Goal: Task Accomplishment & Management: Manage account settings

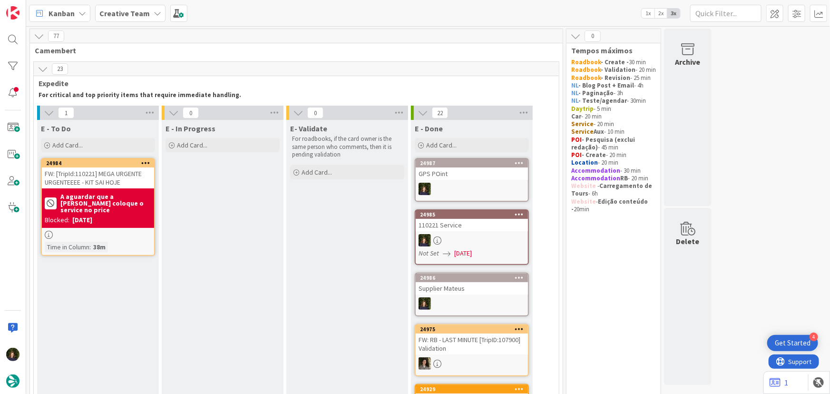
scroll to position [699, 0]
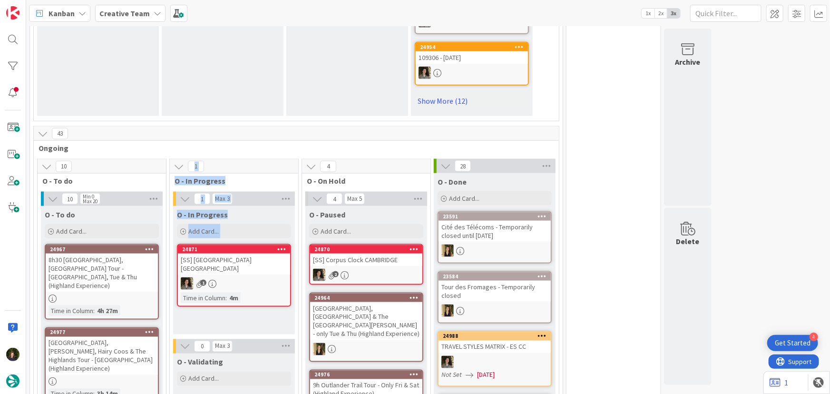
scroll to position [691, 0]
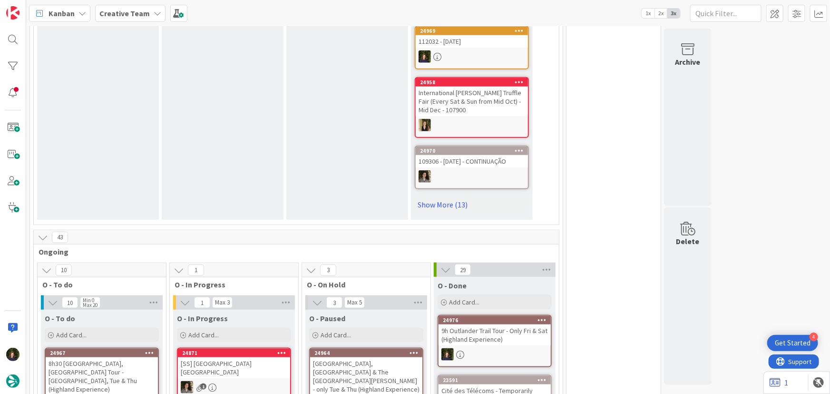
scroll to position [443, 0]
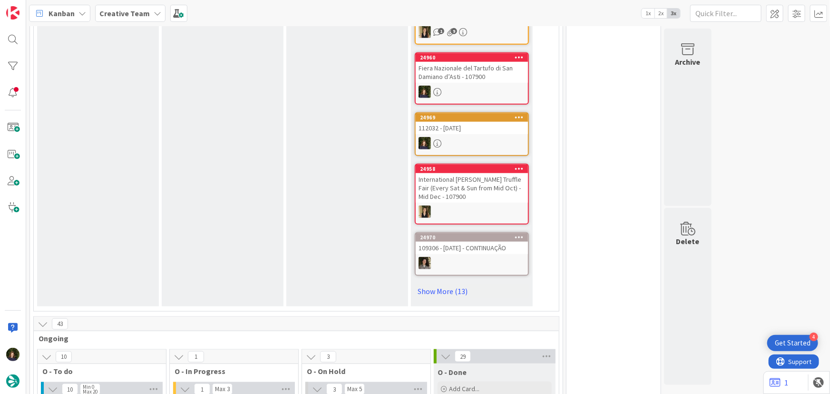
click at [121, 11] on b "Creative Team" at bounding box center [124, 14] width 50 height 10
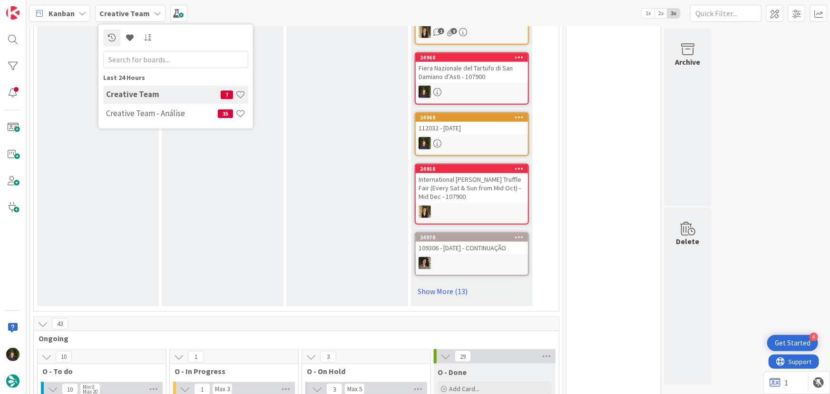
click at [131, 118] on div "Creative Team - Análise 35" at bounding box center [175, 114] width 145 height 18
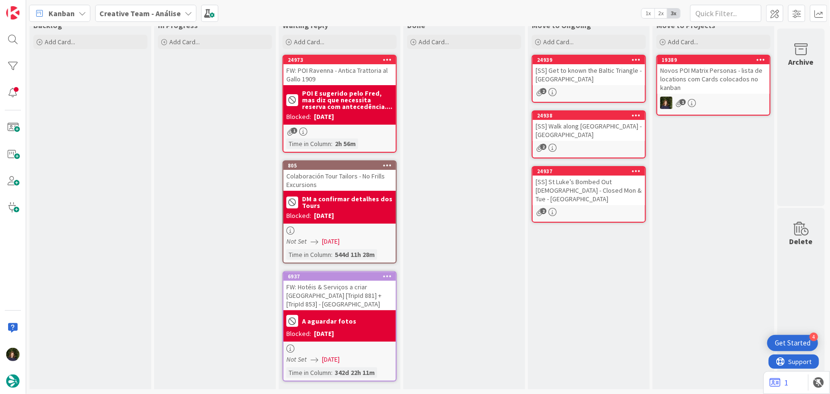
click at [117, 13] on b "Creative Team - Análise" at bounding box center [139, 14] width 81 height 10
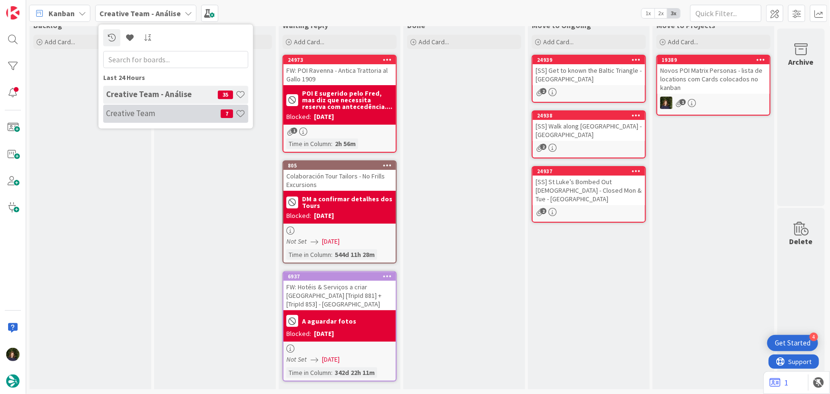
click at [116, 118] on div "Creative Team 7" at bounding box center [175, 114] width 145 height 18
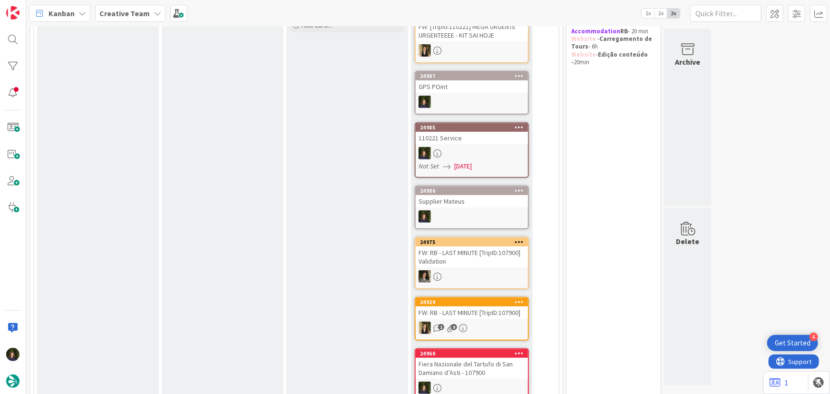
scroll to position [43, 0]
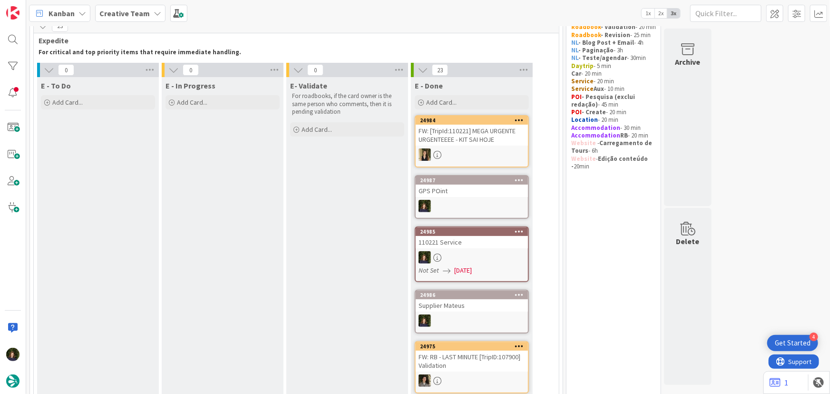
click at [120, 19] on span "Creative Team" at bounding box center [124, 13] width 50 height 11
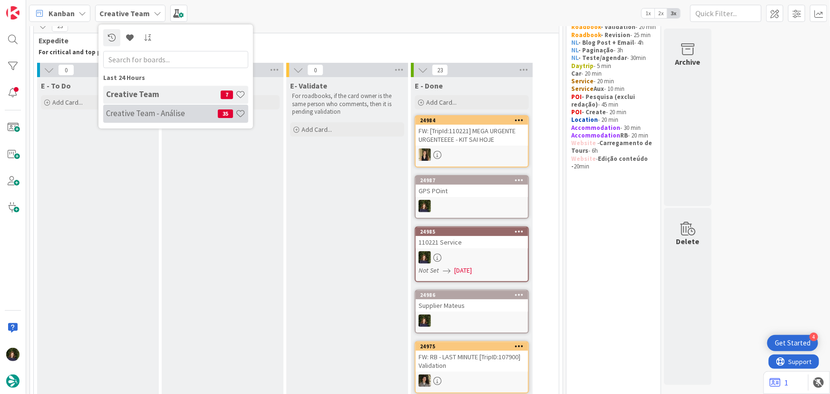
click at [142, 110] on h4 "Creative Team - Análise" at bounding box center [162, 113] width 112 height 10
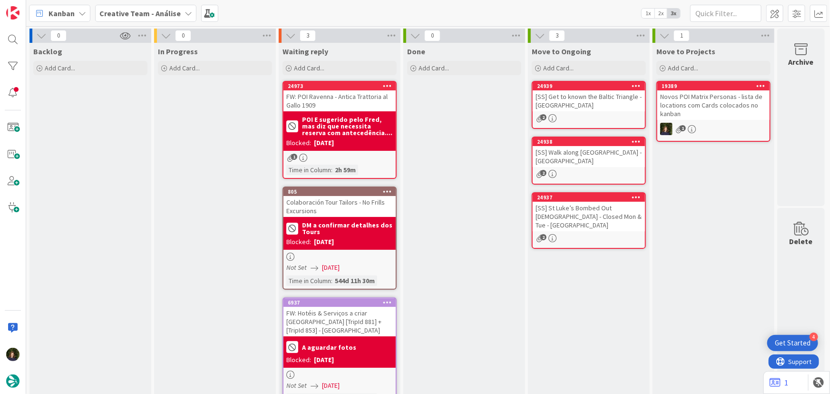
click at [110, 14] on b "Creative Team - Análise" at bounding box center [139, 14] width 81 height 10
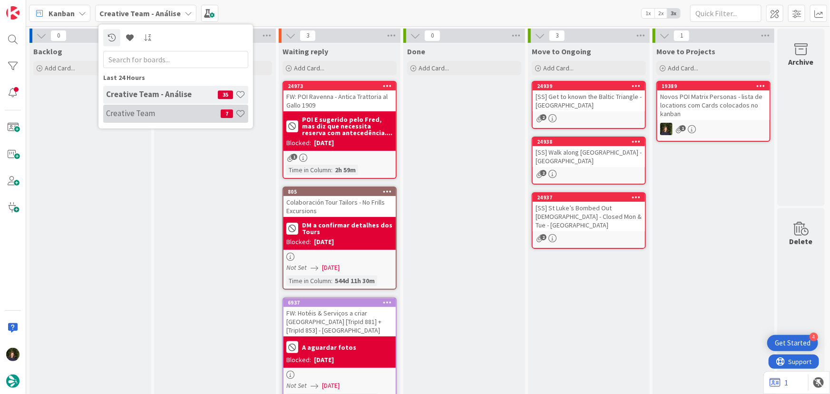
click at [116, 114] on h4 "Creative Team" at bounding box center [163, 113] width 115 height 10
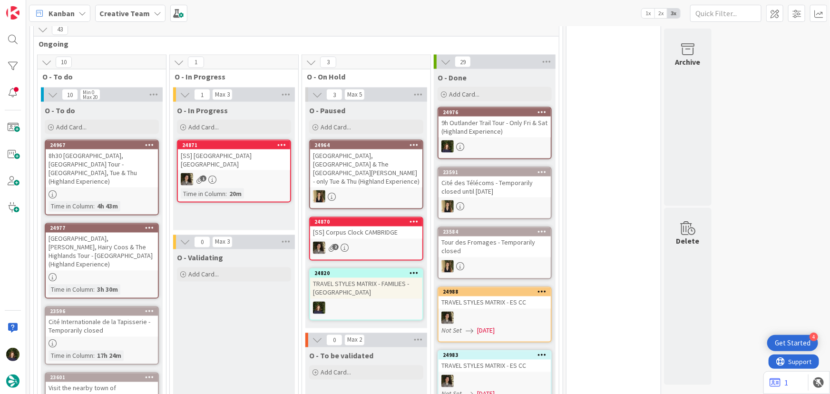
scroll to position [778, 0]
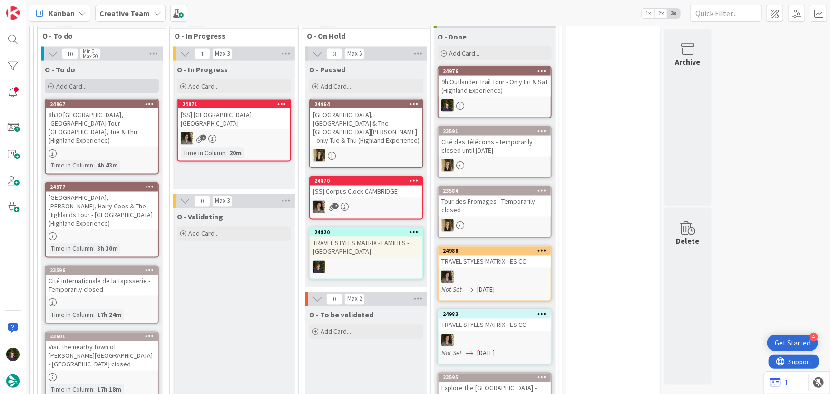
click at [94, 86] on div "Add Card..." at bounding box center [102, 86] width 114 height 14
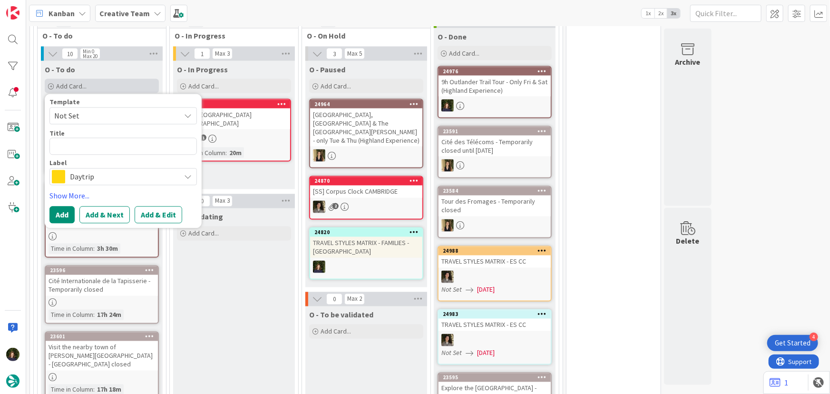
type textarea "x"
type textarea "B"
type textarea "x"
type textarea "BR"
type textarea "x"
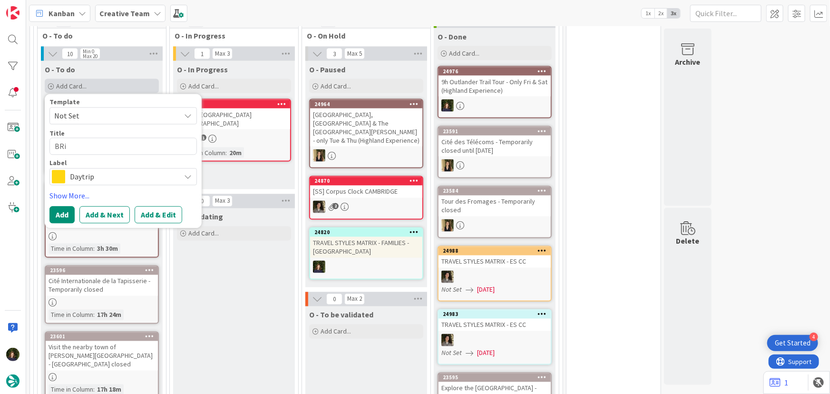
type textarea "BRiw"
type textarea "x"
type textarea "BRiwe"
type textarea "x"
type textarea "BRiwef"
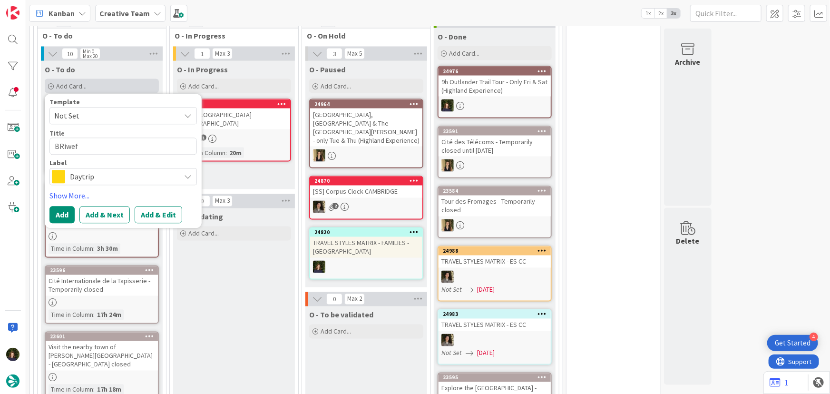
type textarea "x"
type textarea "BRiwefin"
type textarea "x"
type textarea "BRiwefing"
type textarea "x"
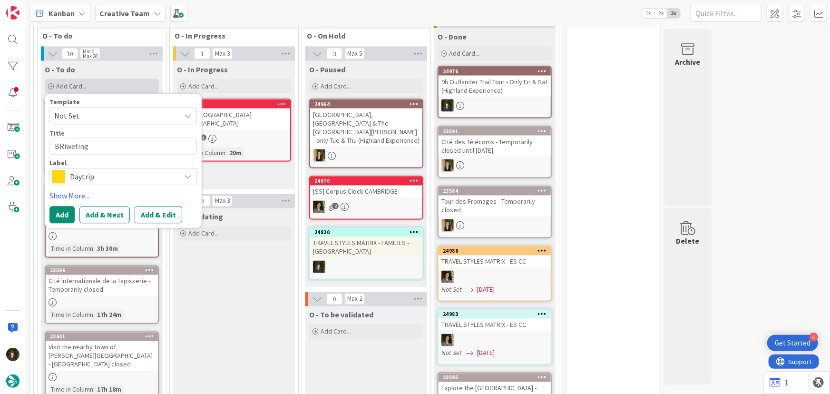
type textarea "BRiwefings"
type textarea "x"
type textarea "BRiwefings"
type textarea "x"
type textarea "BRiwefings"
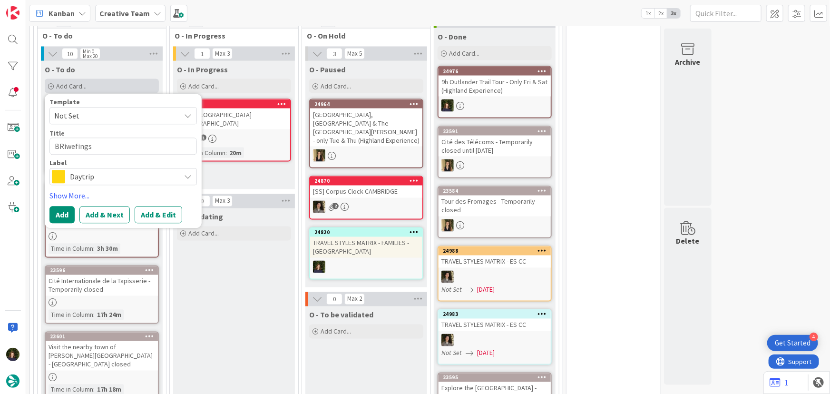
type textarea "x"
type textarea "BRiwefing"
type textarea "x"
type textarea "BRiwefin"
type textarea "x"
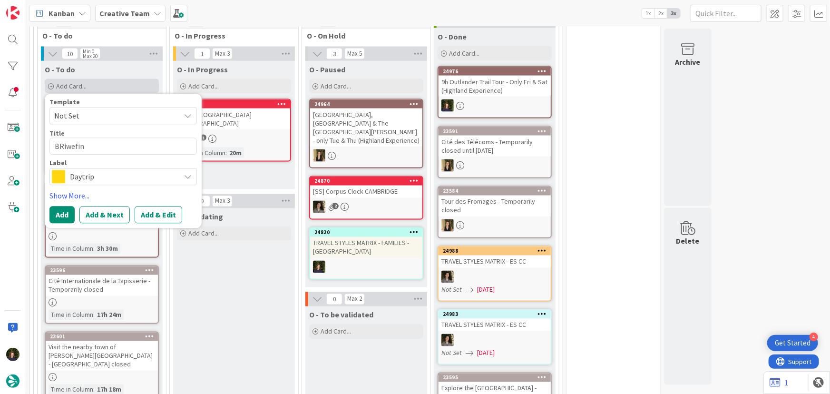
type textarea "BRiwefi"
type textarea "x"
type textarea "BRiwef"
type textarea "x"
type textarea "BRiw"
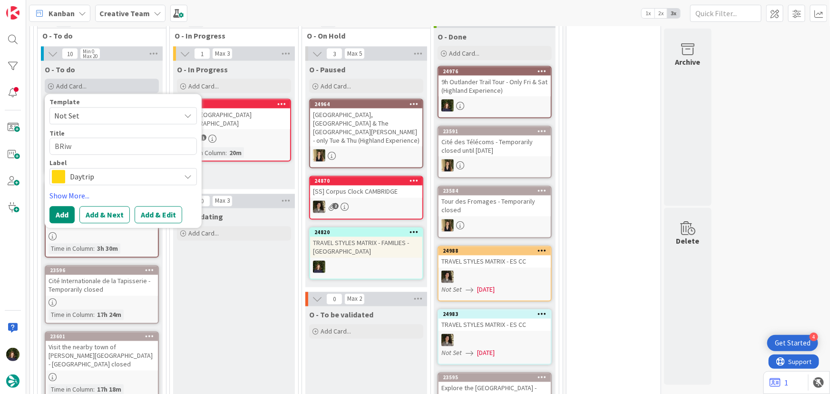
type textarea "x"
type textarea "BRi"
type textarea "x"
type textarea "BR"
type textarea "x"
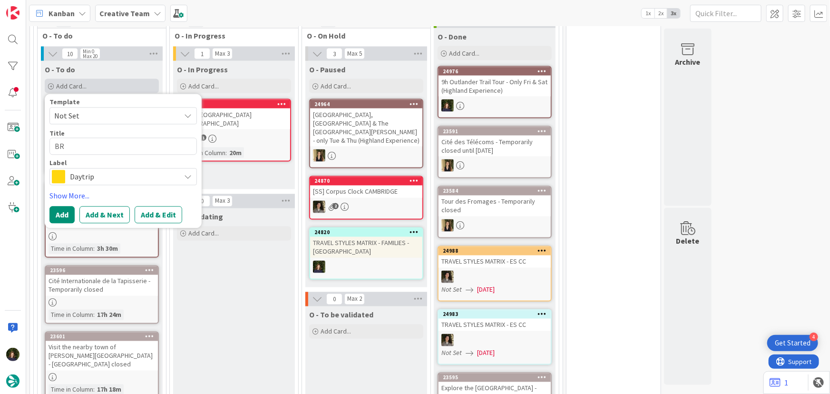
type textarea "B"
type textarea "x"
type textarea "Br"
type textarea "x"
type textarea "Bri"
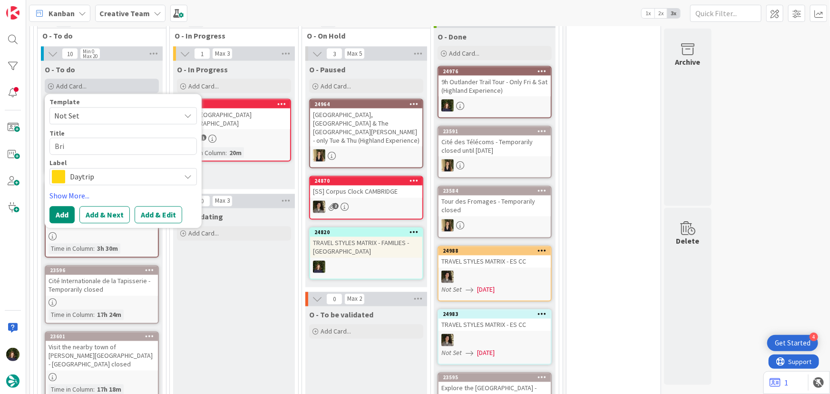
type textarea "x"
type textarea "Brie"
type textarea "x"
type textarea "Brie"
type textarea "x"
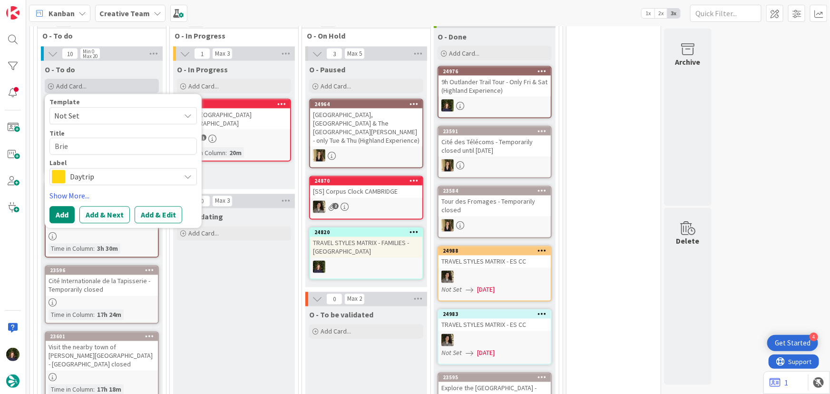
type textarea "Brief"
type textarea "x"
type textarea "Briefi"
type textarea "x"
type textarea "Briefin"
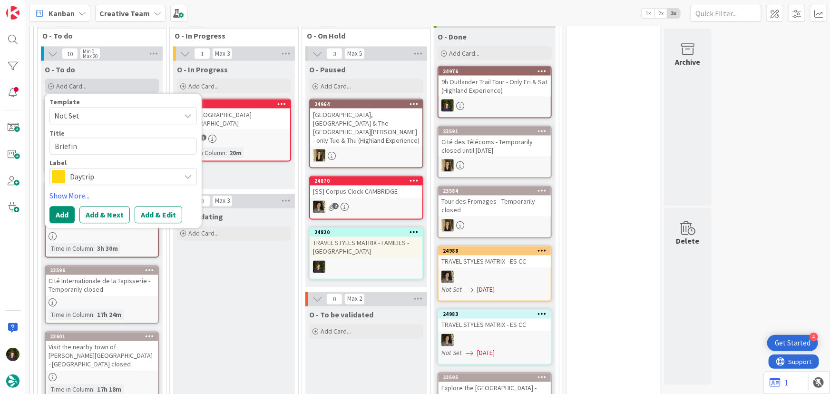
type textarea "x"
type textarea "Briefing"
type textarea "x"
type textarea "Briefings"
type textarea "x"
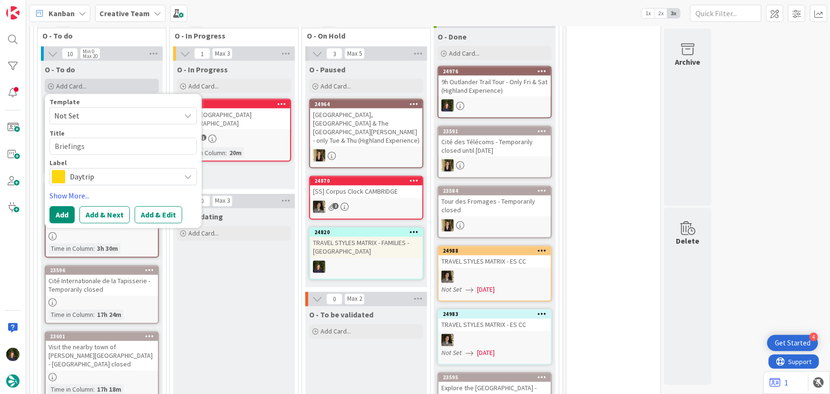
type textarea "Briefings"
type textarea "x"
type textarea "Briefings N"
type textarea "x"
type textarea "Briefings NL"
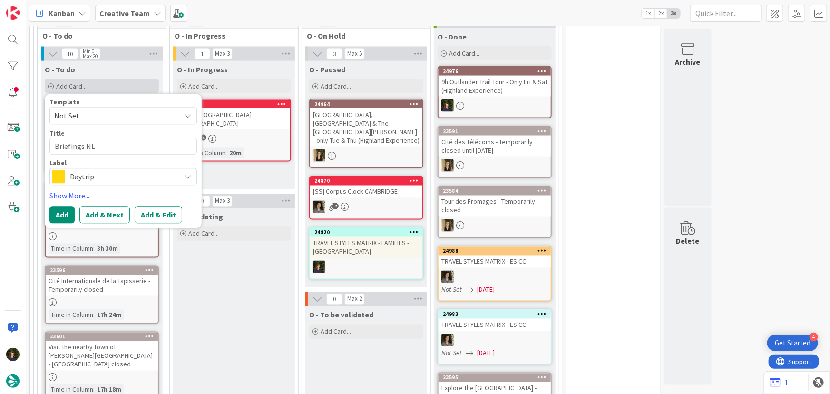
type textarea "x"
type textarea "Briefings NL"
type textarea "x"
type textarea "Briefings NL s"
type textarea "x"
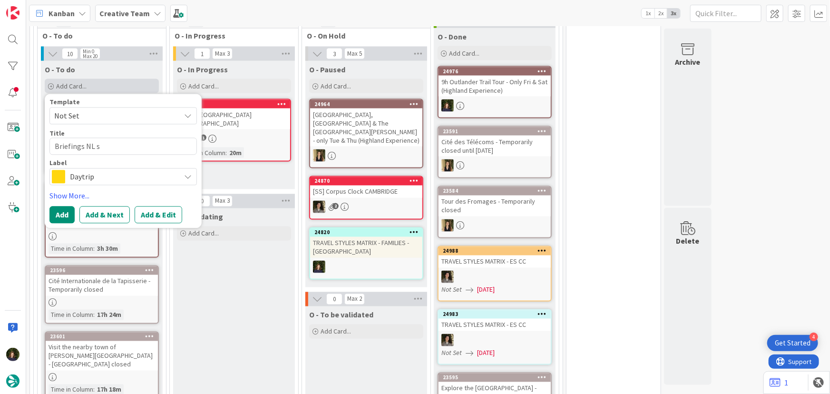
type textarea "Briefings NL"
type textarea "x"
type textarea "Briefings NL"
type textarea "x"
type textarea "Briefings NLs"
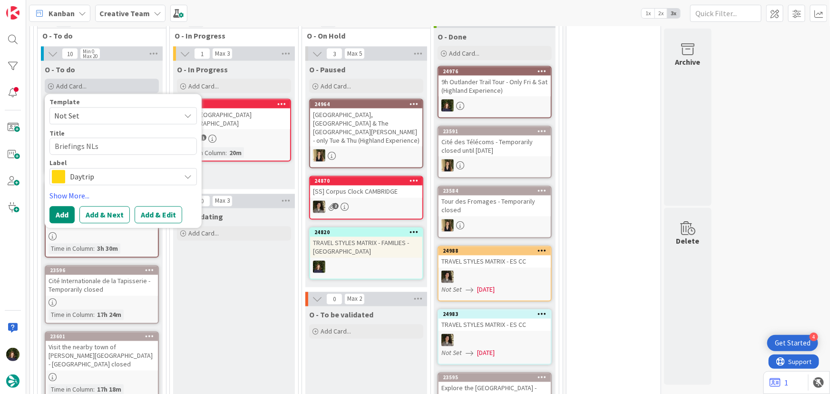
type textarea "x"
type textarea "Briefings NLs"
type textarea "x"
type textarea "Briefings NLs ("
type textarea "x"
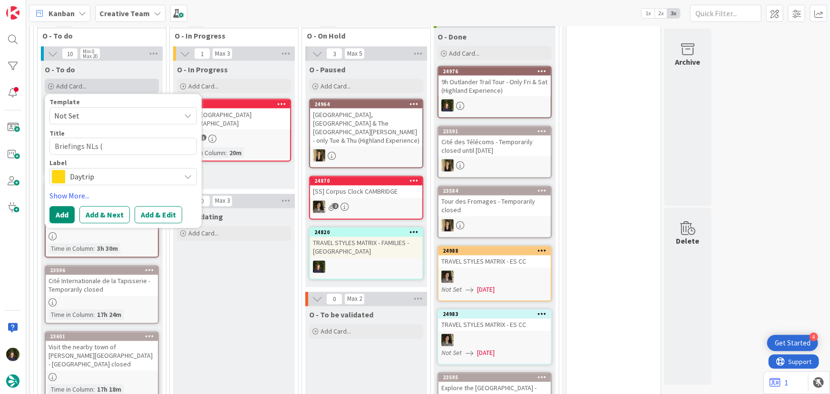
type textarea "Briefings NLs (#"
type textarea "x"
type textarea "Briefings NLs (#3"
type textarea "x"
type textarea "Briefings NLs (#343"
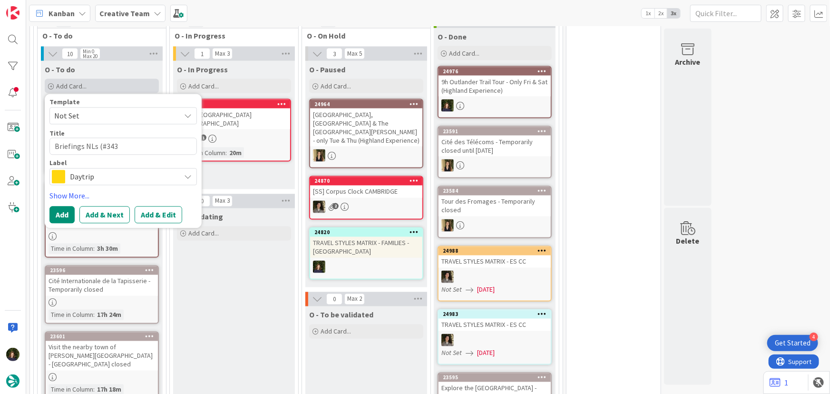
type textarea "x"
type textarea "Briefings NLs (#343"
type textarea "x"
type textarea "Briefings NLs (#343 ("
type textarea "x"
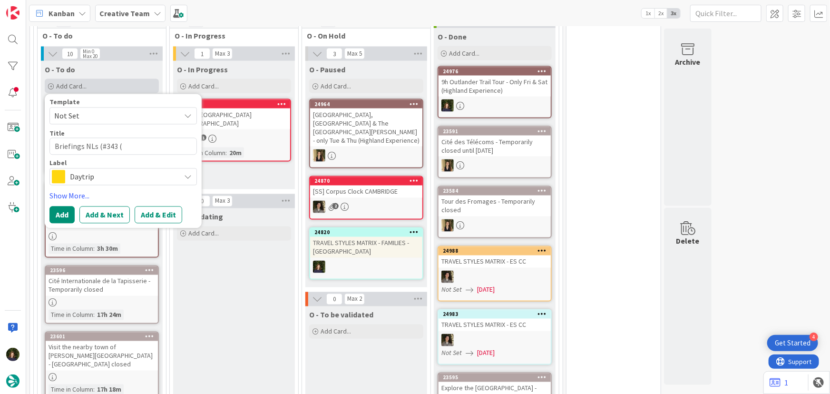
type textarea "Briefings NLs (#343 (A"
type textarea "x"
type textarea "Briefings NLs (#343 (At"
type textarea "x"
type textarea "Briefings NLs (#343 (Até"
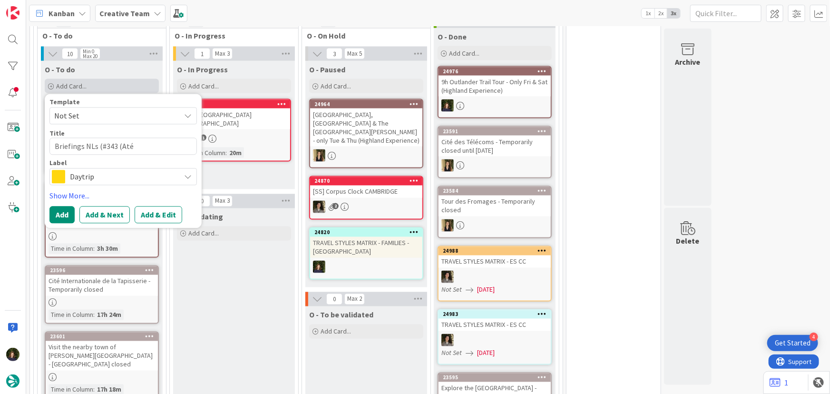
type textarea "x"
type textarea "Briefings NLs (#343 (Até"
type textarea "x"
type textarea "Briefings NLs (#343 (Até 6"
type textarea "x"
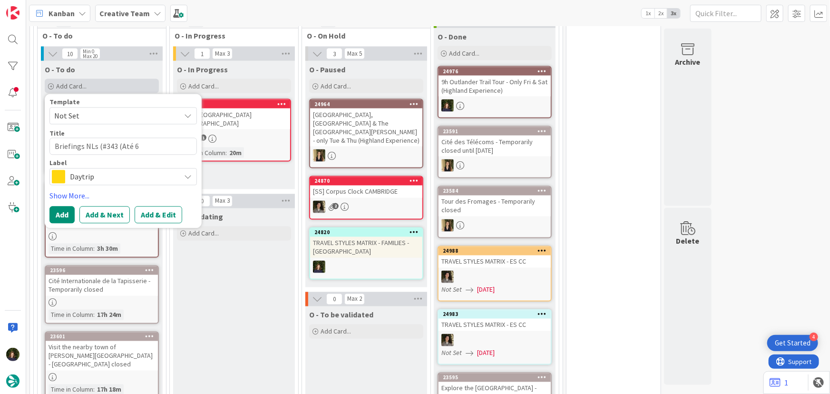
type textarea "Briefings NLs (#343 (Até 6ª"
type textarea "x"
type textarea "Briefings NLs (#343 (Até 6ª)"
click at [100, 145] on textarea "Briefings NLs (#343 (Até 6ª)" at bounding box center [122, 146] width 147 height 17
type textarea "x"
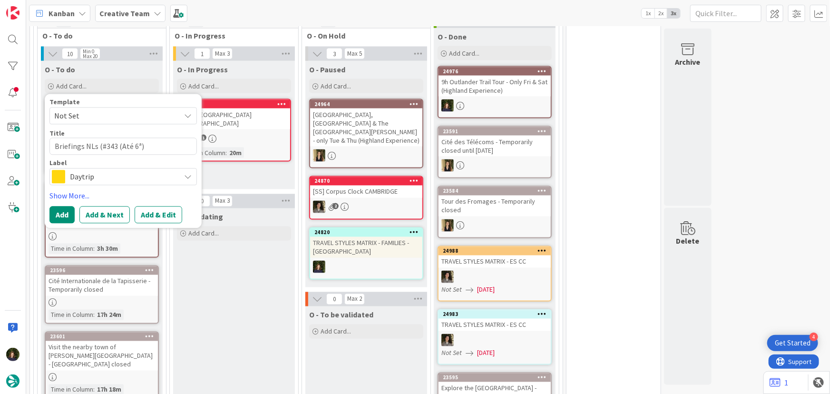
type textarea "Briefings NLs (£#343 (Até 6ª)"
type textarea "x"
type textarea "Briefings NLs (£ #343 (Até 6ª)"
type textarea "x"
type textarea "Briefings NLs (£ #343 (Até 6ª)"
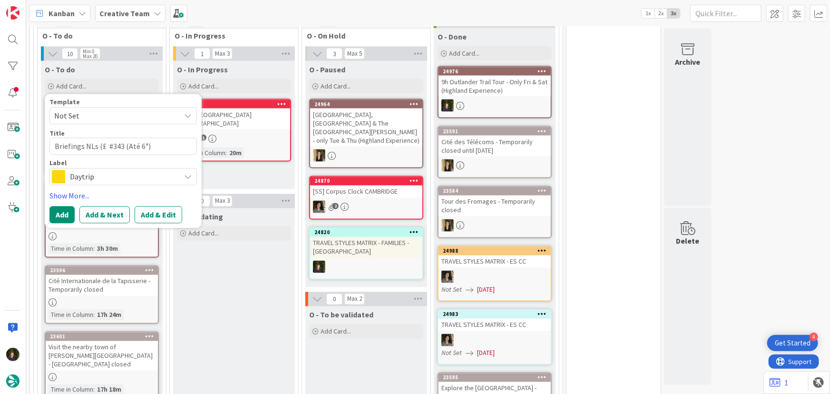
type textarea "x"
type textarea "Briefings NLs (£ ##343 (Até 6ª)"
type textarea "x"
type textarea "Briefings NLs (£ #3#343 (Até 6ª)"
type textarea "x"
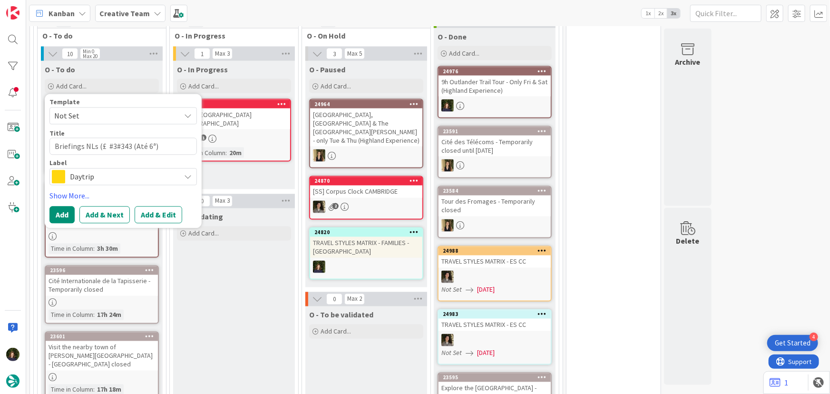
type textarea "Briefings NLs (£ #35#343 (Até 6ª)"
type textarea "x"
type textarea "Briefings NLs (£ #353#343 (Até 6ª)"
type textarea "x"
type textarea "Briefings NLs (£ #353 #343 (Até 6ª)"
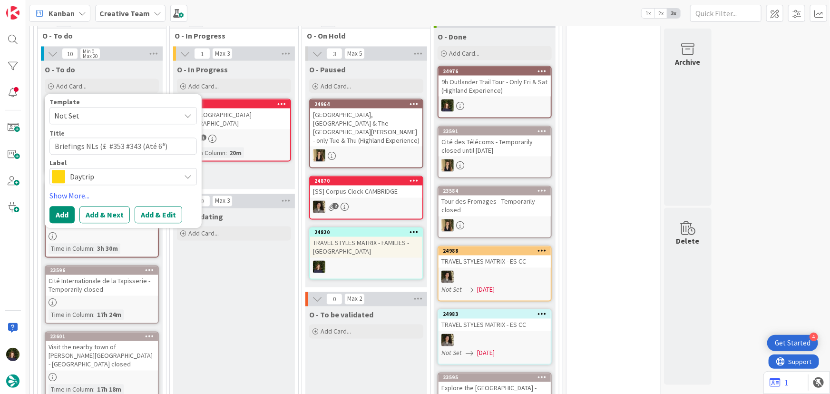
type textarea "x"
type textarea "Briefings NLs (£ #353 -#343 (Até 6ª)"
type textarea "x"
type textarea "Briefings NLs (£ #353 - #343 (Até 6ª)"
type textarea "x"
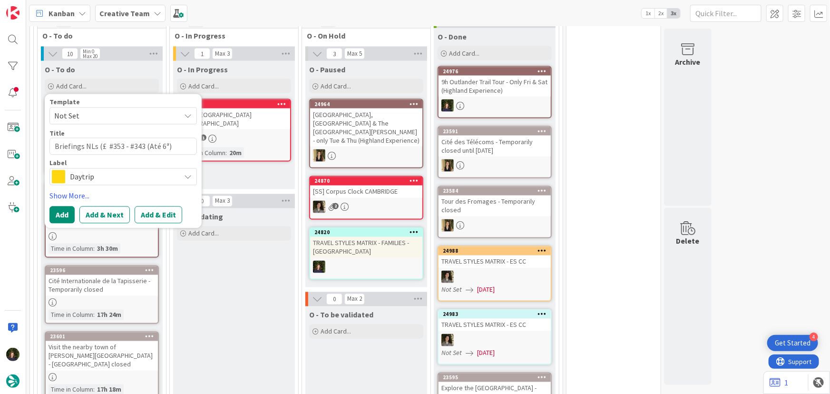
type textarea "Briefings NLs (£ #353 - A#343 (Até 6ª)"
type textarea "x"
type textarea "Briefings NLs (£ #353 - At#343 (Até 6ª)"
type textarea "x"
type textarea "Briefings NLs (£ #353 - Até#343 (Até 6ª)"
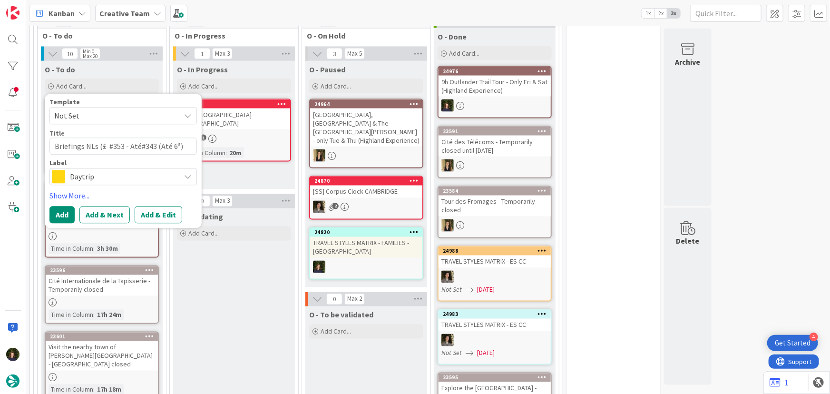
type textarea "x"
type textarea "Briefings NLs (£ #353 - Até #343 (Até 6ª)"
type textarea "x"
type textarea "Briefings NLs (£ #353 - Até Q#343 (Até 6ª)"
type textarea "x"
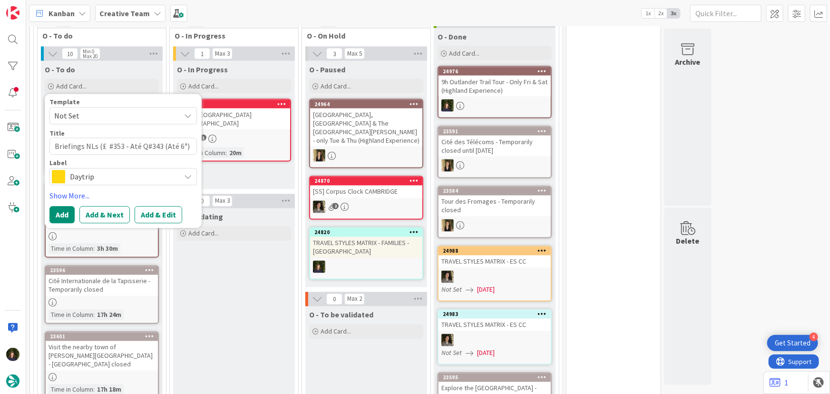
type textarea "Briefings NLs (£ #353 - Até Qu#343 (Até 6ª)"
type textarea "x"
type textarea "Briefings NLs (£ #353 - Até Qui#343 (Até 6ª)"
type textarea "x"
type textarea "Briefings NLs (£ #353 - Até Quin#343 (Até 6ª)"
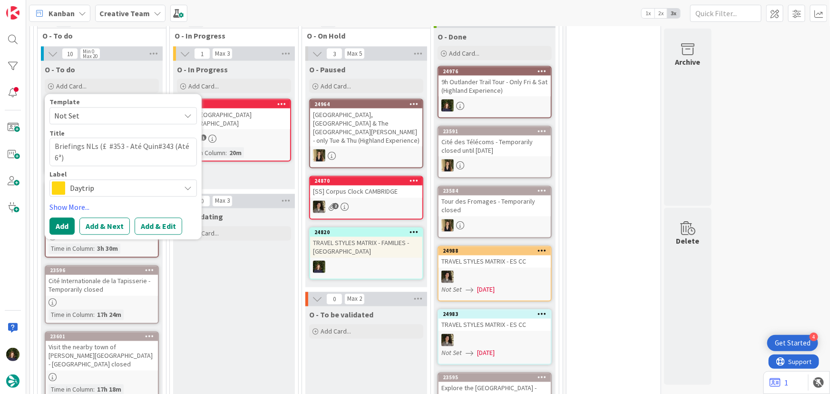
type textarea "x"
type textarea "Briefings NLs (£ #353 - Até [PERSON_NAME]#343 (Até 6ª)"
type textarea "x"
type textarea "Briefings NLs (£ #353 - Até Quinta#343 (Até 6ª)"
type textarea "x"
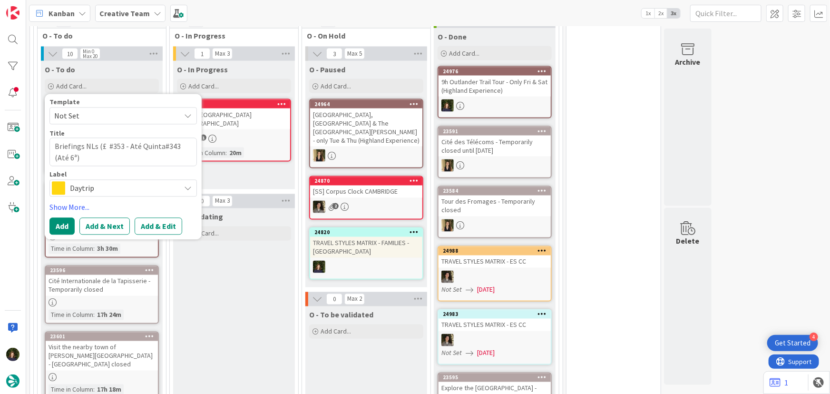
type textarea "Briefings NLs (£ #353 - [GEOGRAPHIC_DATA])#343 (Até 6ª)"
type textarea "x"
type textarea "Briefings NLs (£ #353 - [GEOGRAPHIC_DATA]) #343 (Até 6ª)"
type textarea "x"
type textarea "Briefings NLs (£ #353 - [GEOGRAPHIC_DATA] Quinta) +#343 (Até 6ª)"
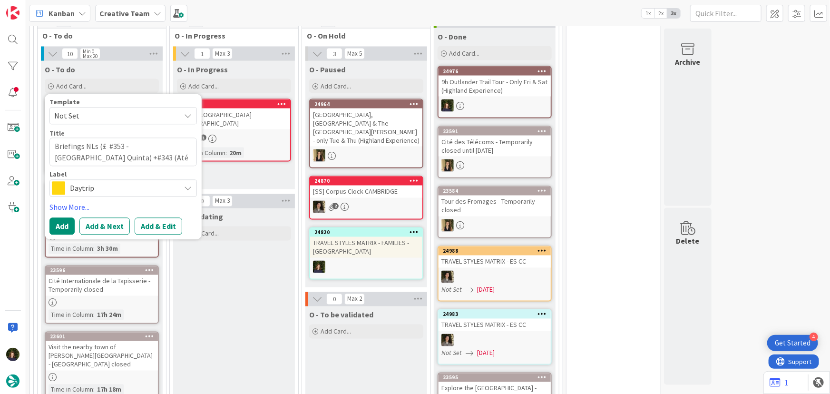
type textarea "x"
type textarea "Briefings NLs (£ #353 - [GEOGRAPHIC_DATA] Quinta) + #343 (Até 6ª)"
click at [57, 157] on textarea "Briefings NLs (£ #353 - [GEOGRAPHIC_DATA] Quinta) + #343 (Até 6ª)" at bounding box center [122, 152] width 147 height 29
click at [129, 145] on textarea "Briefings NLs (£ #353 - [GEOGRAPHIC_DATA] Quinta) + #343 (Até 6ª)" at bounding box center [122, 152] width 147 height 29
type textarea "x"
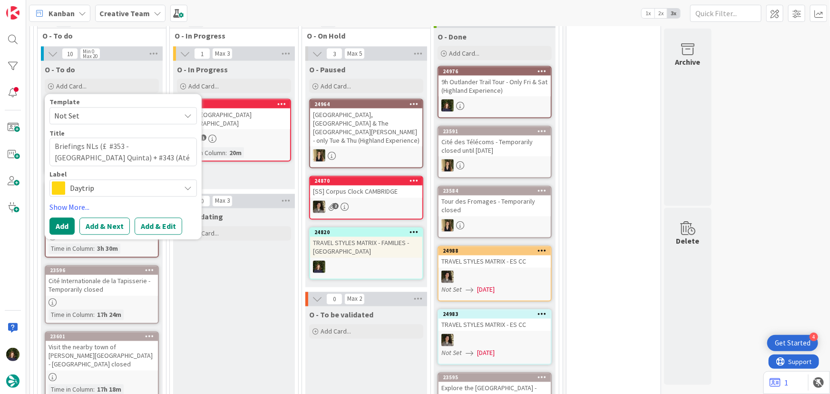
type textarea "Briefings NLs (£ #353 - té Quinta) + #343 (Até 6ª)"
type textarea "x"
type textarea "Briefings NLs (£ #353 - até [GEOGRAPHIC_DATA]) + #343 (Até 6ª)"
type textarea "x"
type textarea "Briefings NLs (£ #353 - até [GEOGRAPHIC_DATA]) + #343 (té 6ª)"
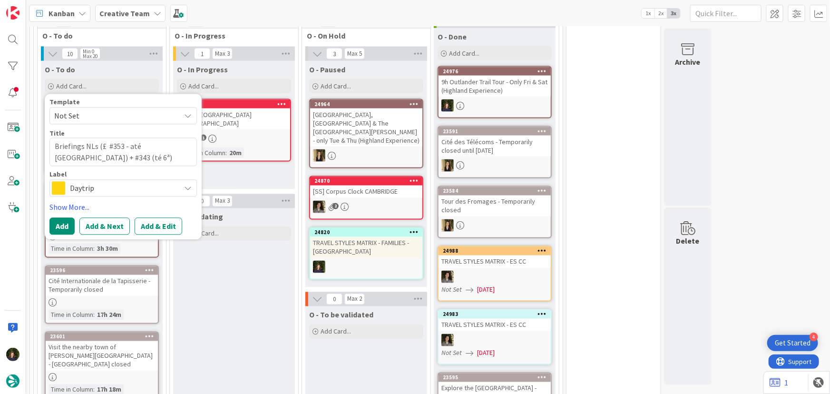
type textarea "x"
type textarea "Briefings NLs (£ #353 - até [GEOGRAPHIC_DATA]) + #343 té 6ª)"
type textarea "x"
type textarea "Briefings NLs (£ #353 - até [GEOGRAPHIC_DATA]) + #343té 6ª)"
type textarea "x"
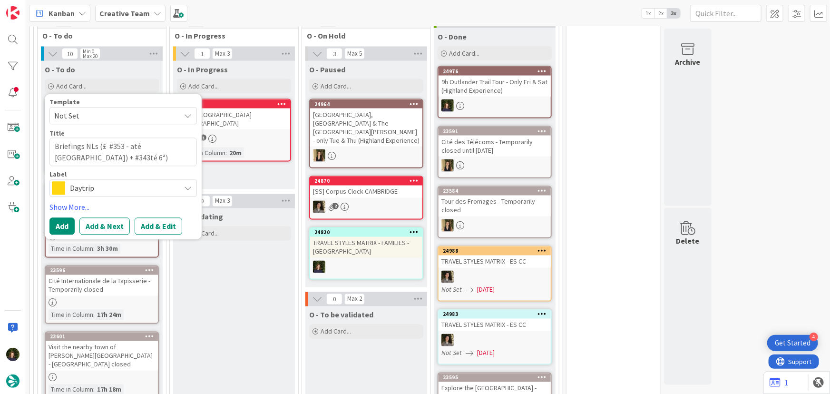
type textarea "Briefings NLs (£ #353 - até [GEOGRAPHIC_DATA]) + #343 té 6ª)"
type textarea "x"
type textarea "Briefings NLs (£ #353 - até [GEOGRAPHIC_DATA]) + #343 -té 6ª)"
type textarea "x"
type textarea "Briefings NLs (£ #353 - até [GEOGRAPHIC_DATA]) + #343 - té 6ª)"
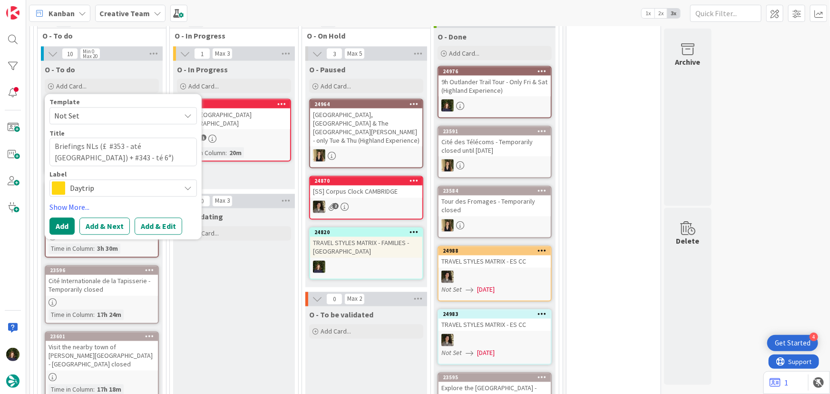
type textarea "x"
type textarea "Briefings NLs (£ #353 - até [GEOGRAPHIC_DATA]) + #343 - até 6ª)"
click at [132, 155] on textarea "Briefings NLs (£ #353 - até [GEOGRAPHIC_DATA]) + #343 - até 6ª)" at bounding box center [122, 152] width 147 height 29
type textarea "x"
type textarea "Briefings NLs (£ #353 - até [GEOGRAPHIC_DATA]) + #343 - até 6ª"
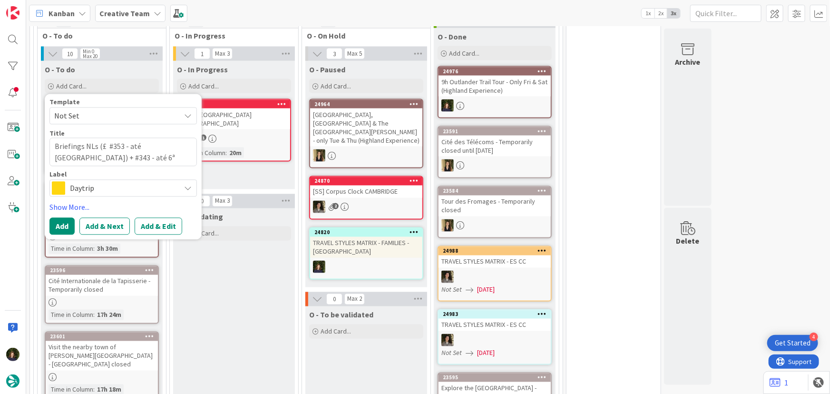
click at [161, 147] on textarea "Briefings NLs (£ #353 - até [GEOGRAPHIC_DATA]) + #343 - até 6ª" at bounding box center [122, 152] width 147 height 29
type textarea "x"
type textarea "Briefings NLs (£ #353 - até [PERSON_NAME]) + #343 - até 6ª"
type textarea "x"
type textarea "Briefings NLs (£ #353 - até Quin) + #343 - até 6ª"
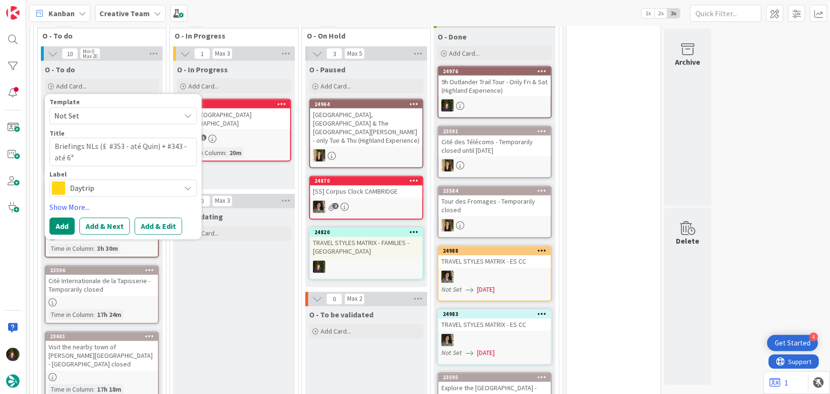
type textarea "x"
type textarea "Briefings NLs (£ #353 - até Qui) + #343 - até 6ª"
type textarea "x"
type textarea "Briefings NLs (£ #353 - até Qu) + #343 - até 6ª"
type textarea "x"
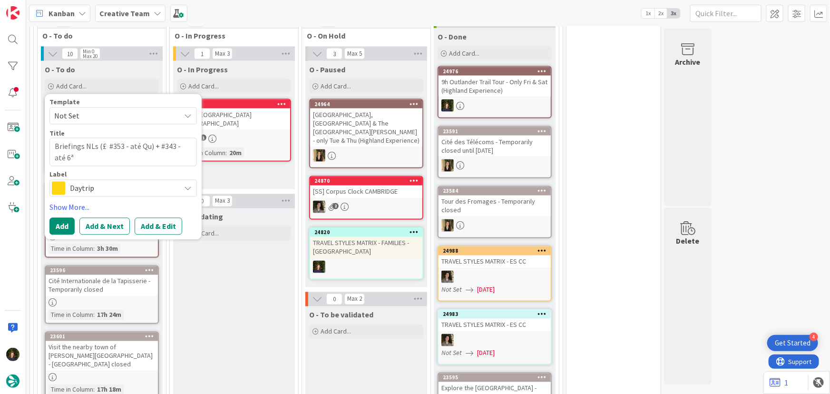
type textarea "Briefings NLs (£ #353 - até Q) + #343 - até 6ª"
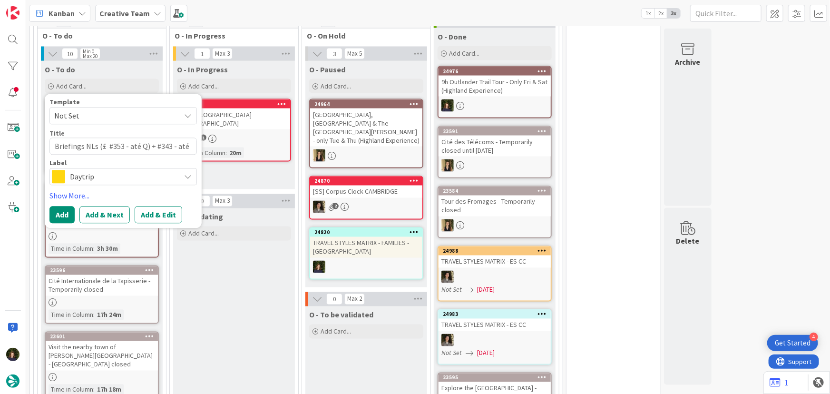
type textarea "x"
type textarea "Briefings NLs (£ #353 - até ) + #343 - até 6ª"
type textarea "x"
type textarea "Briefings NLs (£ #353 - até + #343 - até 6ª"
type textarea "x"
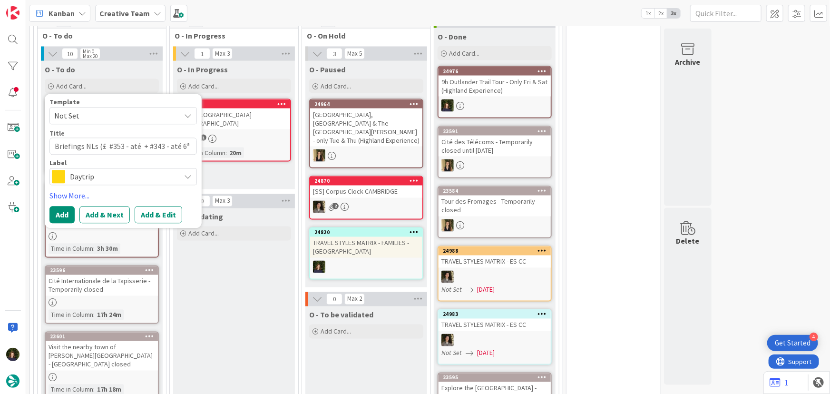
type textarea "Briefings NLs (£ #353 - até 5 + #343 - até 6ª"
type textarea "x"
type textarea "Briefings NLs (£ #353 - até 5ª + #343 - até 6ª"
click at [102, 145] on textarea "Briefings NLs (£ #353 - até 5ª + #343 - até 6ª" at bounding box center [122, 146] width 147 height 17
type textarea "x"
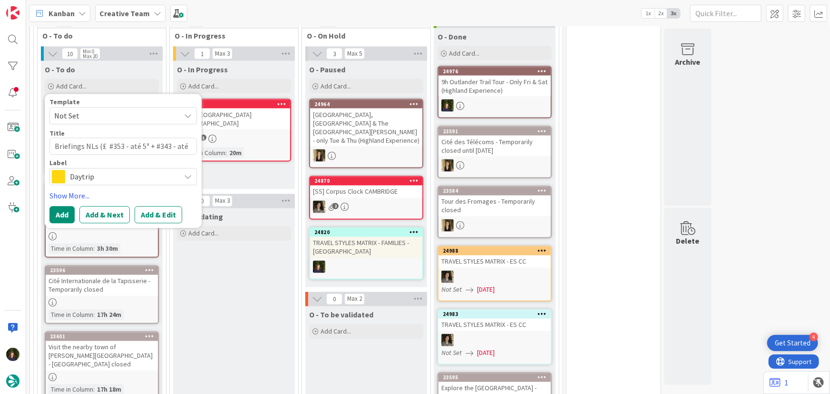
type textarea "Briefings NLs ( #353 - até 5ª + #343 - até 6ª"
type textarea "x"
type textarea "Briefings NLs ( #353 - até 5ª + #343 - até 6ª"
click at [187, 146] on textarea "Briefings NLs ( #353 - até 5ª + #343 - até 6ª" at bounding box center [122, 146] width 147 height 17
type textarea "x"
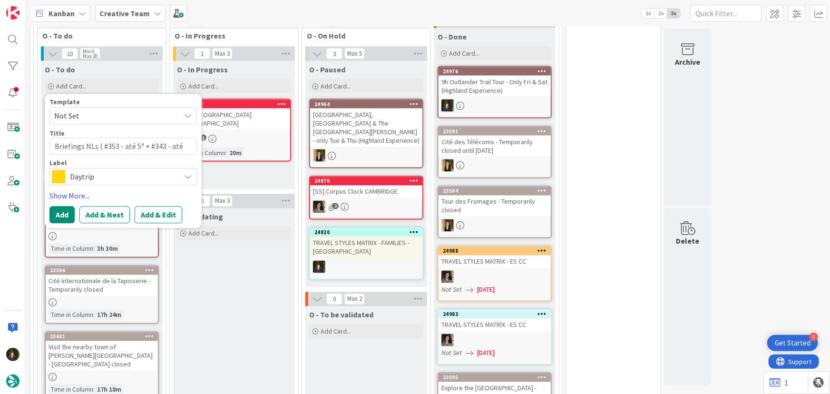
type textarea "Briefings NLs ( #353 - até 5ª + #343 - até 6ª)"
click at [92, 174] on span "Daytrip" at bounding box center [123, 176] width 106 height 13
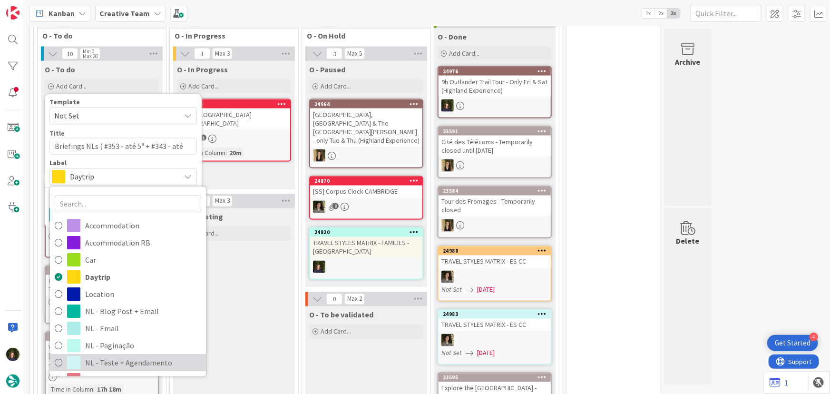
click at [107, 360] on span "NL - Teste + Agendamento" at bounding box center [143, 363] width 116 height 14
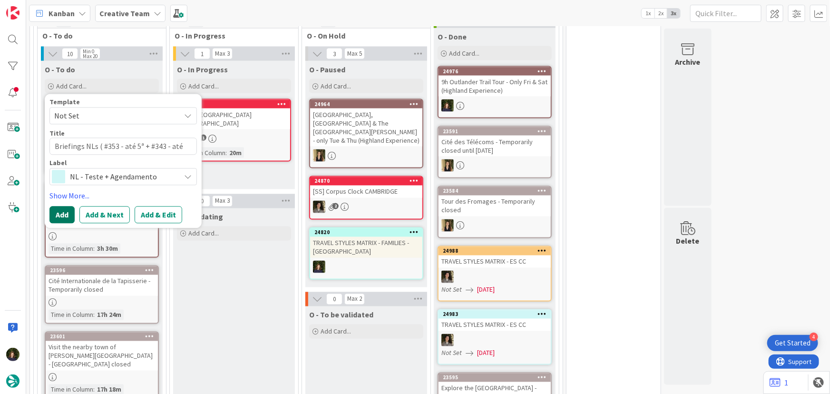
click at [59, 217] on button "Add" at bounding box center [61, 214] width 25 height 17
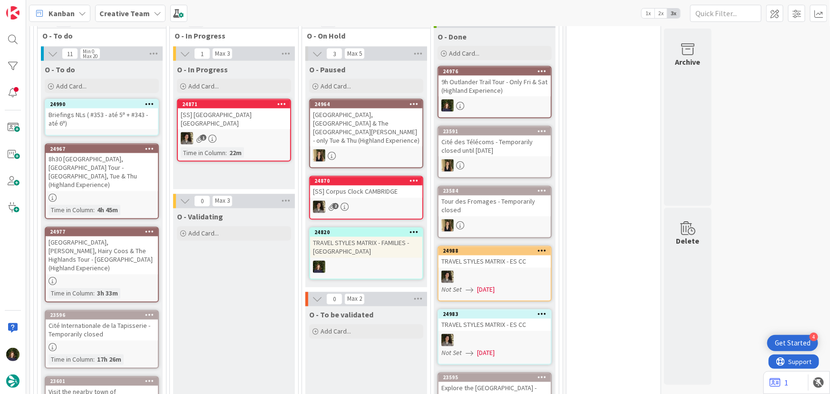
click at [85, 108] on div "Briefings NLs ( #353 - até 5ª + #343 - até 6ª)" at bounding box center [102, 118] width 112 height 21
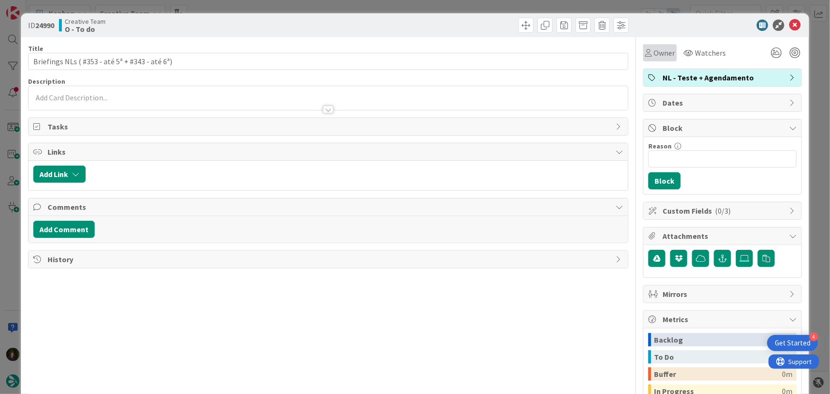
click at [655, 57] on span "Owner" at bounding box center [663, 52] width 21 height 11
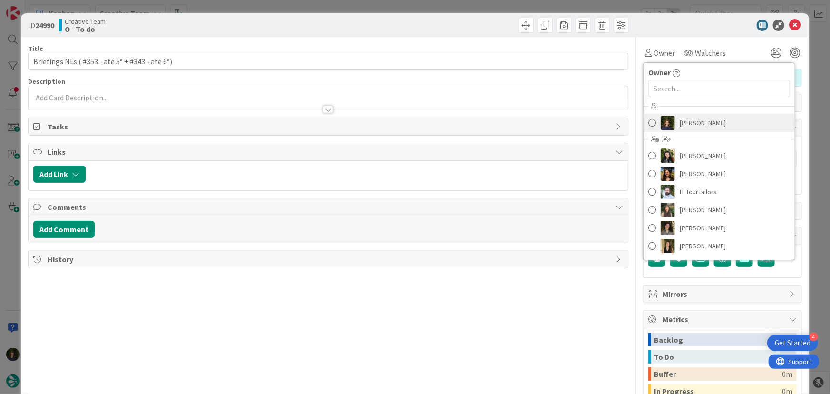
click at [708, 120] on span "[PERSON_NAME]" at bounding box center [702, 123] width 46 height 14
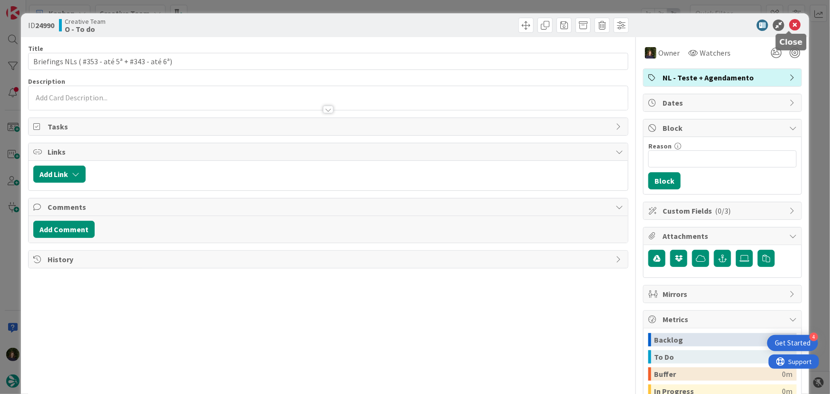
click at [792, 26] on icon at bounding box center [794, 24] width 11 height 11
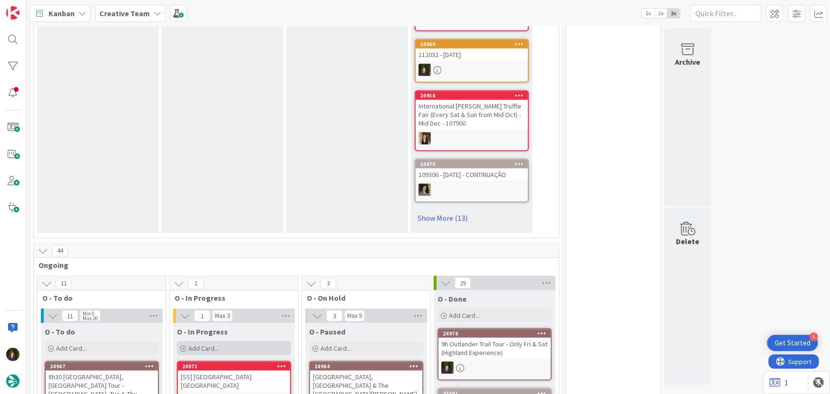
click at [206, 346] on span "Add Card..." at bounding box center [203, 348] width 30 height 9
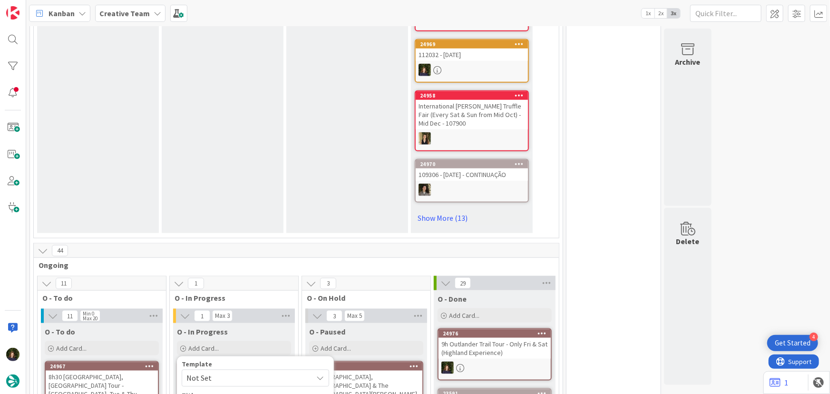
scroll to position [711, 0]
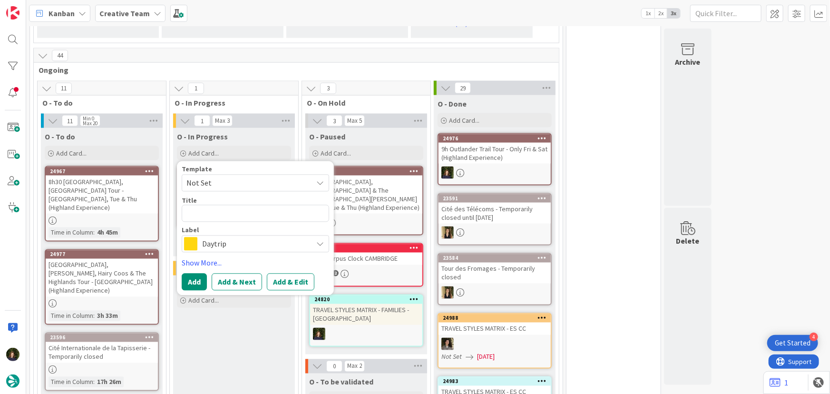
type textarea "x"
type textarea "C"
type textarea "x"
type textarea "Cr"
type textarea "x"
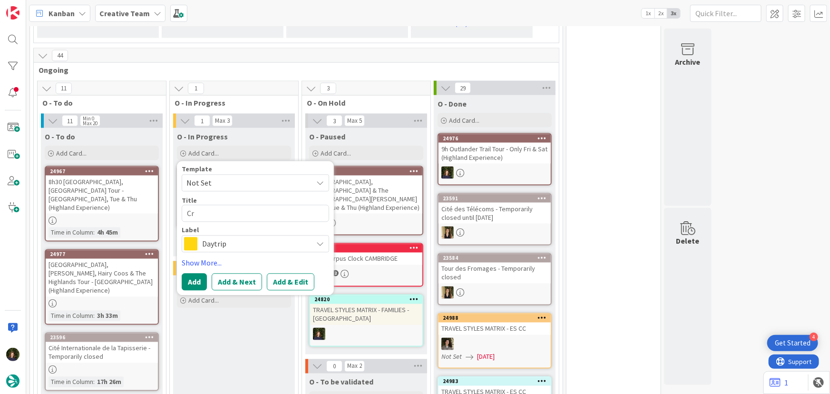
type textarea "Cri"
type textarea "x"
type textarea "Cria"
type textarea "x"
type textarea "Cri"
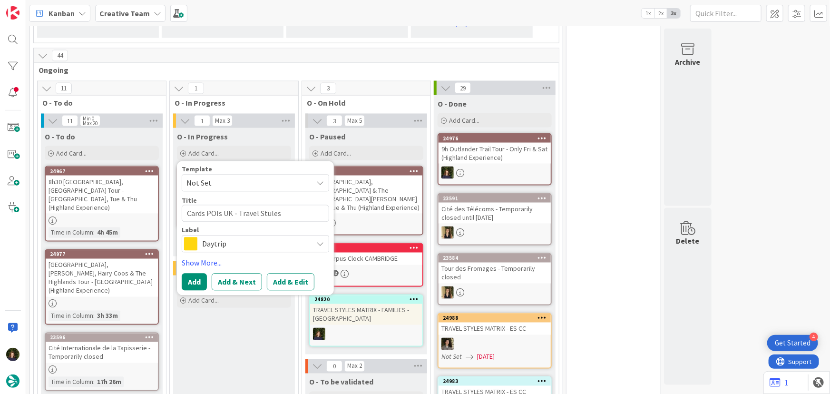
click at [236, 241] on span "Daytrip" at bounding box center [255, 243] width 106 height 13
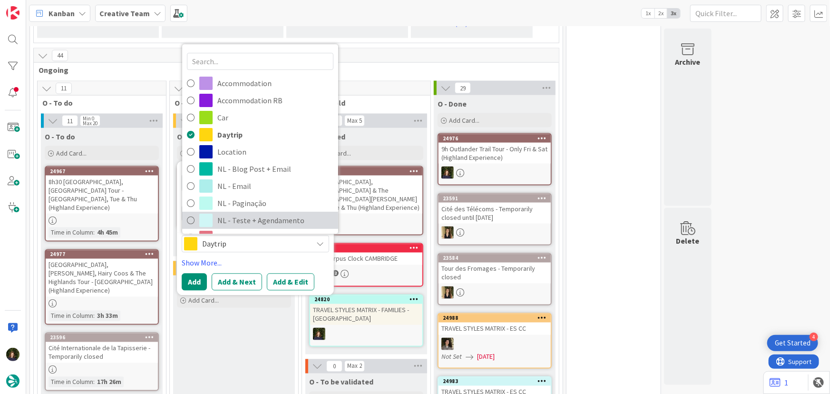
click at [242, 216] on span "NL - Teste + Agendamento" at bounding box center [275, 220] width 116 height 14
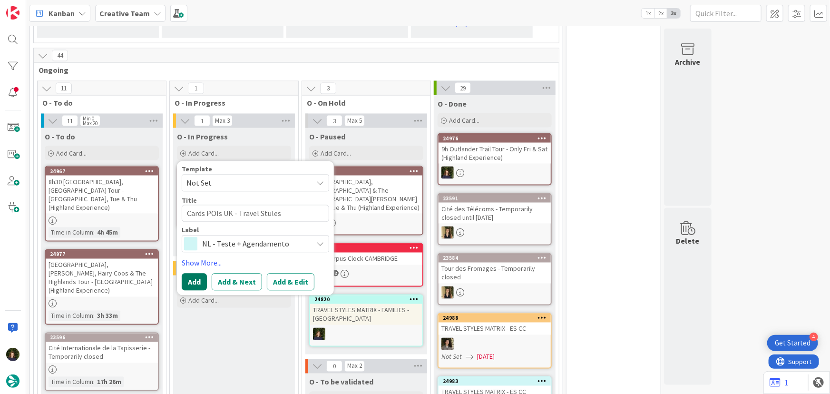
click at [188, 283] on button "Add" at bounding box center [194, 281] width 25 height 17
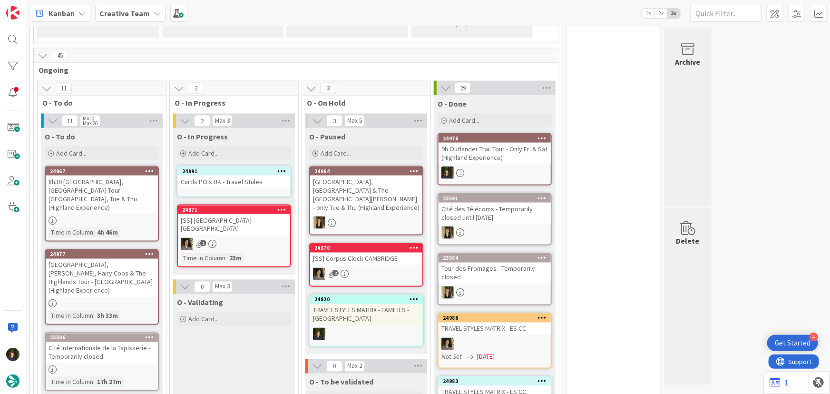
click at [213, 176] on div "Cards POIs UK - Travel Stules" at bounding box center [234, 181] width 112 height 12
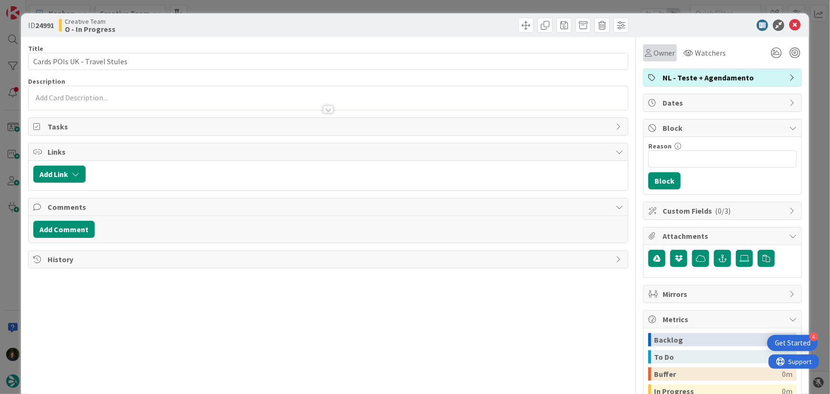
click at [660, 54] on span "Owner" at bounding box center [663, 52] width 21 height 11
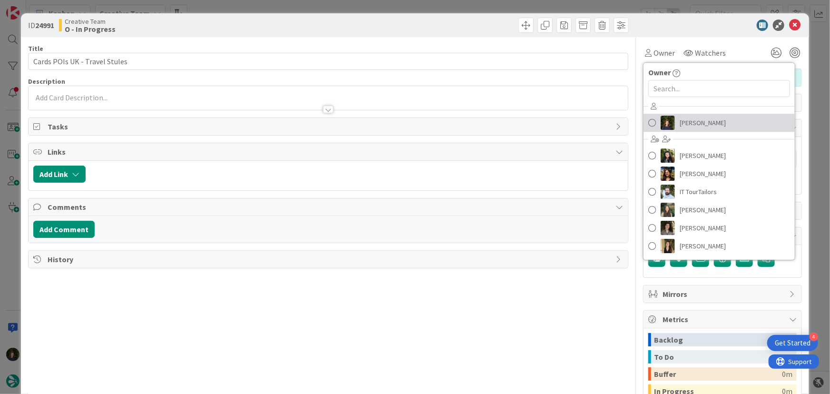
drag, startPoint x: 699, startPoint y: 124, endPoint x: 711, endPoint y: 120, distance: 12.9
click at [699, 124] on span "[PERSON_NAME]" at bounding box center [702, 123] width 46 height 14
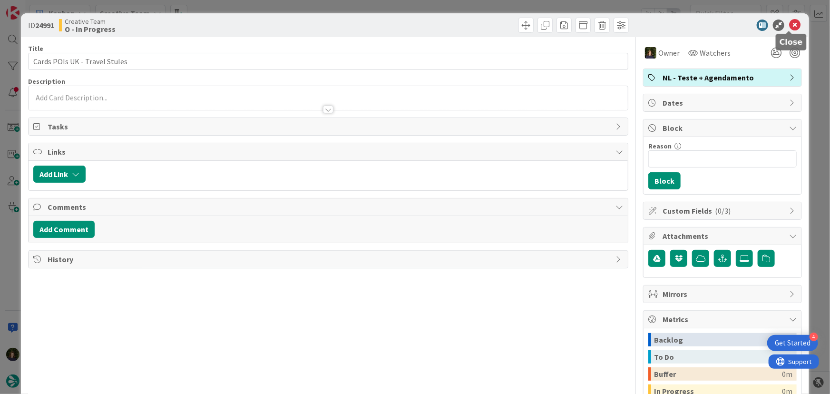
click at [790, 25] on icon at bounding box center [794, 24] width 11 height 11
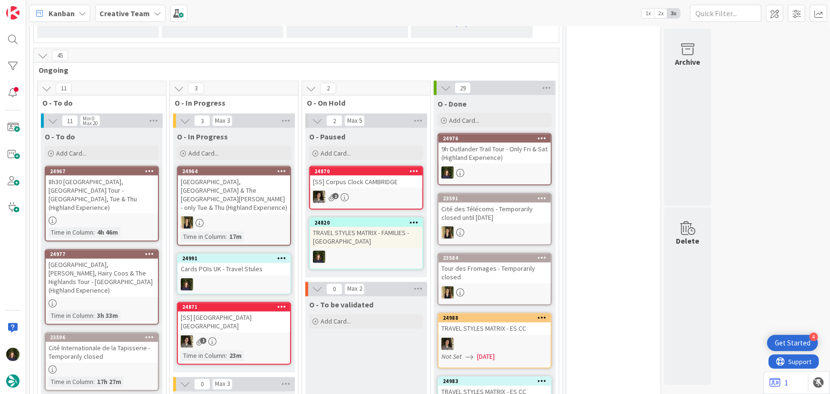
click at [212, 263] on div "Cards POIs UK - Travel Stules" at bounding box center [234, 269] width 112 height 12
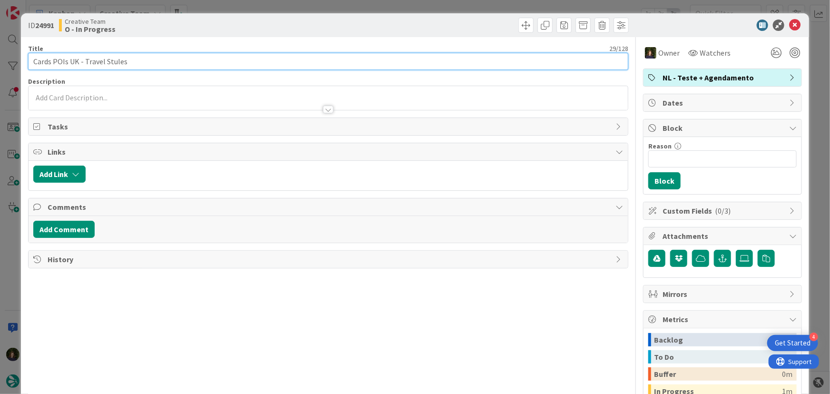
click at [112, 63] on input "Cards POIs UK - Travel Stules" at bounding box center [328, 61] width 600 height 17
click at [210, 67] on input "Cards POIs UK - Travel Styles" at bounding box center [328, 61] width 600 height 17
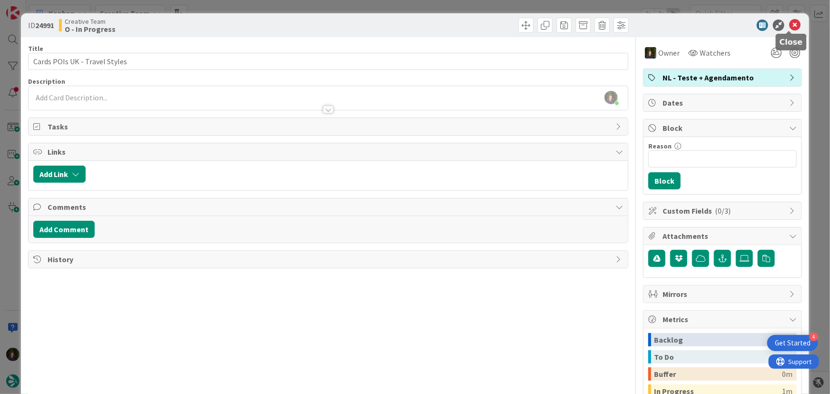
click at [789, 29] on icon at bounding box center [794, 24] width 11 height 11
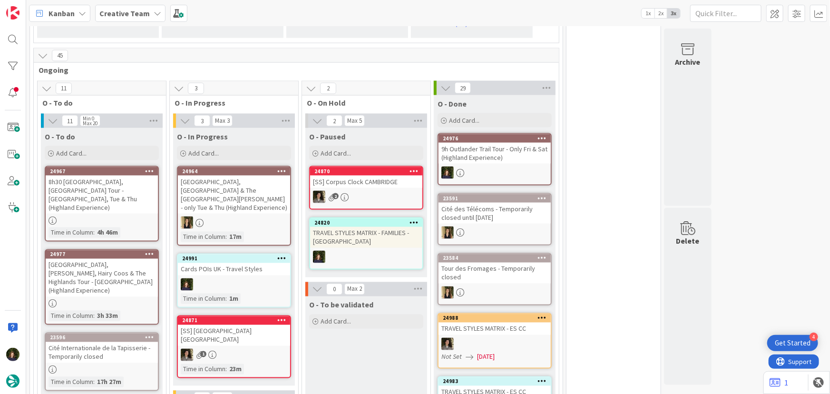
click at [124, 14] on b "Creative Team" at bounding box center [124, 14] width 50 height 10
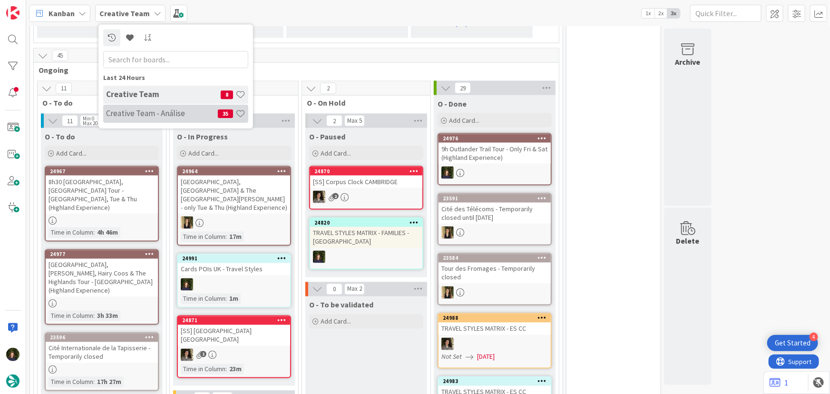
click at [132, 112] on h4 "Creative Team - Análise" at bounding box center [162, 113] width 112 height 10
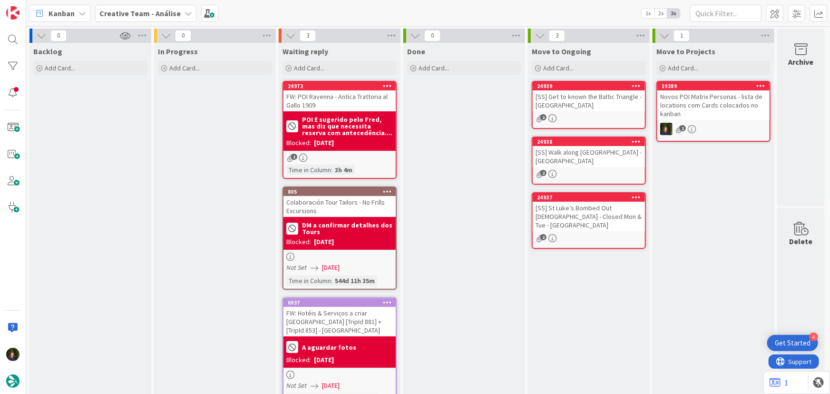
click at [165, 11] on b "Creative Team - Análise" at bounding box center [139, 14] width 81 height 10
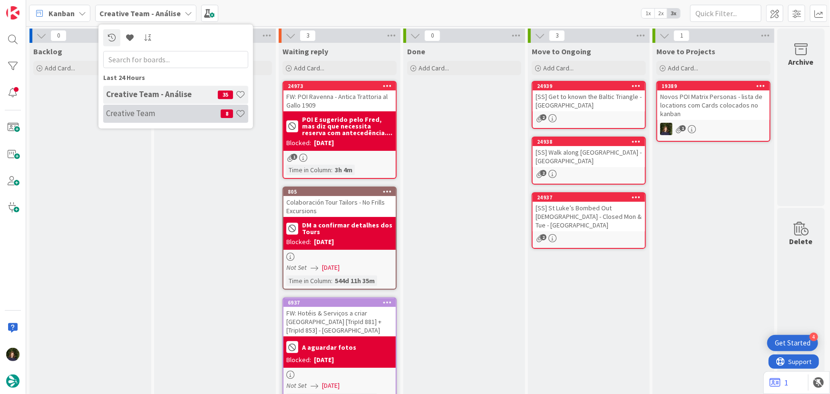
click at [167, 109] on h4 "Creative Team" at bounding box center [163, 113] width 115 height 10
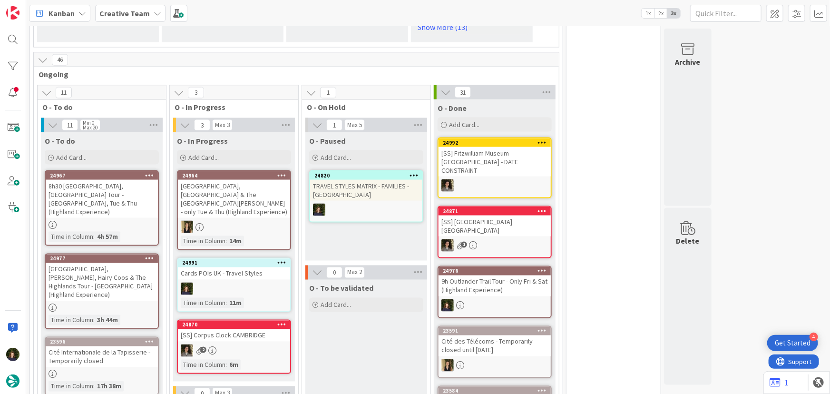
scroll to position [691, 0]
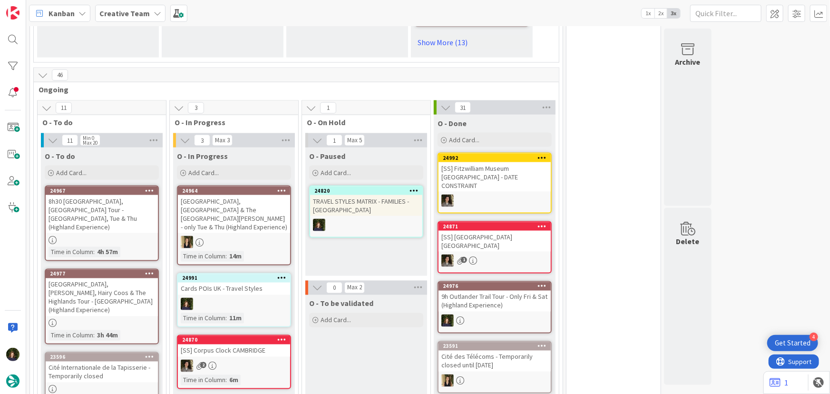
click at [144, 13] on b "Creative Team" at bounding box center [124, 14] width 50 height 10
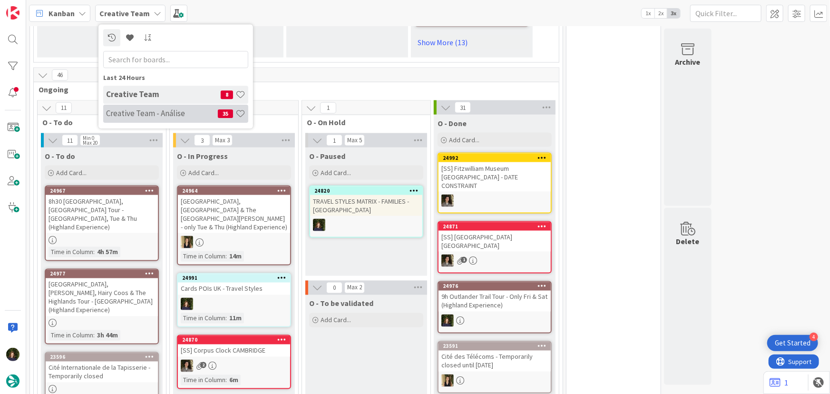
click at [148, 117] on h4 "Creative Team - Análise" at bounding box center [162, 113] width 112 height 10
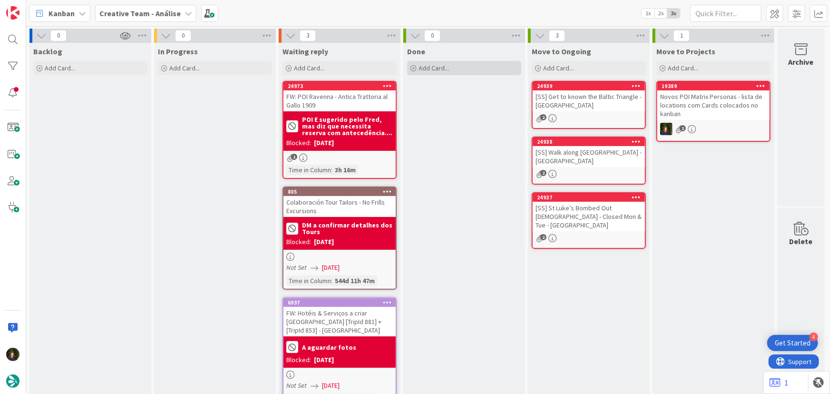
click at [469, 68] on div "Add Card..." at bounding box center [464, 68] width 114 height 14
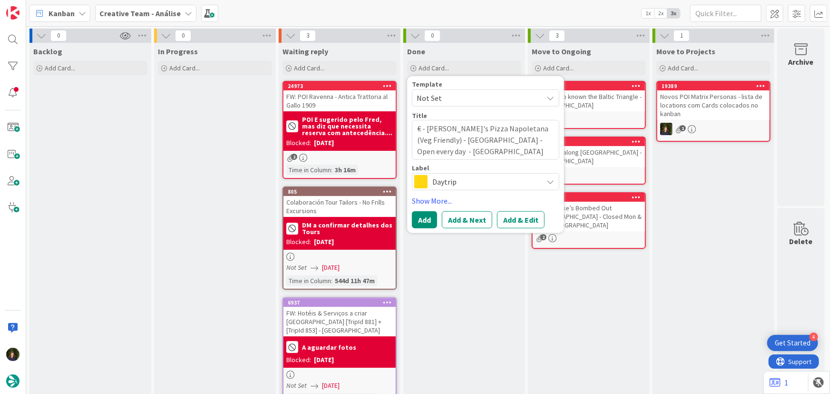
click at [461, 181] on span "Daytrip" at bounding box center [485, 181] width 106 height 13
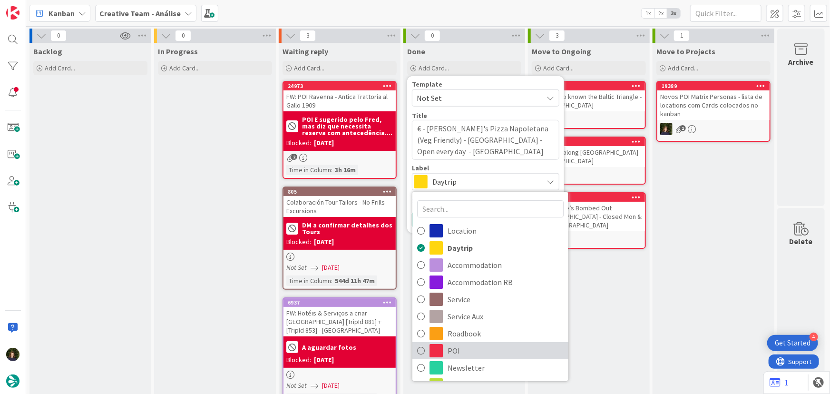
click at [464, 354] on span "POI" at bounding box center [505, 350] width 116 height 14
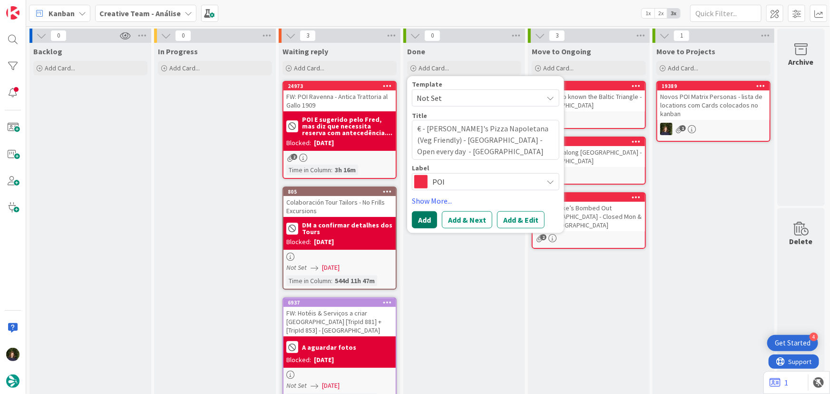
click at [422, 220] on button "Add" at bounding box center [424, 219] width 25 height 17
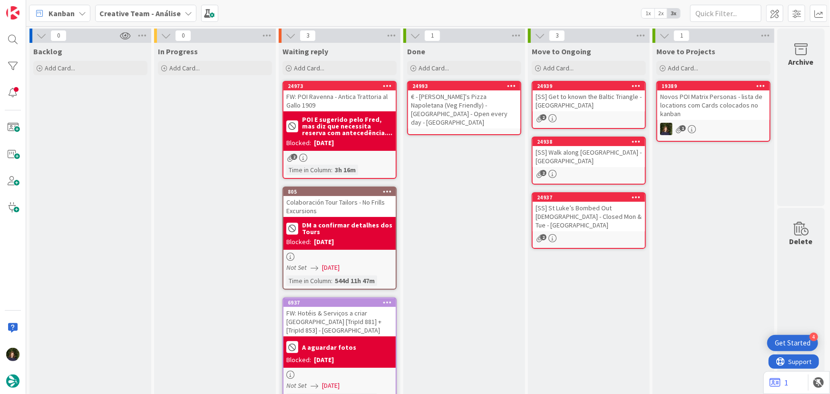
click at [462, 102] on div "€ - [PERSON_NAME]'s Pizza Napoletana (Veg Friendly) - [GEOGRAPHIC_DATA] - Open …" at bounding box center [464, 109] width 112 height 38
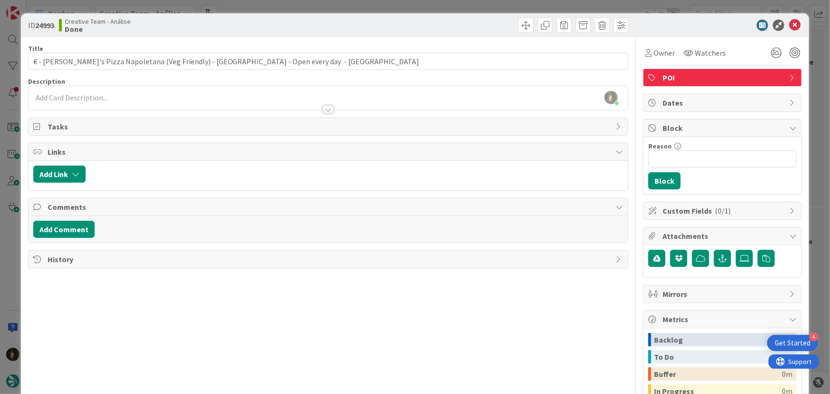
drag, startPoint x: 63, startPoint y: 84, endPoint x: 62, endPoint y: 96, distance: 11.9
click at [63, 84] on div "Description" at bounding box center [328, 81] width 600 height 9
click at [62, 100] on div at bounding box center [328, 105] width 599 height 10
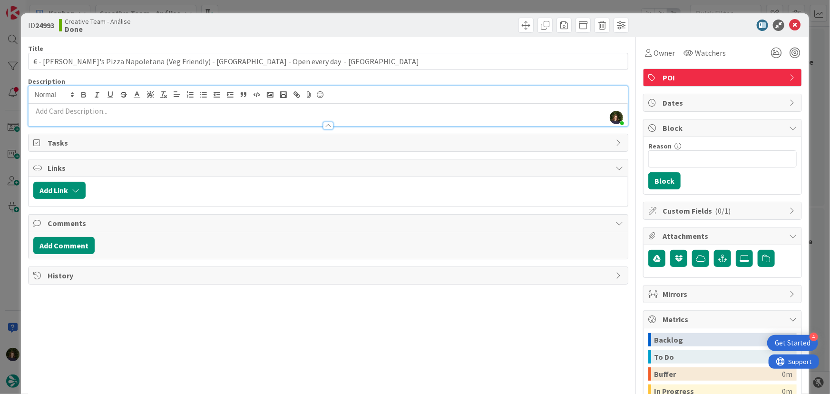
click at [65, 110] on p at bounding box center [328, 111] width 590 height 11
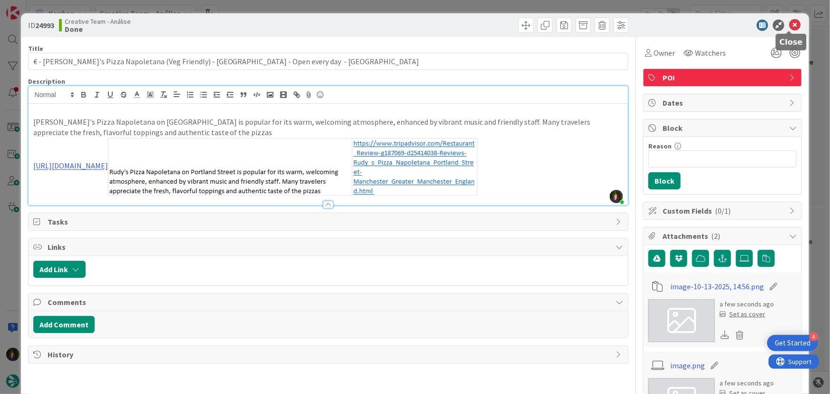
click at [789, 28] on icon at bounding box center [794, 24] width 11 height 11
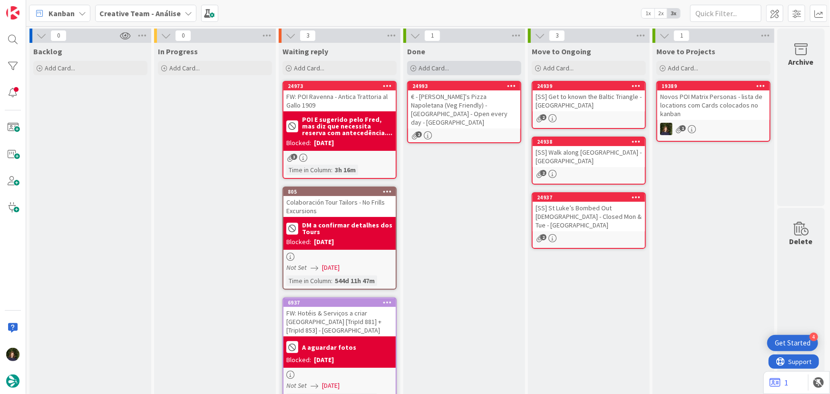
click at [434, 67] on span "Add Card..." at bounding box center [433, 68] width 30 height 9
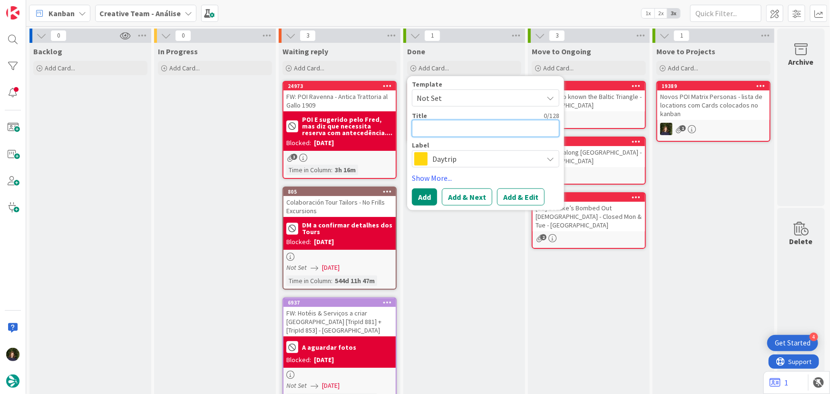
click at [447, 127] on textarea at bounding box center [485, 128] width 147 height 17
paste textarea "€€ - [PERSON_NAME]'s Chop House - Open every day"
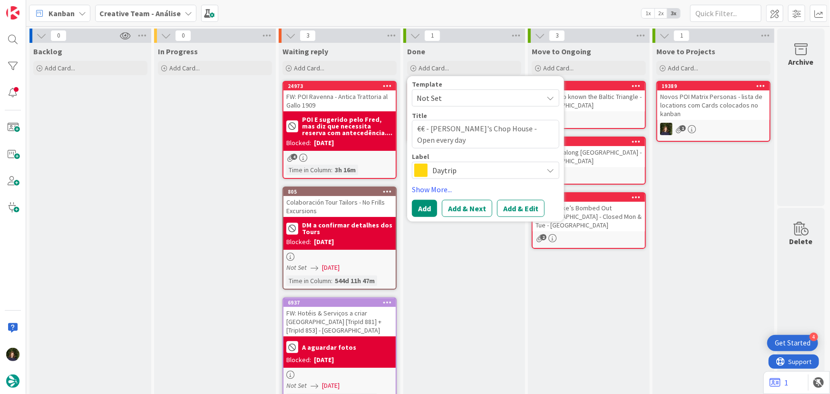
click at [468, 164] on span "Daytrip" at bounding box center [485, 170] width 106 height 13
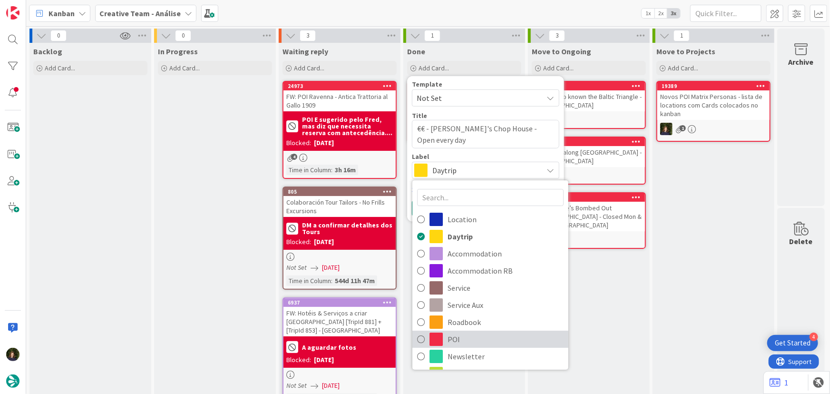
click at [477, 338] on span "POI" at bounding box center [505, 339] width 116 height 14
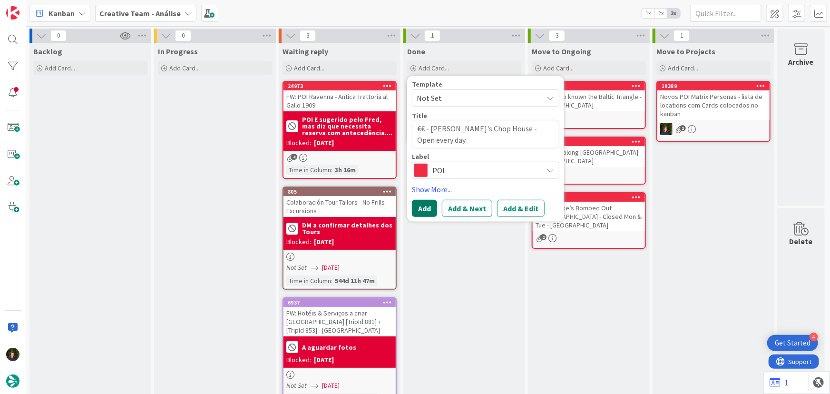
click at [418, 209] on button "Add" at bounding box center [424, 208] width 25 height 17
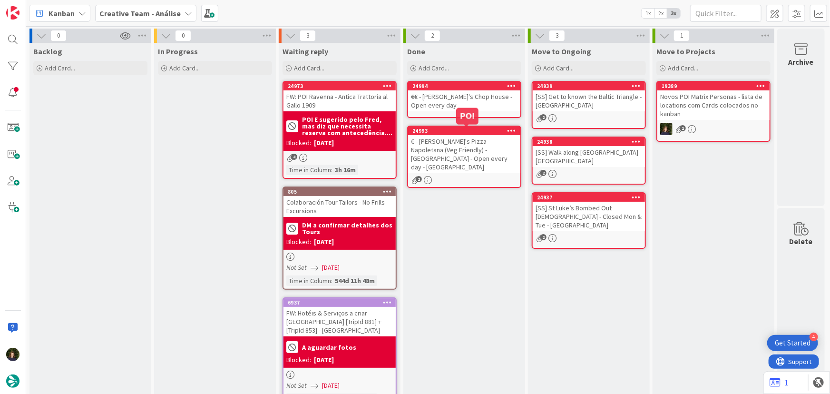
click at [433, 100] on div "€€ - [PERSON_NAME]'s Chop House - Open every day" at bounding box center [464, 100] width 112 height 21
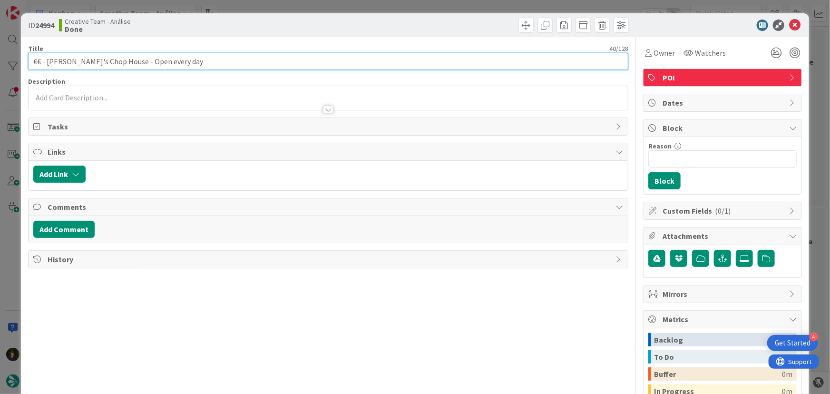
click at [181, 59] on input "€€ - [PERSON_NAME]'s Chop House - Open every day" at bounding box center [328, 61] width 600 height 17
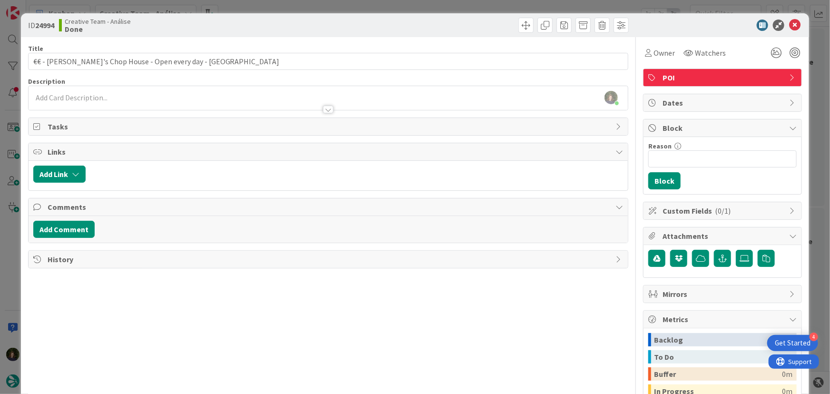
drag, startPoint x: 140, startPoint y: 88, endPoint x: 145, endPoint y: 104, distance: 16.4
click at [139, 88] on div "[PERSON_NAME] just joined" at bounding box center [328, 98] width 599 height 24
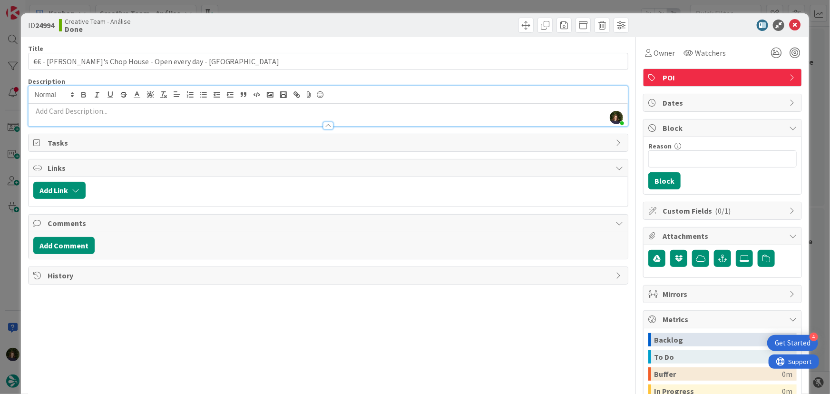
click at [138, 109] on p at bounding box center [328, 111] width 590 height 11
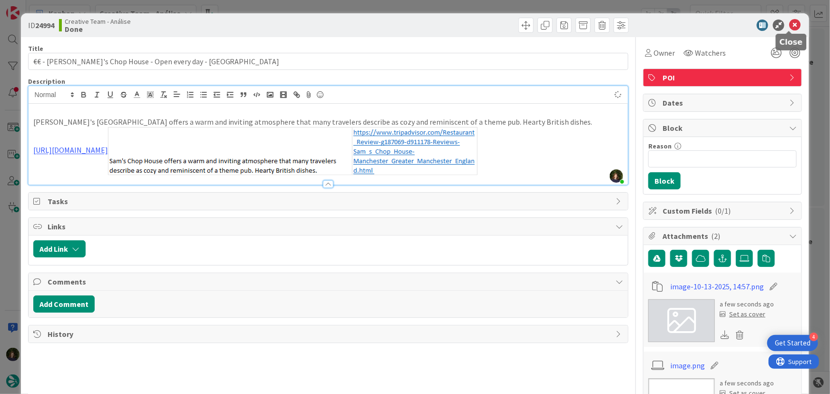
click at [789, 27] on icon at bounding box center [794, 24] width 11 height 11
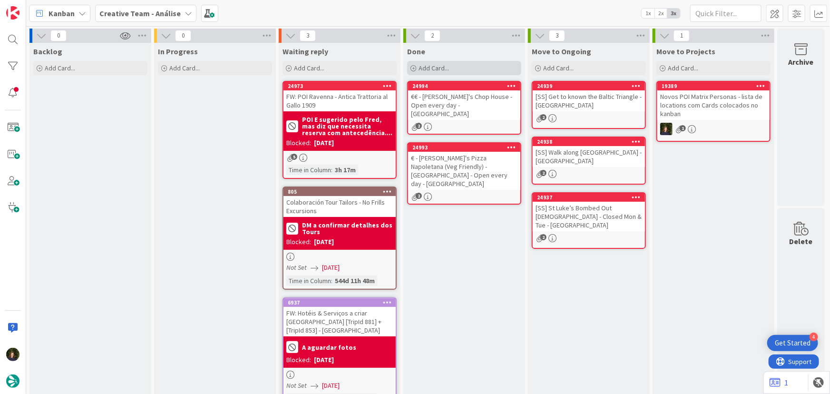
click at [467, 68] on div "Add Card..." at bounding box center [464, 68] width 114 height 14
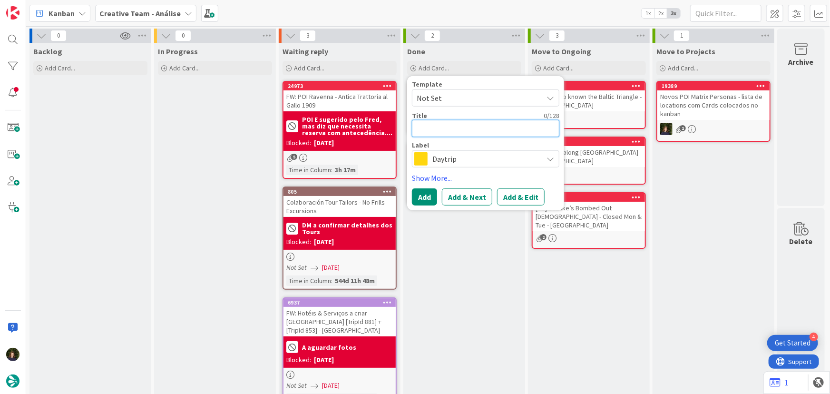
paste textarea "€ - Pieminister Manchester - Open Every day (Sun only lunch)"
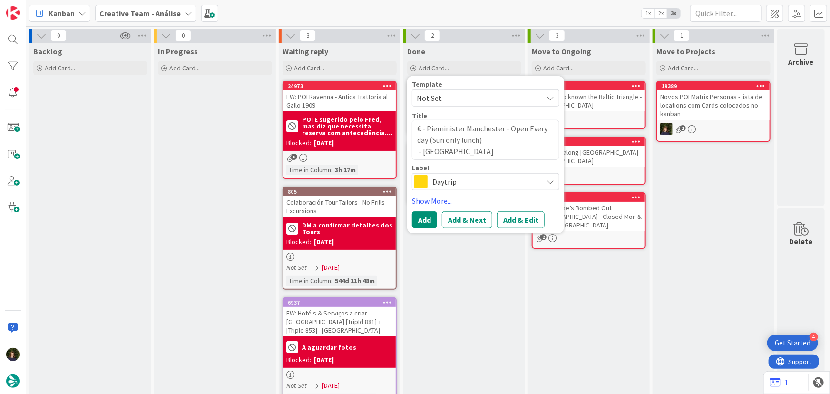
click at [458, 185] on span "Daytrip" at bounding box center [485, 181] width 106 height 13
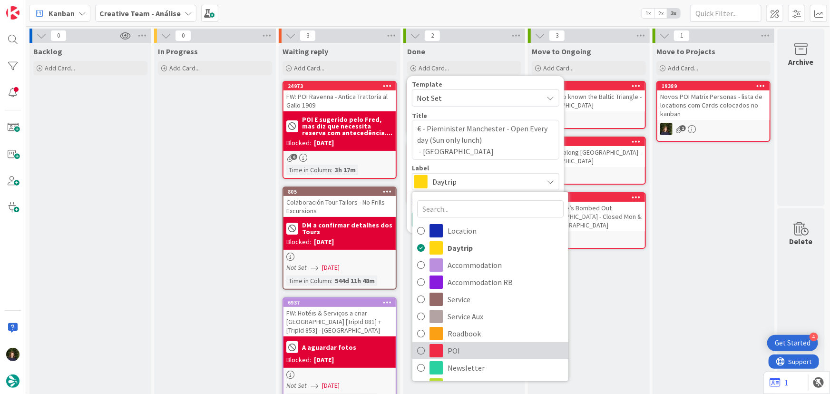
click at [460, 343] on span "POI" at bounding box center [505, 350] width 116 height 14
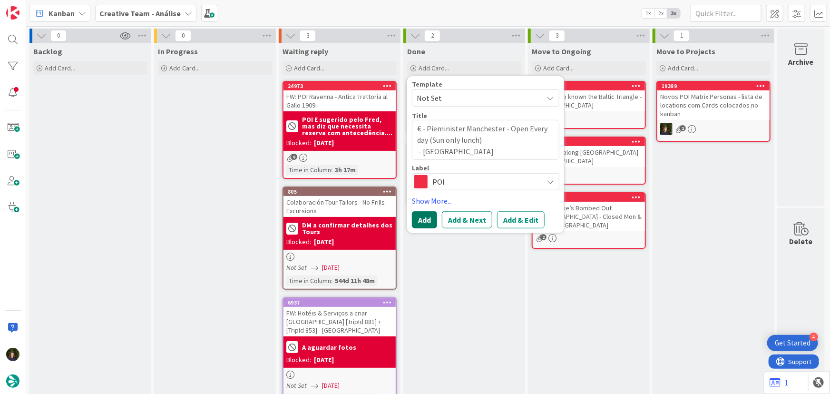
click at [425, 218] on button "Add" at bounding box center [424, 219] width 25 height 17
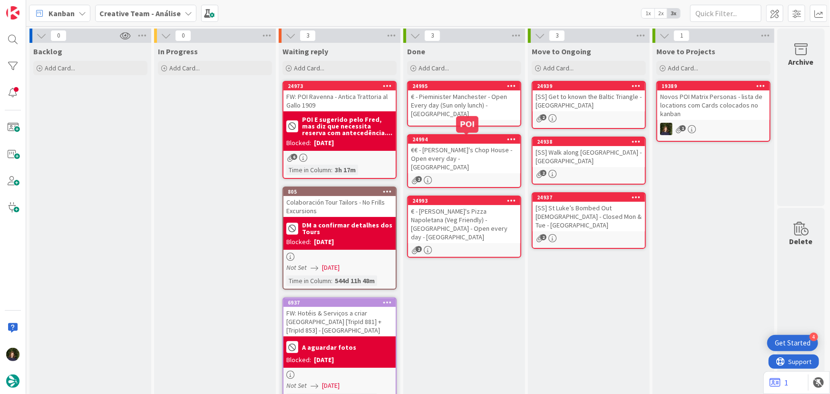
click at [453, 109] on div "€ - Pieminister Manchester - Open Every day (Sun only lunch) - [GEOGRAPHIC_DATA]" at bounding box center [464, 104] width 112 height 29
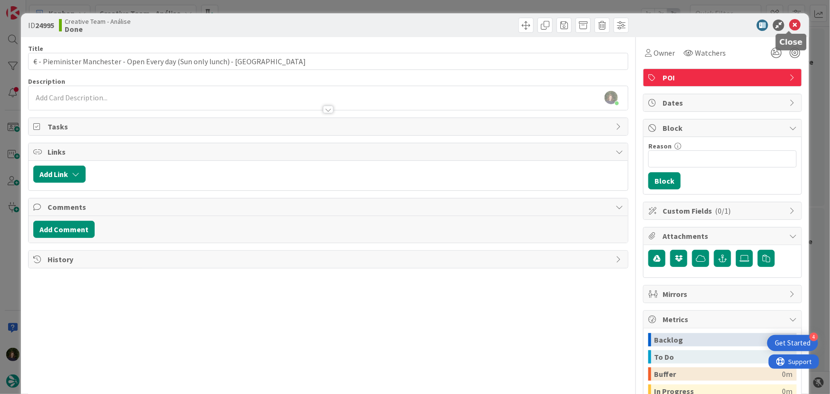
click at [789, 24] on icon at bounding box center [794, 24] width 11 height 11
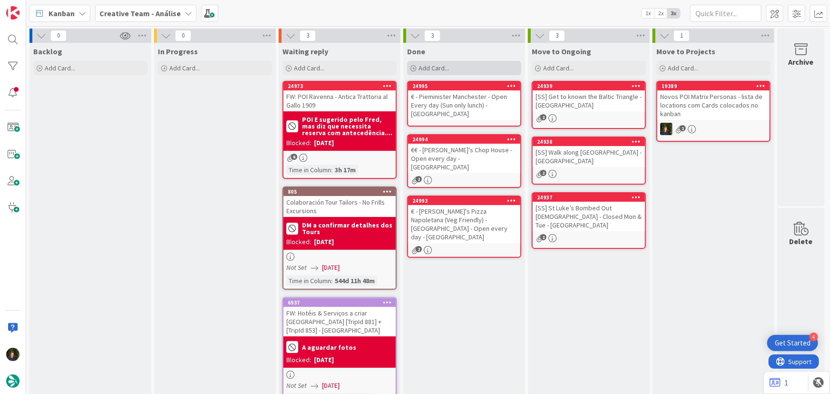
click at [441, 72] on div "Add Card..." at bounding box center [464, 68] width 114 height 14
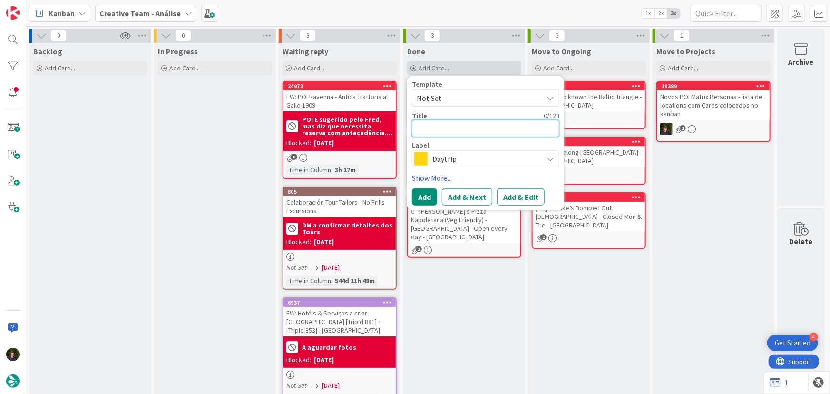
paste textarea "€ - [PERSON_NAME]’s Café Bar (Veg-friendly & GF-friendly) - Open every day"
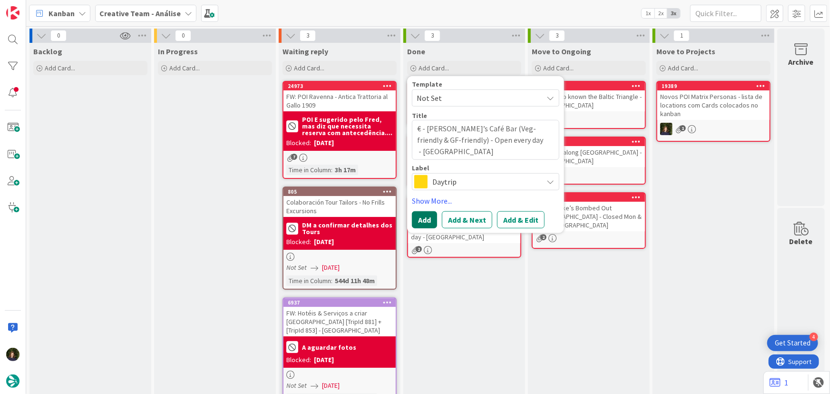
click at [426, 223] on button "Add" at bounding box center [424, 219] width 25 height 17
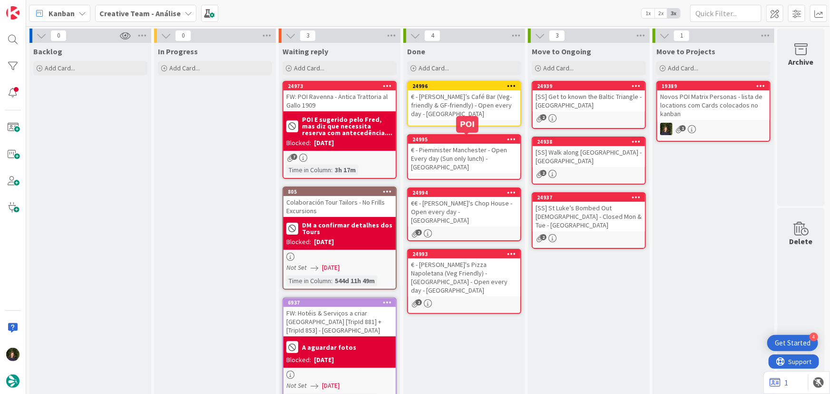
click at [448, 114] on div "€ - [PERSON_NAME]’s Café Bar (Veg-friendly & GF-friendly) - Open every day - [G…" at bounding box center [464, 104] width 112 height 29
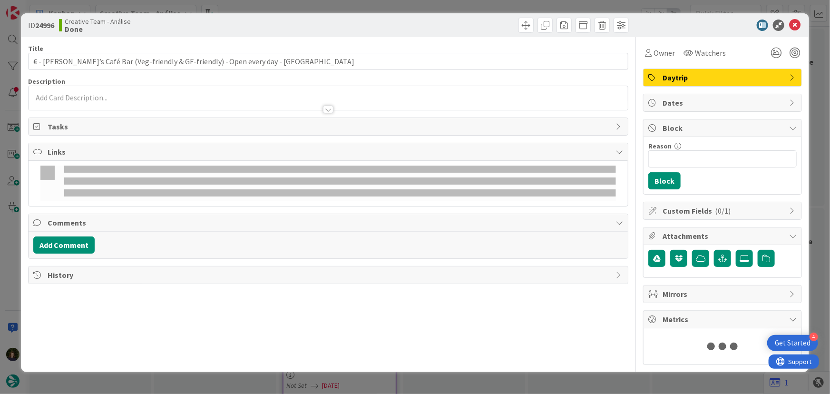
click at [688, 80] on span "Daytrip" at bounding box center [723, 77] width 122 height 11
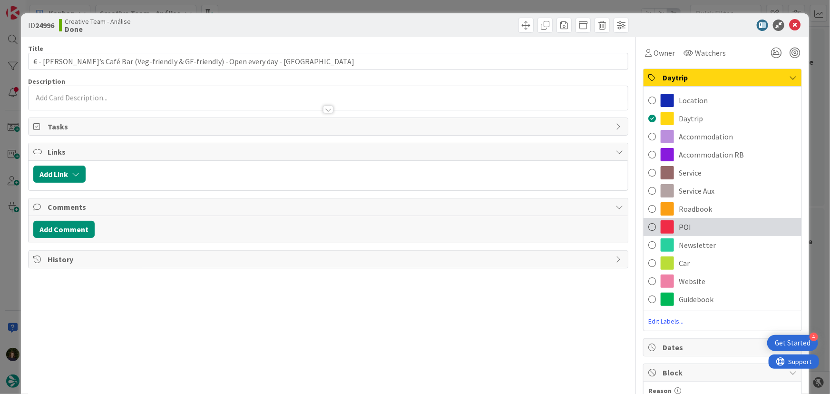
click at [688, 232] on div "POI" at bounding box center [722, 227] width 158 height 18
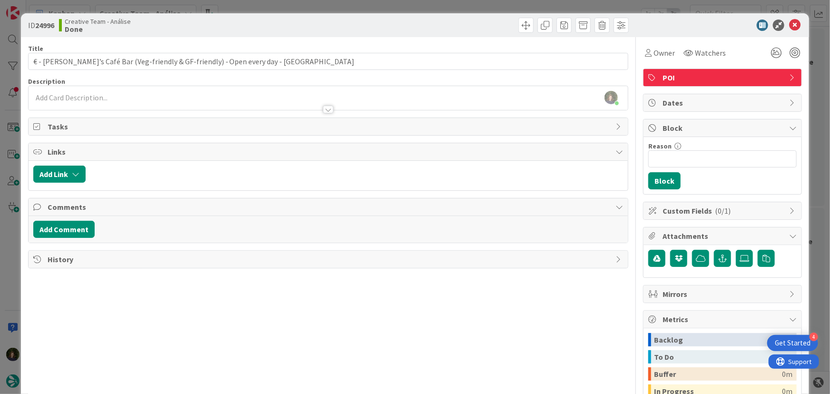
click at [149, 100] on div at bounding box center [328, 105] width 599 height 10
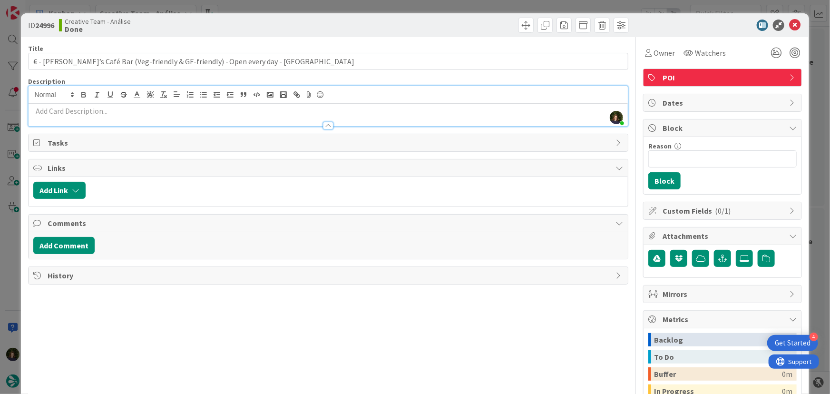
click at [99, 113] on p at bounding box center [328, 111] width 590 height 11
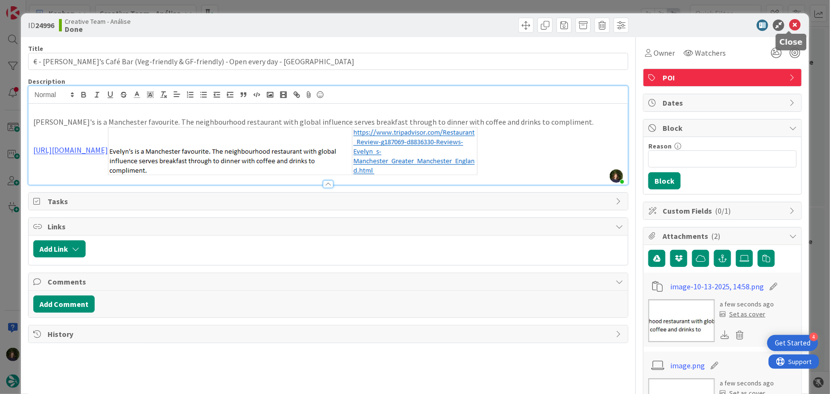
click at [789, 28] on icon at bounding box center [794, 24] width 11 height 11
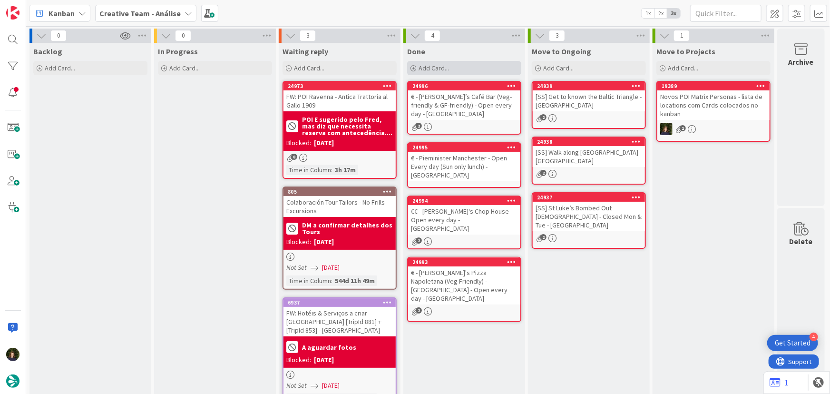
click at [426, 73] on div "Add Card..." at bounding box center [464, 68] width 114 height 14
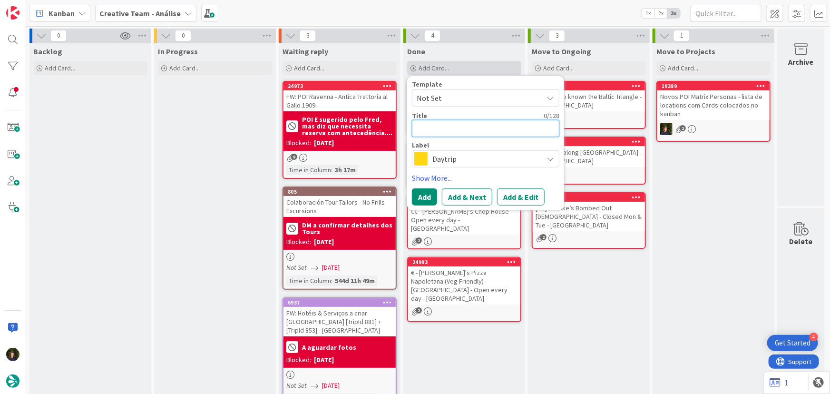
paste textarea "€ - The Oast House (Veg-friendly & GF-friendly) - Open every day"
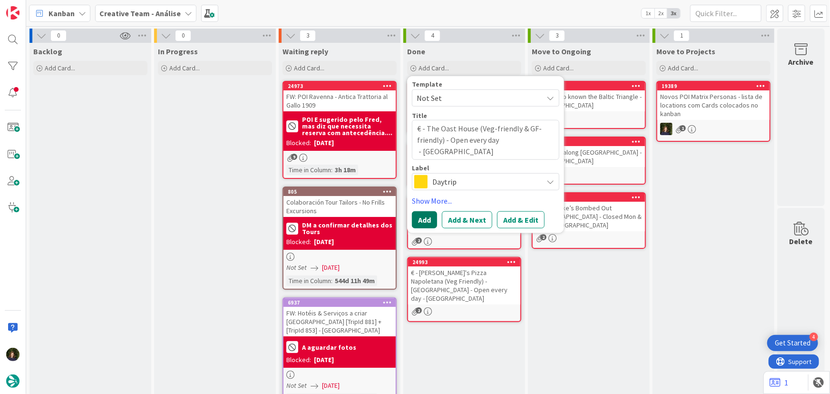
click at [429, 216] on button "Add" at bounding box center [424, 219] width 25 height 17
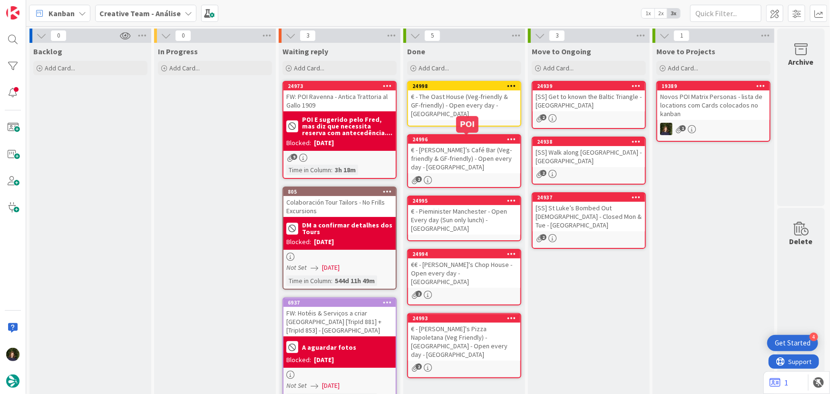
click at [455, 100] on div "€ - The Oast House (Veg-friendly & GF-friendly) - Open every day - [GEOGRAPHIC_…" at bounding box center [464, 104] width 112 height 29
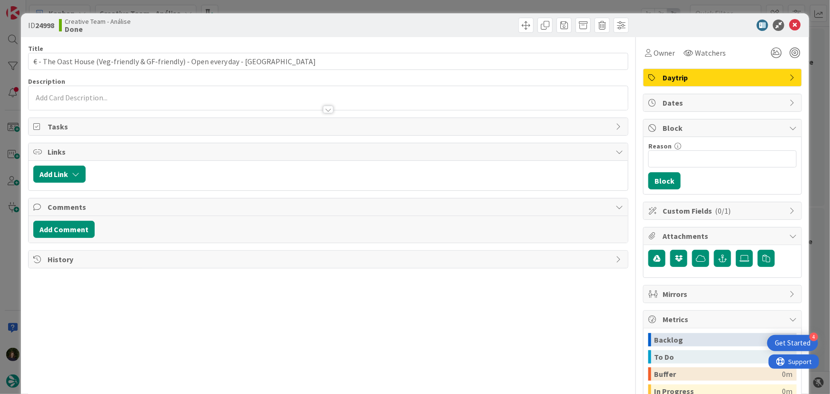
click at [701, 79] on span "Daytrip" at bounding box center [723, 77] width 122 height 11
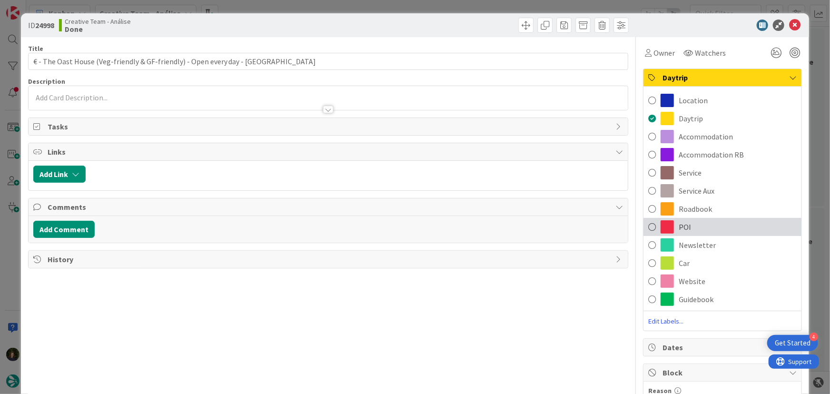
click at [692, 223] on div "POI" at bounding box center [722, 227] width 158 height 18
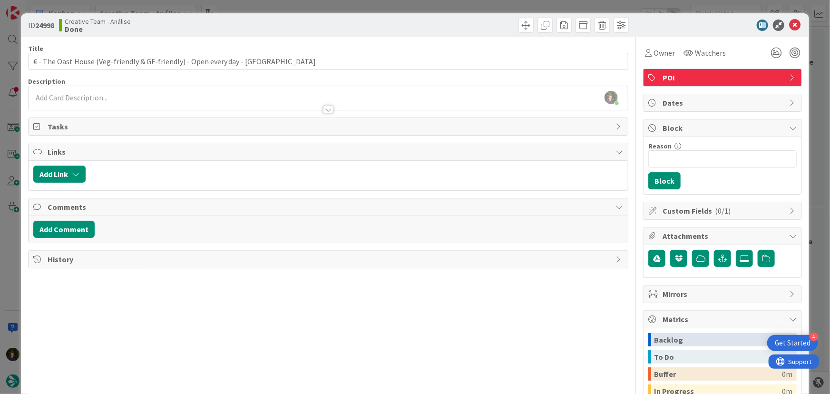
click at [119, 105] on div at bounding box center [328, 105] width 599 height 10
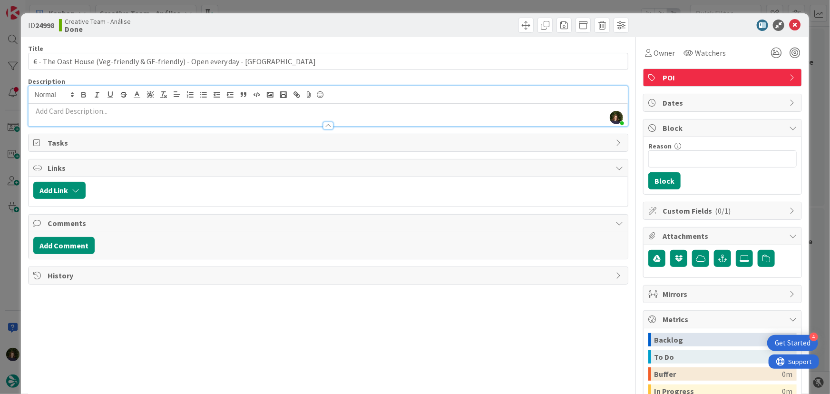
click at [106, 114] on p at bounding box center [328, 111] width 590 height 11
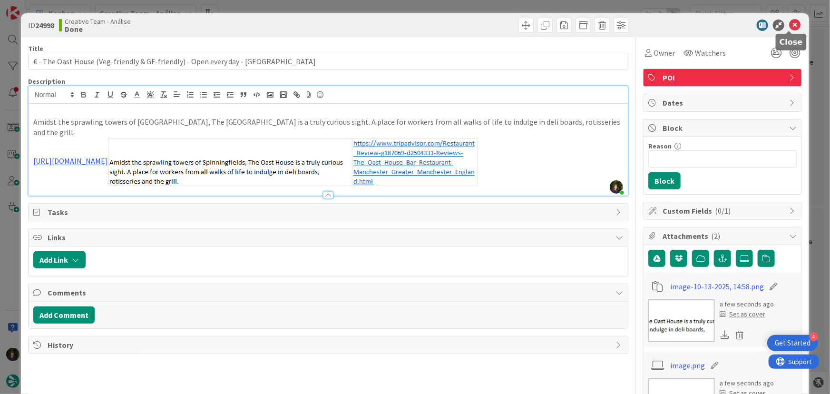
click at [789, 26] on icon at bounding box center [794, 24] width 11 height 11
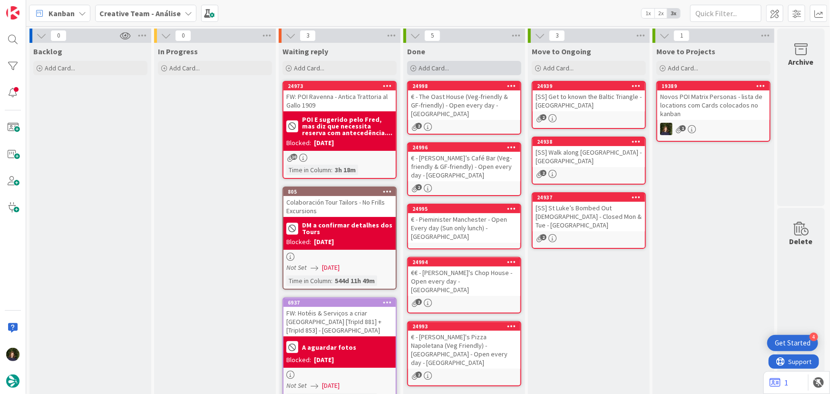
click at [460, 73] on div "Add Card..." at bounding box center [464, 68] width 114 height 14
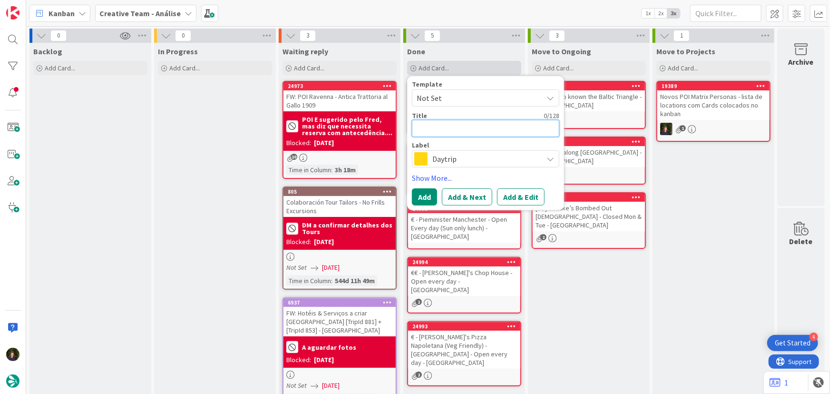
paste textarea "€ - Jood Restaurant (Veg Friendly) - Open every day"
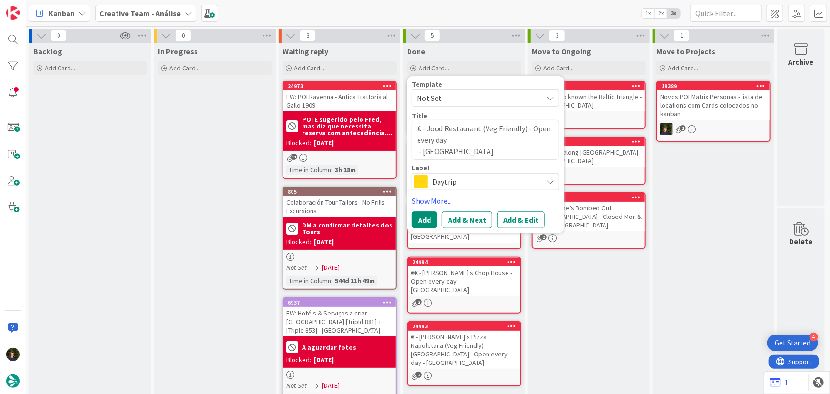
click at [450, 181] on span "Daytrip" at bounding box center [485, 181] width 106 height 13
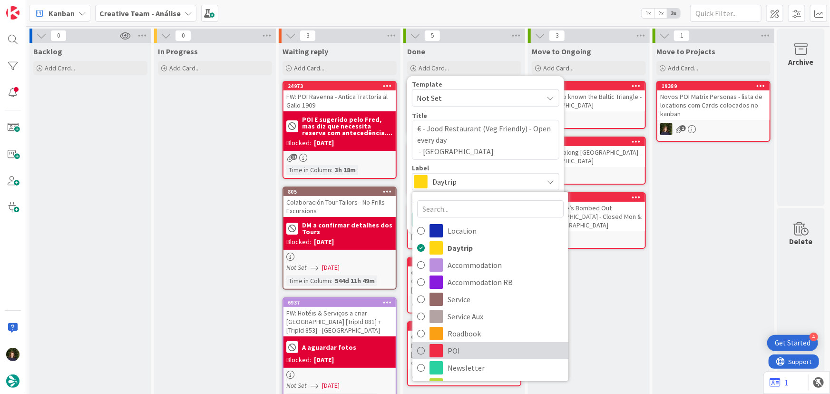
click at [465, 344] on span "POI" at bounding box center [505, 350] width 116 height 14
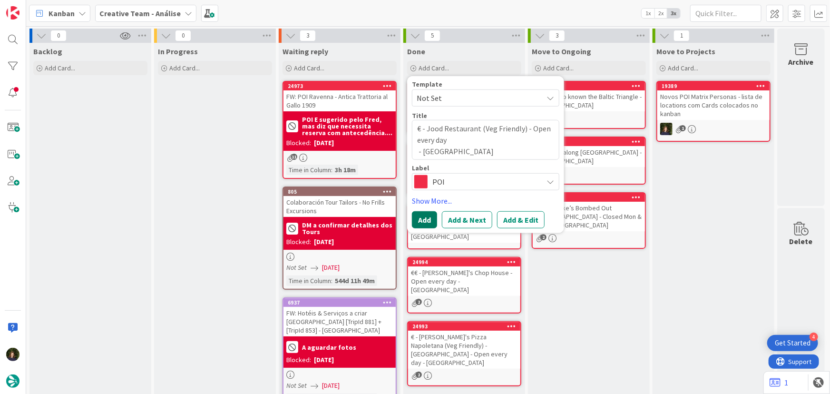
click at [413, 214] on button "Add" at bounding box center [424, 219] width 25 height 17
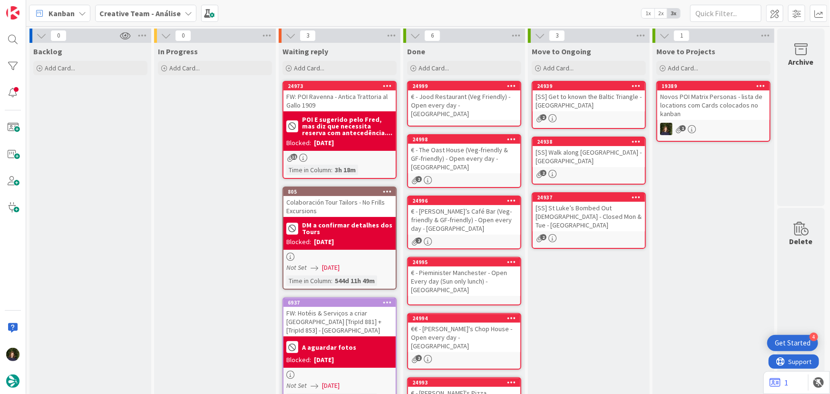
click at [463, 97] on div "€ - Jood Restaurant (Veg Friendly) - Open every day - [GEOGRAPHIC_DATA]" at bounding box center [464, 104] width 112 height 29
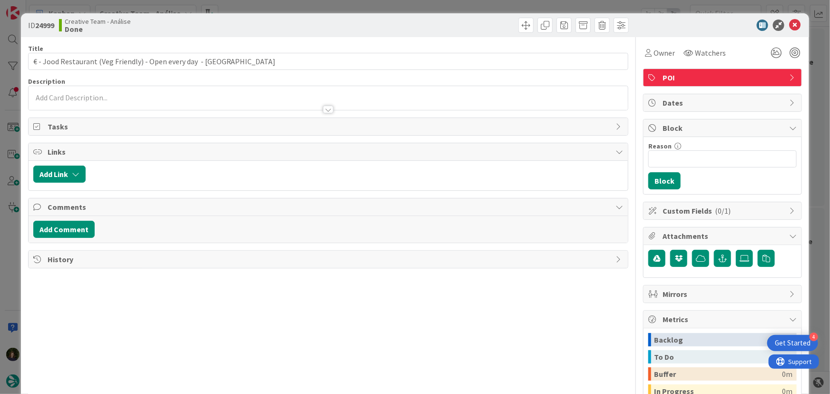
click at [122, 95] on p at bounding box center [328, 97] width 590 height 11
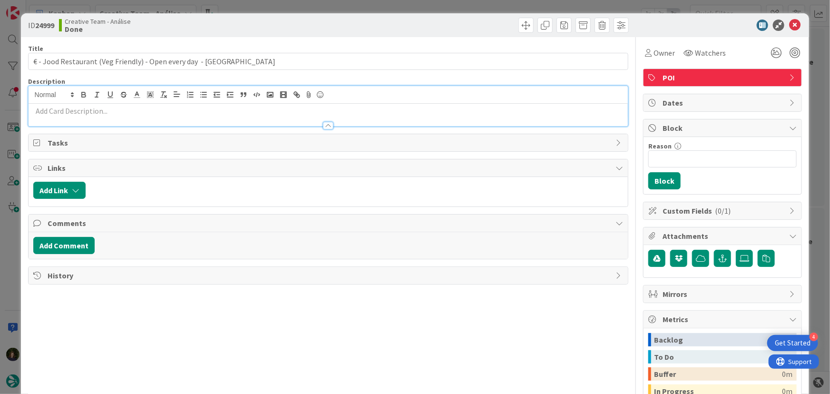
click at [120, 113] on p at bounding box center [328, 111] width 590 height 11
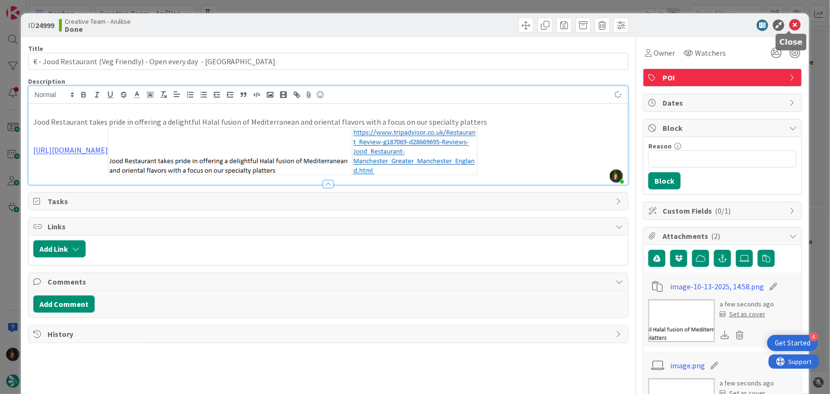
click at [789, 24] on icon at bounding box center [794, 24] width 11 height 11
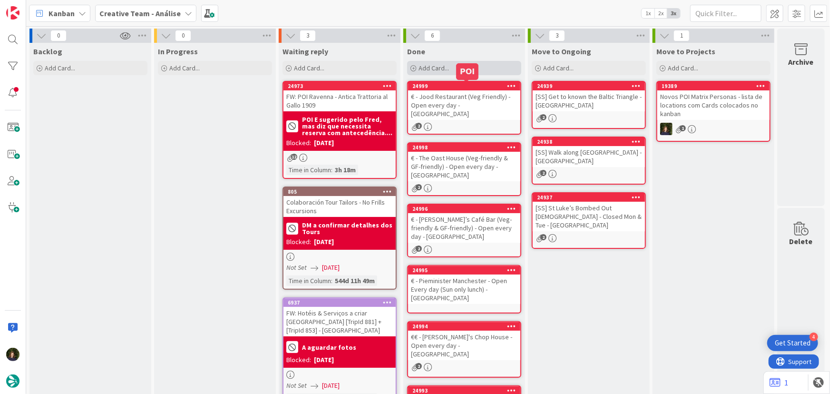
click at [434, 67] on span "Add Card..." at bounding box center [433, 68] width 30 height 9
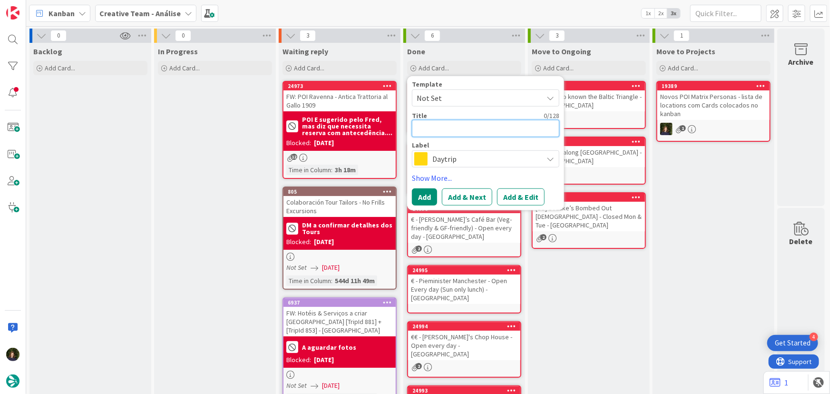
paste textarea "€€ - The Refuge by Volta (Veg-Friendly & GF-friendly) - Open every day"
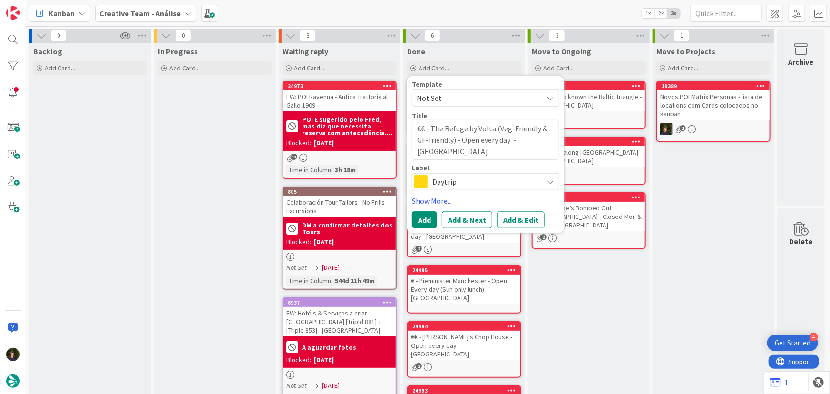
click at [461, 180] on span "Daytrip" at bounding box center [485, 181] width 106 height 13
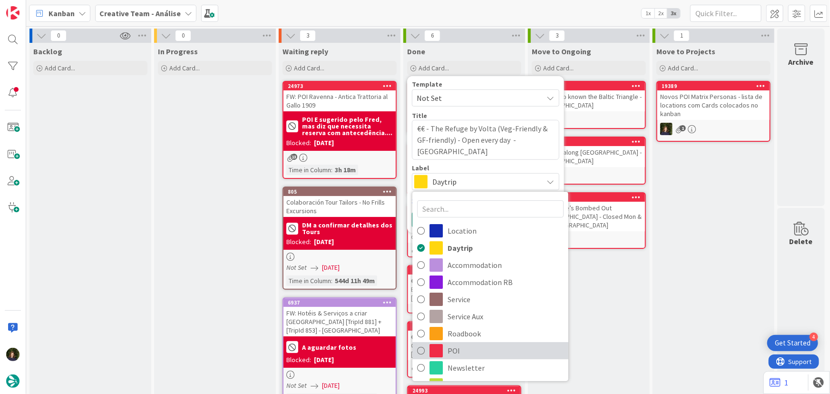
click at [461, 351] on span "POI" at bounding box center [505, 350] width 116 height 14
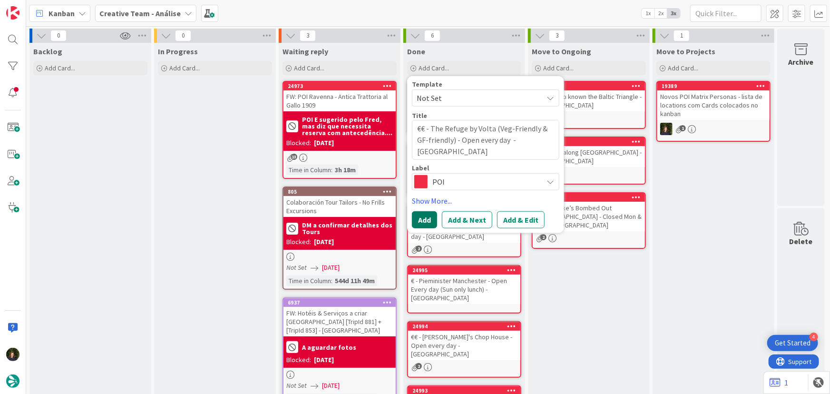
click at [423, 219] on button "Add" at bounding box center [424, 219] width 25 height 17
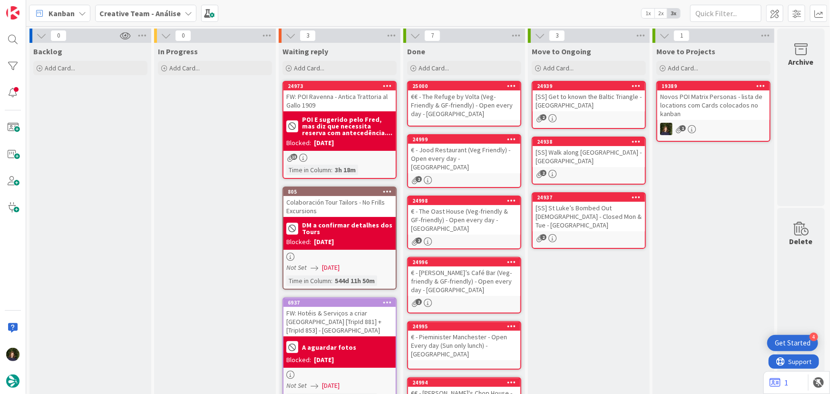
click at [457, 99] on div "€€ - The Refuge by Volta (Veg-Friendly & GF-friendly) - Open every day - [GEOGR…" at bounding box center [464, 104] width 112 height 29
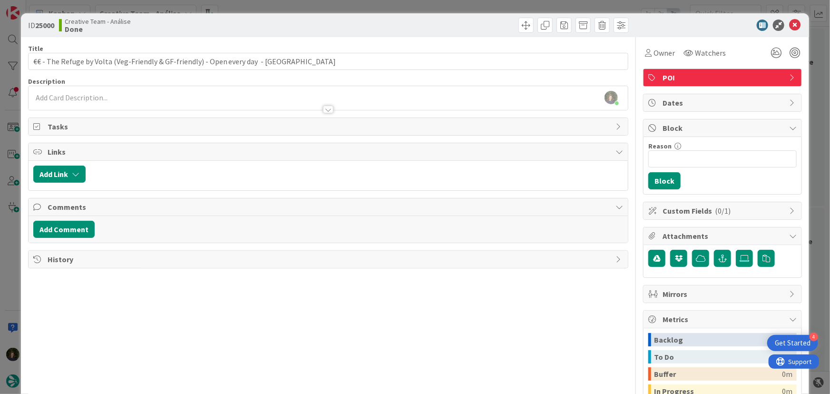
click at [173, 92] on div "[PERSON_NAME] just joined" at bounding box center [328, 98] width 599 height 24
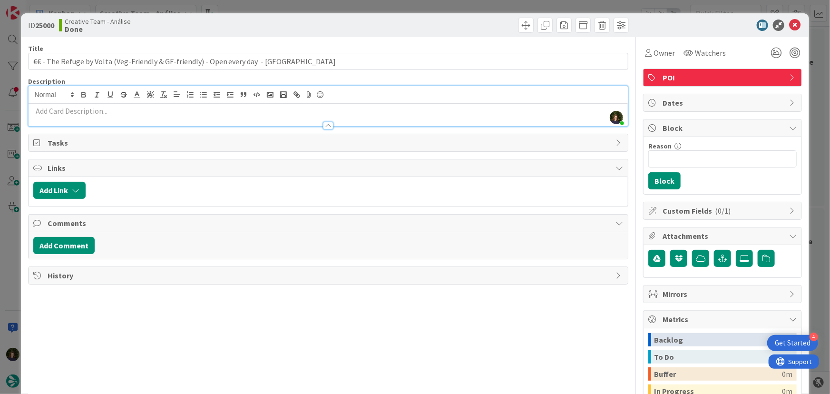
click at [148, 117] on div at bounding box center [328, 121] width 599 height 10
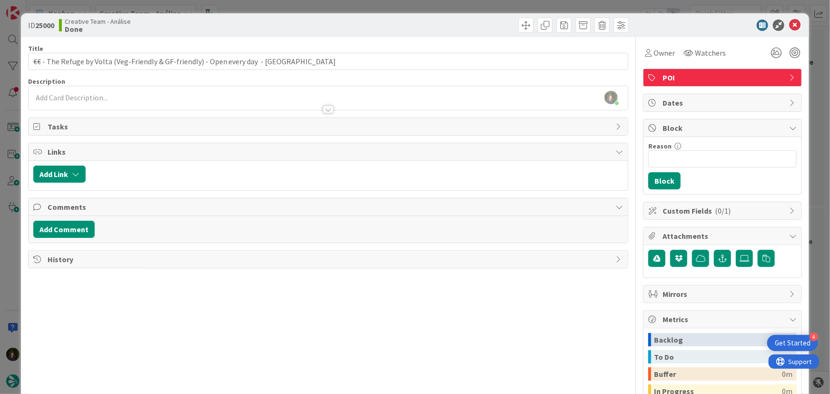
click at [127, 103] on div at bounding box center [328, 105] width 599 height 10
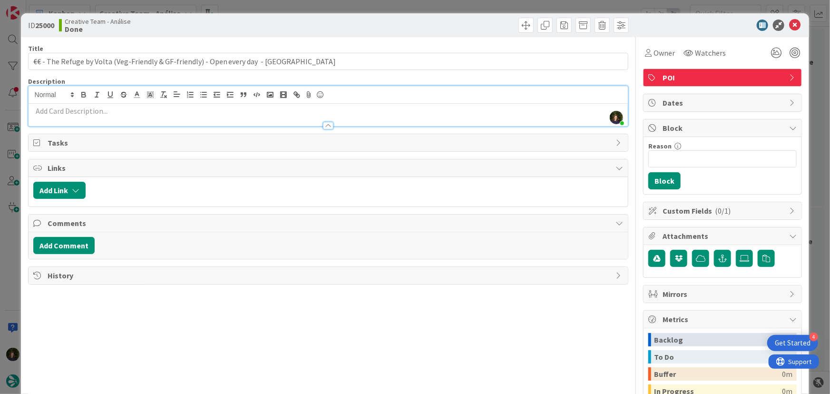
click at [127, 111] on p at bounding box center [328, 111] width 590 height 11
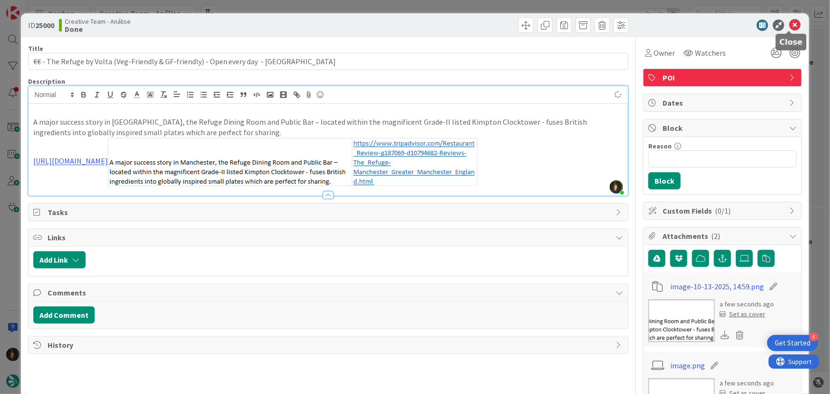
click at [789, 27] on icon at bounding box center [794, 24] width 11 height 11
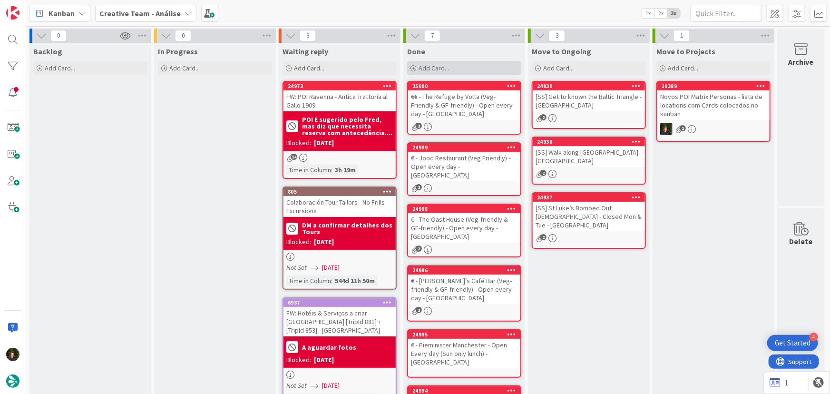
click at [439, 71] on span "Add Card..." at bounding box center [433, 68] width 30 height 9
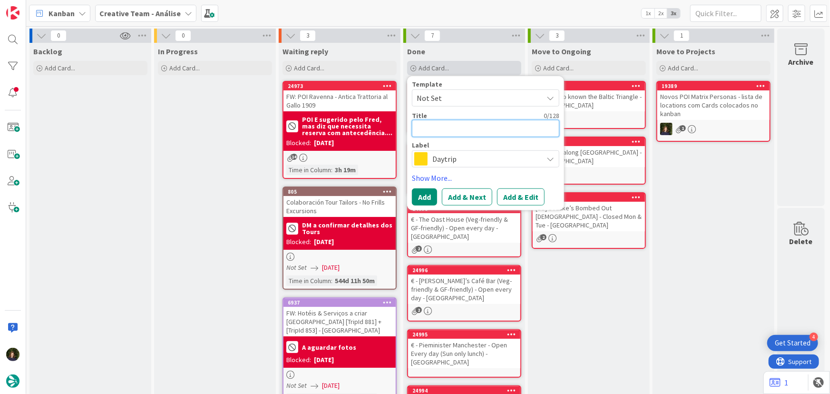
paste textarea "€€ - El Gato Negro Tapas - Open every day"
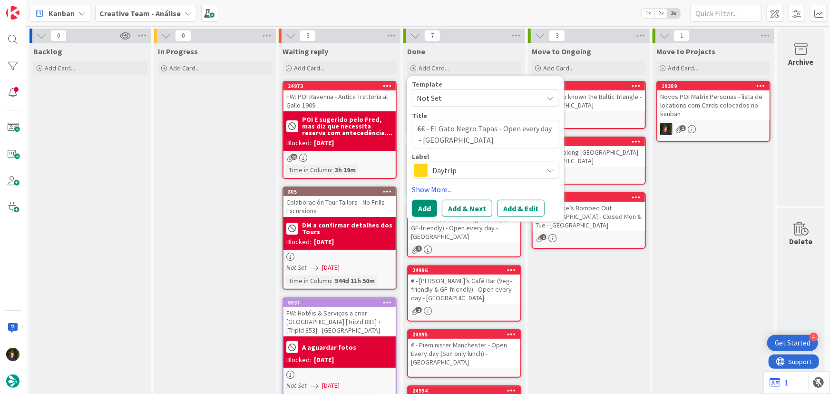
click at [444, 169] on span "Daytrip" at bounding box center [485, 170] width 106 height 13
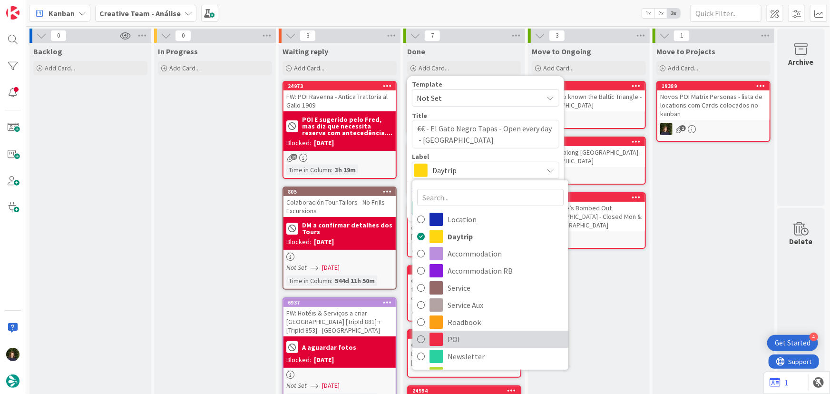
click at [467, 333] on span "POI" at bounding box center [505, 339] width 116 height 14
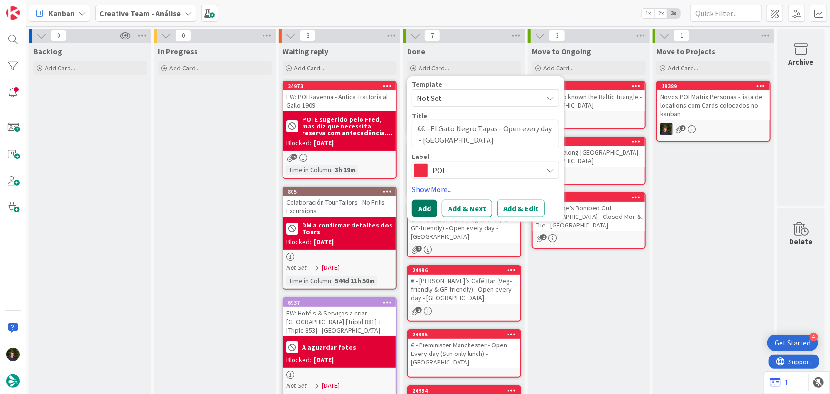
click at [422, 213] on button "Add" at bounding box center [424, 208] width 25 height 17
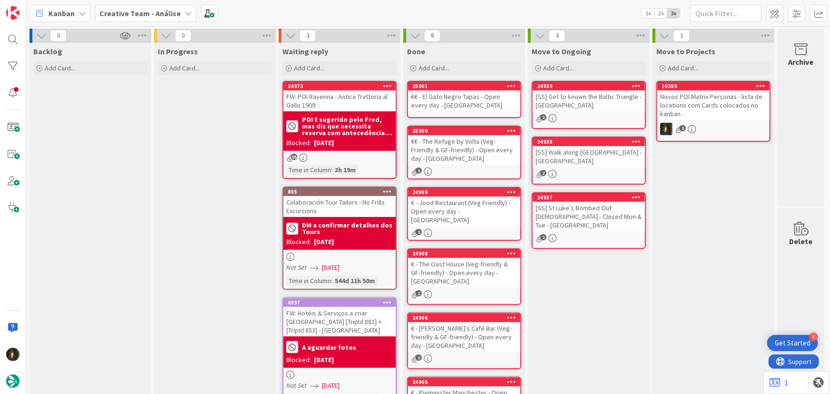
click at [467, 98] on div "€€ - El Gato Negro Tapas - Open every day - [GEOGRAPHIC_DATA]" at bounding box center [464, 100] width 112 height 21
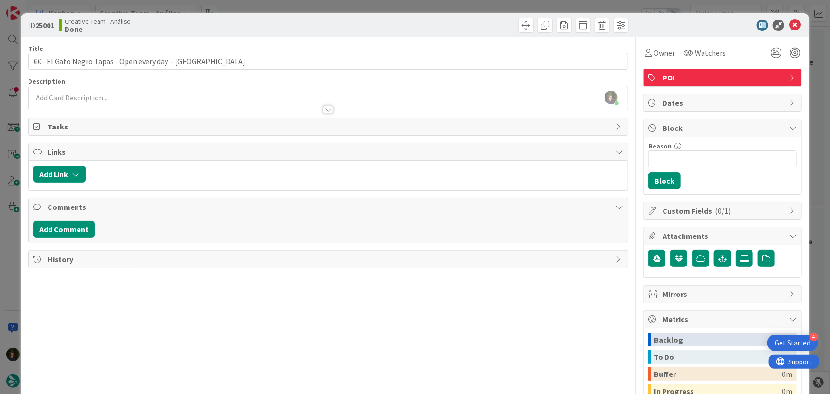
click at [56, 100] on div at bounding box center [328, 105] width 599 height 10
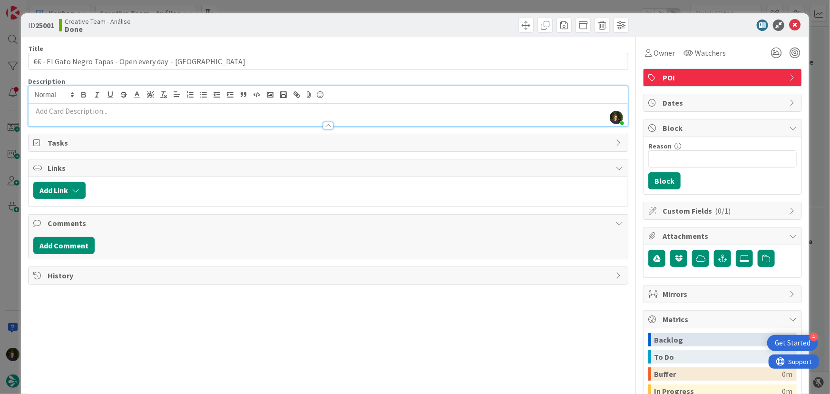
click at [62, 113] on p at bounding box center [328, 111] width 590 height 11
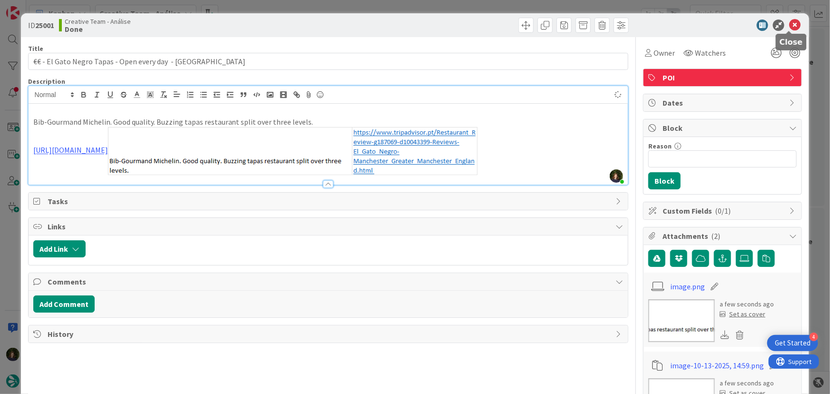
click at [791, 24] on icon at bounding box center [794, 24] width 11 height 11
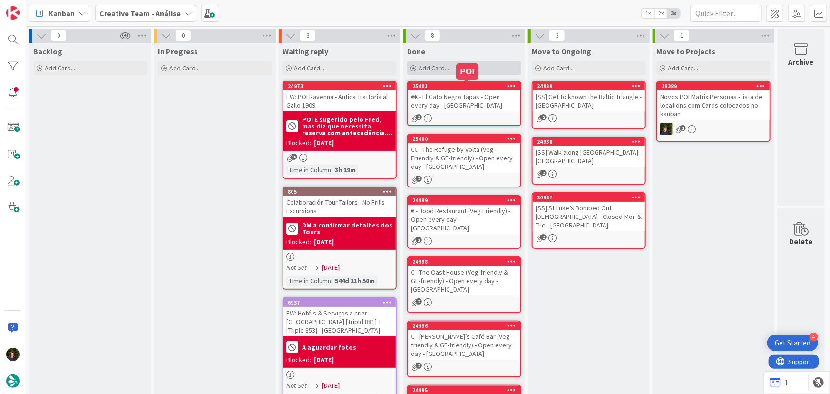
click at [440, 70] on span "Add Card..." at bounding box center [433, 68] width 30 height 9
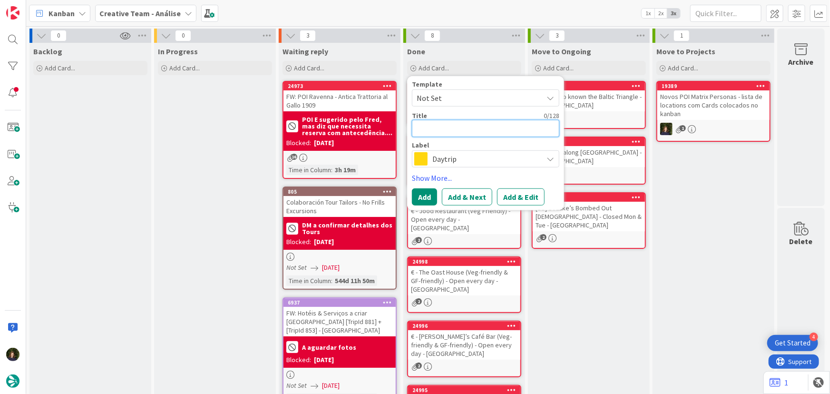
paste textarea "The [GEOGRAPHIC_DATA] - Closed Sun"
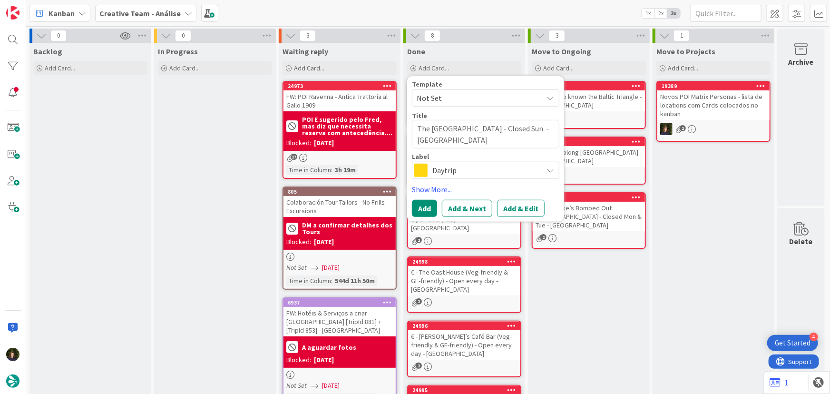
click at [445, 170] on span "Daytrip" at bounding box center [485, 170] width 106 height 13
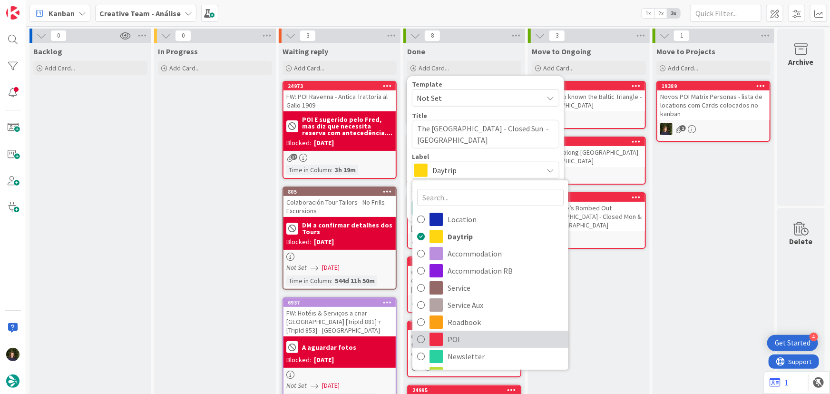
click at [452, 342] on span "POI" at bounding box center [505, 339] width 116 height 14
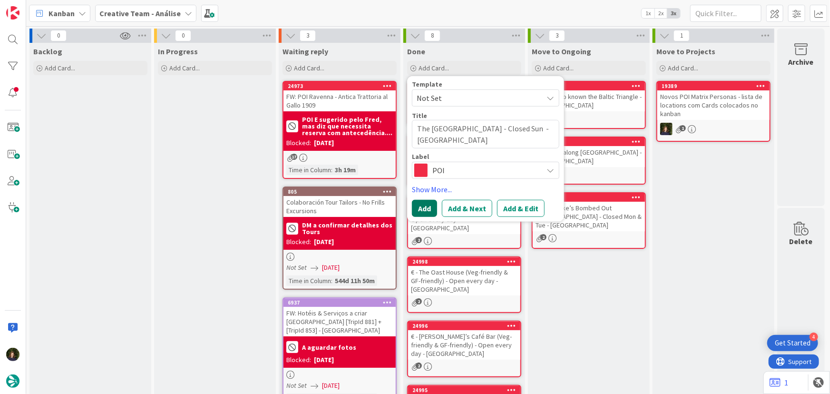
click at [422, 202] on button "Add" at bounding box center [424, 208] width 25 height 17
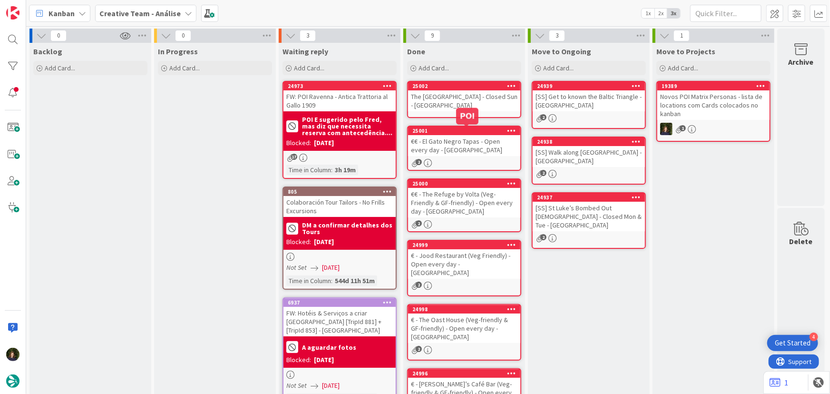
click at [462, 108] on div "The [GEOGRAPHIC_DATA] - Closed Sun - [GEOGRAPHIC_DATA]" at bounding box center [464, 100] width 112 height 21
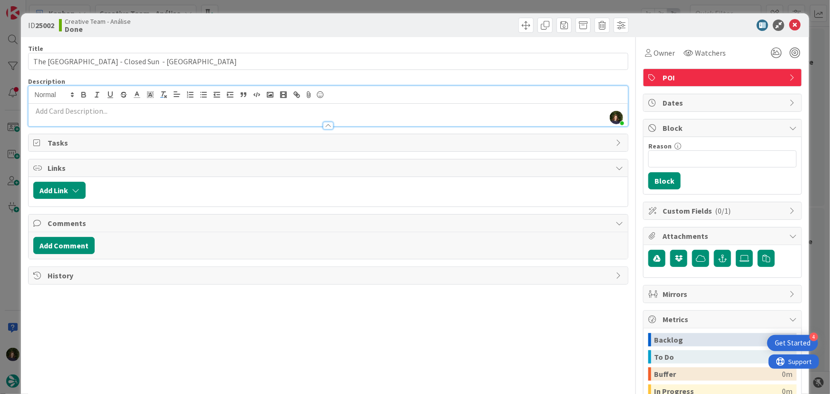
click at [157, 93] on div "[PERSON_NAME] just joined" at bounding box center [328, 106] width 599 height 40
click at [151, 110] on p at bounding box center [328, 111] width 590 height 11
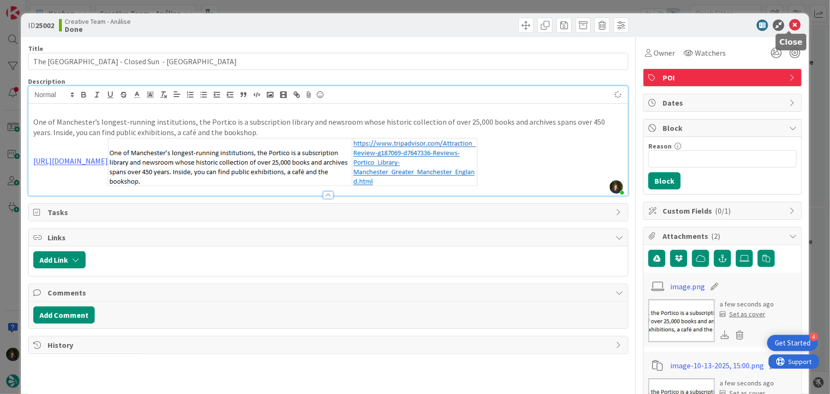
click at [789, 27] on icon at bounding box center [794, 24] width 11 height 11
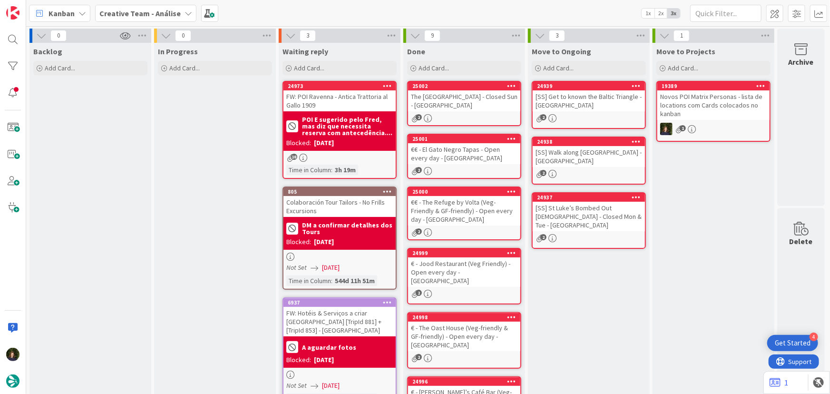
click at [481, 99] on div "The [GEOGRAPHIC_DATA] - Closed Sun - [GEOGRAPHIC_DATA]" at bounding box center [464, 100] width 112 height 21
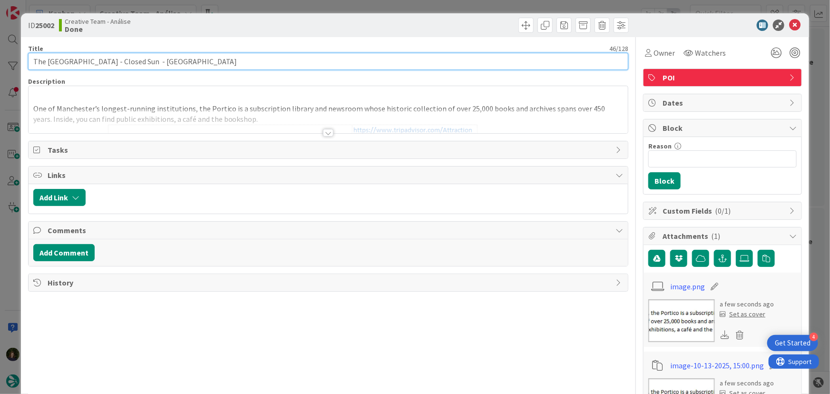
click at [33, 60] on input "The [GEOGRAPHIC_DATA] - Closed Sun - [GEOGRAPHIC_DATA]" at bounding box center [328, 61] width 600 height 17
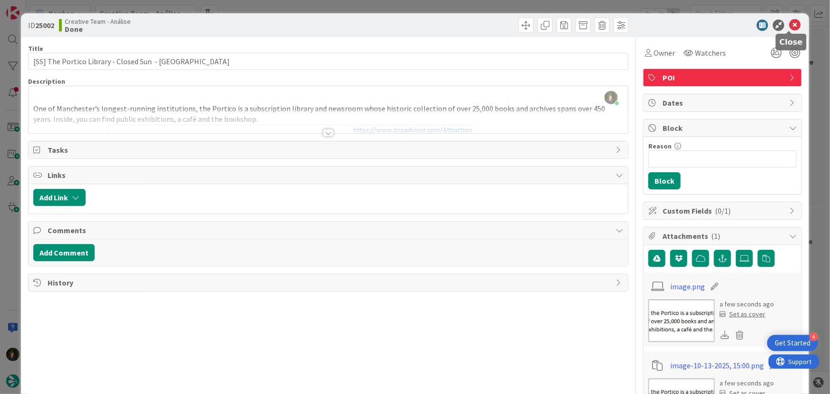
click at [793, 26] on icon at bounding box center [794, 24] width 11 height 11
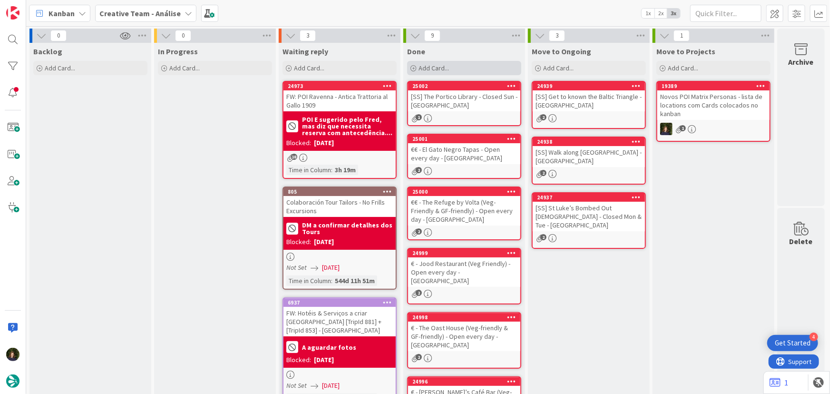
click at [439, 70] on span "Add Card..." at bounding box center [433, 68] width 30 height 9
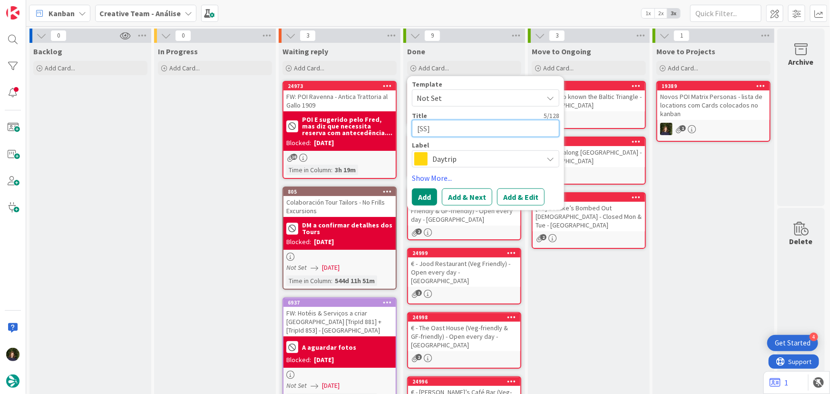
click at [462, 132] on textarea "[SS]" at bounding box center [485, 128] width 147 height 17
paste textarea "Shambles Square"
click at [439, 161] on span "Daytrip" at bounding box center [485, 158] width 106 height 13
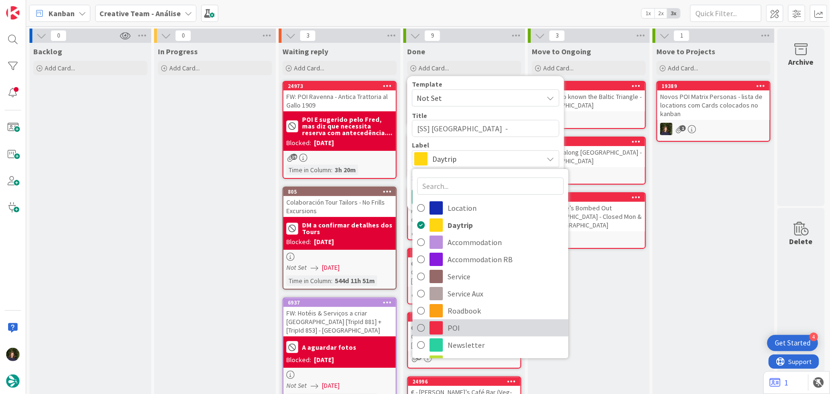
click at [467, 327] on span "POI" at bounding box center [505, 327] width 116 height 14
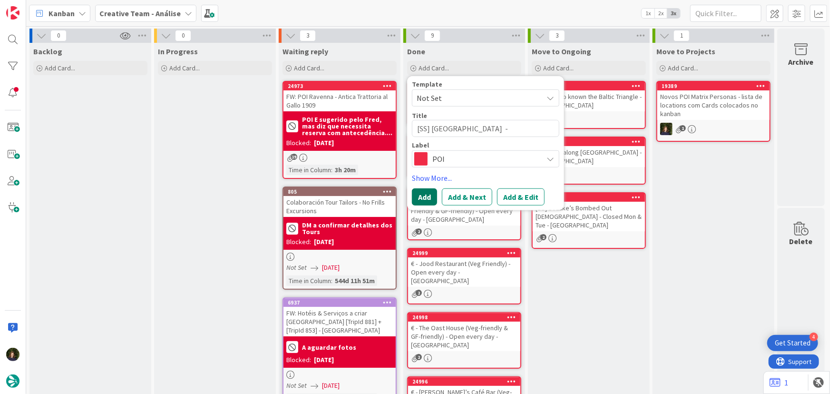
click at [423, 198] on button "Add" at bounding box center [424, 196] width 25 height 17
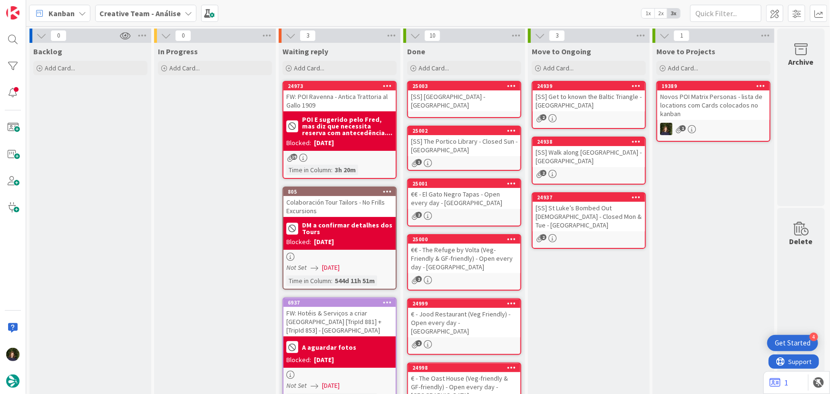
click at [458, 91] on div "[SS] [GEOGRAPHIC_DATA] - [GEOGRAPHIC_DATA]" at bounding box center [464, 100] width 112 height 21
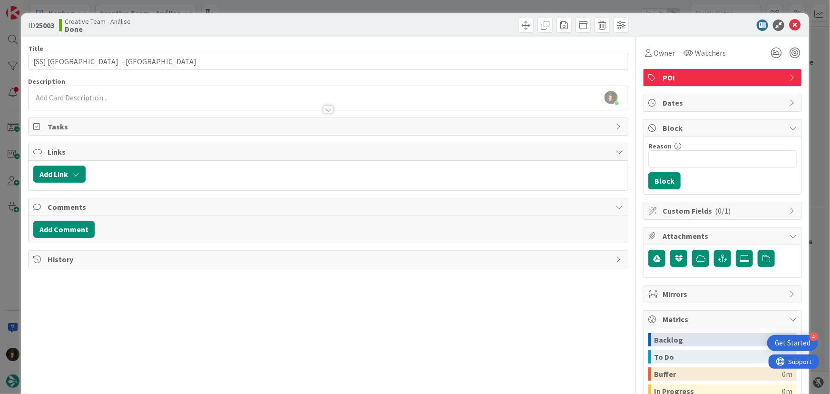
click at [76, 100] on div at bounding box center [328, 105] width 599 height 10
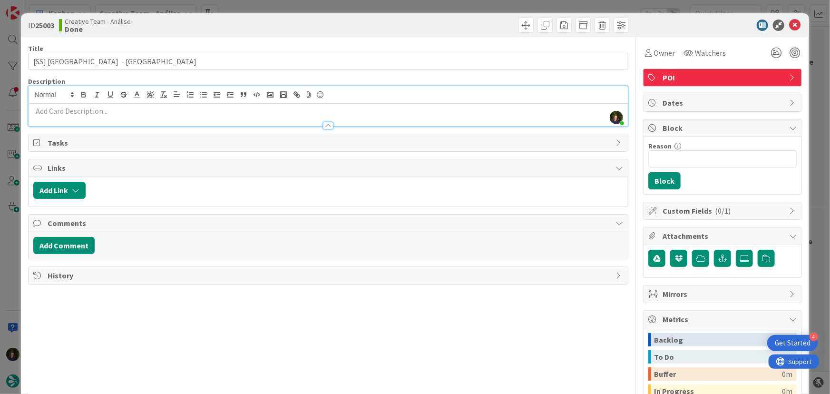
click at [80, 116] on div at bounding box center [328, 121] width 599 height 10
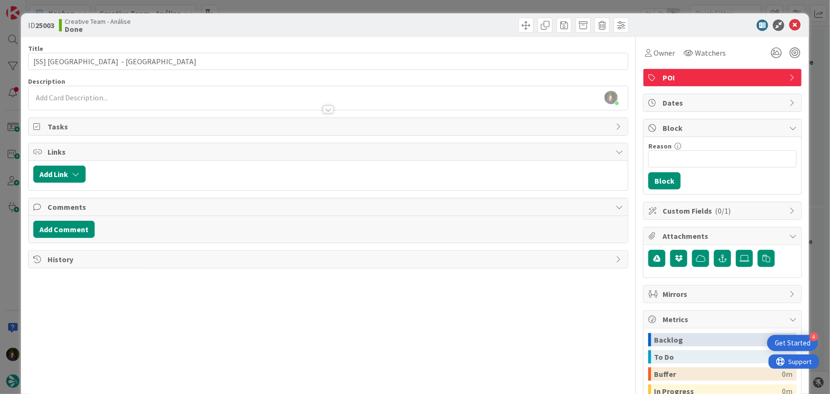
click at [77, 103] on div at bounding box center [328, 105] width 599 height 10
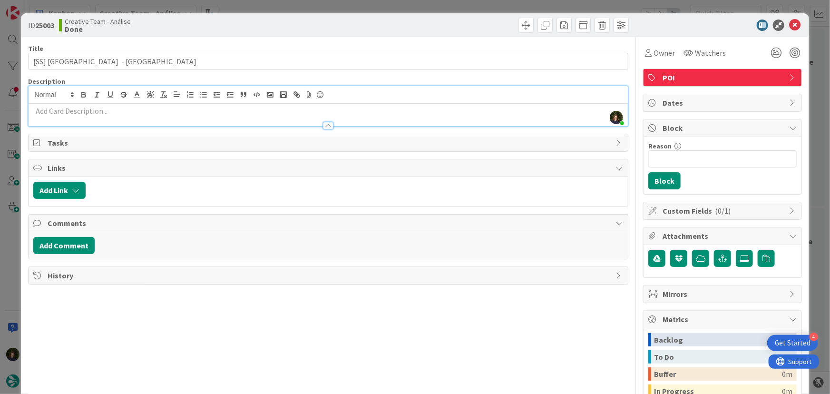
click at [82, 110] on p at bounding box center [328, 111] width 590 height 11
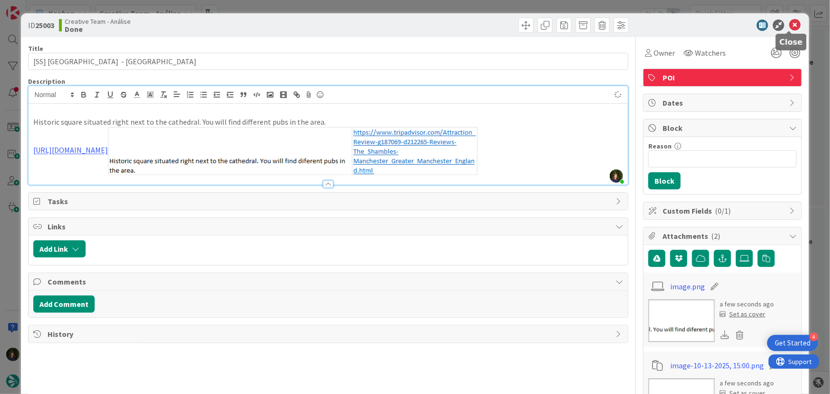
click at [789, 27] on icon at bounding box center [794, 24] width 11 height 11
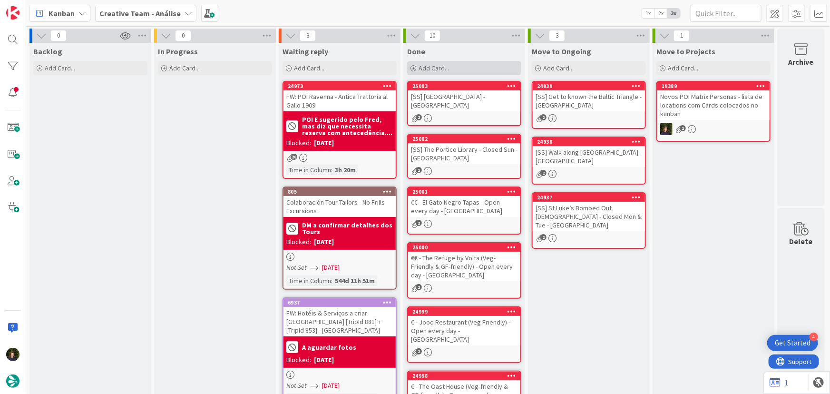
click at [460, 65] on div "Add Card..." at bounding box center [464, 68] width 114 height 14
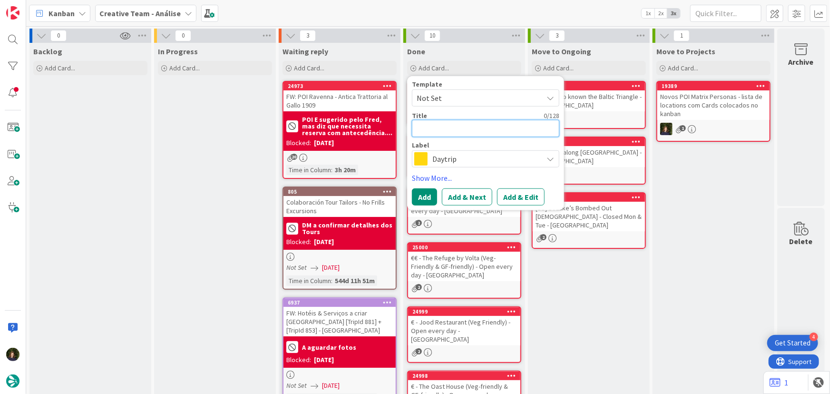
click at [448, 124] on textarea at bounding box center [485, 128] width 147 height 17
paste textarea "Explore the Northern Quarter"
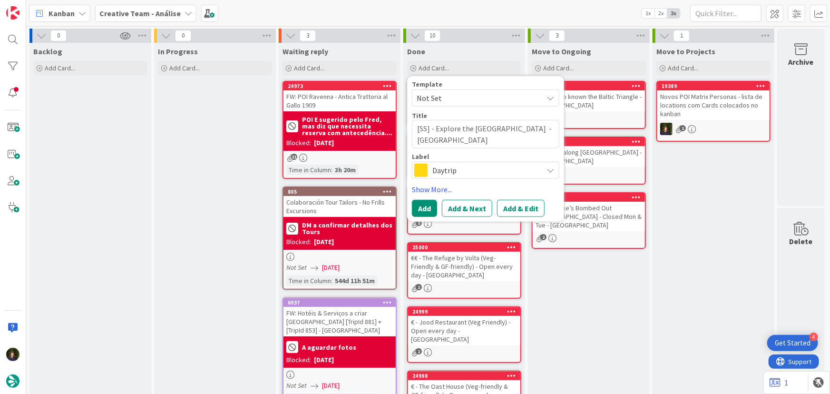
click at [439, 171] on span "Daytrip" at bounding box center [485, 170] width 106 height 13
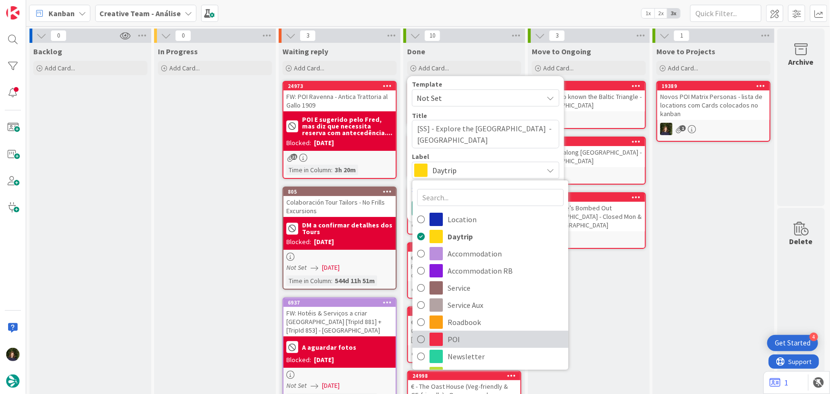
click at [490, 331] on link "POI" at bounding box center [490, 338] width 156 height 17
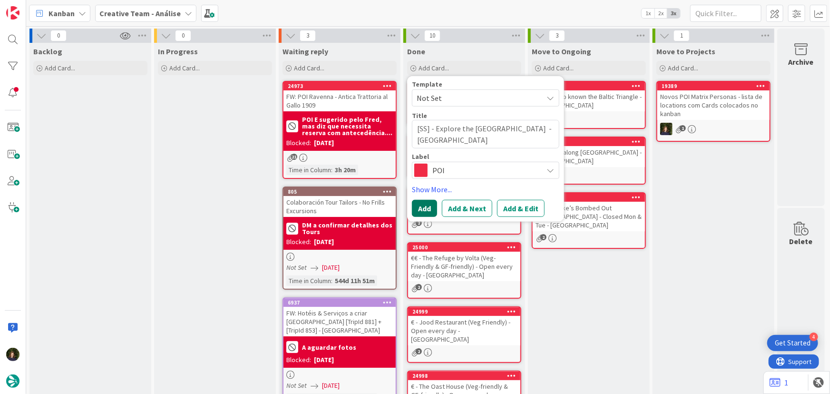
click at [423, 204] on button "Add" at bounding box center [424, 208] width 25 height 17
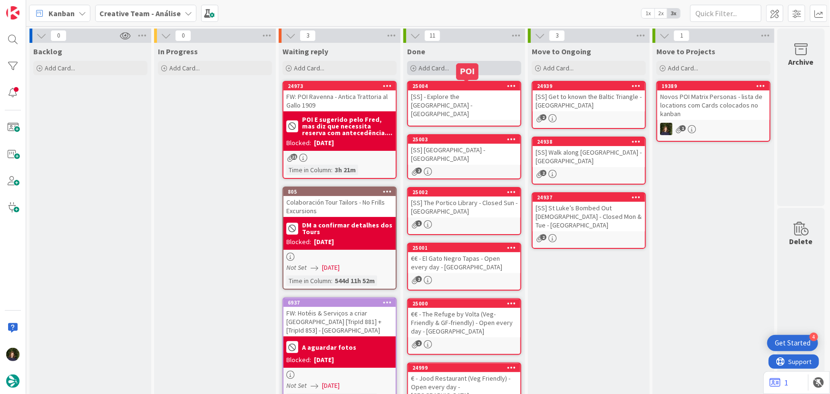
click at [440, 67] on span "Add Card..." at bounding box center [433, 68] width 30 height 9
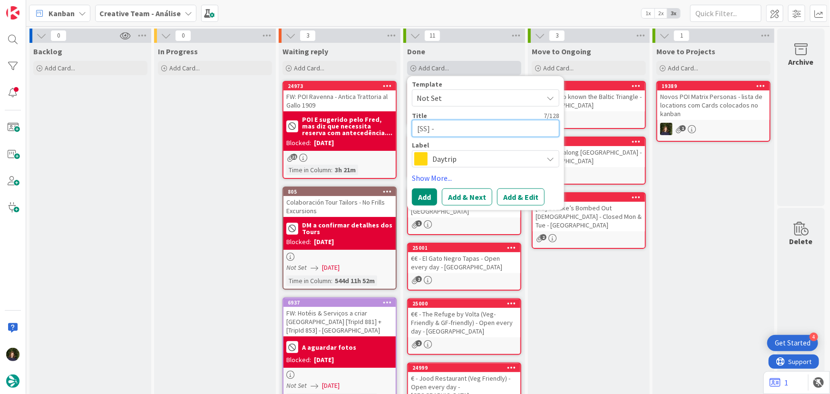
paste textarea "[PERSON_NAME][GEOGRAPHIC_DATA]"
click at [454, 160] on span "Daytrip" at bounding box center [485, 158] width 106 height 13
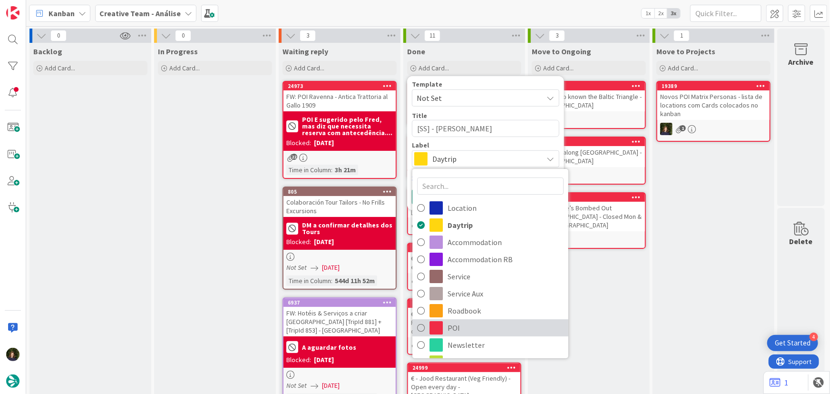
drag, startPoint x: 459, startPoint y: 328, endPoint x: 456, endPoint y: 322, distance: 6.2
click at [459, 328] on span "POI" at bounding box center [505, 327] width 116 height 14
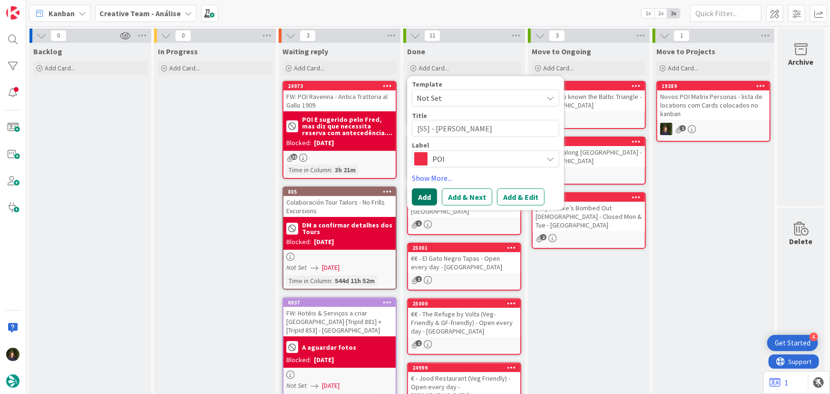
click at [422, 198] on button "Add" at bounding box center [424, 196] width 25 height 17
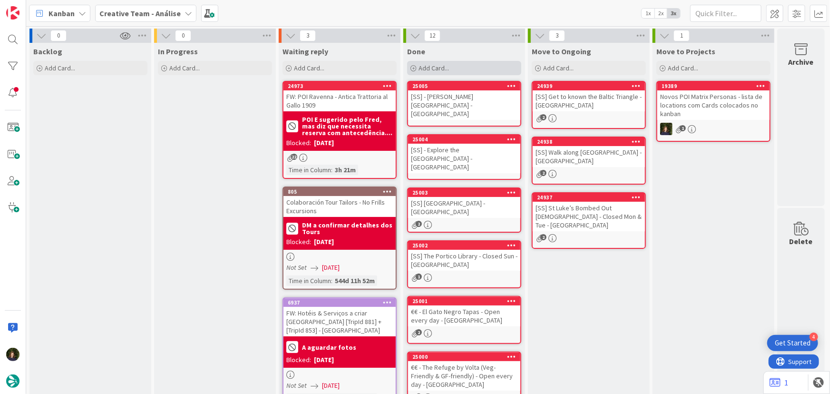
click at [443, 73] on div "Add Card..." at bounding box center [464, 68] width 114 height 14
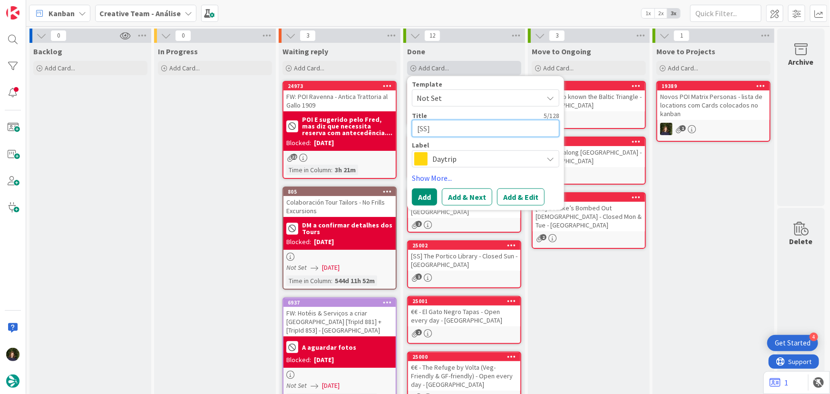
paste textarea "[GEOGRAPHIC_DATA] - TEMPORARILY CLOSED"
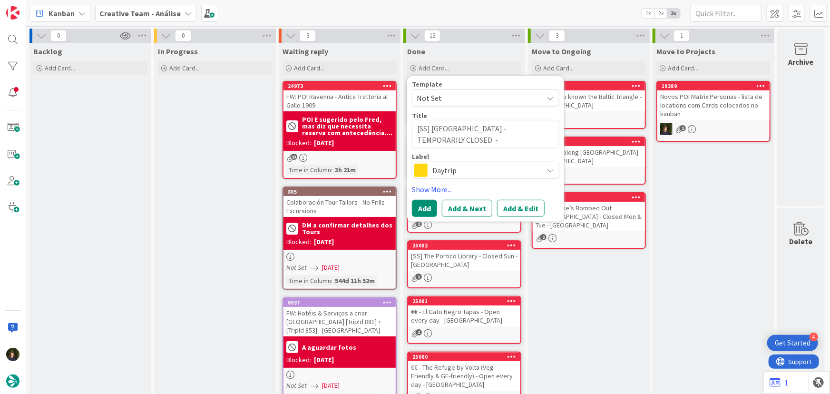
click at [456, 173] on span "Daytrip" at bounding box center [485, 170] width 106 height 13
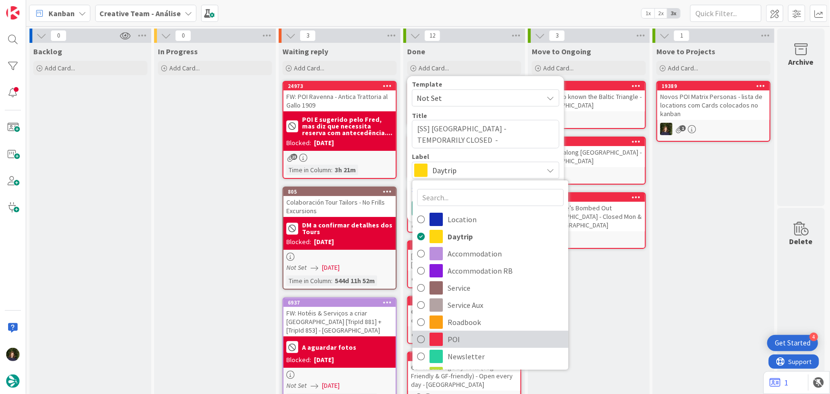
click at [456, 338] on span "POI" at bounding box center [505, 339] width 116 height 14
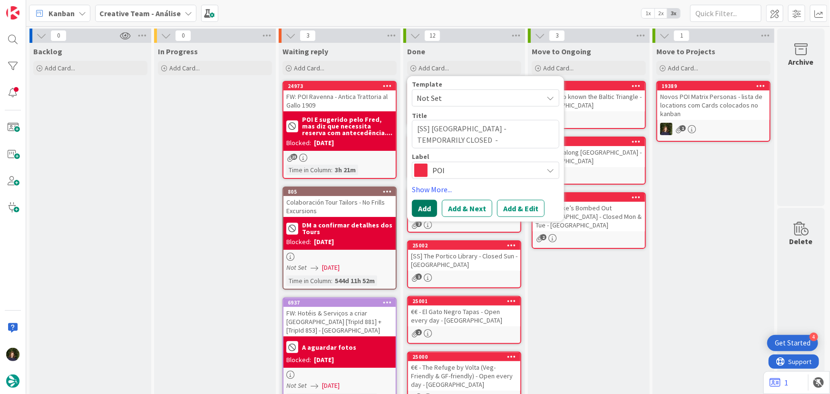
click at [417, 208] on button "Add" at bounding box center [424, 208] width 25 height 17
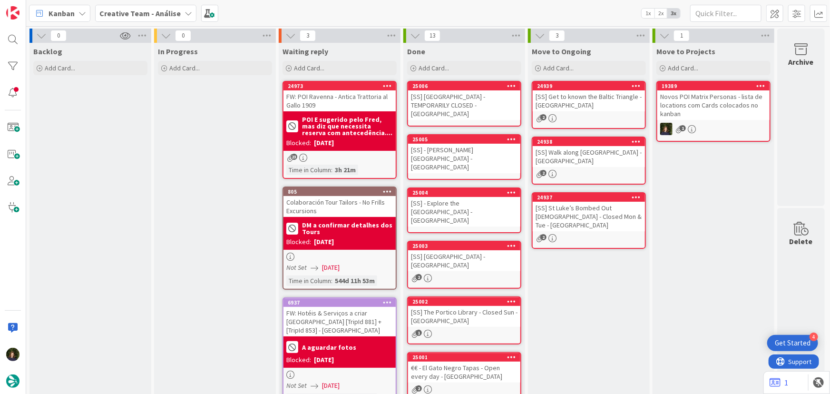
click at [454, 100] on div "[SS] [GEOGRAPHIC_DATA] - TEMPORARILY CLOSED - [GEOGRAPHIC_DATA]" at bounding box center [464, 104] width 112 height 29
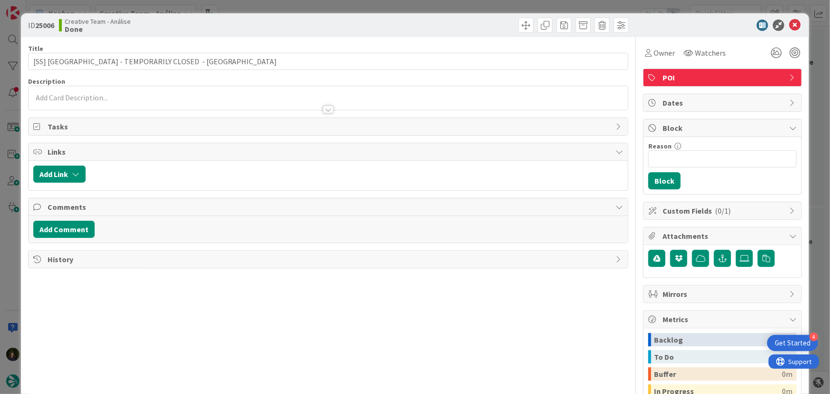
click at [131, 87] on div at bounding box center [328, 98] width 599 height 24
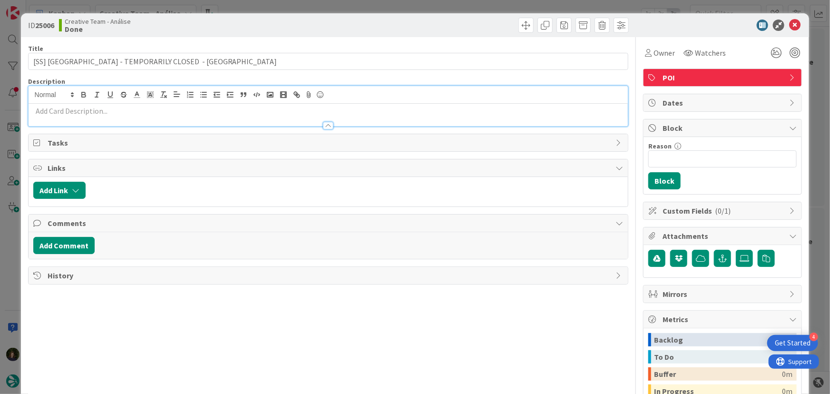
click at [127, 113] on p at bounding box center [328, 111] width 590 height 11
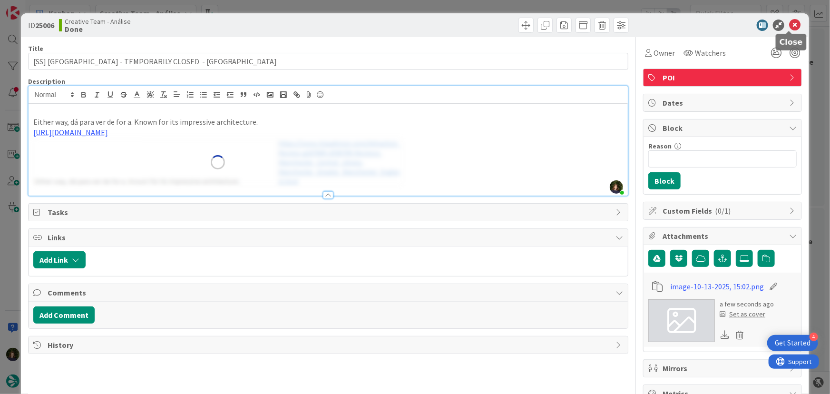
click at [793, 24] on icon at bounding box center [794, 24] width 11 height 11
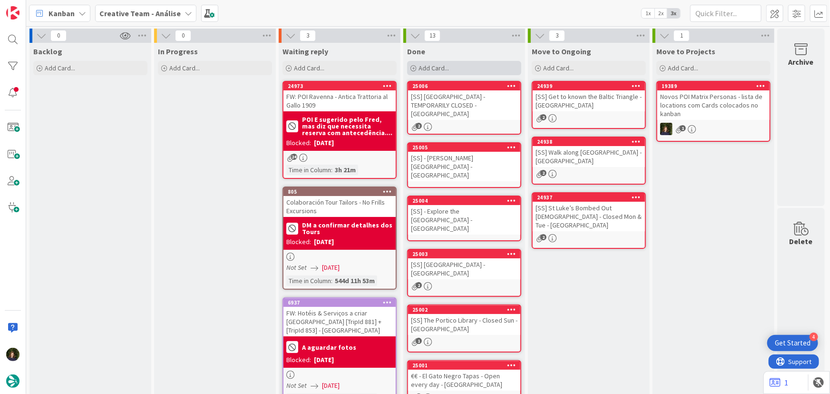
click at [449, 71] on div "Add Card..." at bounding box center [464, 68] width 114 height 14
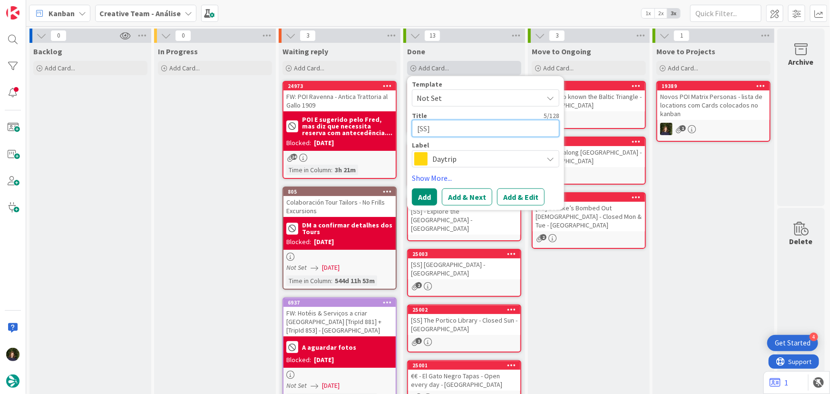
paste textarea "Manchester Cenotaph"
click at [474, 169] on div "Template Not Set Title 25 / 128 [SS] Manchester Cenotaph Label Daytrip Location…" at bounding box center [485, 143] width 147 height 125
click at [468, 159] on span "Daytrip" at bounding box center [485, 158] width 106 height 13
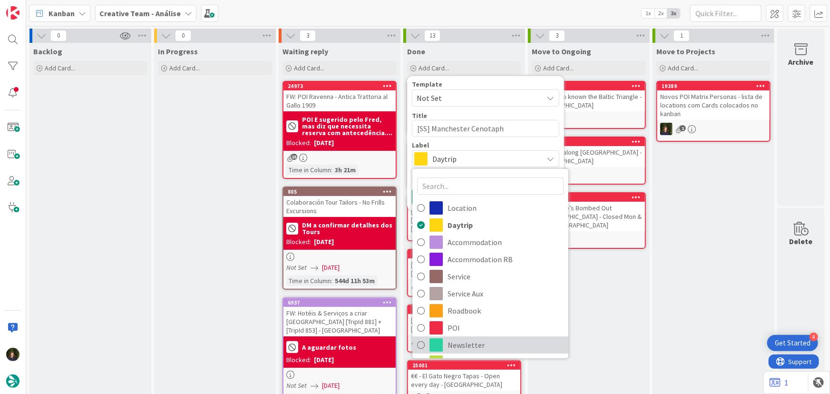
click at [476, 336] on link "Newsletter" at bounding box center [490, 344] width 156 height 17
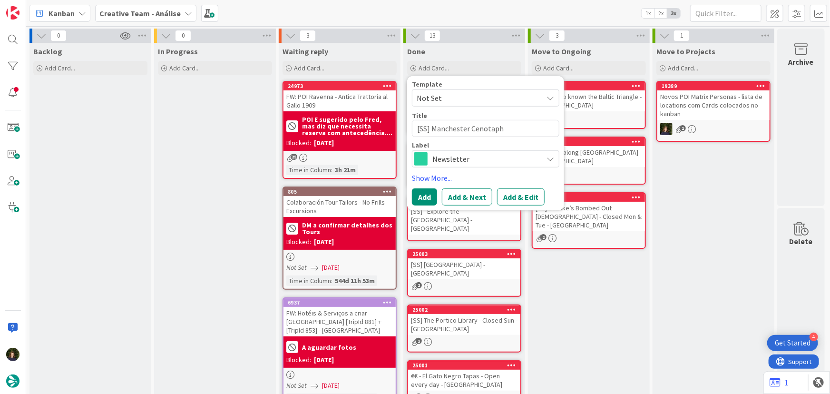
click at [440, 148] on div "Label Newsletter Location Daytrip Accommodation Accommodation RB Service Servic…" at bounding box center [485, 155] width 147 height 26
click at [442, 162] on span "Newsletter" at bounding box center [485, 158] width 106 height 13
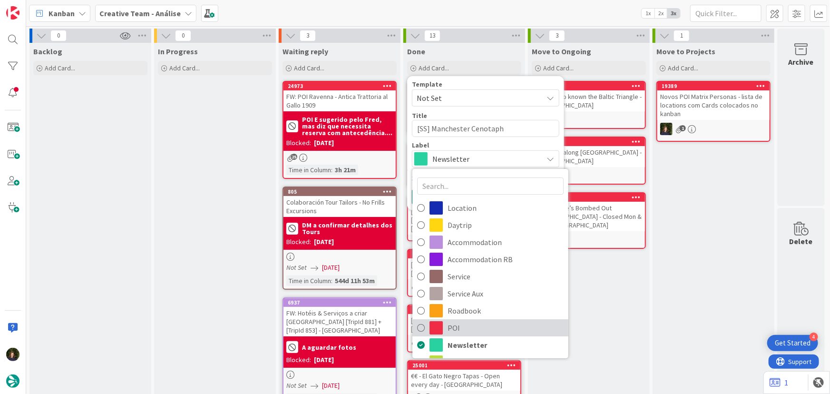
click at [455, 326] on span "POI" at bounding box center [505, 327] width 116 height 14
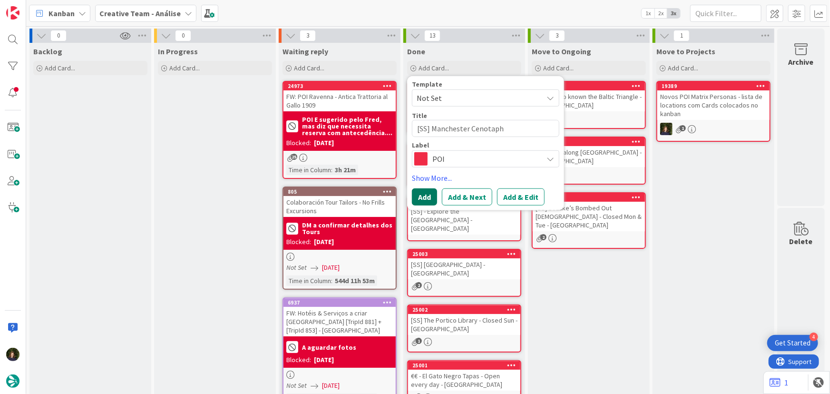
click at [424, 195] on button "Add" at bounding box center [424, 196] width 25 height 17
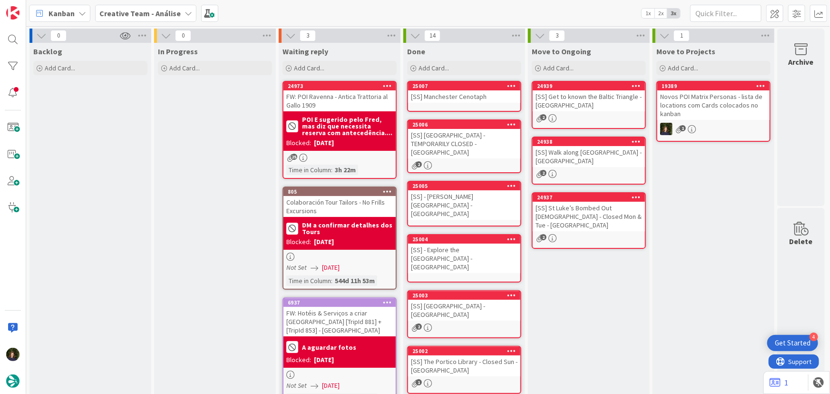
click at [446, 97] on div "[SS] Manchester Cenotaph" at bounding box center [464, 96] width 112 height 12
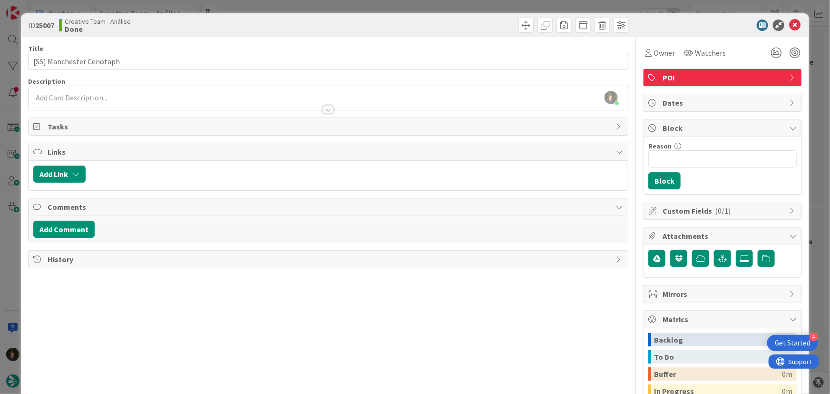
click at [110, 104] on div at bounding box center [328, 105] width 599 height 10
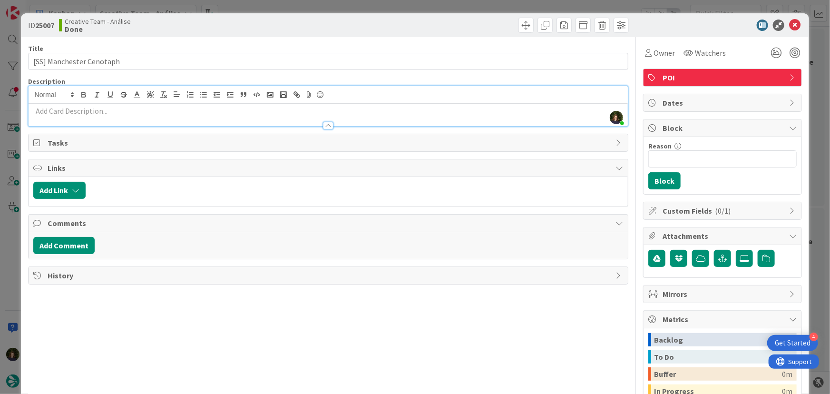
click at [100, 118] on div at bounding box center [328, 121] width 599 height 10
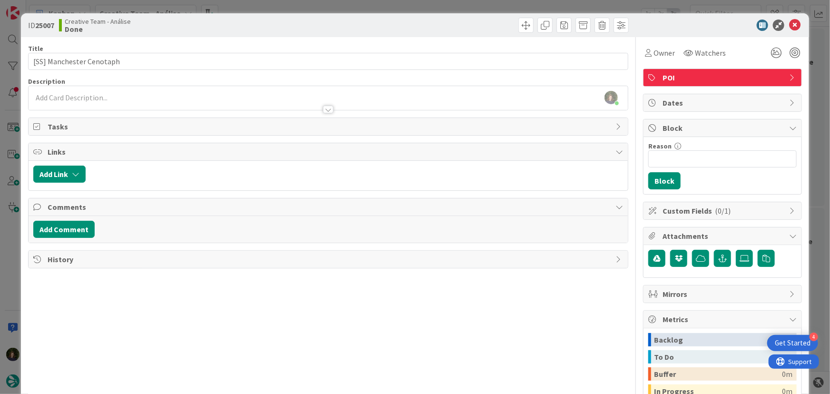
click at [95, 99] on p at bounding box center [328, 97] width 590 height 11
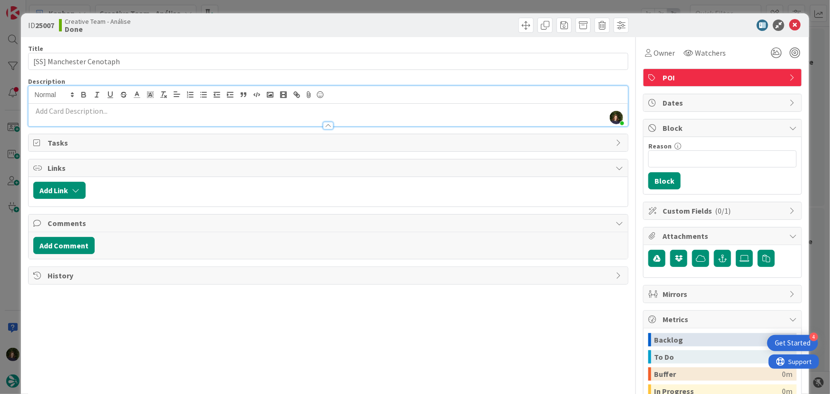
click at [95, 113] on p at bounding box center [328, 111] width 590 height 11
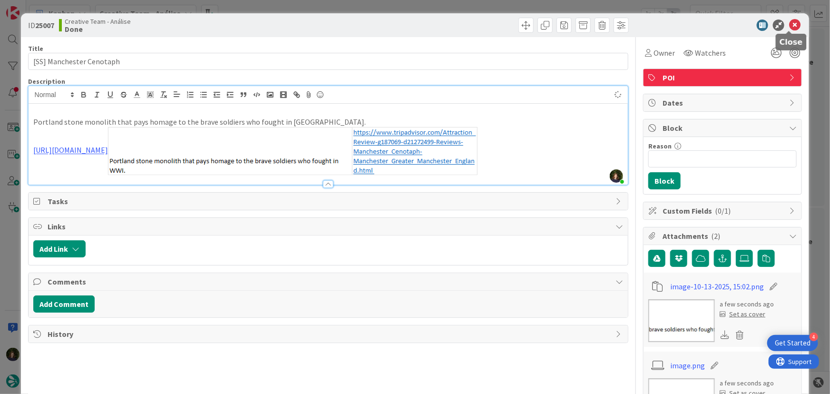
click at [789, 24] on icon at bounding box center [794, 24] width 11 height 11
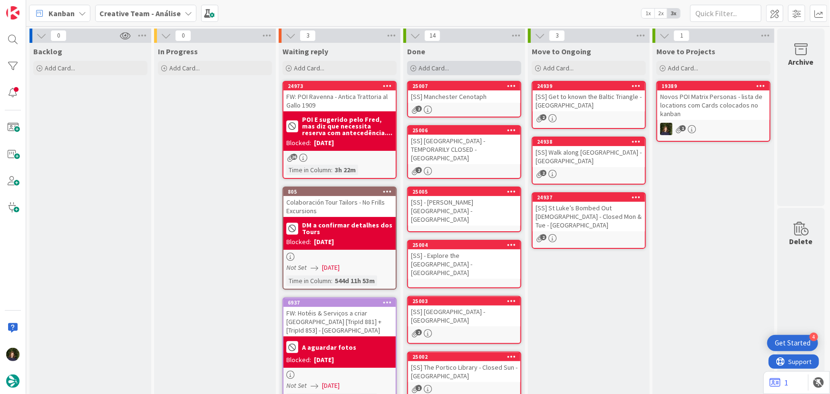
click at [450, 70] on div "Add Card..." at bounding box center [464, 68] width 114 height 14
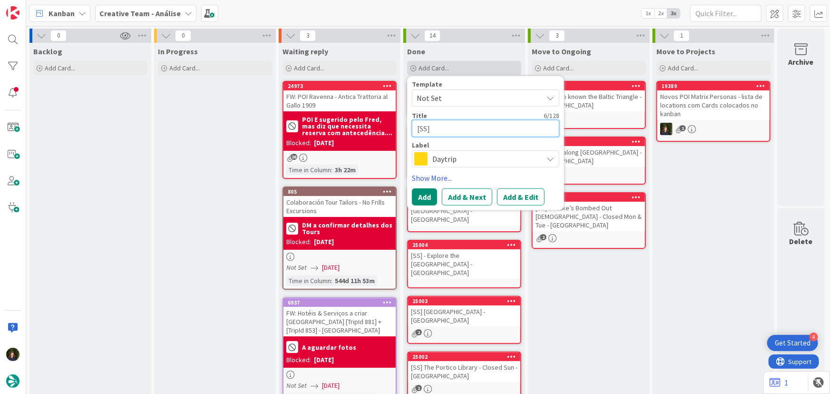
paste textarea "[GEOGRAPHIC_DATA]"
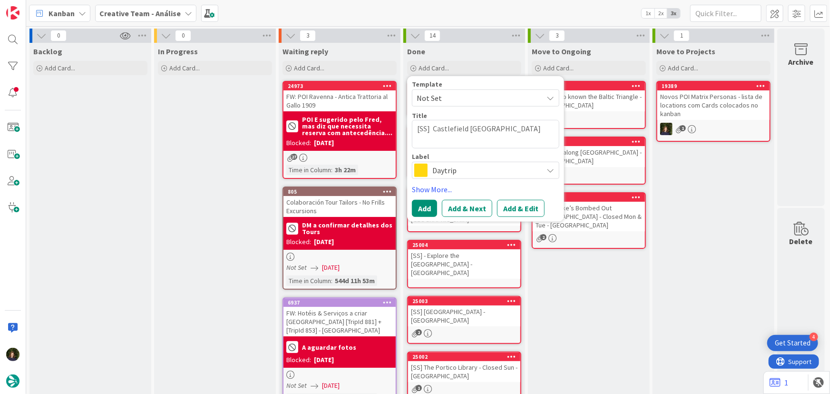
click at [463, 166] on span "Daytrip" at bounding box center [485, 170] width 106 height 13
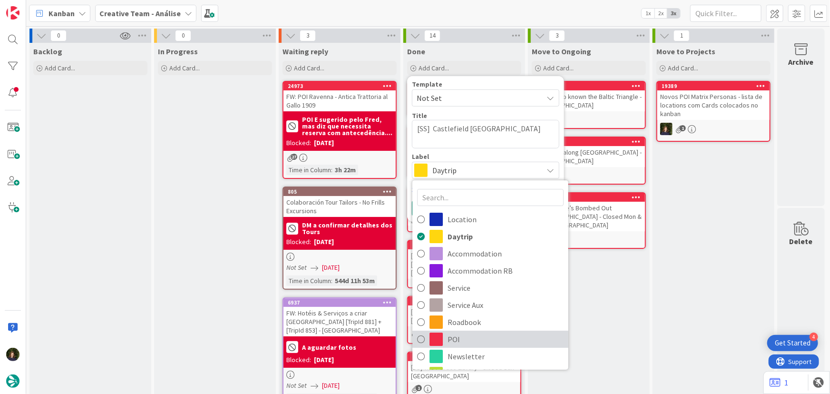
click at [467, 341] on span "POI" at bounding box center [505, 339] width 116 height 14
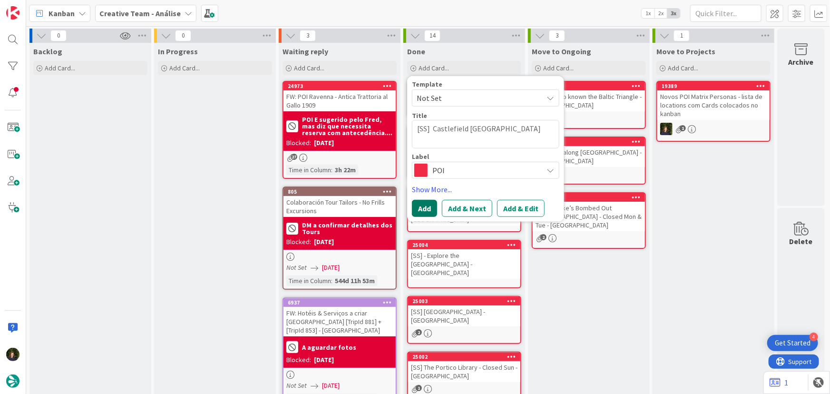
click at [428, 210] on button "Add" at bounding box center [424, 208] width 25 height 17
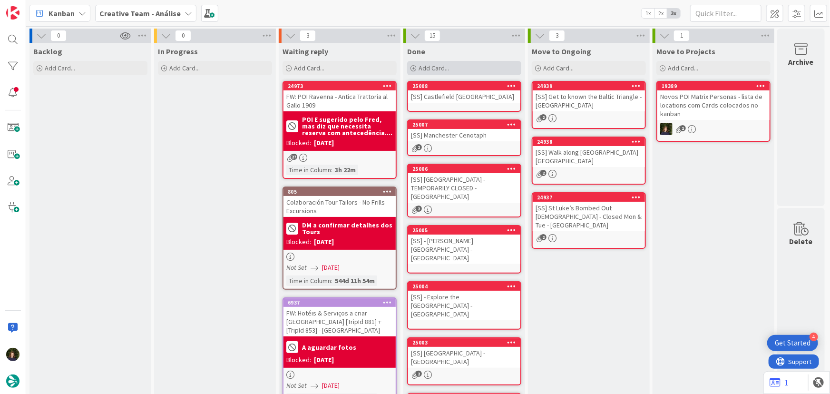
click at [442, 68] on span "Add Card..." at bounding box center [433, 68] width 30 height 9
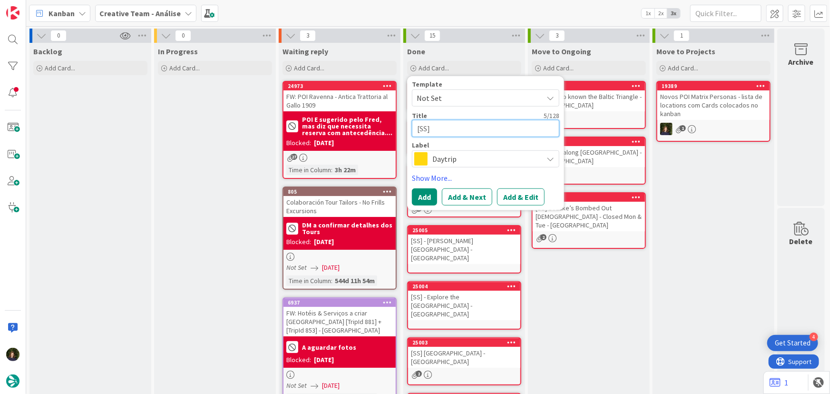
paste textarea "People's History Museum - Closed Tue"
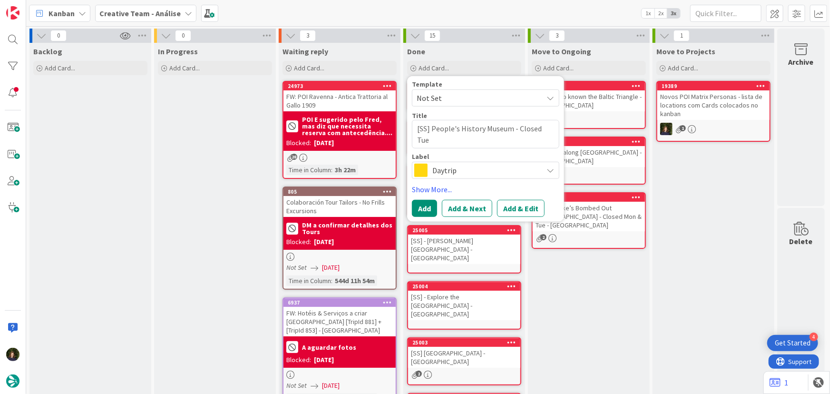
click at [462, 171] on span "Daytrip" at bounding box center [485, 170] width 106 height 13
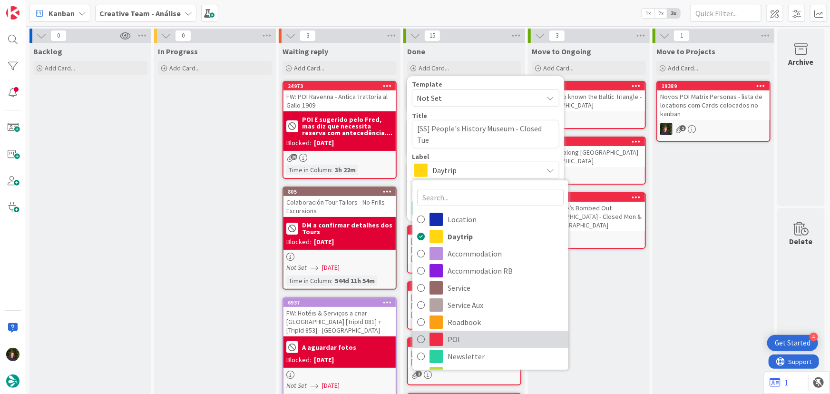
click at [459, 341] on span "POI" at bounding box center [505, 339] width 116 height 14
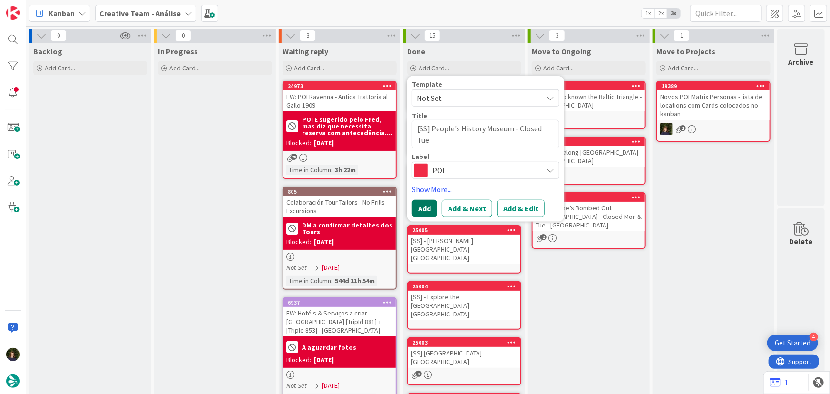
click at [421, 204] on button "Add" at bounding box center [424, 208] width 25 height 17
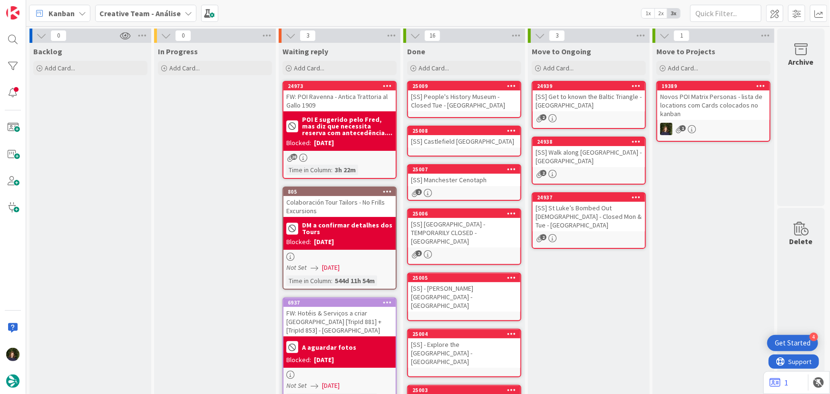
click at [465, 98] on div "[SS] People's History Museum - Closed Tue - [GEOGRAPHIC_DATA]" at bounding box center [464, 100] width 112 height 21
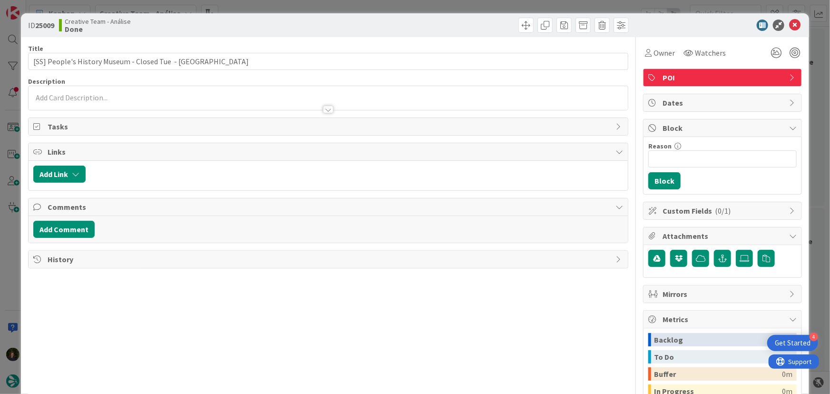
click at [112, 96] on p at bounding box center [328, 97] width 590 height 11
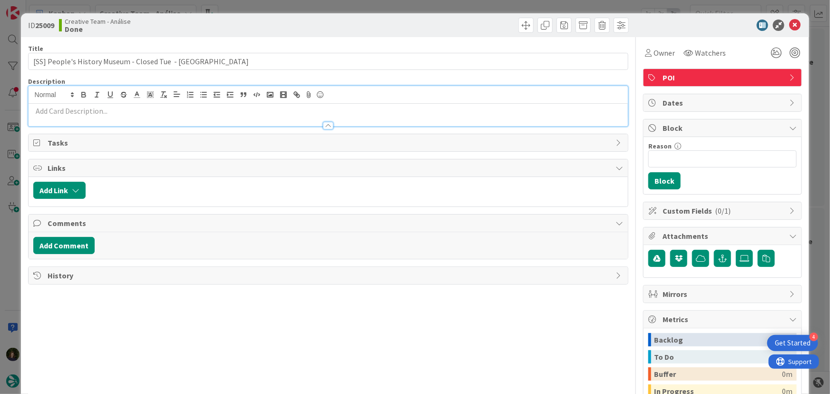
click at [112, 113] on p at bounding box center [328, 111] width 590 height 11
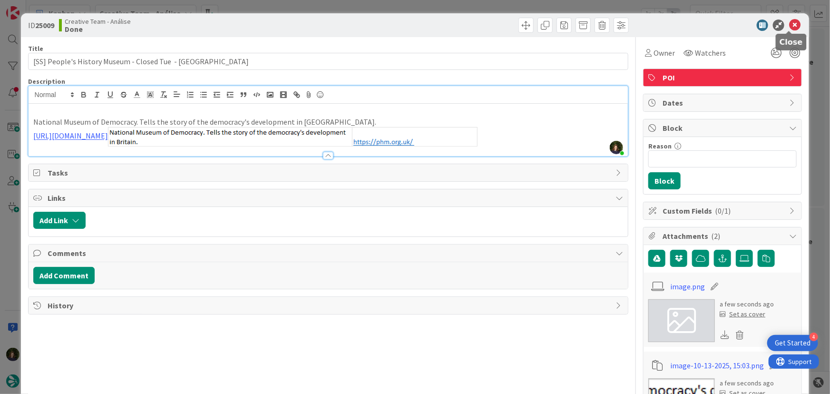
click at [792, 24] on icon at bounding box center [794, 24] width 11 height 11
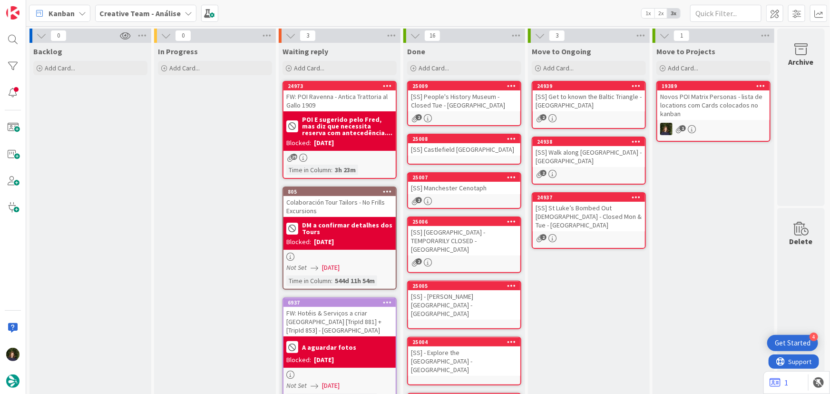
click at [491, 145] on div "[SS] Castlefield [GEOGRAPHIC_DATA]" at bounding box center [464, 149] width 112 height 12
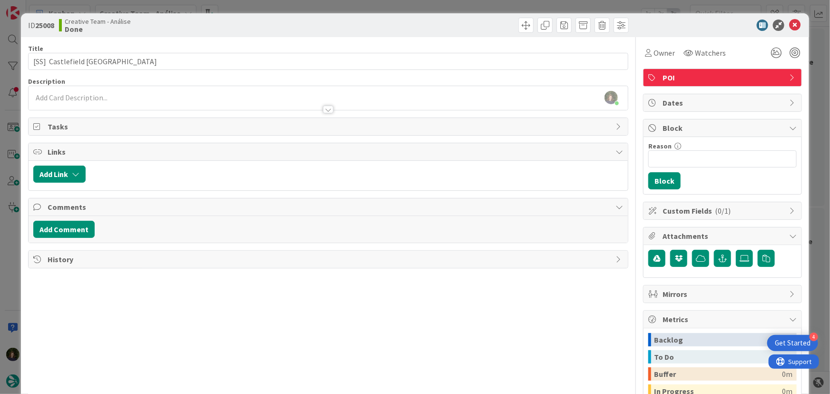
drag, startPoint x: 133, startPoint y: 101, endPoint x: 131, endPoint y: 109, distance: 8.8
click at [133, 101] on div at bounding box center [328, 105] width 599 height 10
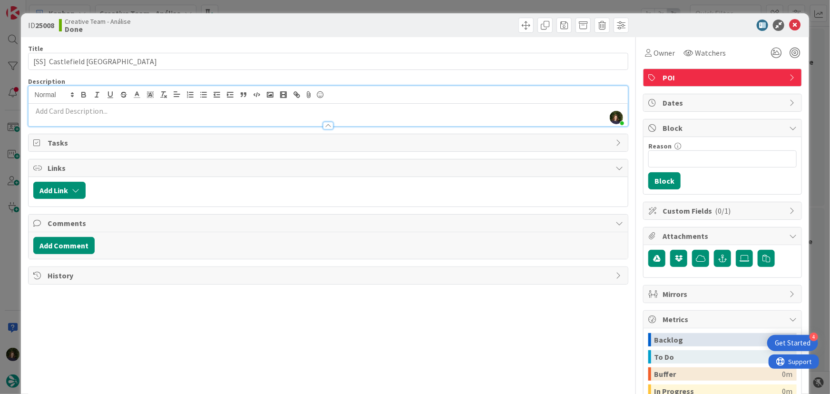
click at [126, 114] on p at bounding box center [328, 111] width 590 height 11
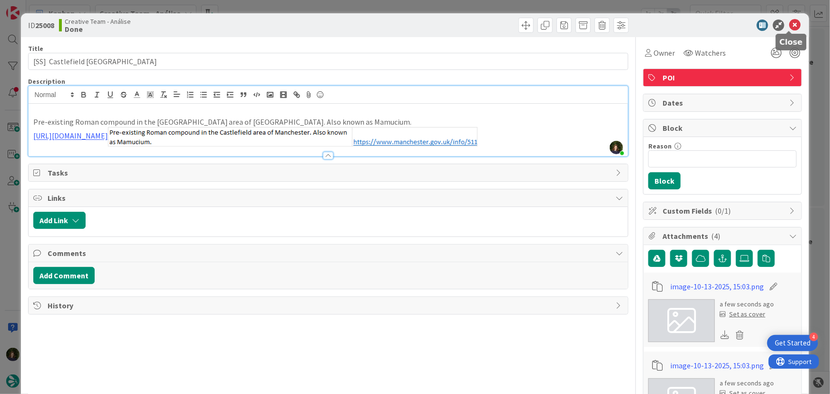
click at [789, 22] on icon at bounding box center [794, 24] width 11 height 11
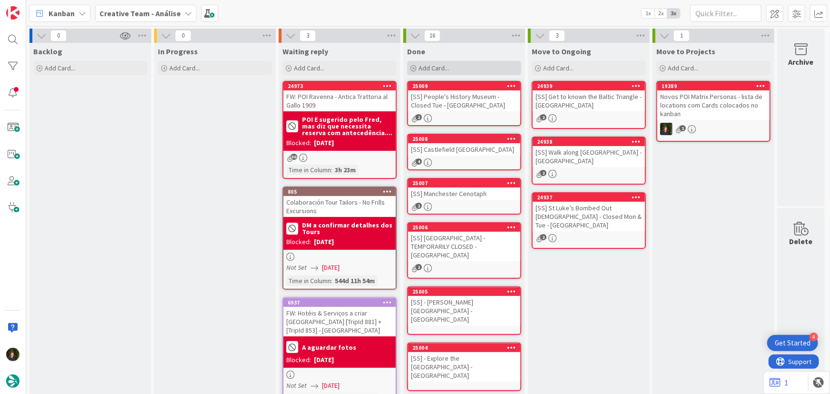
click at [442, 68] on span "Add Card..." at bounding box center [433, 68] width 30 height 9
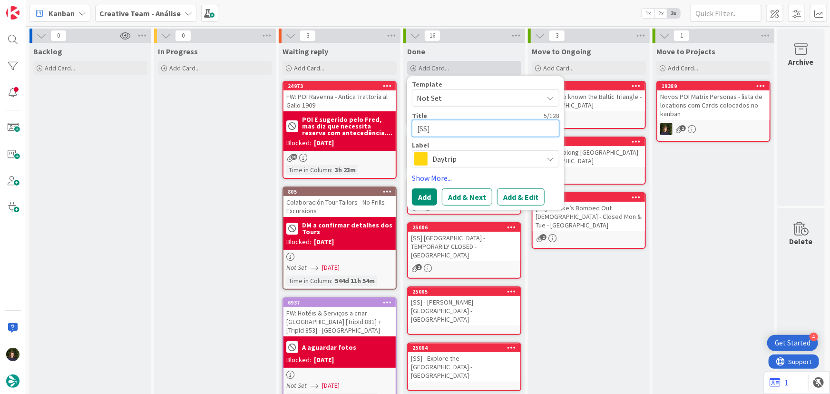
paste textarea "[GEOGRAPHIC_DATA]"
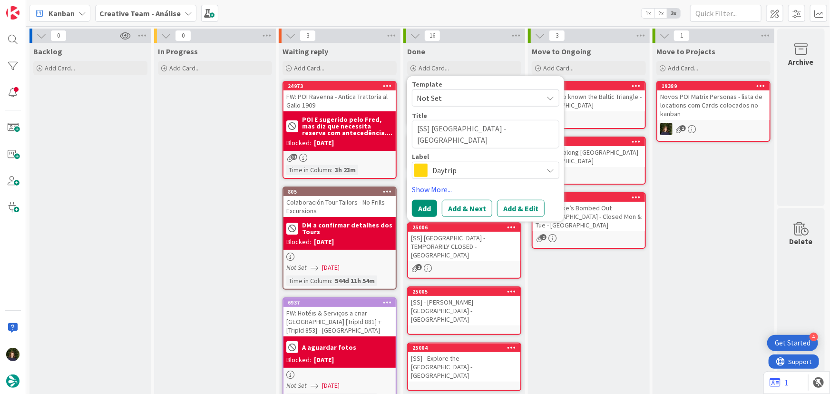
click at [449, 172] on span "Daytrip" at bounding box center [485, 170] width 106 height 13
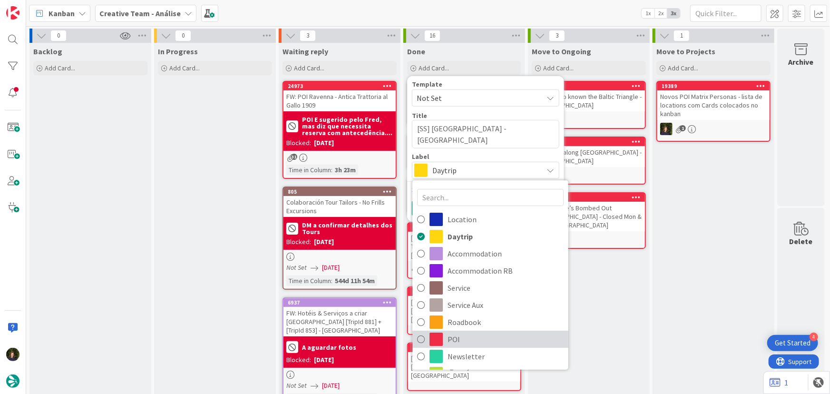
click at [455, 341] on span "POI" at bounding box center [505, 339] width 116 height 14
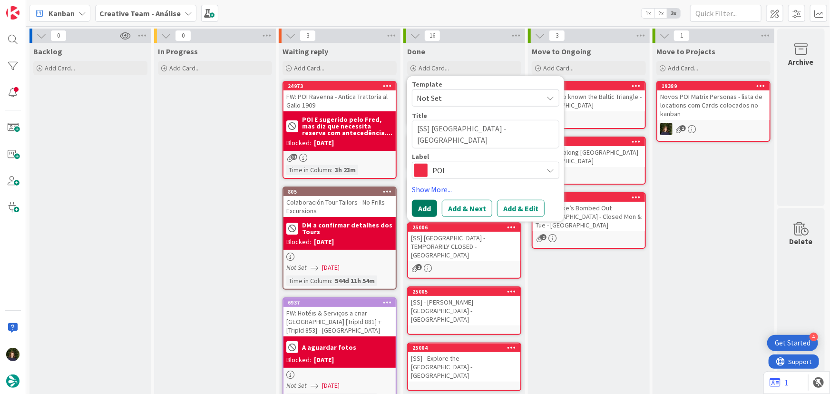
click at [422, 207] on button "Add" at bounding box center [424, 208] width 25 height 17
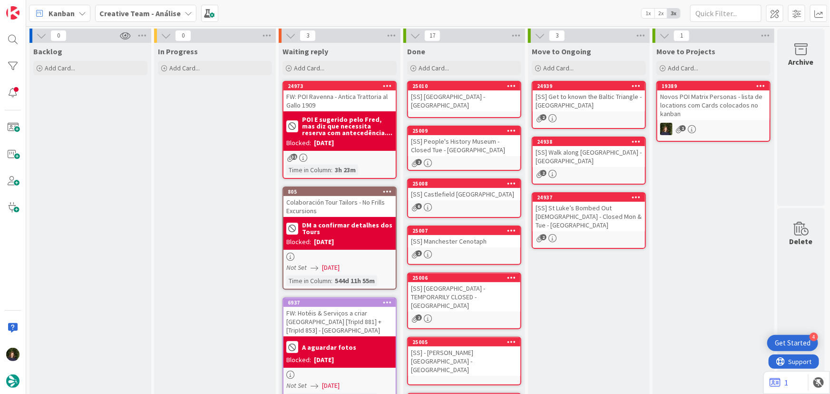
click at [451, 94] on div "[SS] [GEOGRAPHIC_DATA] - [GEOGRAPHIC_DATA]" at bounding box center [464, 100] width 112 height 21
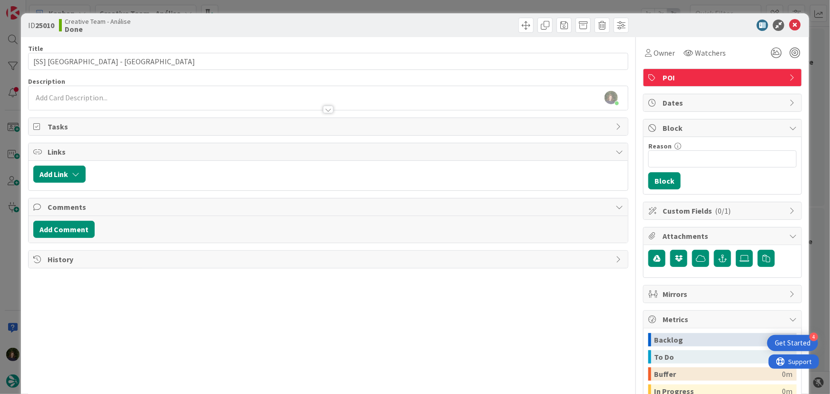
click at [97, 102] on div at bounding box center [328, 105] width 599 height 10
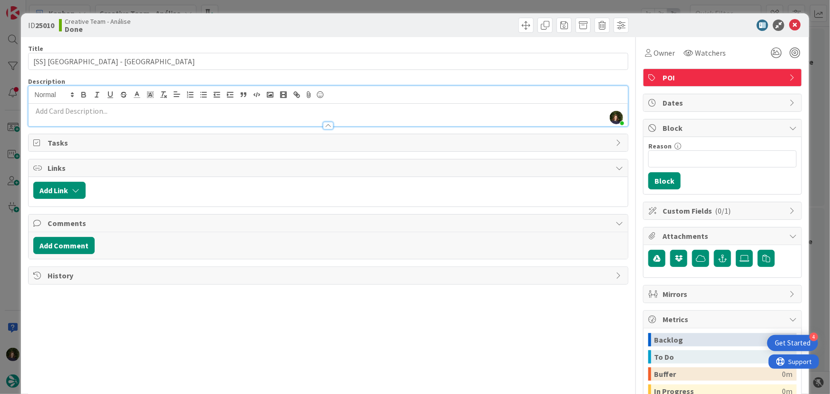
click at [102, 112] on p at bounding box center [328, 111] width 590 height 11
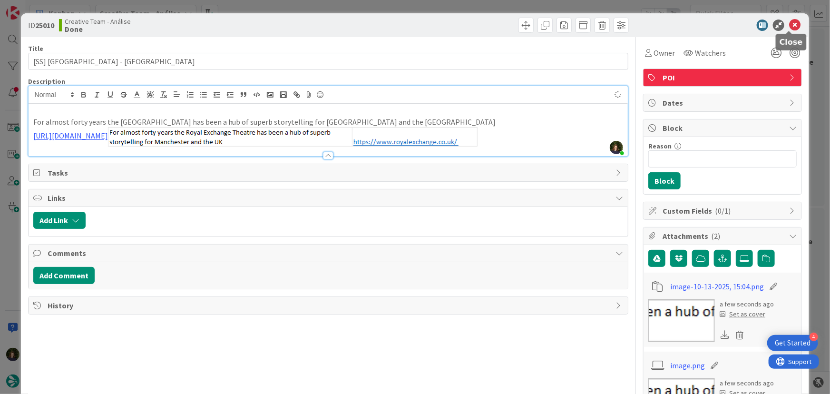
click at [789, 27] on icon at bounding box center [794, 24] width 11 height 11
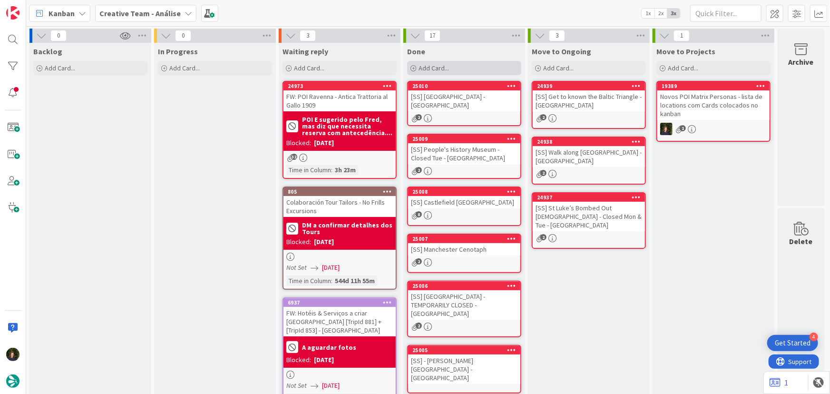
click at [458, 71] on div "Add Card..." at bounding box center [464, 68] width 114 height 14
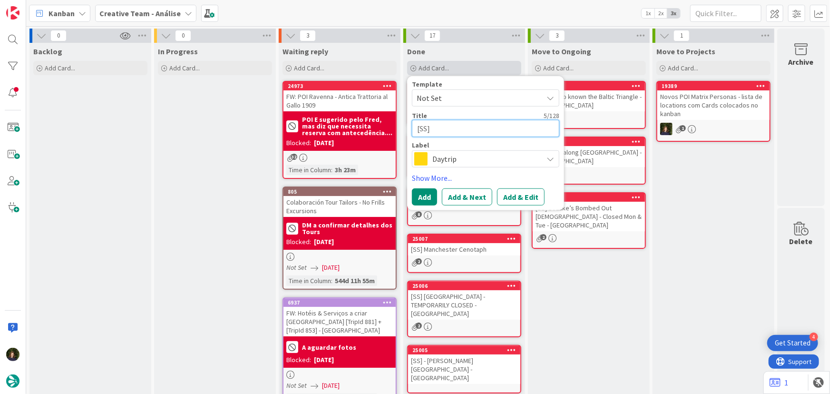
paste textarea "The [GEOGRAPHIC_DATA]"
click at [429, 160] on div "Daytrip" at bounding box center [485, 158] width 147 height 17
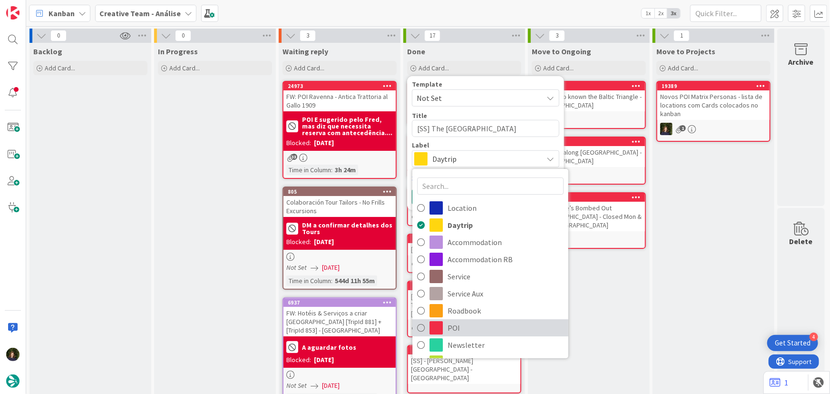
click at [459, 327] on span "POI" at bounding box center [505, 327] width 116 height 14
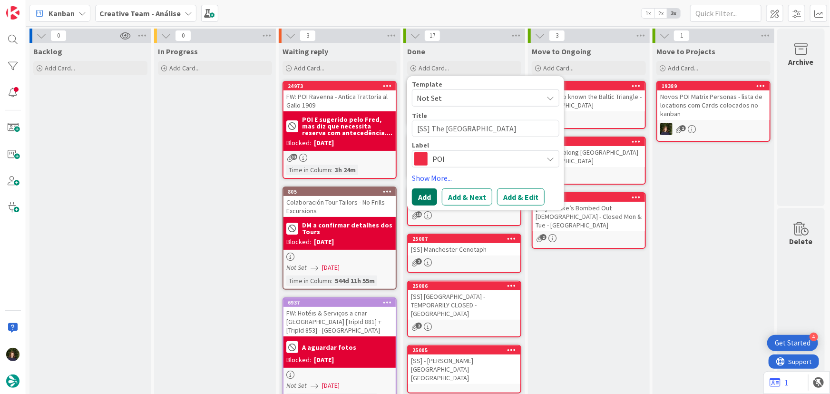
click at [424, 202] on button "Add" at bounding box center [424, 196] width 25 height 17
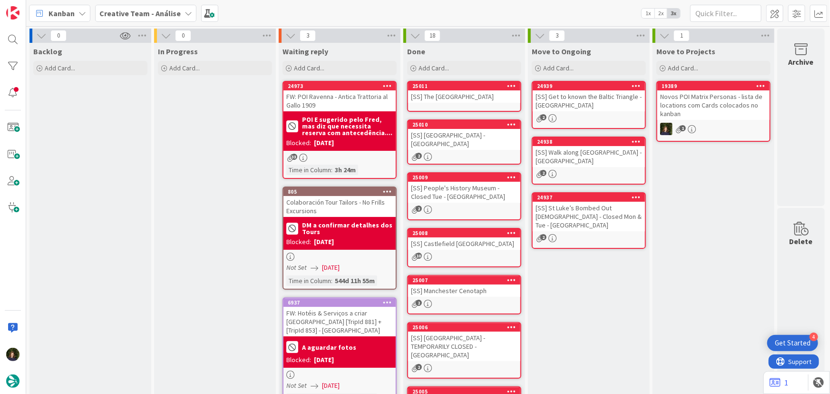
click at [464, 96] on div "[SS] The [GEOGRAPHIC_DATA]" at bounding box center [464, 96] width 112 height 12
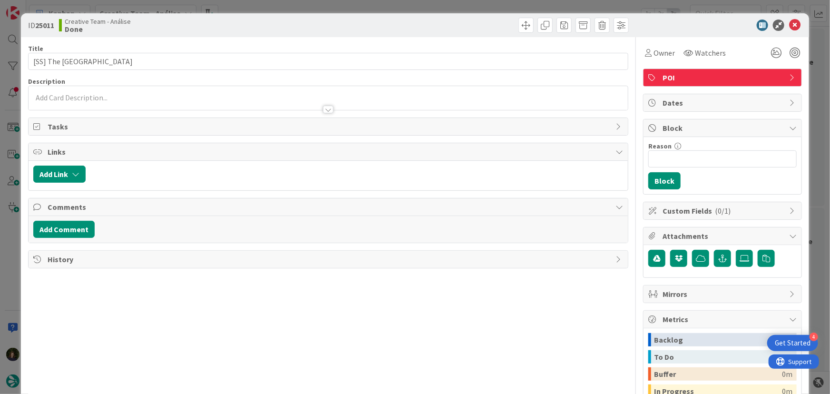
click at [136, 103] on div at bounding box center [328, 105] width 599 height 10
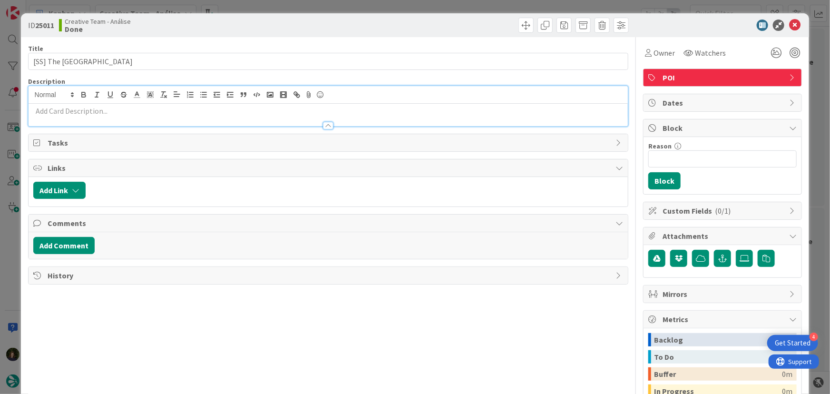
click at [109, 112] on p at bounding box center [328, 111] width 590 height 11
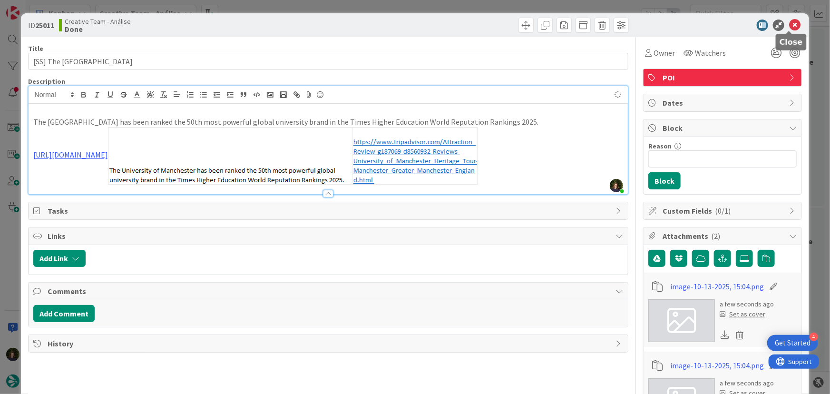
click at [789, 25] on icon at bounding box center [794, 24] width 11 height 11
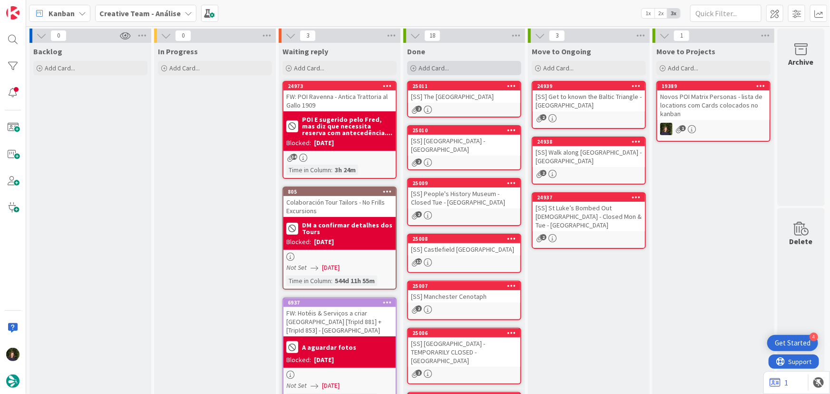
click at [454, 74] on div "Add Card..." at bounding box center [464, 68] width 114 height 14
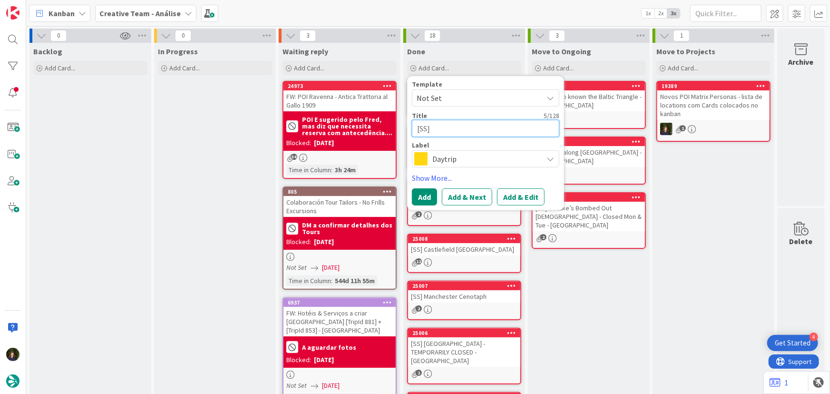
paste textarea "[GEOGRAPHIC_DATA]"
click at [459, 155] on span "Daytrip" at bounding box center [485, 158] width 106 height 13
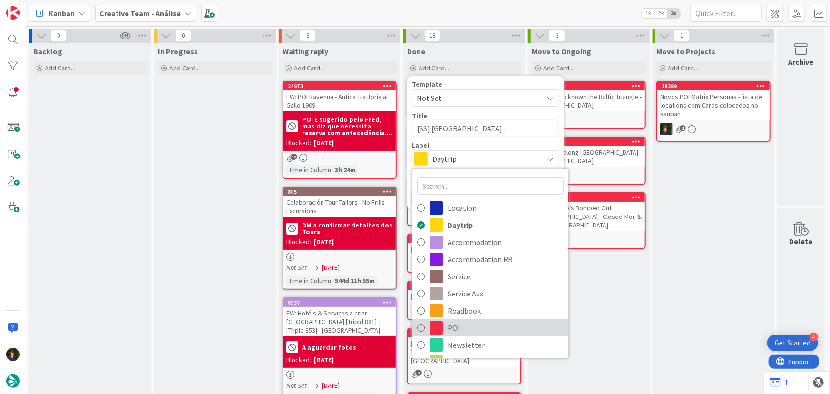
click at [468, 328] on span "POI" at bounding box center [505, 327] width 116 height 14
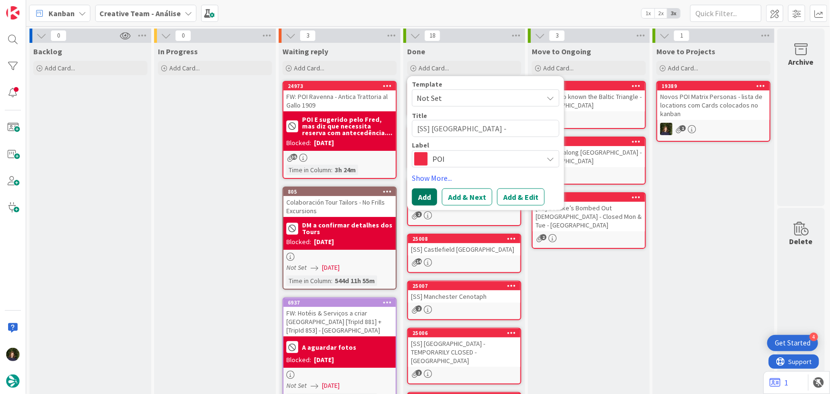
click at [420, 196] on button "Add" at bounding box center [424, 196] width 25 height 17
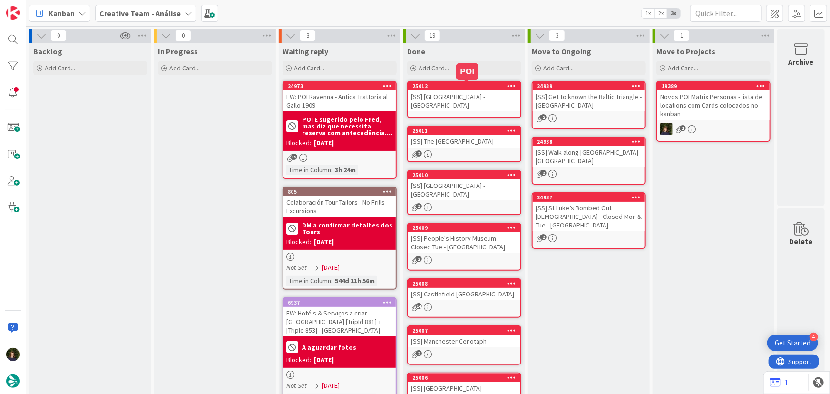
click at [456, 86] on div "25012" at bounding box center [466, 86] width 108 height 7
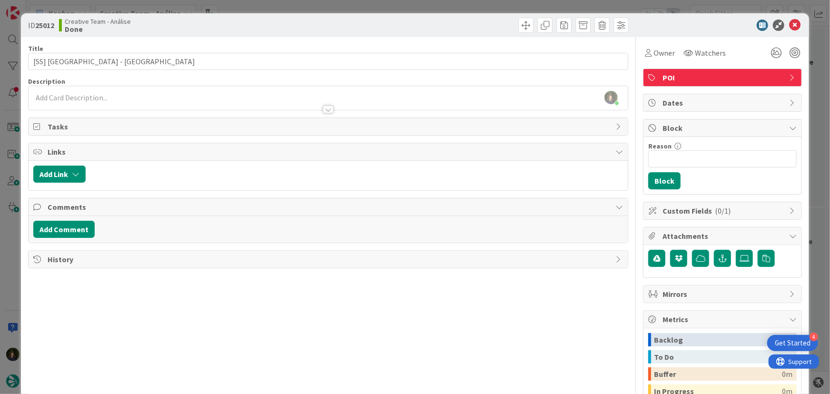
click at [100, 99] on div "[PERSON_NAME] just joined" at bounding box center [328, 98] width 599 height 24
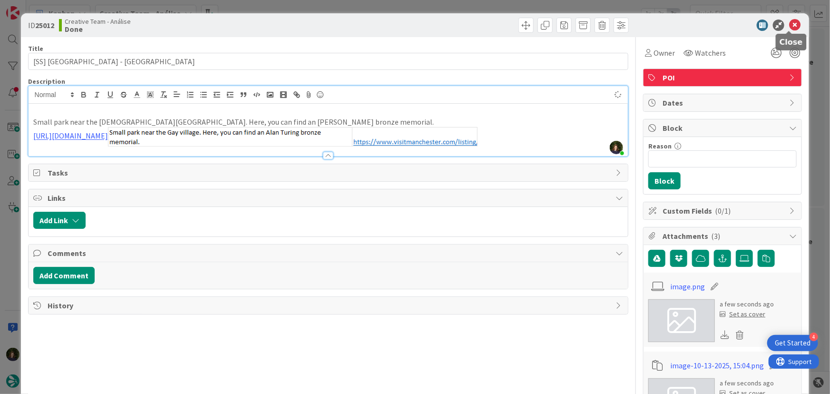
click at [789, 25] on icon at bounding box center [794, 24] width 11 height 11
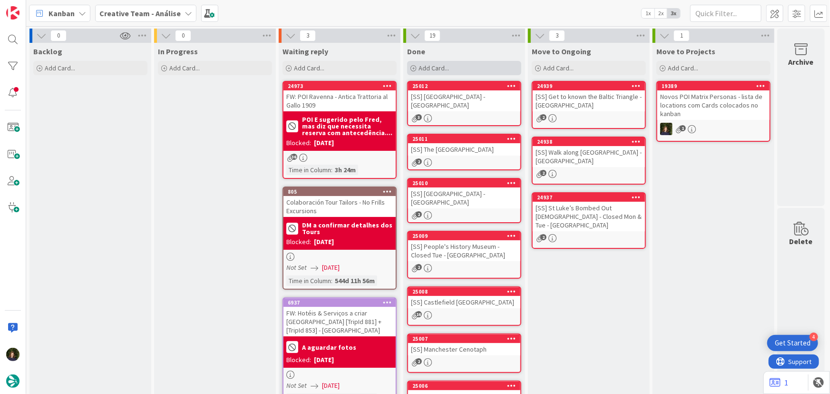
click at [457, 72] on div "Add Card..." at bounding box center [464, 68] width 114 height 14
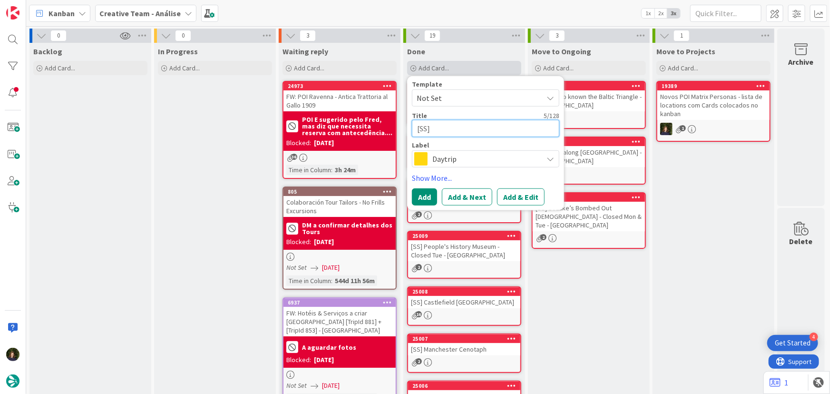
paste textarea "[DEMOGRAPHIC_DATA][GEOGRAPHIC_DATA]"
click at [432, 158] on span "Daytrip" at bounding box center [485, 158] width 106 height 13
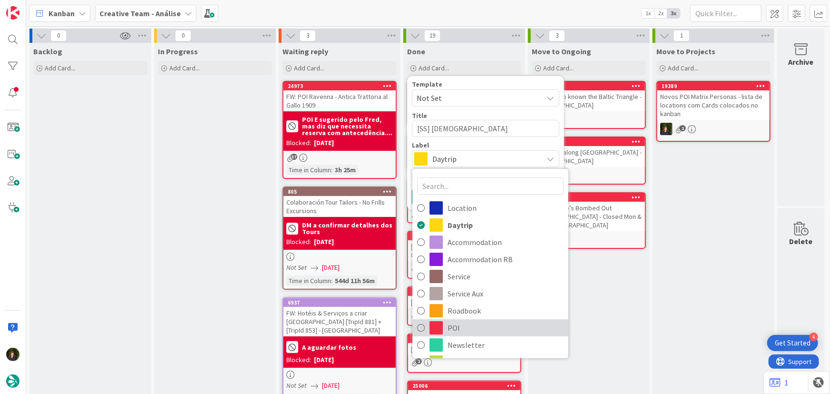
click at [446, 328] on link "POI" at bounding box center [490, 327] width 156 height 17
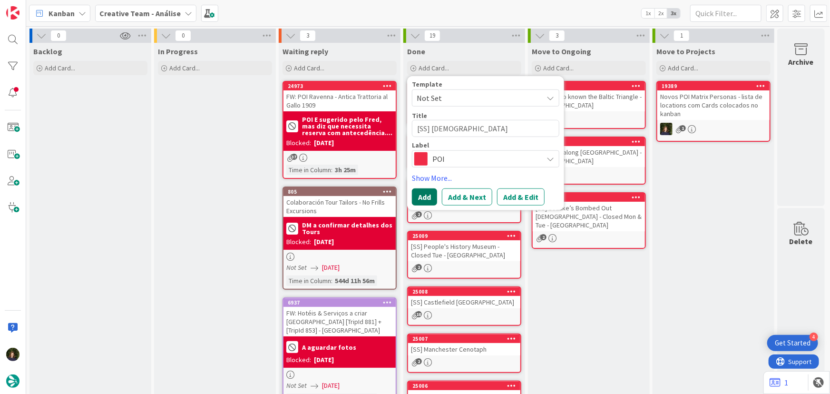
click at [424, 199] on button "Add" at bounding box center [424, 196] width 25 height 17
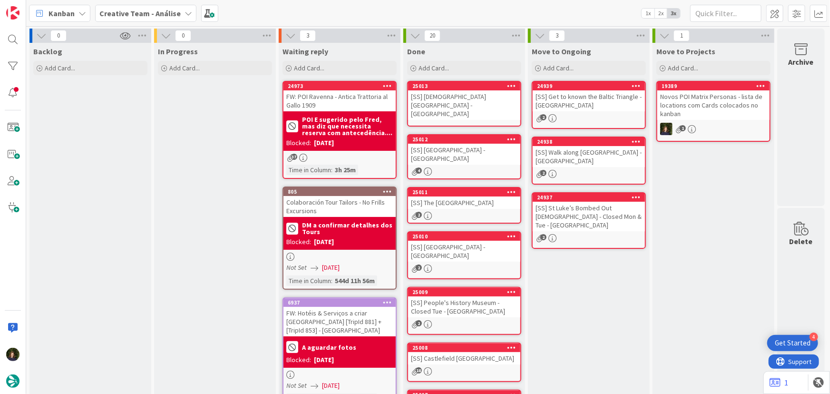
click at [456, 95] on div "[SS] [DEMOGRAPHIC_DATA][GEOGRAPHIC_DATA] - [GEOGRAPHIC_DATA]" at bounding box center [464, 104] width 112 height 29
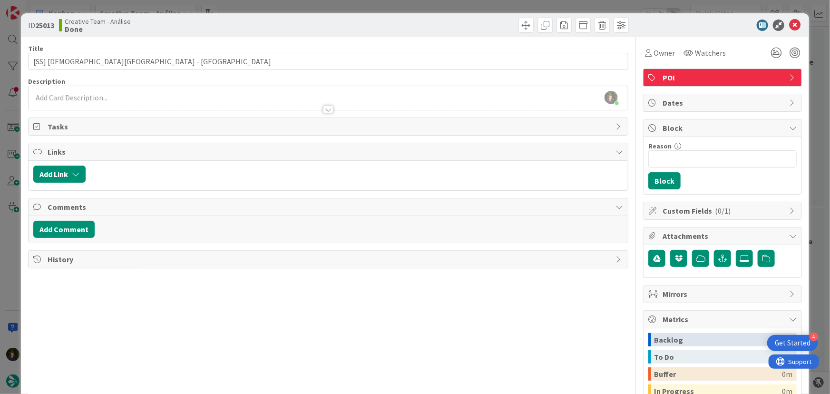
click at [124, 97] on div "[PERSON_NAME] just joined" at bounding box center [328, 98] width 599 height 24
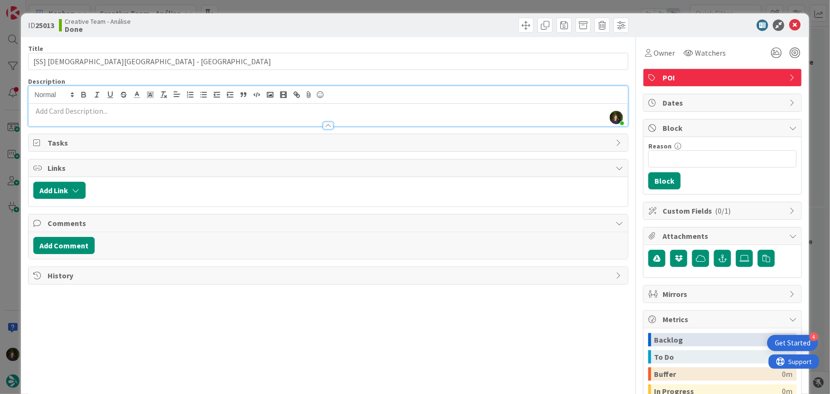
click at [118, 116] on div at bounding box center [328, 121] width 599 height 10
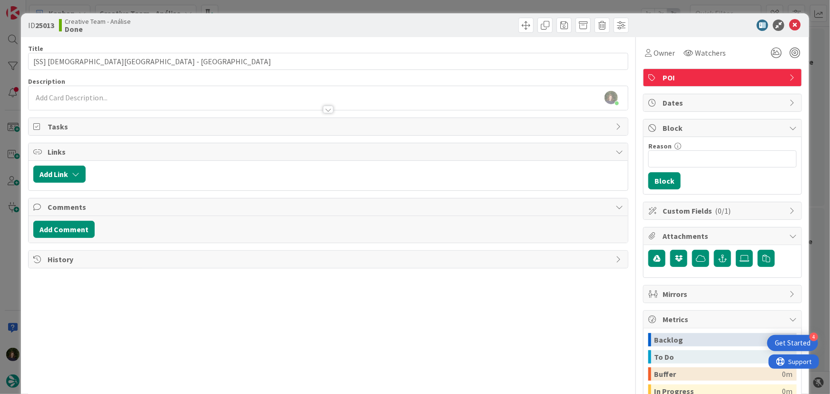
click at [97, 102] on div at bounding box center [328, 105] width 599 height 10
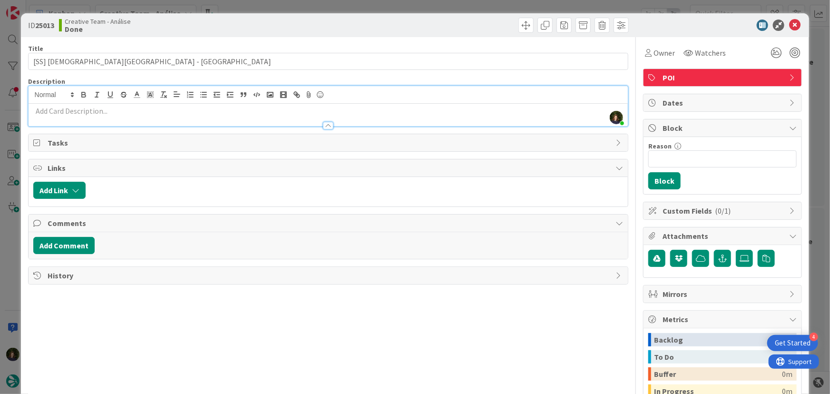
click at [116, 113] on p at bounding box center [328, 111] width 590 height 11
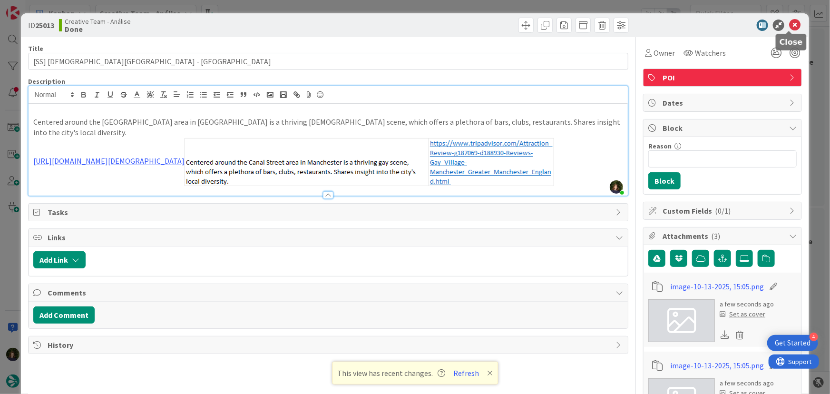
click at [789, 24] on icon at bounding box center [794, 24] width 11 height 11
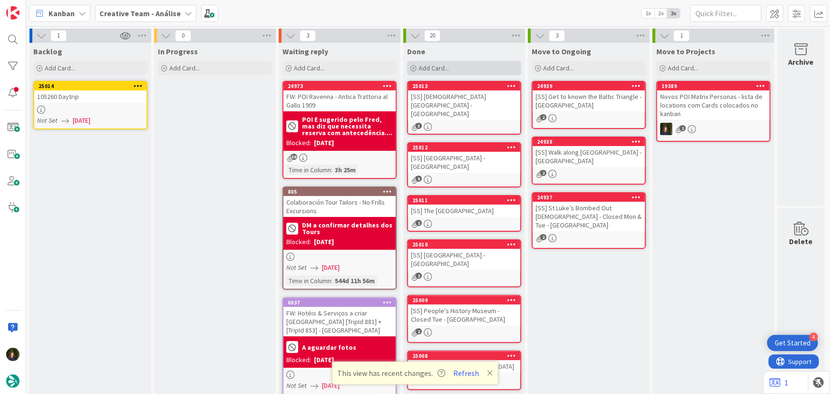
click at [450, 73] on div "Add Card..." at bounding box center [464, 68] width 114 height 14
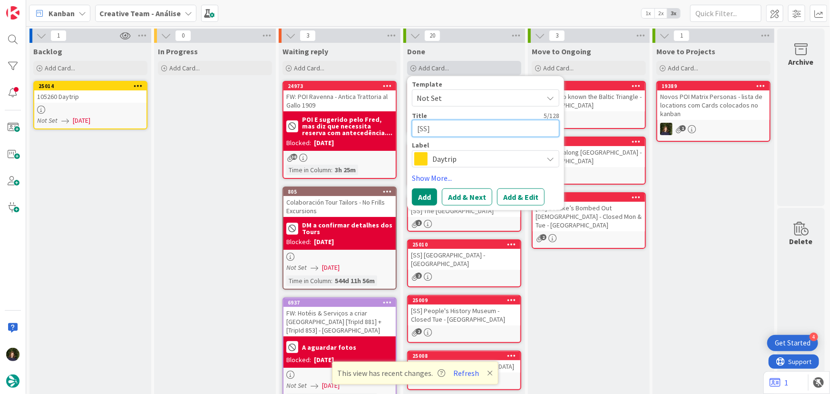
paste textarea "Follow along the [GEOGRAPHIC_DATA]"
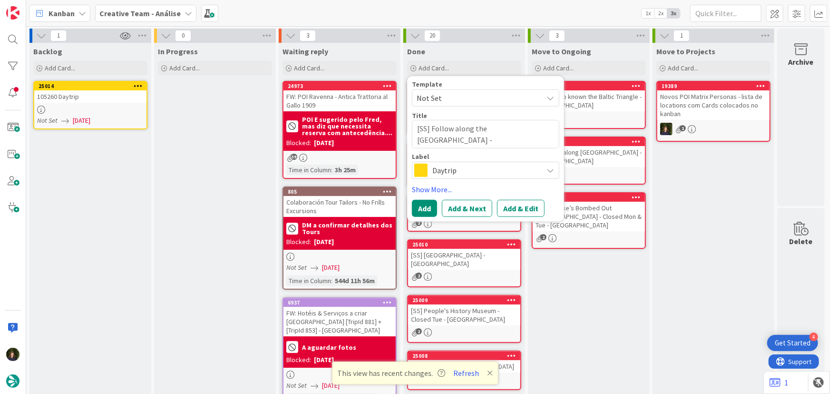
click at [463, 170] on span "Daytrip" at bounding box center [485, 170] width 106 height 13
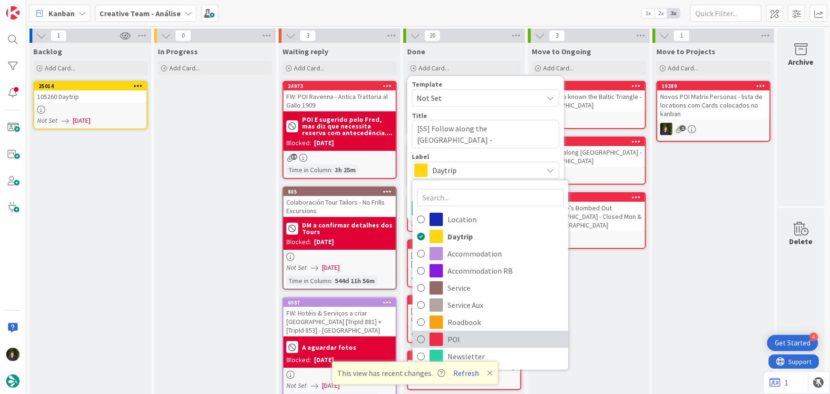
click at [463, 334] on span "POI" at bounding box center [505, 339] width 116 height 14
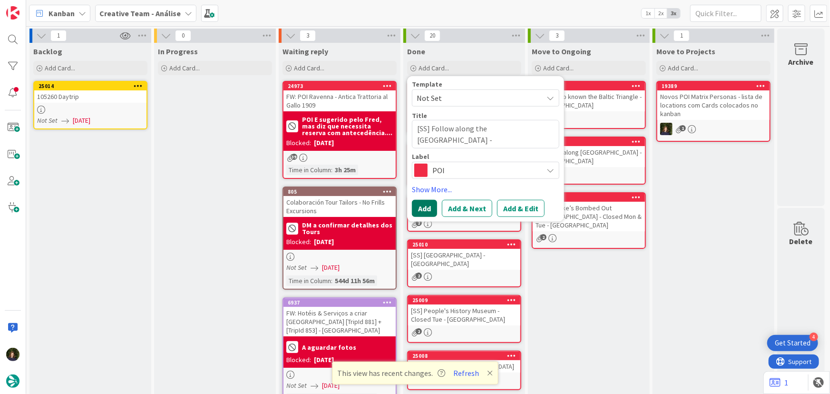
click at [419, 213] on button "Add" at bounding box center [424, 208] width 25 height 17
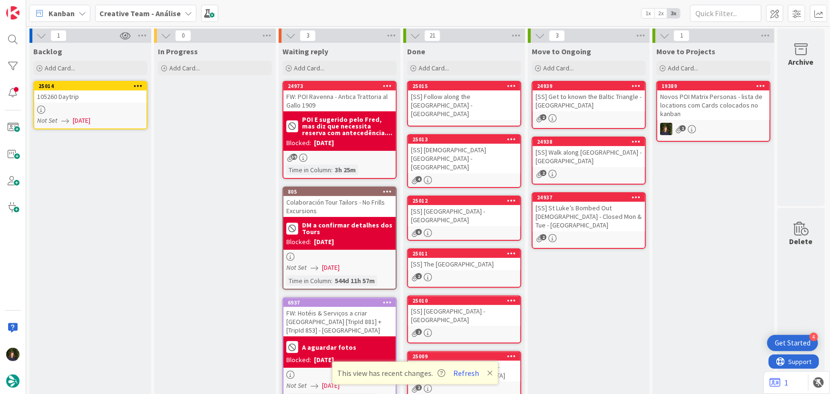
click at [464, 104] on div "[SS] Follow along the [GEOGRAPHIC_DATA] - [GEOGRAPHIC_DATA]" at bounding box center [464, 104] width 112 height 29
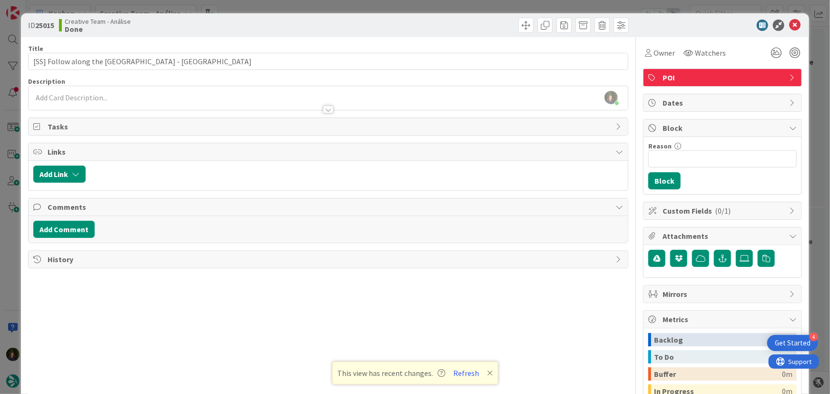
click at [116, 96] on div "[PERSON_NAME] just joined" at bounding box center [328, 98] width 599 height 24
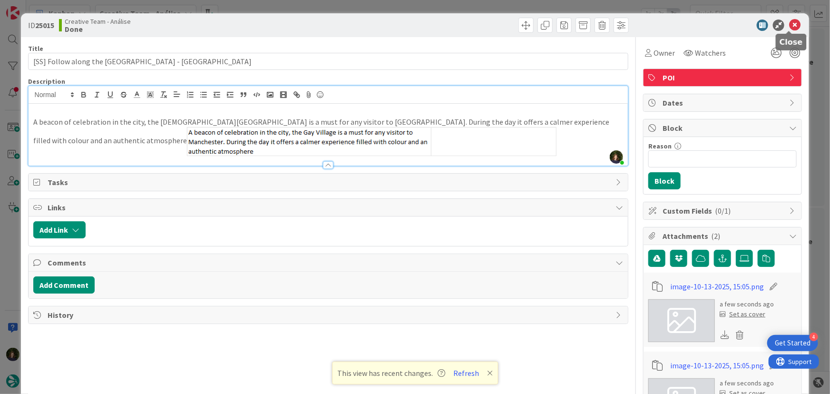
click at [789, 28] on icon at bounding box center [794, 24] width 11 height 11
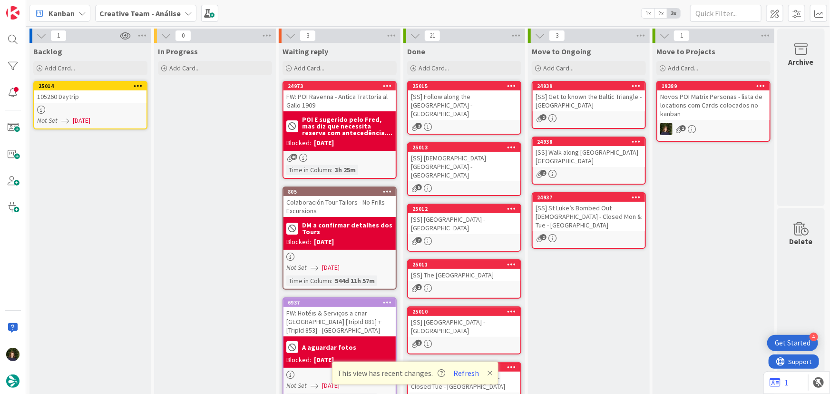
click at [463, 152] on div "[SS] [DEMOGRAPHIC_DATA][GEOGRAPHIC_DATA] - [GEOGRAPHIC_DATA]" at bounding box center [464, 166] width 112 height 29
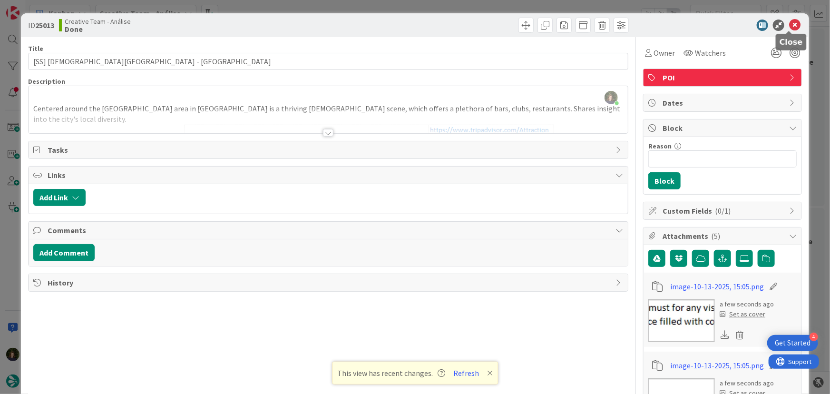
click at [789, 24] on icon at bounding box center [794, 24] width 11 height 11
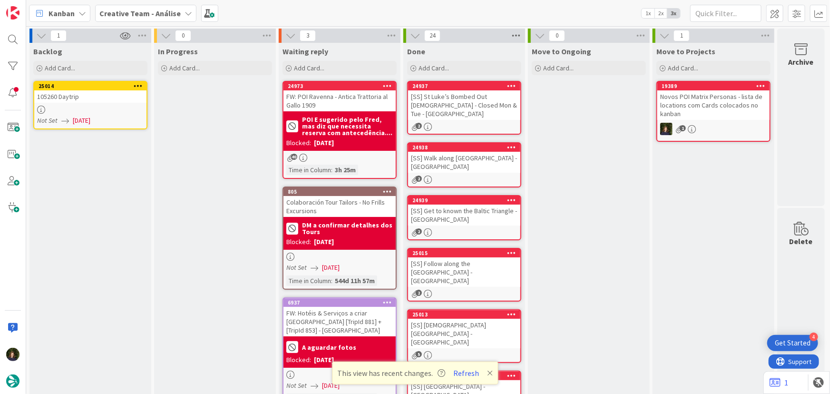
click at [515, 33] on icon at bounding box center [516, 36] width 12 height 14
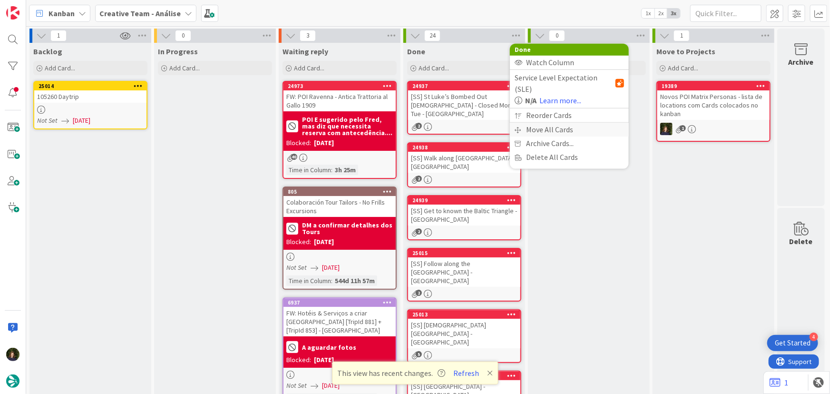
click at [540, 123] on div "Move All Cards" at bounding box center [569, 130] width 119 height 14
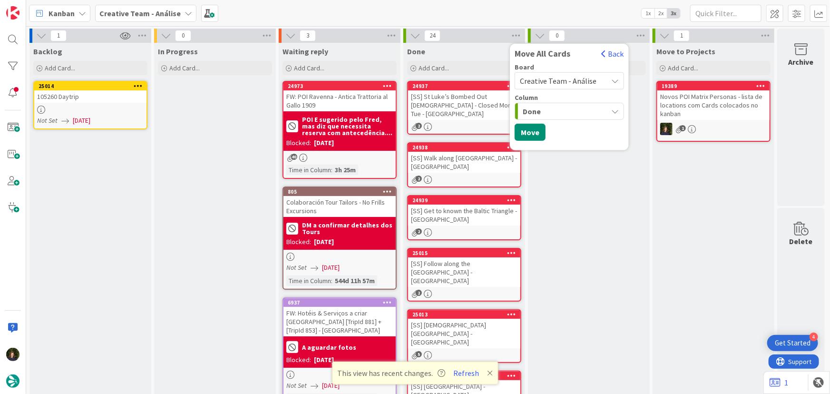
click at [560, 116] on div "Done" at bounding box center [563, 111] width 87 height 15
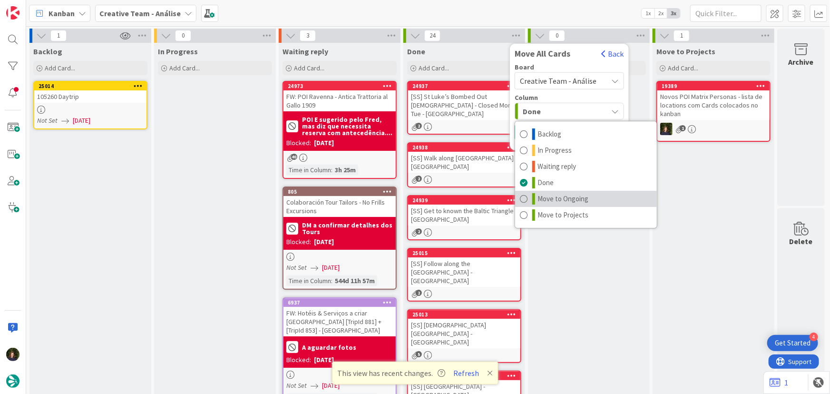
click at [561, 195] on span "Move to Ongoing" at bounding box center [562, 198] width 51 height 11
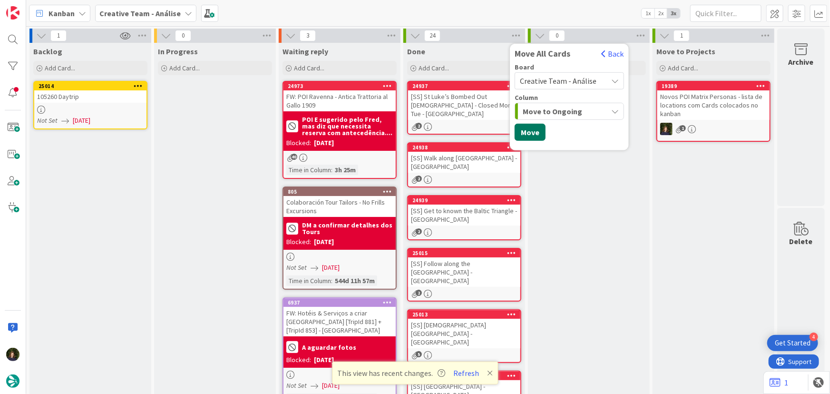
click at [529, 133] on button "Move" at bounding box center [529, 132] width 31 height 17
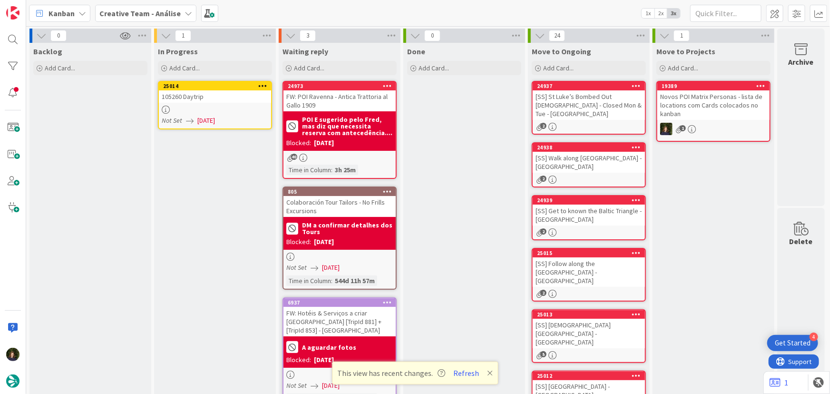
click at [210, 99] on div "105260 Daytrip" at bounding box center [215, 96] width 112 height 12
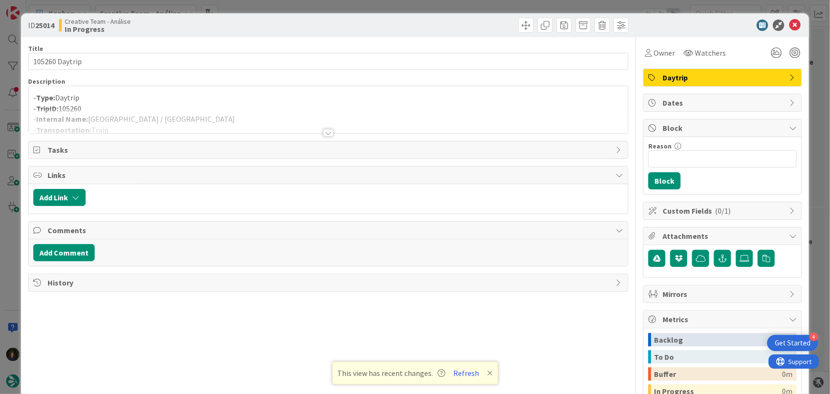
click at [794, 24] on div at bounding box center [717, 24] width 168 height 11
click at [790, 24] on icon at bounding box center [794, 24] width 11 height 11
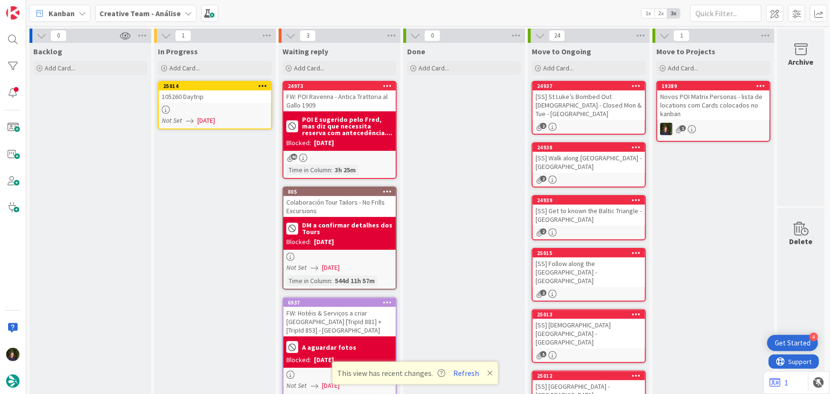
click at [264, 86] on icon at bounding box center [262, 85] width 9 height 7
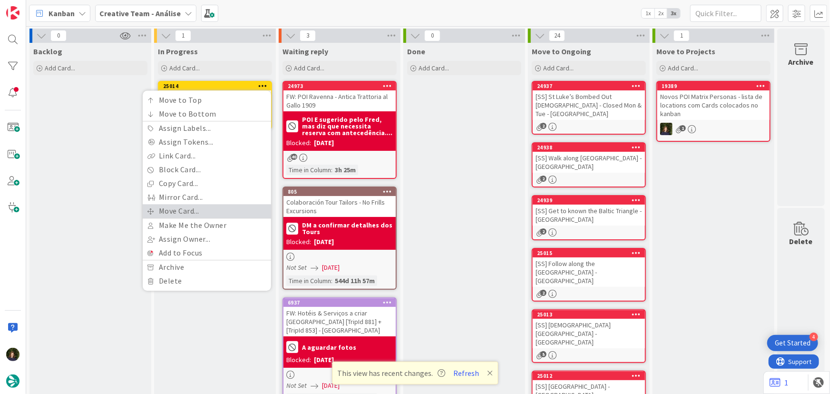
click at [218, 209] on link "Move Card..." at bounding box center [207, 211] width 128 height 14
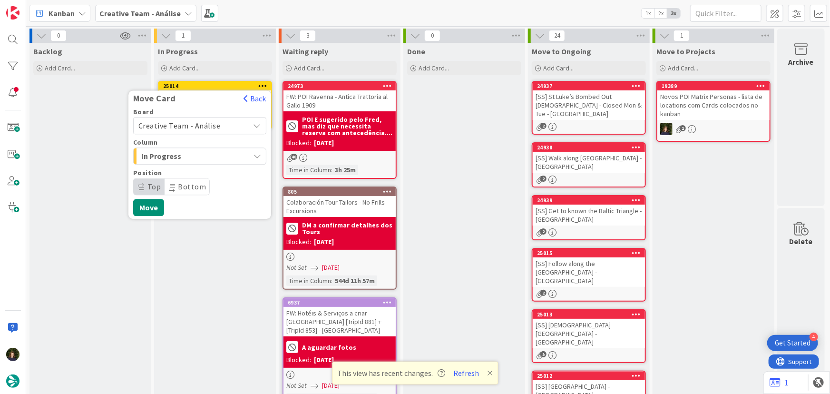
click at [186, 124] on span "Creative Team - Análise" at bounding box center [179, 126] width 82 height 10
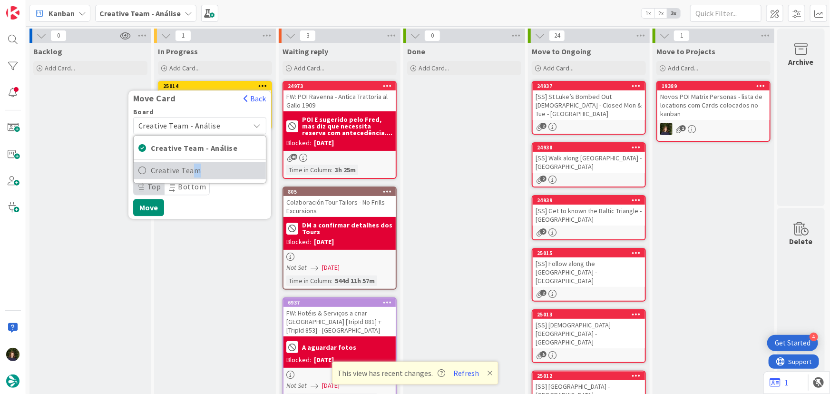
drag, startPoint x: 195, startPoint y: 180, endPoint x: 197, endPoint y: 174, distance: 6.5
click at [195, 181] on div "Creative Team - Análise Creative Team" at bounding box center [199, 159] width 133 height 48
click at [197, 164] on span "Creative Team" at bounding box center [206, 171] width 110 height 14
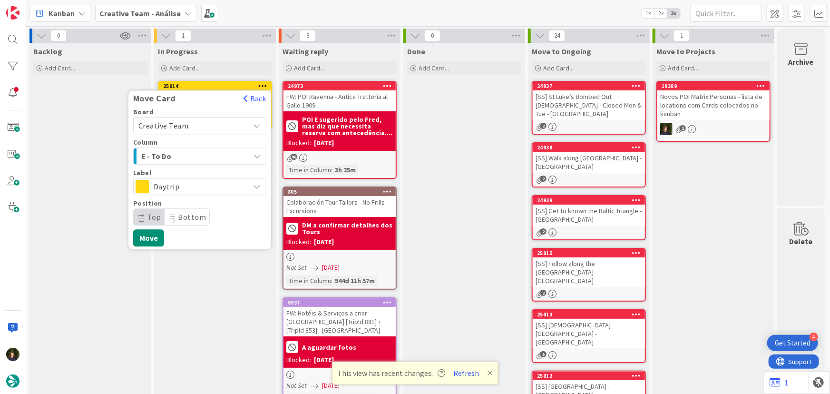
click at [183, 151] on span "E - To Do" at bounding box center [176, 156] width 71 height 12
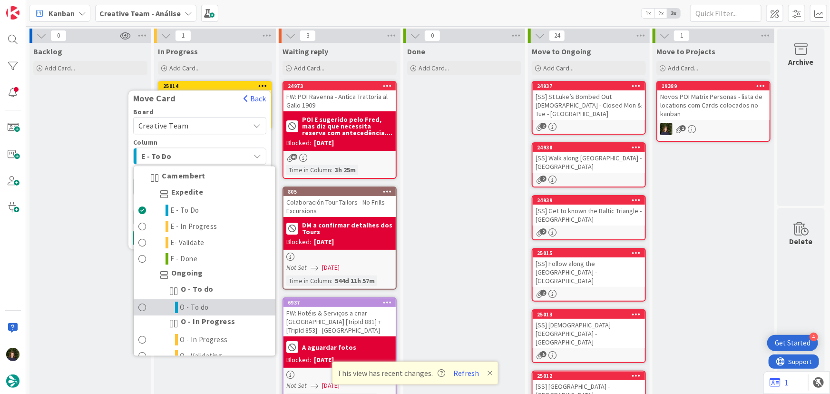
click at [197, 308] on span "O - To do" at bounding box center [194, 307] width 29 height 11
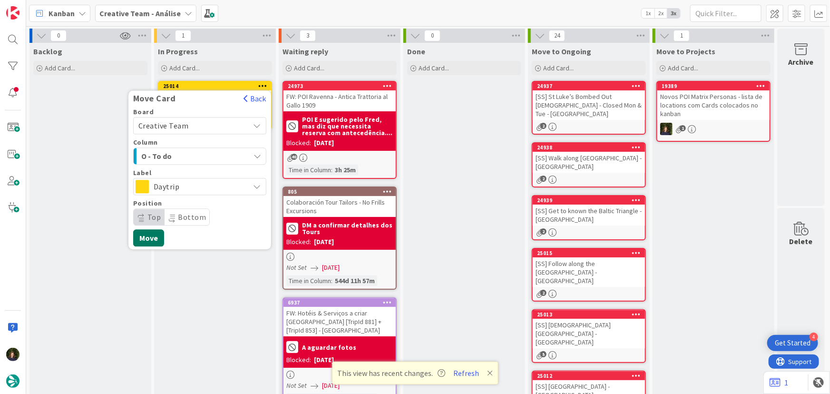
click at [151, 241] on button "Move" at bounding box center [148, 237] width 31 height 17
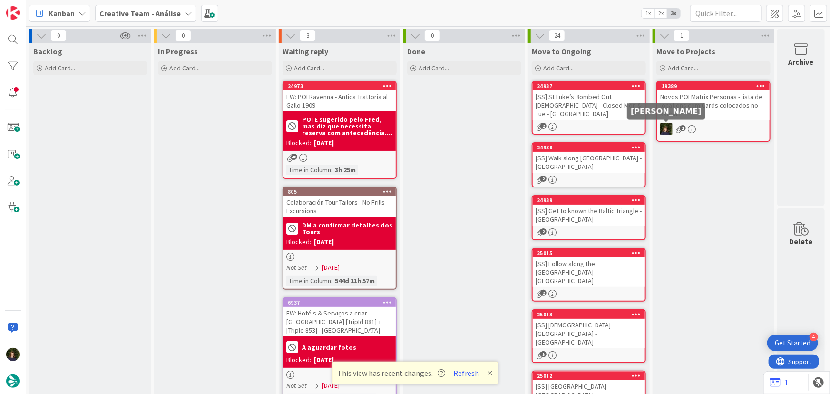
click at [696, 125] on div "1" at bounding box center [713, 129] width 112 height 12
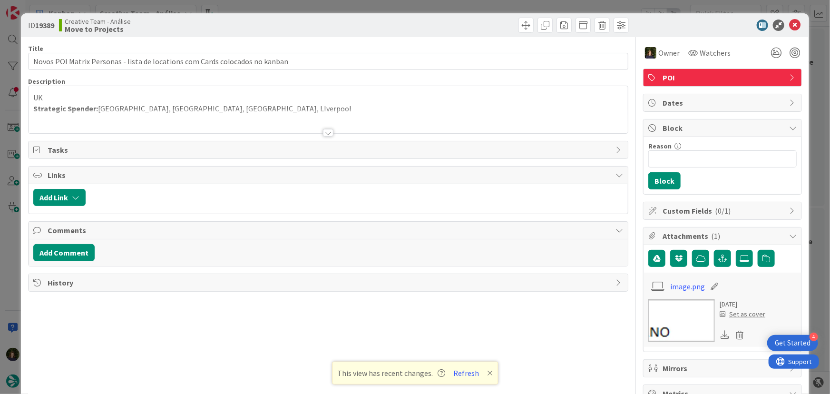
click at [232, 99] on p "UK" at bounding box center [328, 97] width 590 height 11
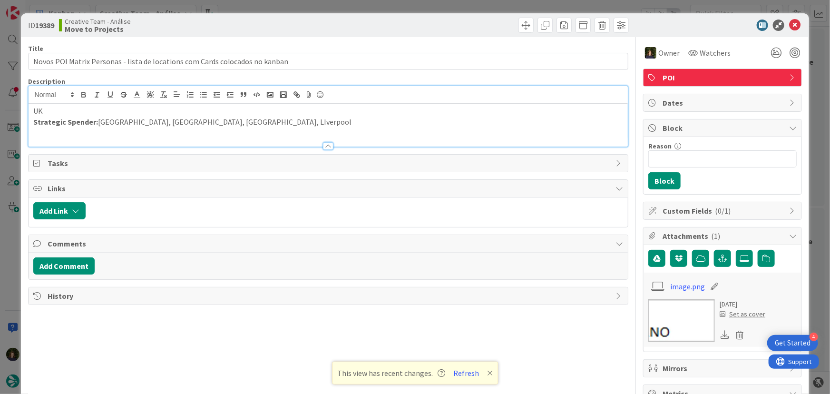
click at [238, 122] on p "Strategic Spender: [GEOGRAPHIC_DATA], [GEOGRAPHIC_DATA], [GEOGRAPHIC_DATA], [GE…" at bounding box center [328, 121] width 590 height 11
click at [198, 147] on div "Title 76 / 128 Novos POI Matrix Personas - lista de locations com Cards colocad…" at bounding box center [328, 300] width 600 height 527
click at [405, 108] on p "UK" at bounding box center [328, 111] width 590 height 11
click at [791, 24] on icon at bounding box center [794, 24] width 11 height 11
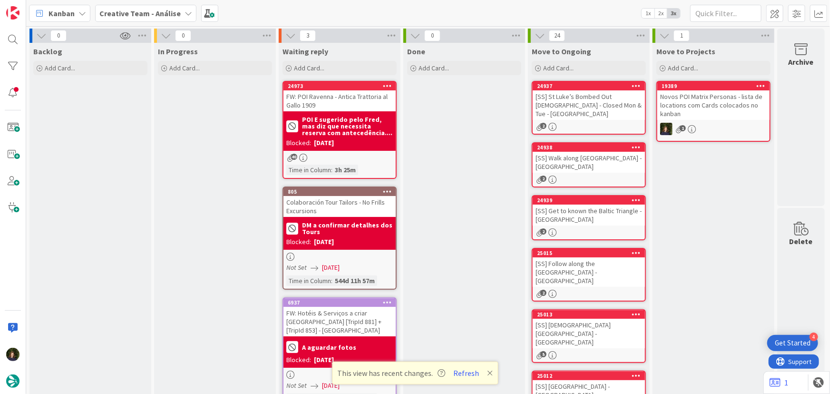
click at [172, 16] on b "Creative Team - Análise" at bounding box center [139, 14] width 81 height 10
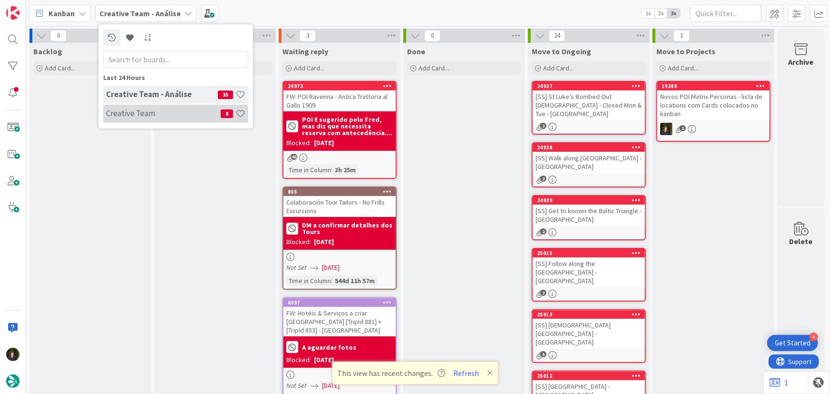
click at [143, 112] on h4 "Creative Team" at bounding box center [163, 113] width 115 height 10
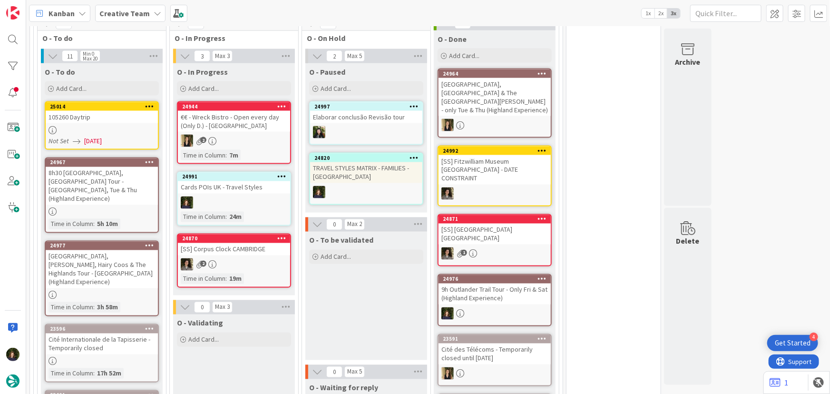
scroll to position [778, 0]
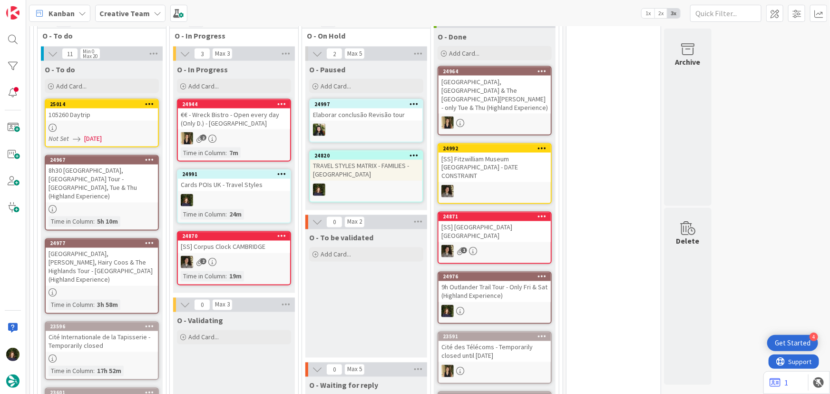
click at [231, 188] on div "Cards POIs UK - Travel Styles" at bounding box center [234, 185] width 112 height 12
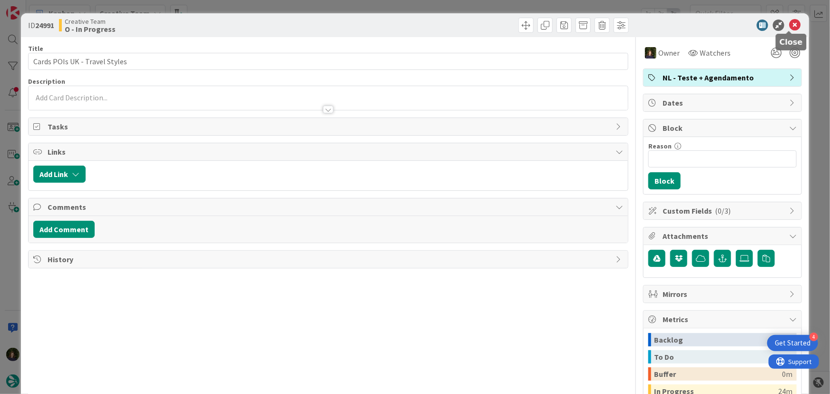
click at [789, 26] on icon at bounding box center [794, 24] width 11 height 11
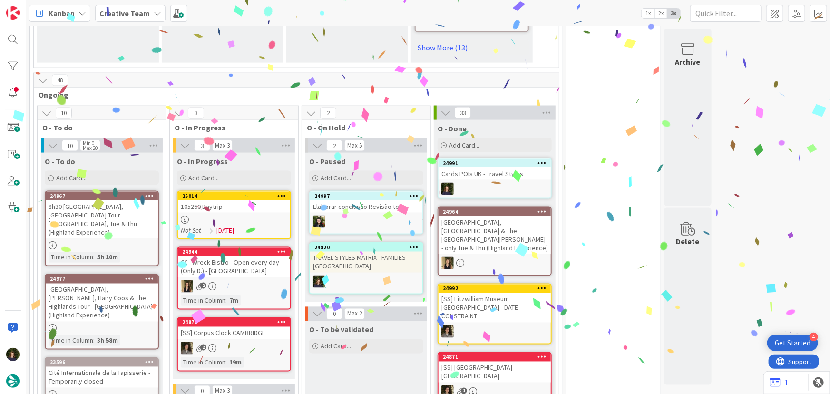
click at [223, 205] on div "105260 Daytrip" at bounding box center [234, 206] width 112 height 12
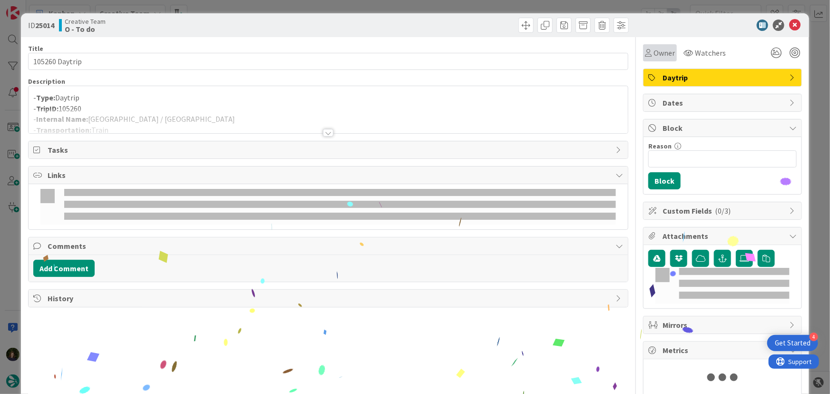
click at [661, 57] on span "Owner" at bounding box center [663, 52] width 21 height 11
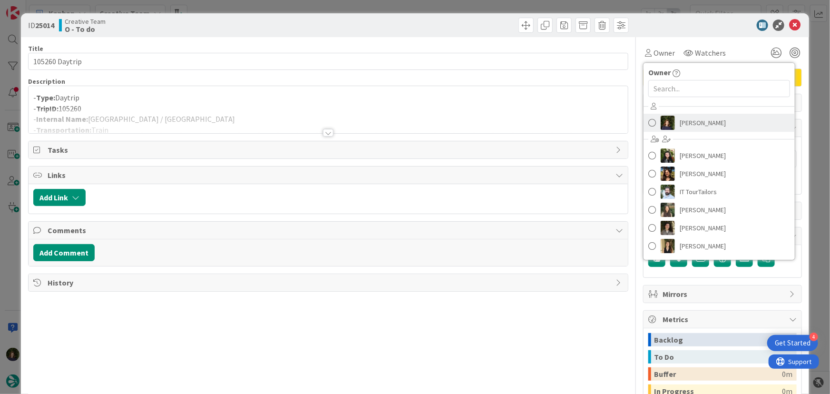
click at [685, 127] on span "[PERSON_NAME]" at bounding box center [702, 123] width 46 height 14
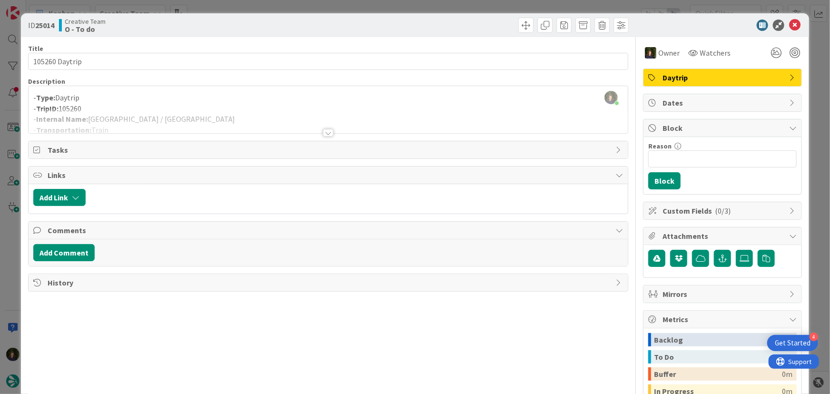
click at [191, 84] on div "Description" at bounding box center [328, 81] width 600 height 9
click at [186, 115] on div at bounding box center [328, 121] width 599 height 24
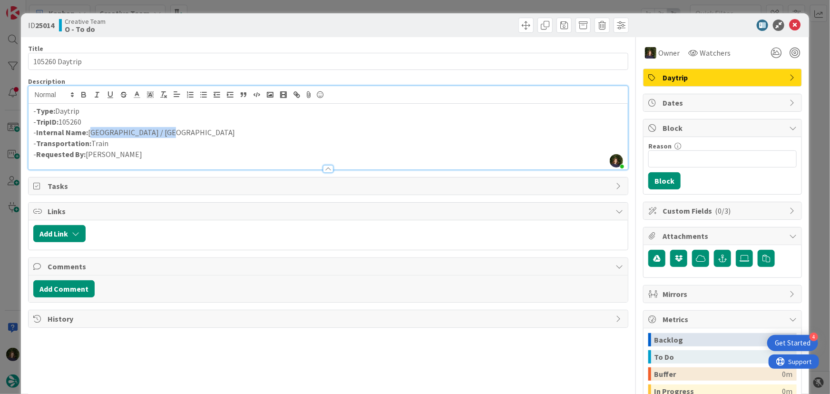
drag, startPoint x: 173, startPoint y: 128, endPoint x: 88, endPoint y: 133, distance: 84.3
click at [88, 133] on p "- Internal Name: [GEOGRAPHIC_DATA] / [GEOGRAPHIC_DATA]" at bounding box center [328, 132] width 590 height 11
copy p "[GEOGRAPHIC_DATA] / [GEOGRAPHIC_DATA]"
drag, startPoint x: 95, startPoint y: 118, endPoint x: 37, endPoint y: 121, distance: 58.1
click at [37, 121] on p "- TripID: 105260" at bounding box center [328, 121] width 590 height 11
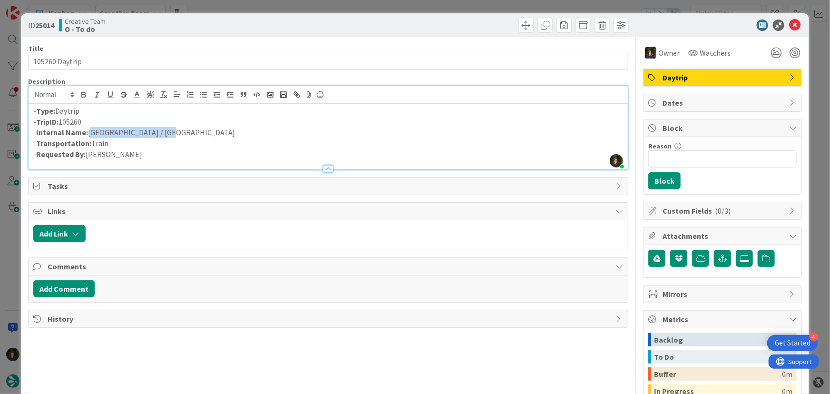
copy p "TripID: 105260"
click at [789, 27] on icon at bounding box center [794, 24] width 11 height 11
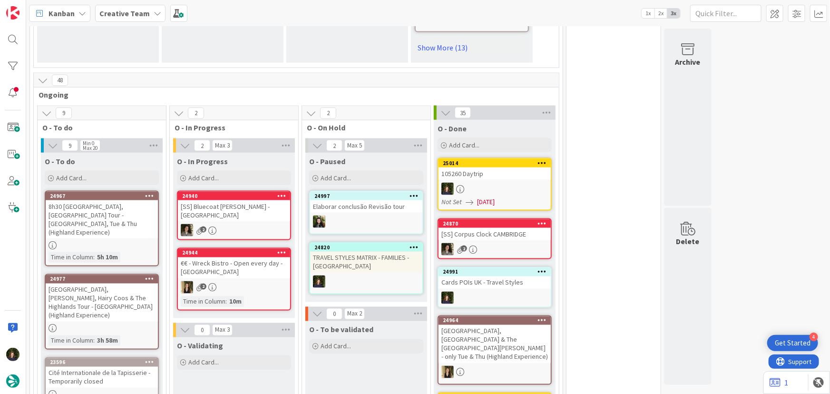
click at [113, 19] on div "Creative Team" at bounding box center [130, 13] width 70 height 17
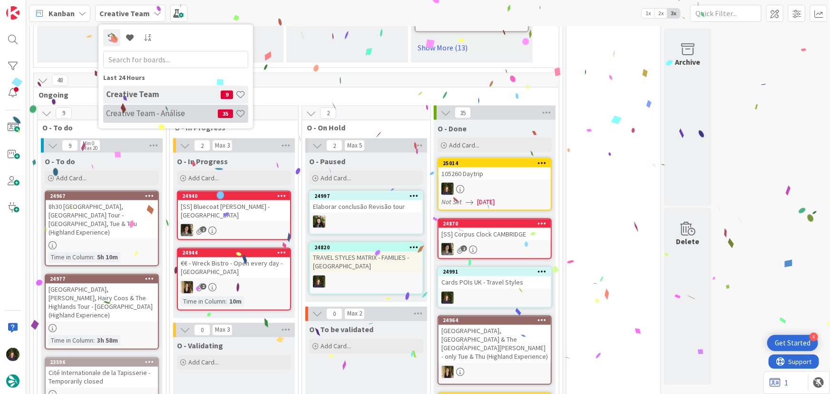
click at [128, 113] on h4 "Creative Team - Análise" at bounding box center [162, 113] width 112 height 10
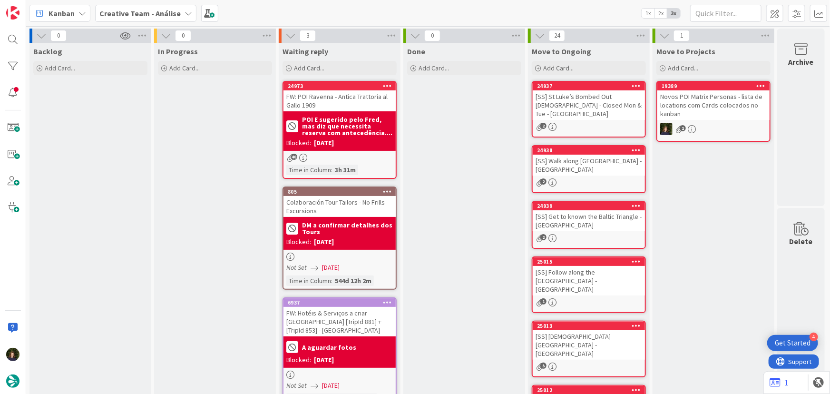
click at [129, 10] on b "Creative Team - Análise" at bounding box center [139, 14] width 81 height 10
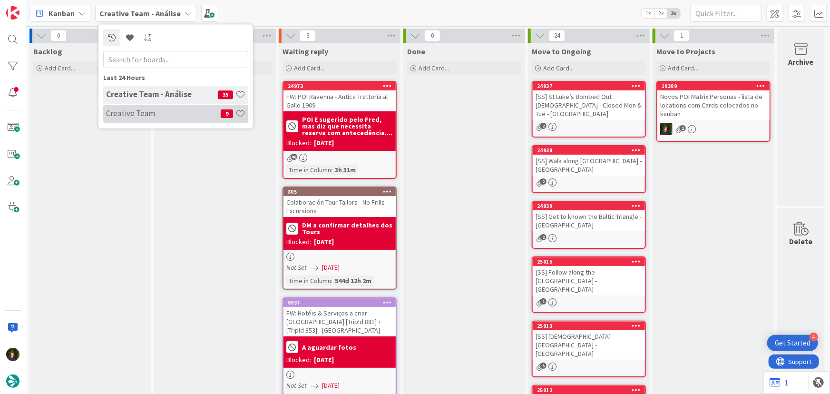
click at [145, 115] on h4 "Creative Team" at bounding box center [163, 113] width 115 height 10
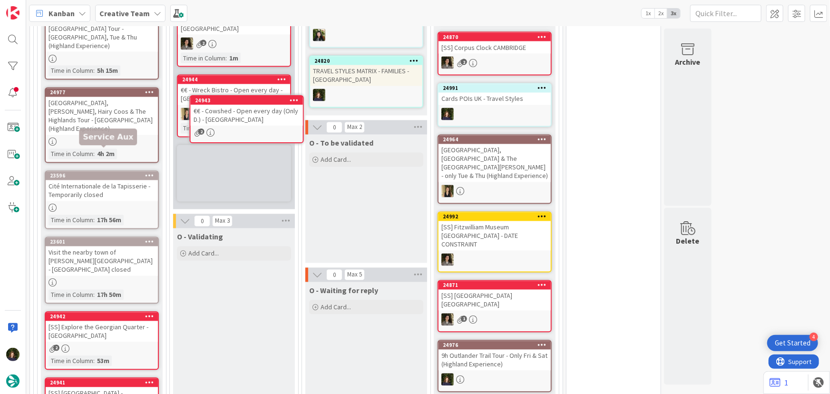
scroll to position [850, 0]
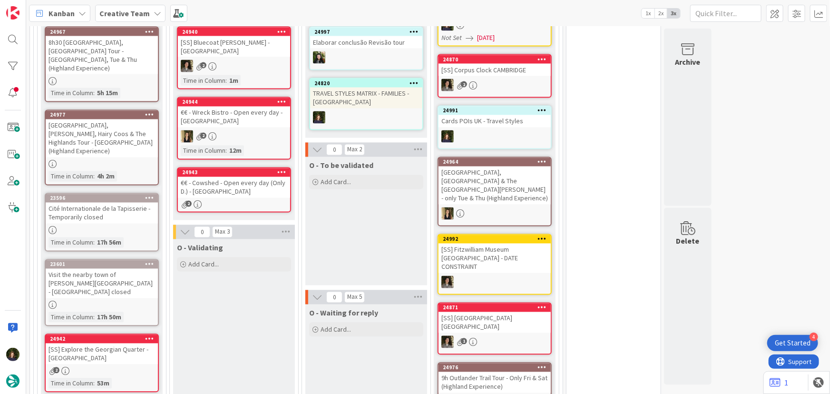
click at [235, 177] on div "€€ - Cowshed - Open every day (Only D.) - [GEOGRAPHIC_DATA]" at bounding box center [234, 187] width 112 height 21
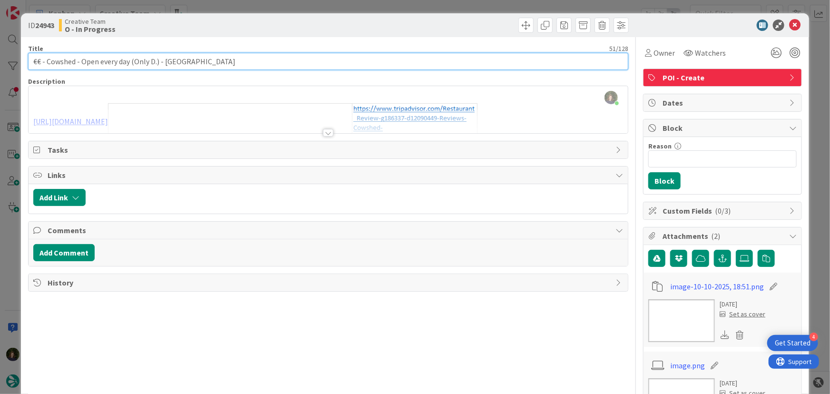
drag, startPoint x: 31, startPoint y: 60, endPoint x: 158, endPoint y: 58, distance: 126.9
click at [158, 58] on input "€€ - Cowshed - Open every day (Only D.) - [GEOGRAPHIC_DATA]" at bounding box center [328, 61] width 600 height 17
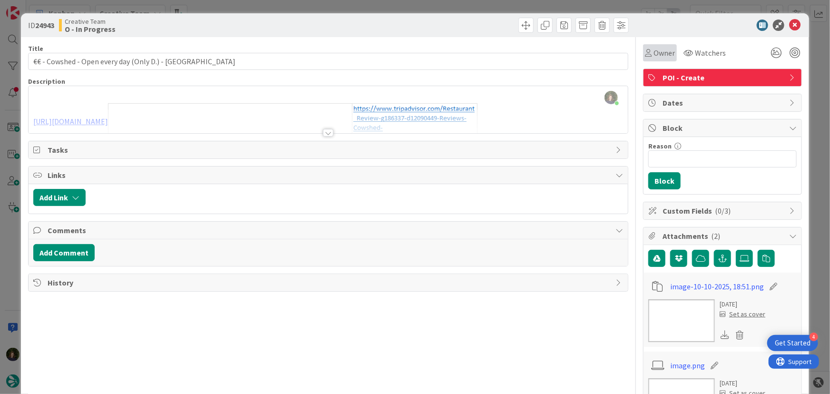
click at [658, 48] on span "Owner" at bounding box center [663, 52] width 21 height 11
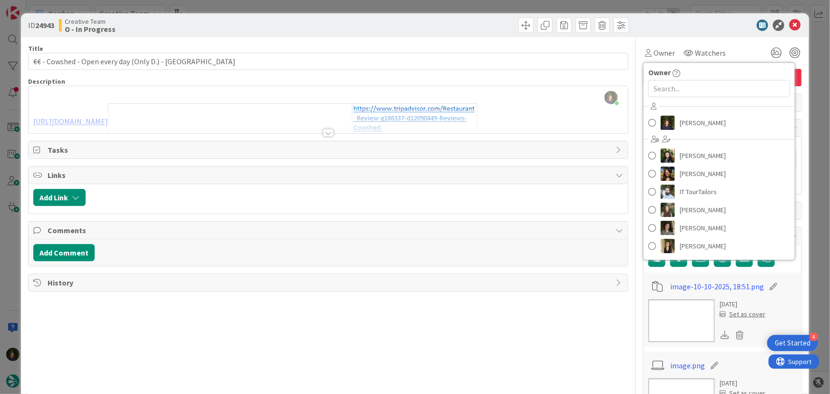
click at [685, 126] on span "[PERSON_NAME]" at bounding box center [702, 123] width 46 height 14
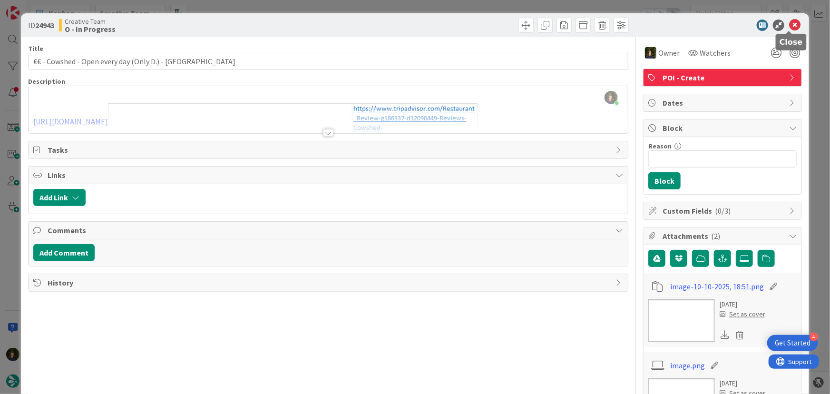
click at [789, 27] on icon at bounding box center [794, 24] width 11 height 11
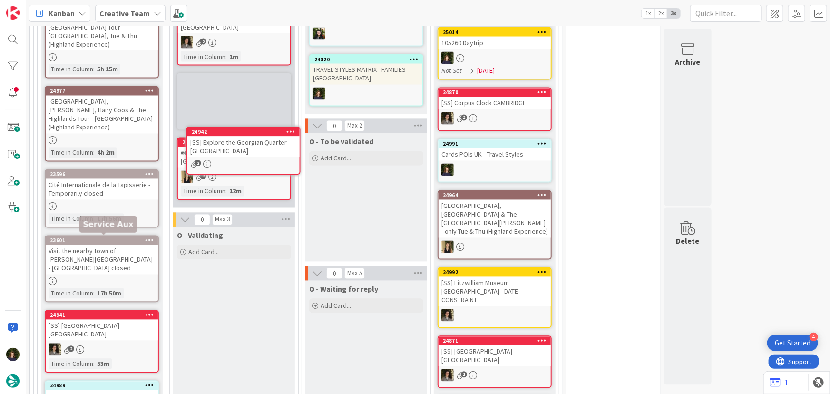
scroll to position [856, 0]
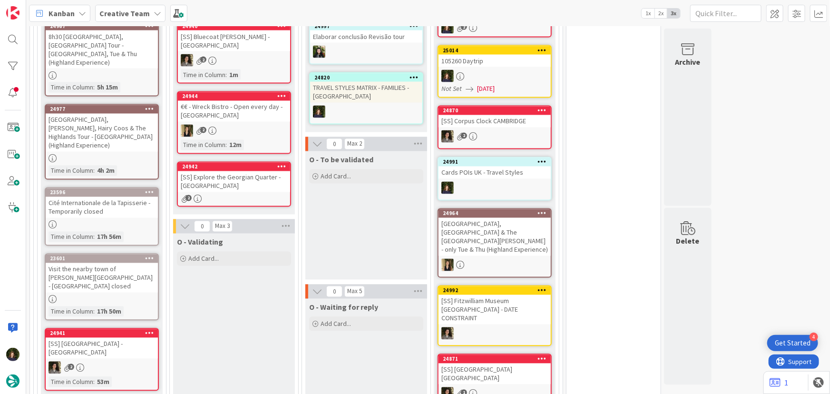
click at [241, 179] on div "[SS] Explore the Georgian Quarter - [GEOGRAPHIC_DATA]" at bounding box center [234, 181] width 112 height 21
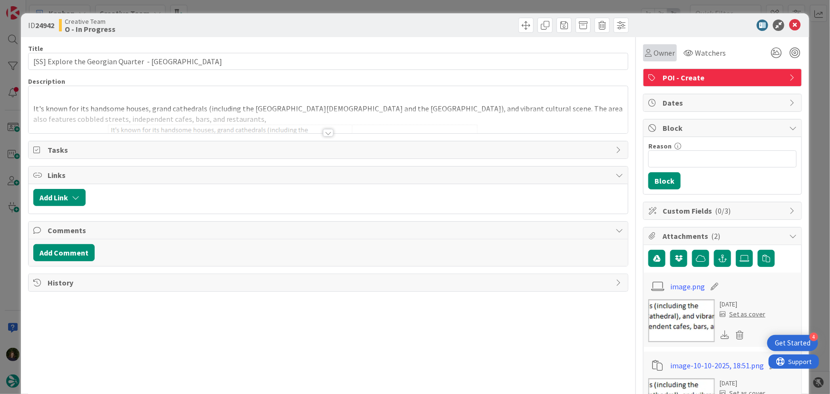
click at [653, 56] on span "Owner" at bounding box center [663, 52] width 21 height 11
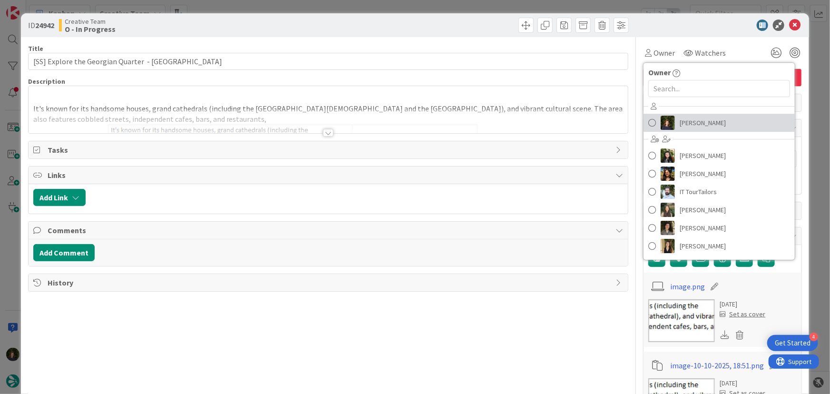
click at [704, 126] on span "[PERSON_NAME]" at bounding box center [702, 123] width 46 height 14
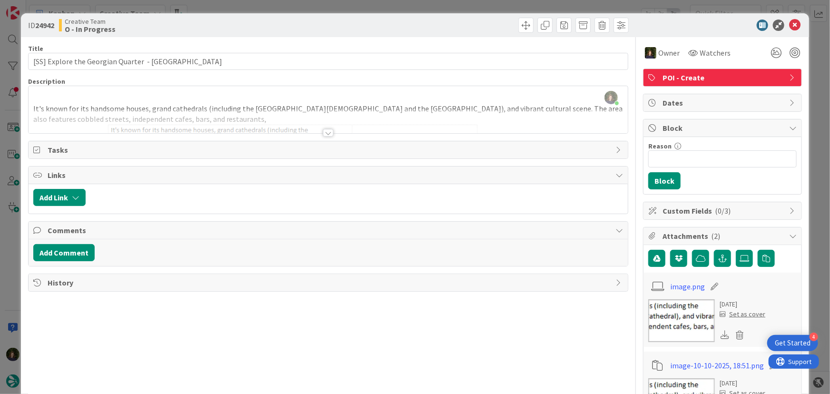
click at [327, 132] on div at bounding box center [328, 133] width 10 height 8
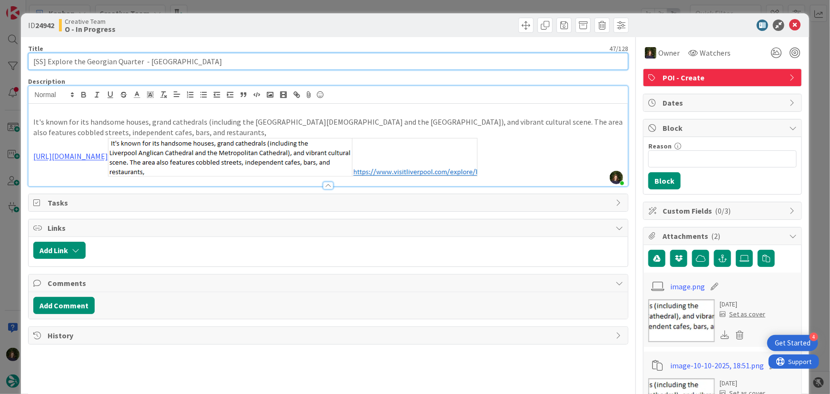
drag, startPoint x: 189, startPoint y: 65, endPoint x: 178, endPoint y: 64, distance: 11.4
click at [179, 62] on input "[SS] Explore the Georgian Quarter - [GEOGRAPHIC_DATA]" at bounding box center [328, 61] width 600 height 17
drag, startPoint x: 46, startPoint y: 61, endPoint x: 190, endPoint y: 62, distance: 143.6
click at [190, 62] on input "[SS] Explore the Georgian Quarter - [GEOGRAPHIC_DATA]" at bounding box center [328, 61] width 600 height 17
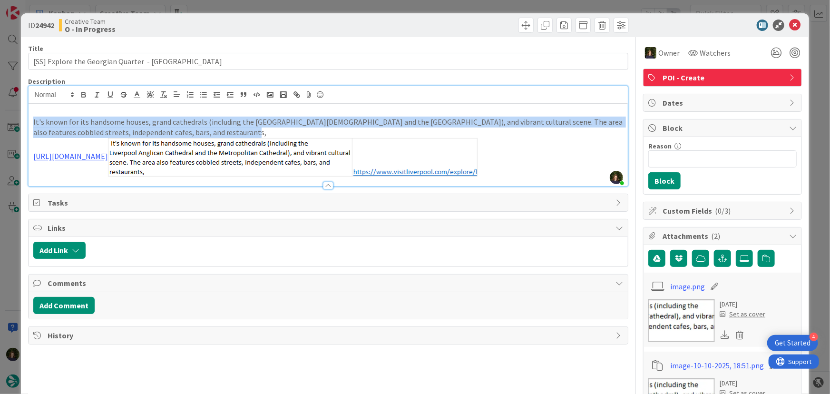
drag, startPoint x: 31, startPoint y: 118, endPoint x: 244, endPoint y: 133, distance: 213.5
click at [244, 133] on div "It's known for its handsome houses, grand cathedrals (including the [GEOGRAPHIC…" at bounding box center [328, 145] width 599 height 82
copy p "It's known for its handsome houses, grand cathedrals (including the [GEOGRAPHIC…"
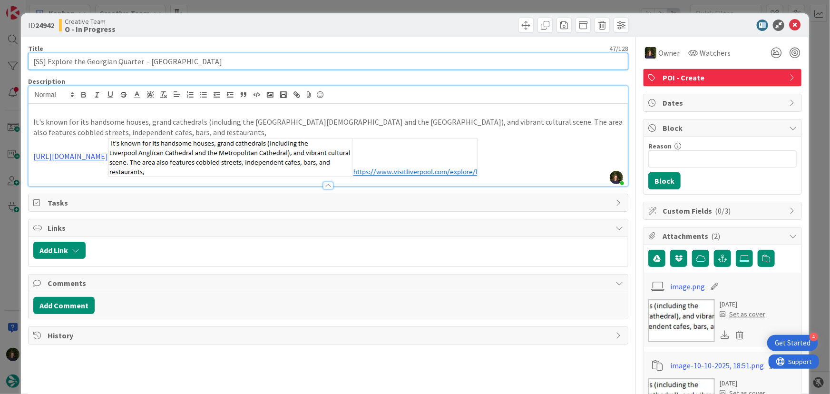
drag, startPoint x: 29, startPoint y: 62, endPoint x: 143, endPoint y: 59, distance: 113.2
click at [143, 59] on input "[SS] Explore the Georgian Quarter - [GEOGRAPHIC_DATA]" at bounding box center [328, 61] width 600 height 17
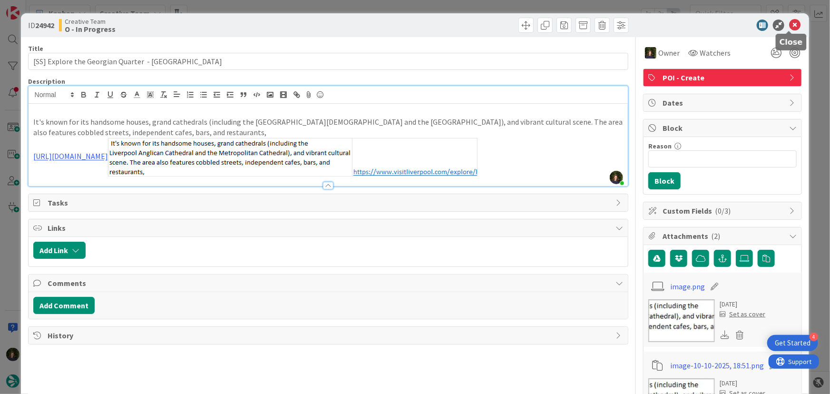
click at [789, 28] on icon at bounding box center [794, 24] width 11 height 11
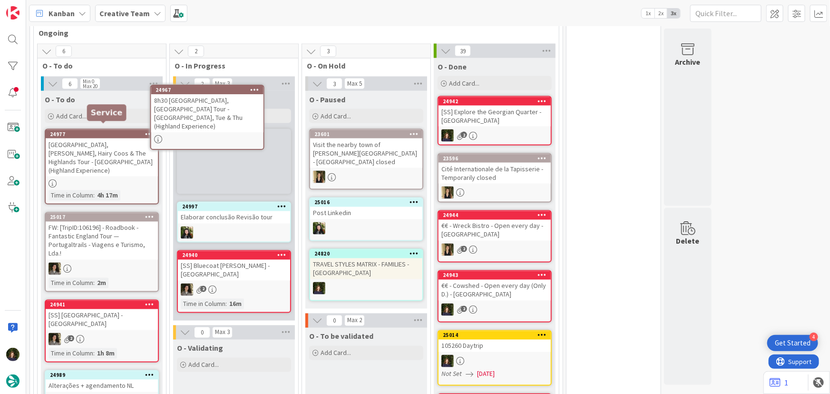
scroll to position [736, 0]
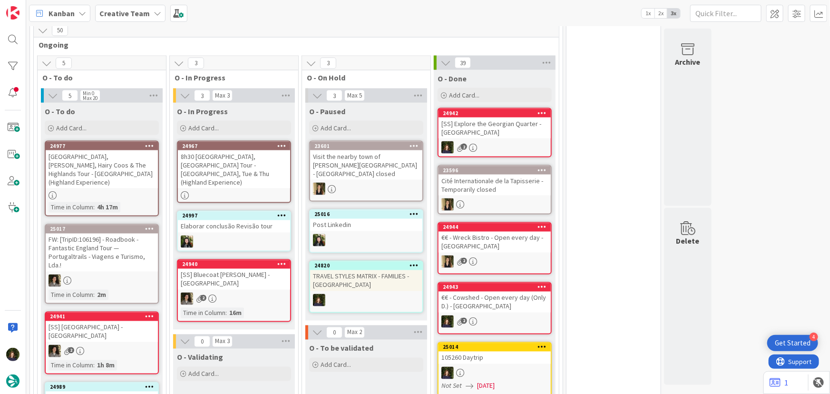
click at [233, 169] on div "8h30 [GEOGRAPHIC_DATA], [GEOGRAPHIC_DATA] Tour - [GEOGRAPHIC_DATA], Tue & Thu (…" at bounding box center [234, 169] width 112 height 38
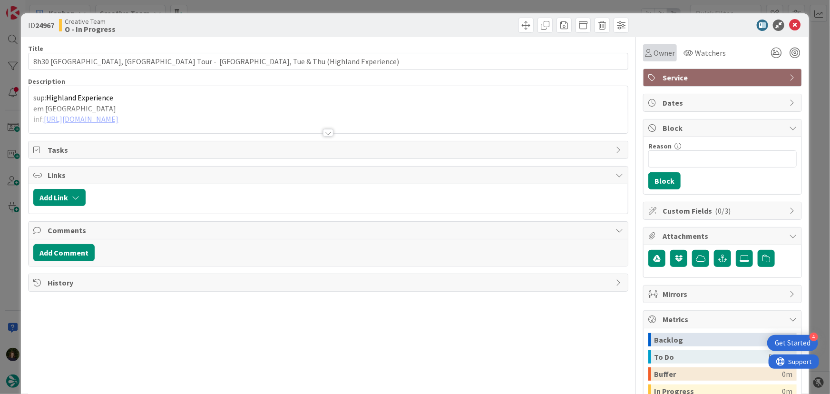
click at [663, 53] on span "Owner" at bounding box center [663, 52] width 21 height 11
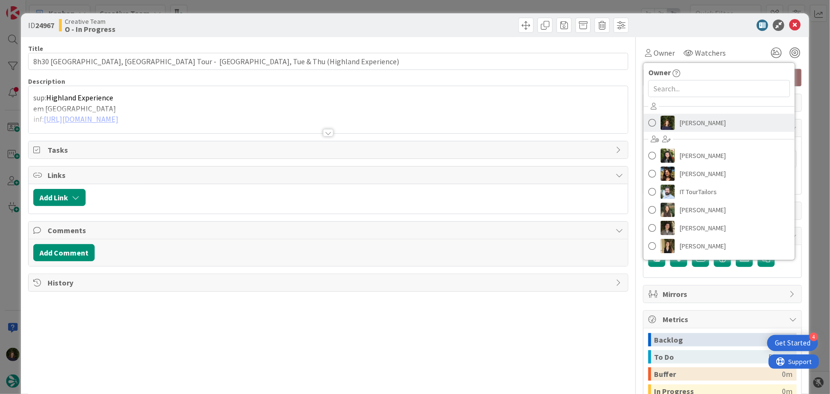
click at [704, 122] on span "[PERSON_NAME]" at bounding box center [702, 123] width 46 height 14
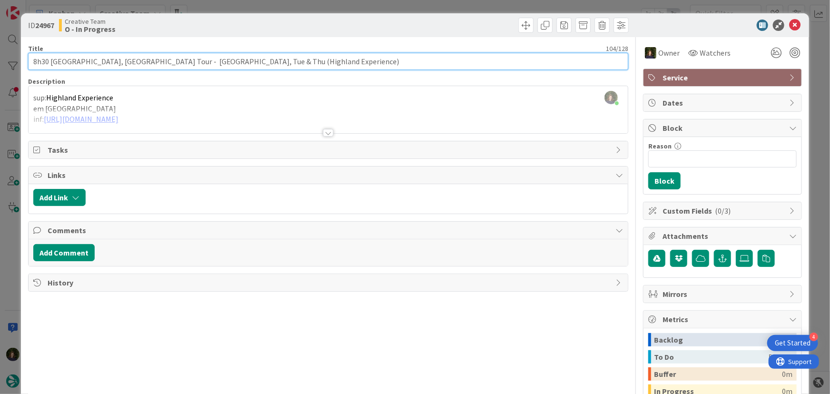
drag, startPoint x: 30, startPoint y: 62, endPoint x: 390, endPoint y: 59, distance: 360.3
click at [390, 59] on input "8h30 [GEOGRAPHIC_DATA], [GEOGRAPHIC_DATA] Tour - [GEOGRAPHIC_DATA], Tue & Thu (…" at bounding box center [328, 61] width 600 height 17
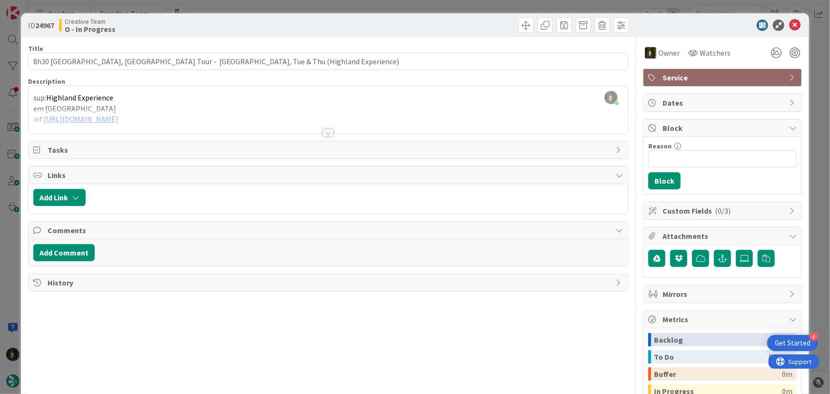
click at [323, 133] on div at bounding box center [328, 133] width 10 height 8
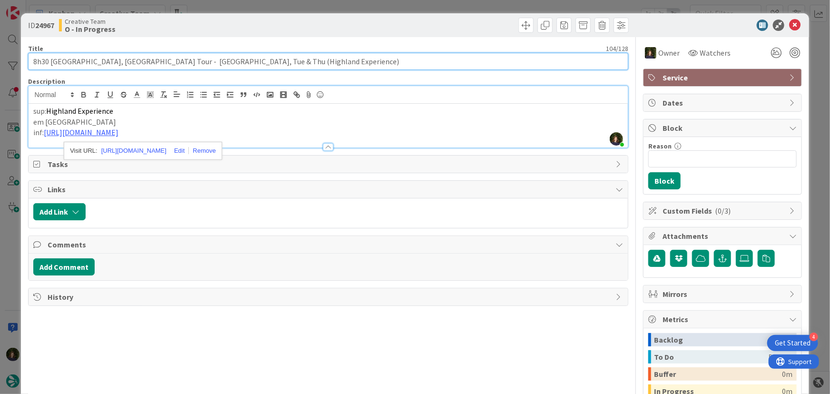
drag, startPoint x: 30, startPoint y: 61, endPoint x: 230, endPoint y: 64, distance: 199.7
click at [230, 64] on input "8h30 [GEOGRAPHIC_DATA], [GEOGRAPHIC_DATA] Tour - [GEOGRAPHIC_DATA], Tue & Thu (…" at bounding box center [328, 61] width 600 height 17
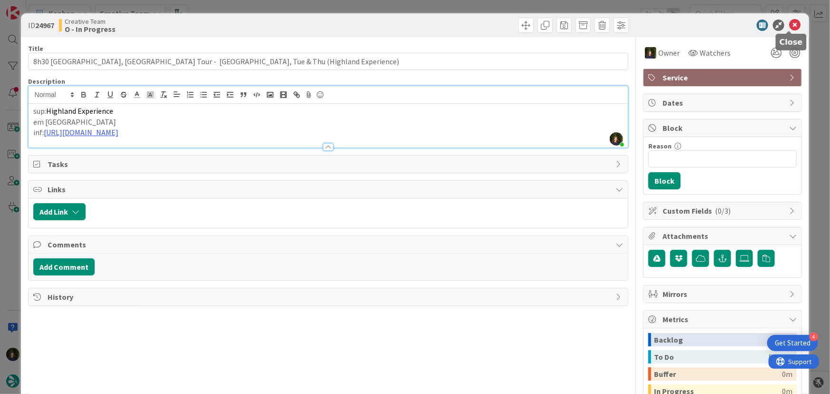
click at [789, 26] on icon at bounding box center [794, 24] width 11 height 11
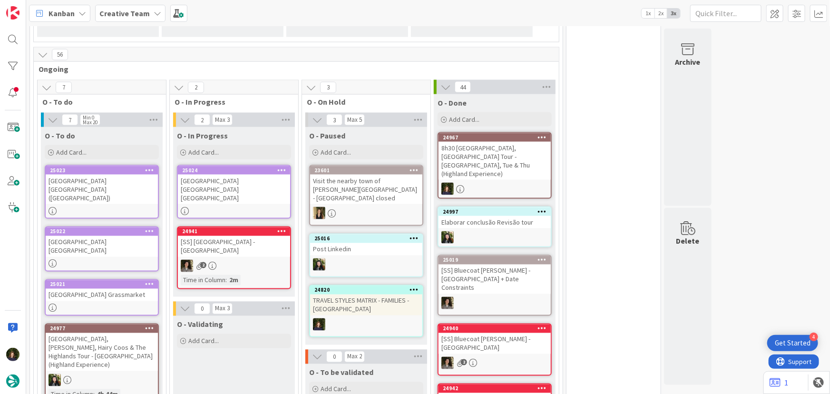
drag, startPoint x: 95, startPoint y: 180, endPoint x: 216, endPoint y: 187, distance: 121.4
click at [216, 207] on div at bounding box center [234, 211] width 112 height 8
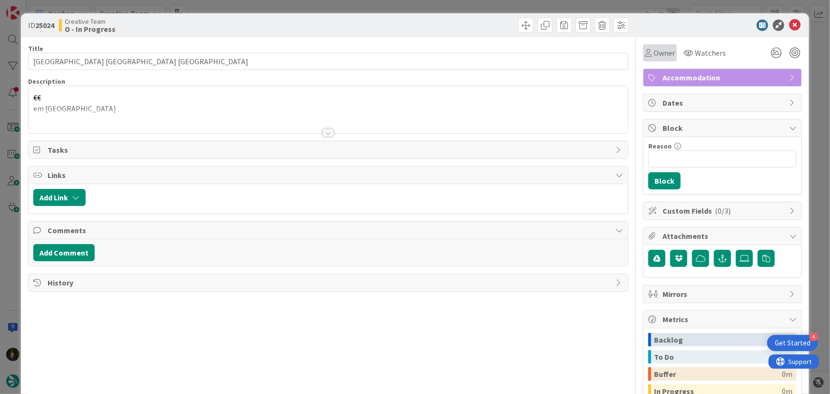
click at [657, 53] on span "Owner" at bounding box center [663, 52] width 21 height 11
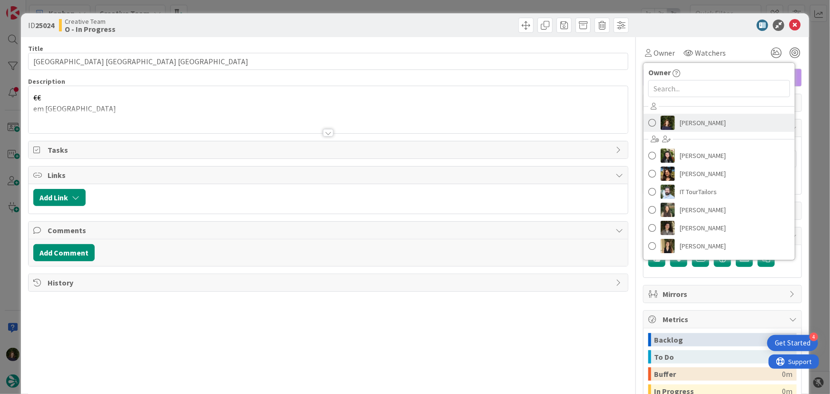
click at [694, 122] on span "[PERSON_NAME]" at bounding box center [702, 123] width 46 height 14
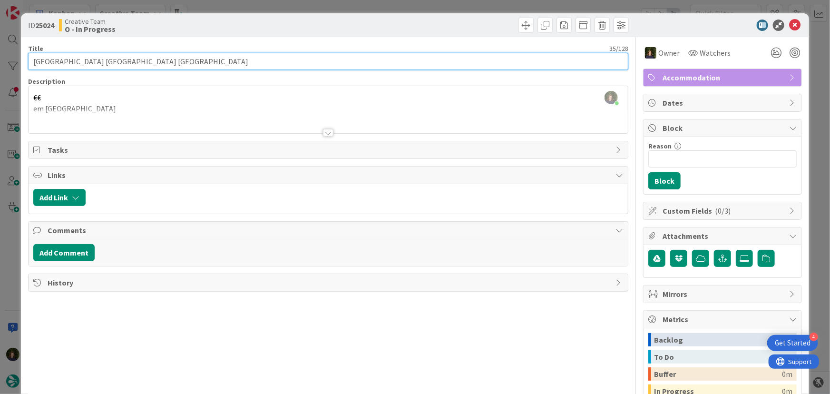
drag, startPoint x: 31, startPoint y: 59, endPoint x: 155, endPoint y: 63, distance: 124.6
click at [155, 63] on input "[GEOGRAPHIC_DATA] [GEOGRAPHIC_DATA] [GEOGRAPHIC_DATA]" at bounding box center [328, 61] width 600 height 17
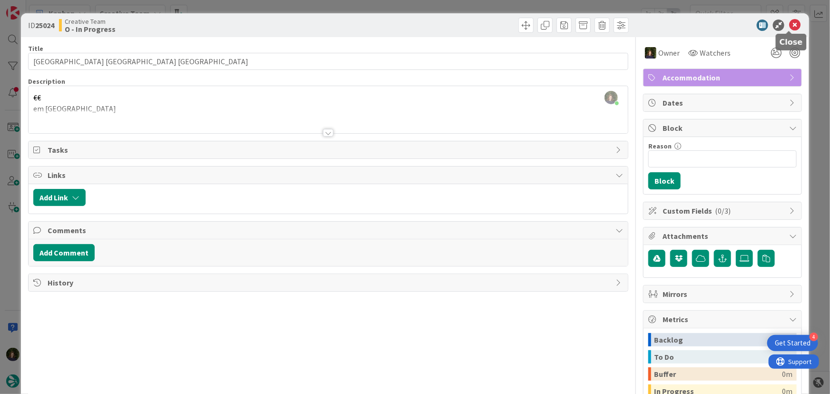
click at [789, 25] on icon at bounding box center [794, 24] width 11 height 11
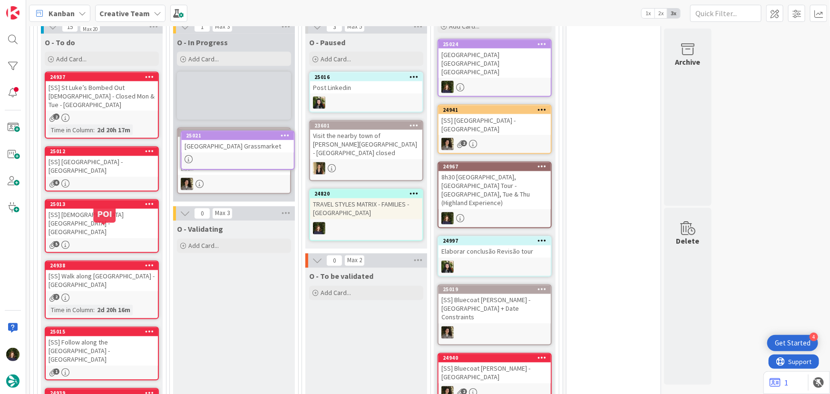
scroll to position [798, 0]
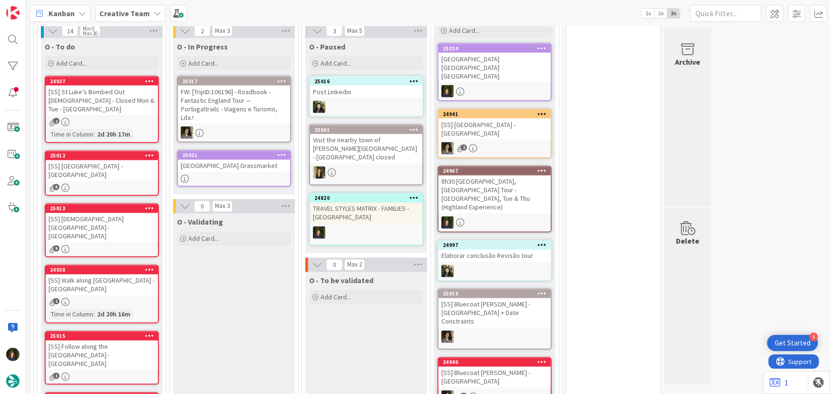
click at [226, 169] on div "[GEOGRAPHIC_DATA] Grassmarket" at bounding box center [234, 166] width 112 height 12
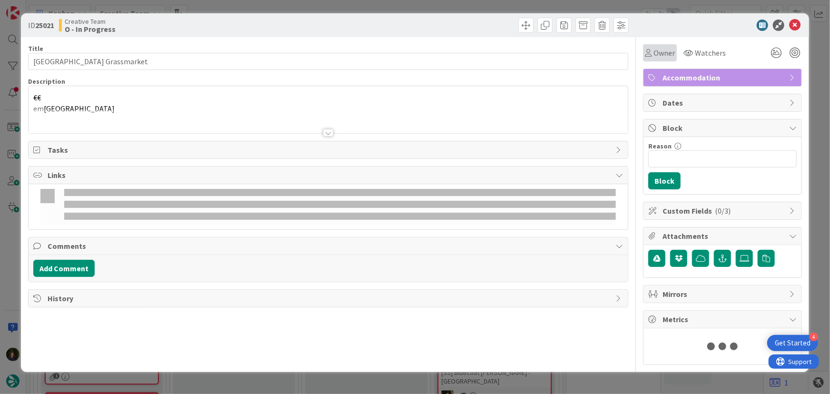
click at [653, 50] on span "Owner" at bounding box center [663, 52] width 21 height 11
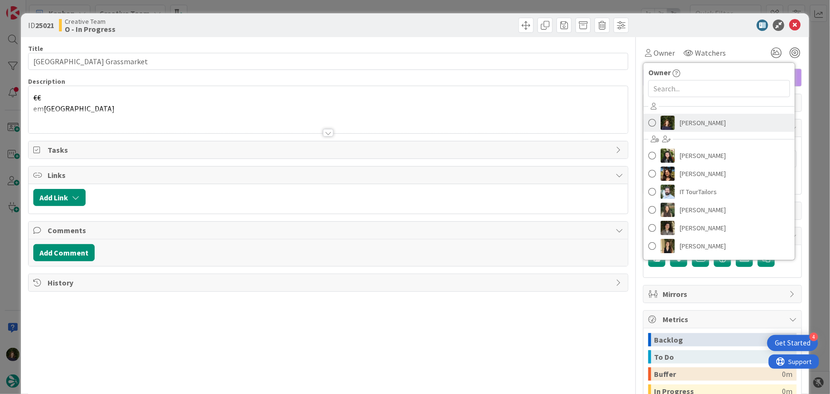
click at [702, 120] on span "[PERSON_NAME]" at bounding box center [702, 123] width 46 height 14
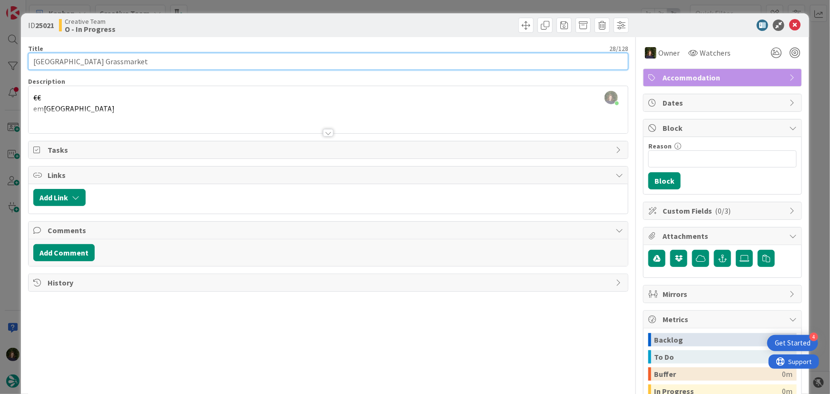
drag, startPoint x: 32, startPoint y: 63, endPoint x: 142, endPoint y: 59, distance: 109.9
click at [142, 59] on input "[GEOGRAPHIC_DATA] Grassmarket" at bounding box center [328, 61] width 600 height 17
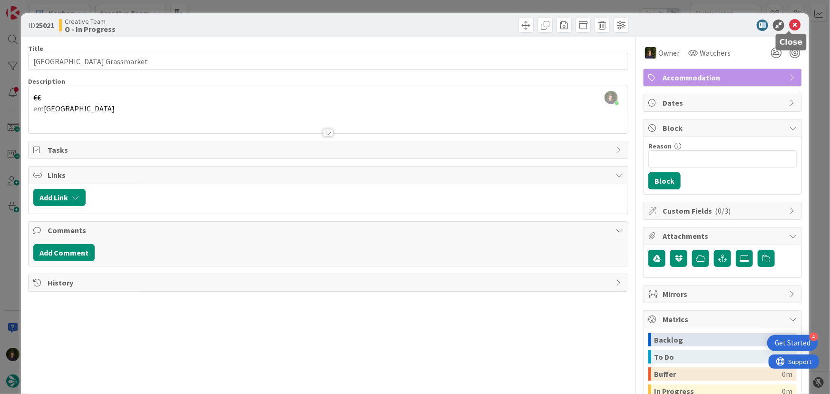
click at [790, 28] on icon at bounding box center [794, 24] width 11 height 11
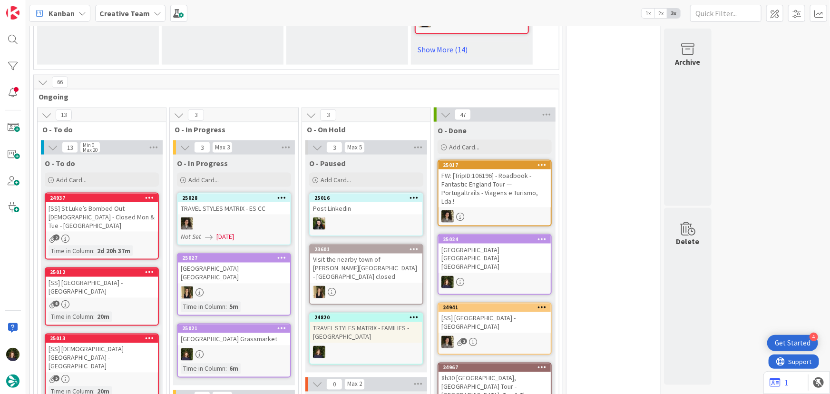
scroll to position [813, 0]
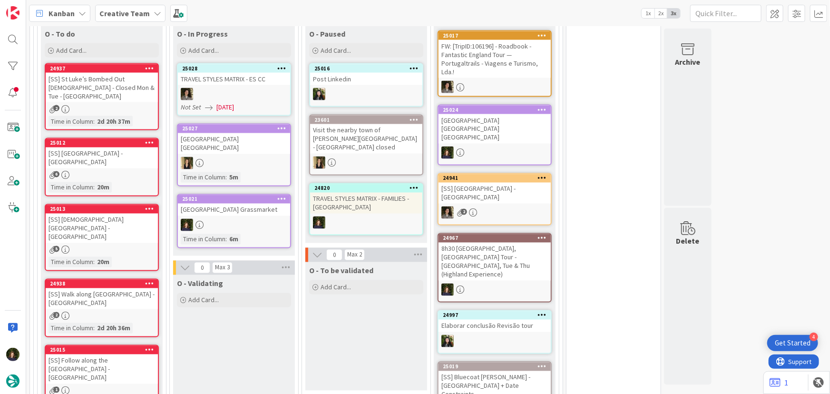
click at [249, 219] on div at bounding box center [234, 225] width 112 height 12
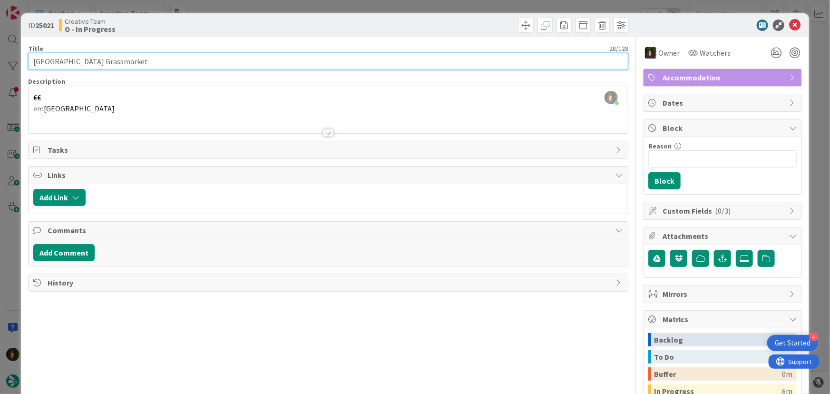
drag, startPoint x: 31, startPoint y: 57, endPoint x: 128, endPoint y: 62, distance: 97.6
click at [128, 62] on input "[GEOGRAPHIC_DATA] Grassmarket" at bounding box center [328, 61] width 600 height 17
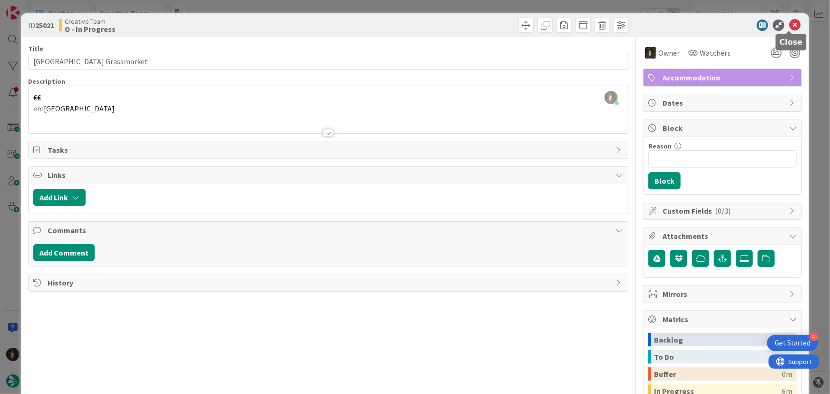
click at [789, 26] on icon at bounding box center [794, 24] width 11 height 11
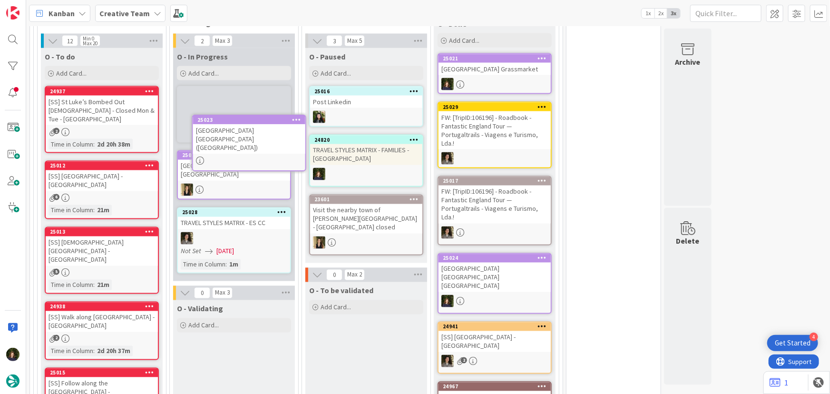
scroll to position [789, 0]
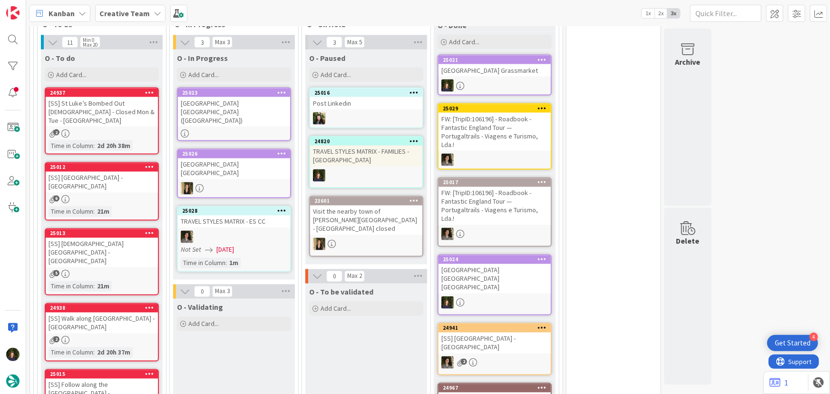
click at [236, 114] on div "[GEOGRAPHIC_DATA] [GEOGRAPHIC_DATA] ([GEOGRAPHIC_DATA])" at bounding box center [234, 111] width 112 height 29
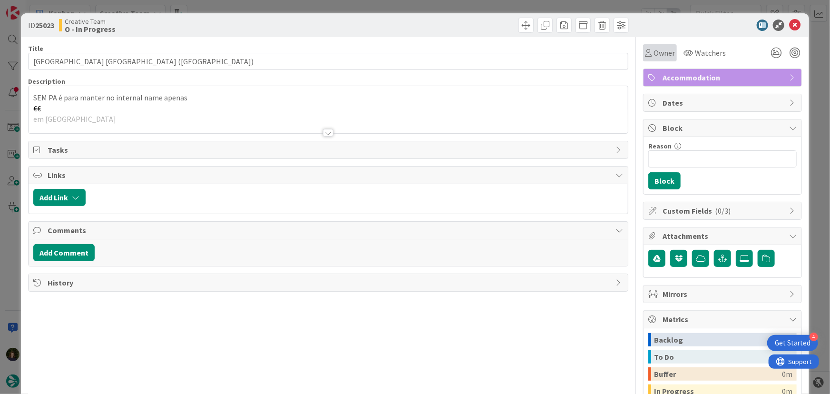
click at [648, 48] on div "Owner" at bounding box center [660, 52] width 30 height 11
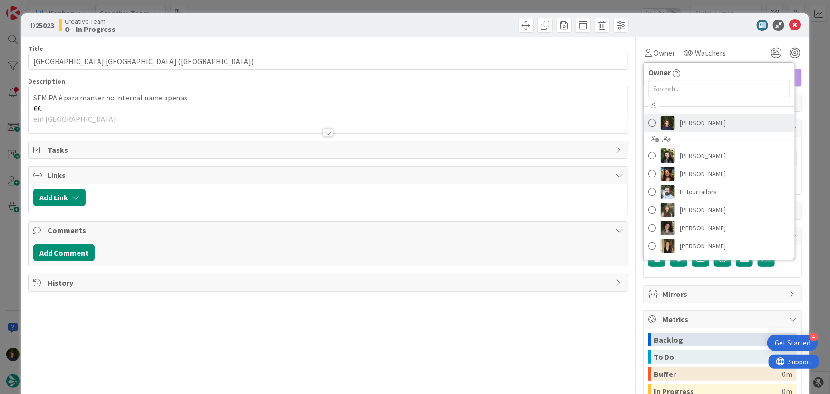
click at [695, 119] on span "[PERSON_NAME]" at bounding box center [702, 123] width 46 height 14
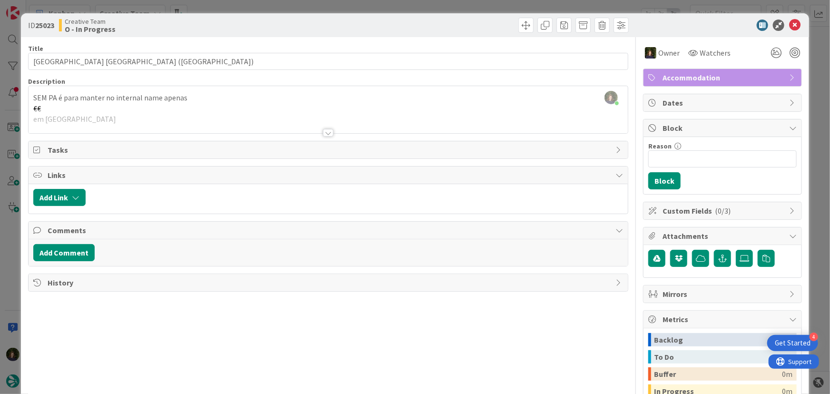
scroll to position [789, 0]
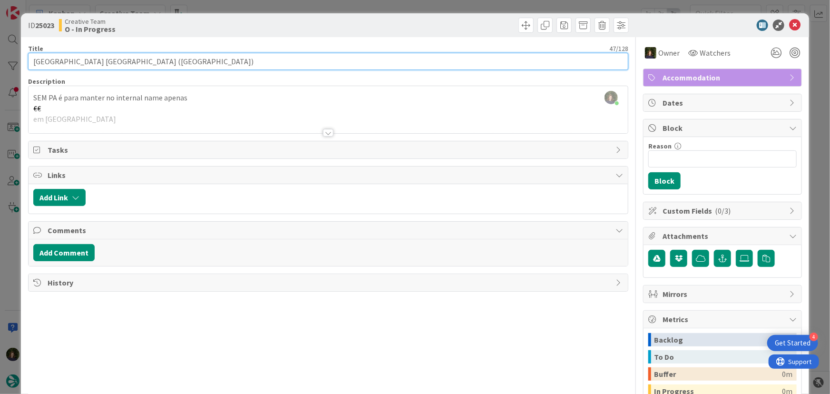
drag, startPoint x: 32, startPoint y: 62, endPoint x: 194, endPoint y: 62, distance: 162.1
click at [194, 62] on input "[GEOGRAPHIC_DATA] [GEOGRAPHIC_DATA] ([GEOGRAPHIC_DATA])" at bounding box center [328, 61] width 600 height 17
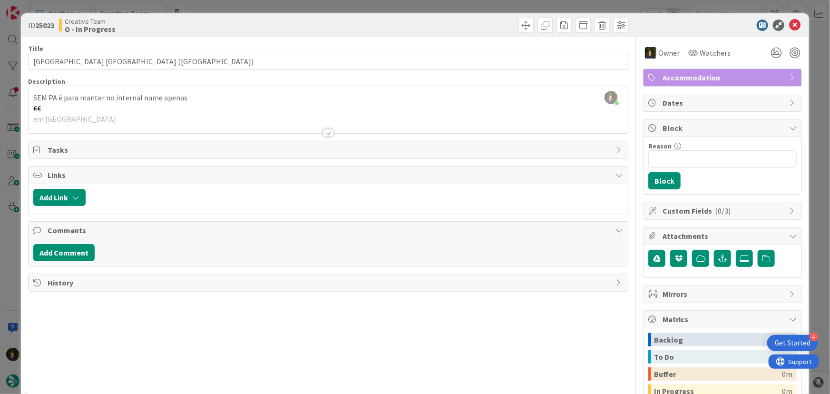
click at [98, 86] on div "Margarida Carvalho just joined SEM PA é para manter no internal name apenas €€ …" at bounding box center [328, 110] width 600 height 48
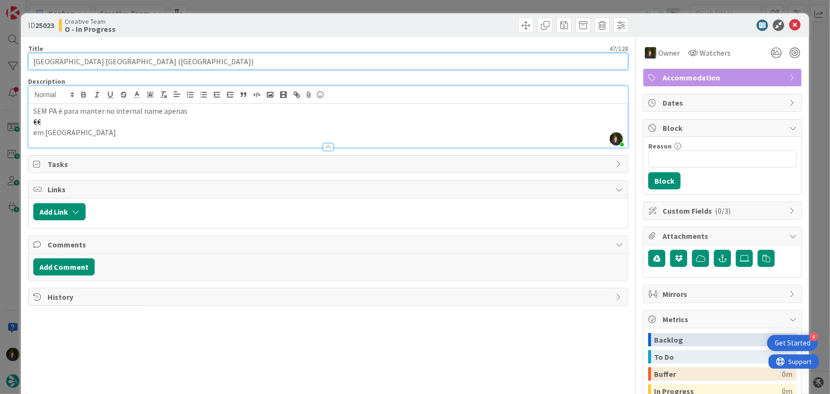
drag, startPoint x: 30, startPoint y: 59, endPoint x: 163, endPoint y: 61, distance: 132.6
click at [163, 61] on input "[GEOGRAPHIC_DATA] [GEOGRAPHIC_DATA] ([GEOGRAPHIC_DATA])" at bounding box center [328, 61] width 600 height 17
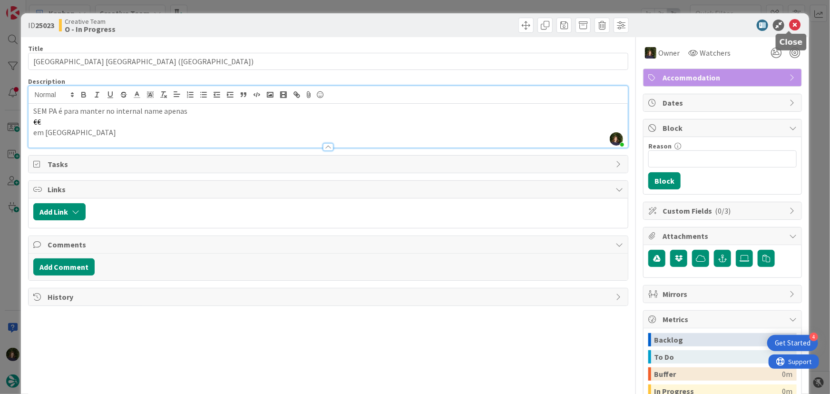
click at [789, 26] on icon at bounding box center [794, 24] width 11 height 11
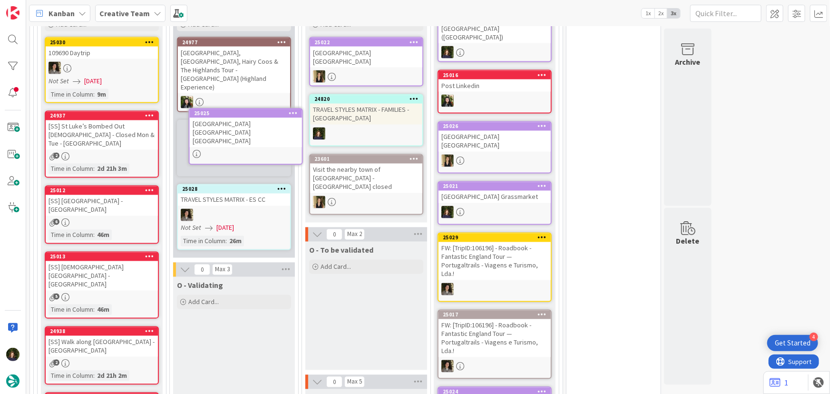
scroll to position [837, 0]
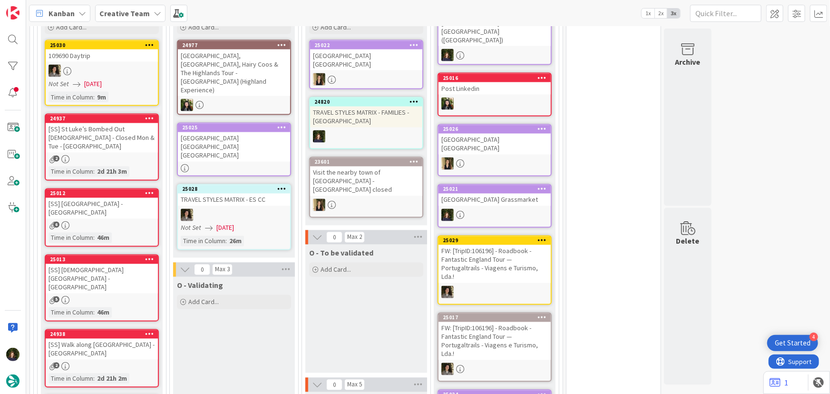
click at [241, 132] on div "[GEOGRAPHIC_DATA] [GEOGRAPHIC_DATA] [GEOGRAPHIC_DATA]" at bounding box center [234, 146] width 112 height 29
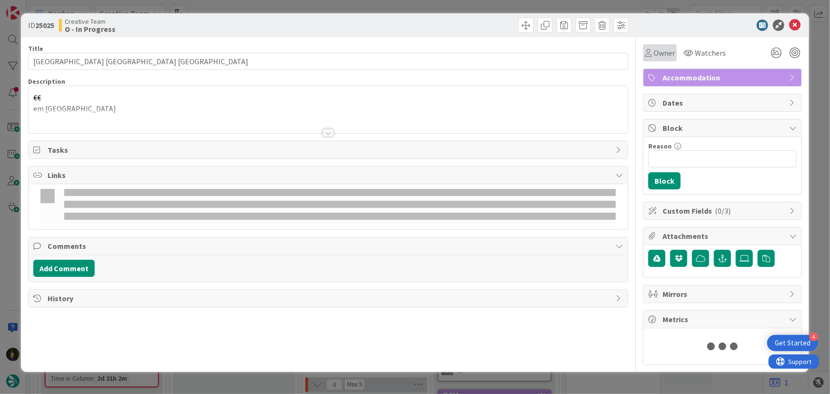
click at [663, 46] on div "Owner" at bounding box center [660, 52] width 34 height 17
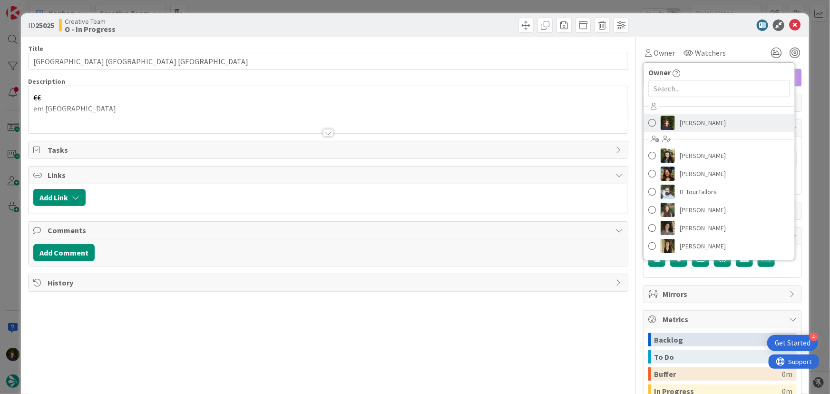
click at [706, 125] on span "[PERSON_NAME]" at bounding box center [702, 123] width 46 height 14
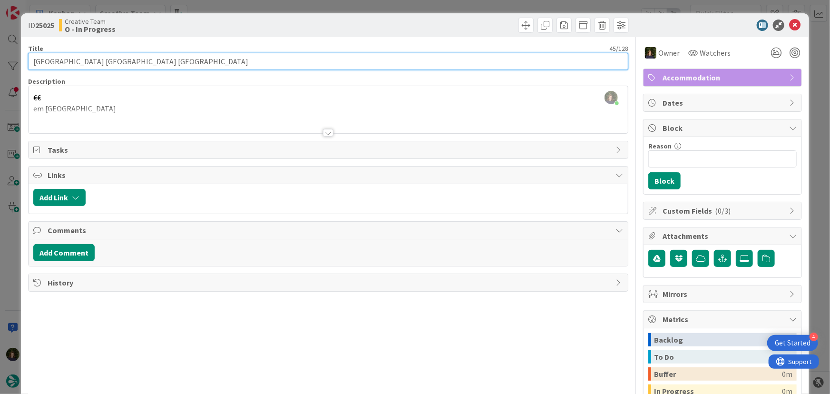
drag, startPoint x: 30, startPoint y: 61, endPoint x: 187, endPoint y: 60, distance: 157.4
click at [190, 59] on input "[GEOGRAPHIC_DATA] [GEOGRAPHIC_DATA] [GEOGRAPHIC_DATA]" at bounding box center [328, 61] width 600 height 17
drag, startPoint x: 29, startPoint y: 62, endPoint x: 175, endPoint y: 62, distance: 145.9
click at [190, 67] on input "[GEOGRAPHIC_DATA] [GEOGRAPHIC_DATA] [GEOGRAPHIC_DATA]" at bounding box center [328, 61] width 600 height 17
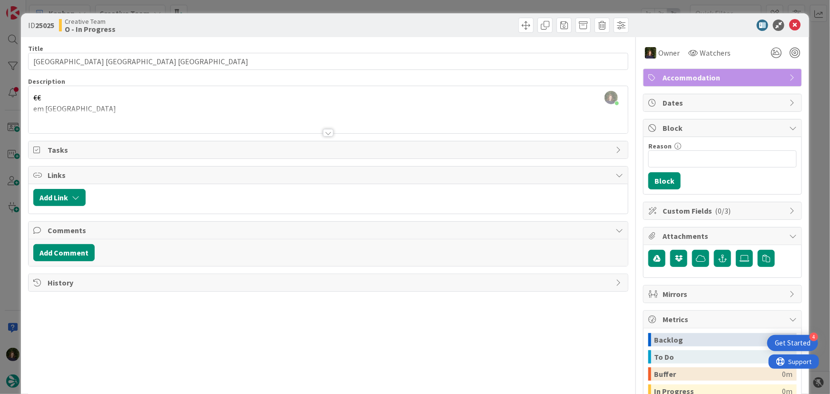
drag, startPoint x: 171, startPoint y: 62, endPoint x: 435, endPoint y: 112, distance: 269.5
click at [435, 112] on div at bounding box center [328, 121] width 599 height 24
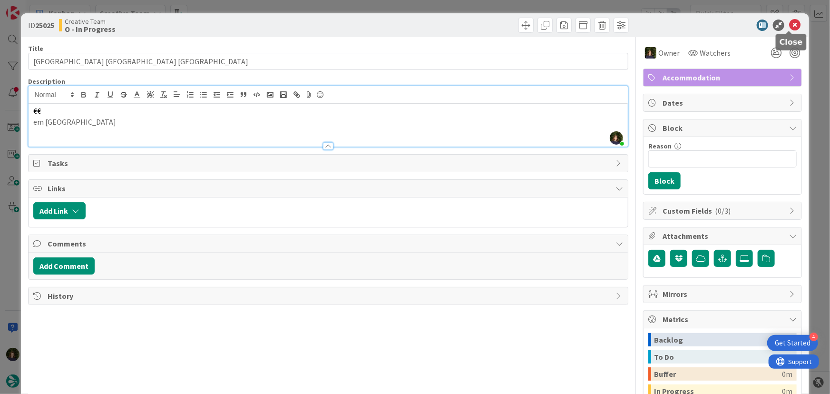
click at [789, 29] on icon at bounding box center [794, 24] width 11 height 11
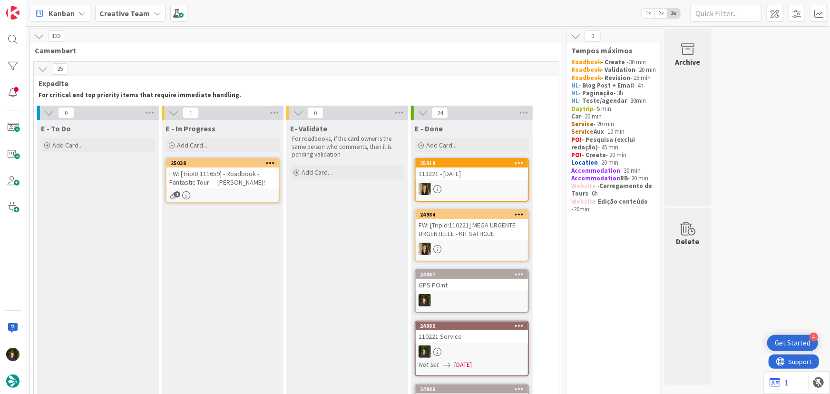
click at [227, 180] on div "FW: [TripID:111659] - Roadbook - Fantastic Tour — Diane McClure!" at bounding box center [222, 177] width 112 height 21
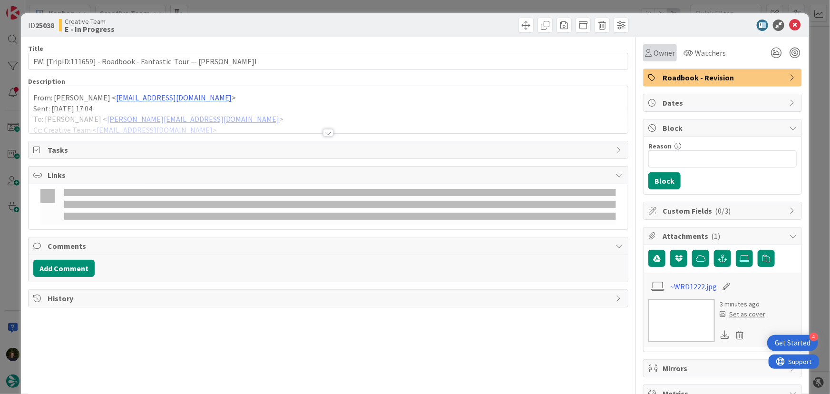
click at [659, 51] on span "Owner" at bounding box center [663, 52] width 21 height 11
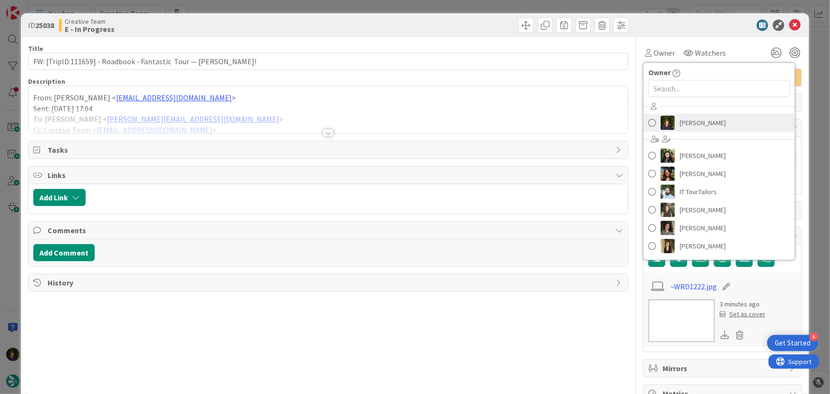
click at [693, 124] on span "[PERSON_NAME]" at bounding box center [702, 123] width 46 height 14
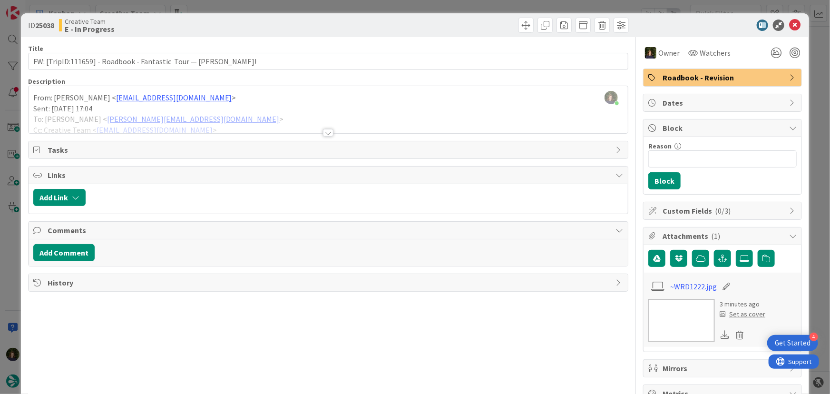
click at [325, 132] on div at bounding box center [328, 133] width 10 height 8
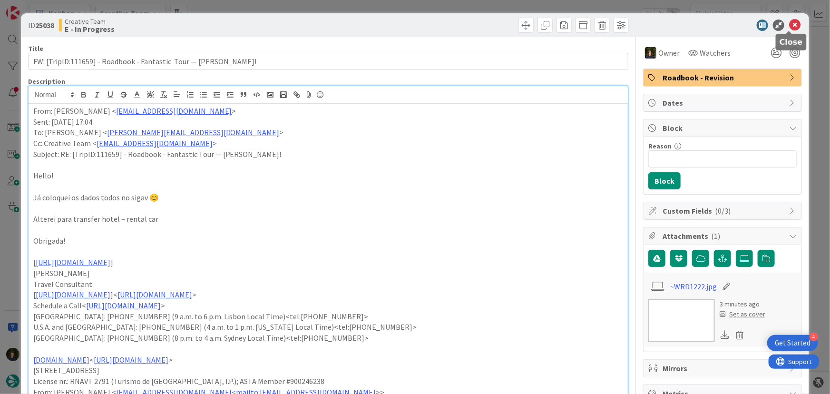
click at [792, 24] on icon at bounding box center [794, 24] width 11 height 11
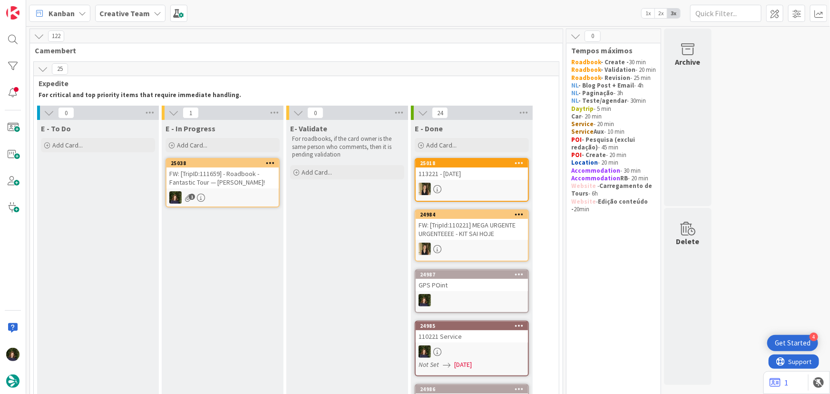
click at [232, 186] on div "FW: [TripID:111659] - Roadbook - Fantastic Tour — Diane McClure!" at bounding box center [222, 177] width 112 height 21
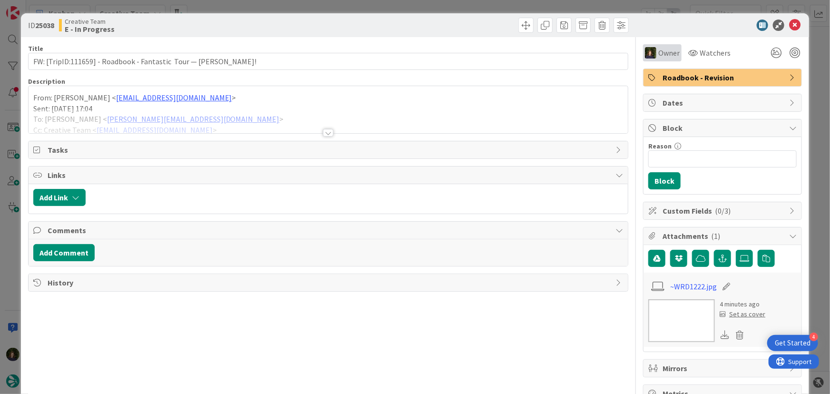
click at [669, 52] on span "Owner" at bounding box center [668, 52] width 21 height 11
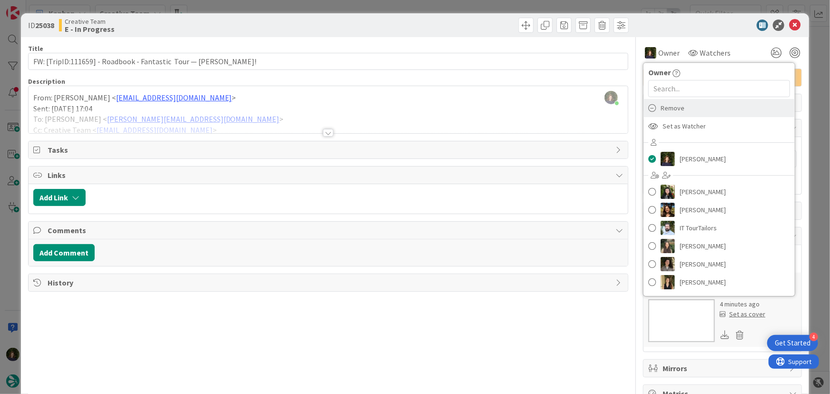
click at [667, 108] on span "Remove" at bounding box center [672, 108] width 24 height 14
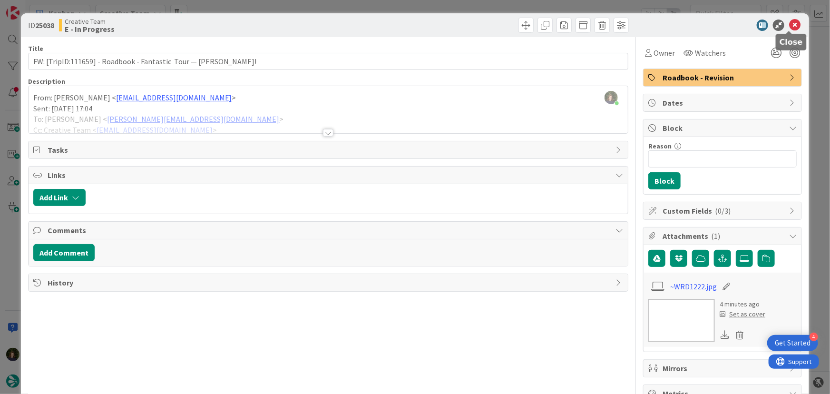
click at [789, 24] on icon at bounding box center [794, 24] width 11 height 11
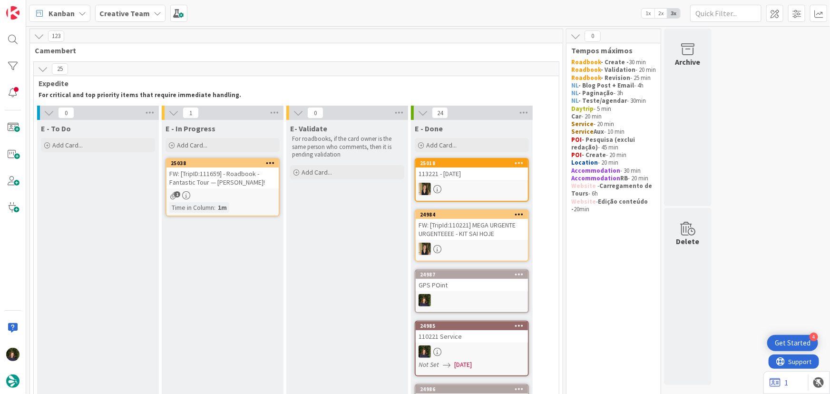
click at [212, 196] on div "1" at bounding box center [222, 195] width 112 height 8
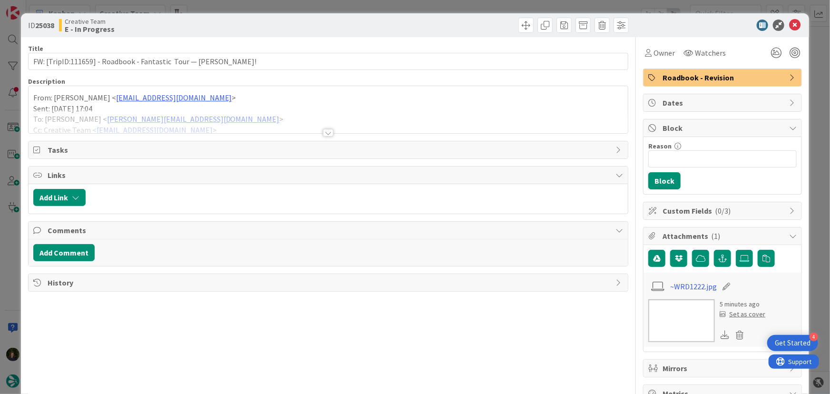
click at [323, 136] on div "Title 65 / 128 FW: [TripID:111659] - Roadbook - Fantastic Tour — Diane McClure!…" at bounding box center [328, 300] width 600 height 527
click at [323, 136] on div at bounding box center [328, 133] width 10 height 8
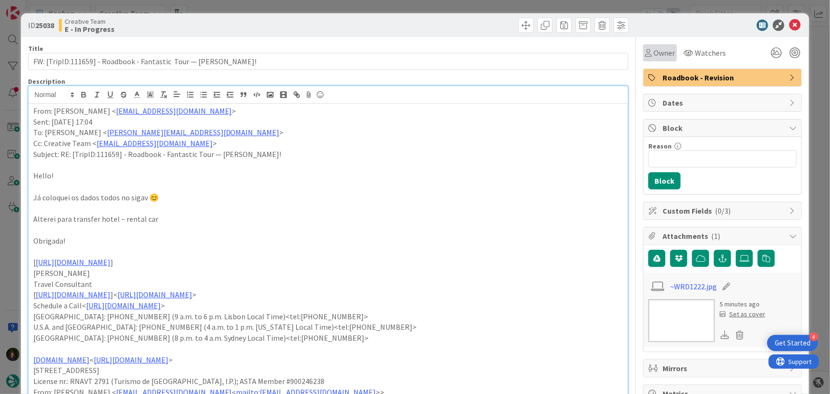
click at [653, 55] on span "Owner" at bounding box center [663, 52] width 21 height 11
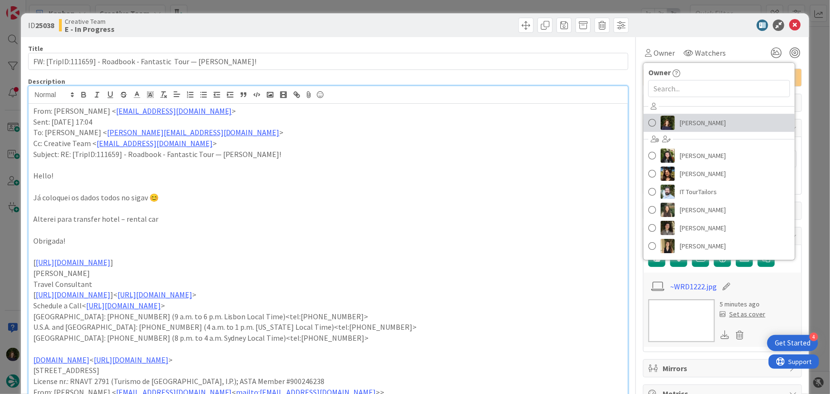
drag, startPoint x: 688, startPoint y: 128, endPoint x: 707, endPoint y: 106, distance: 29.3
click at [688, 128] on span "[PERSON_NAME]" at bounding box center [702, 123] width 46 height 14
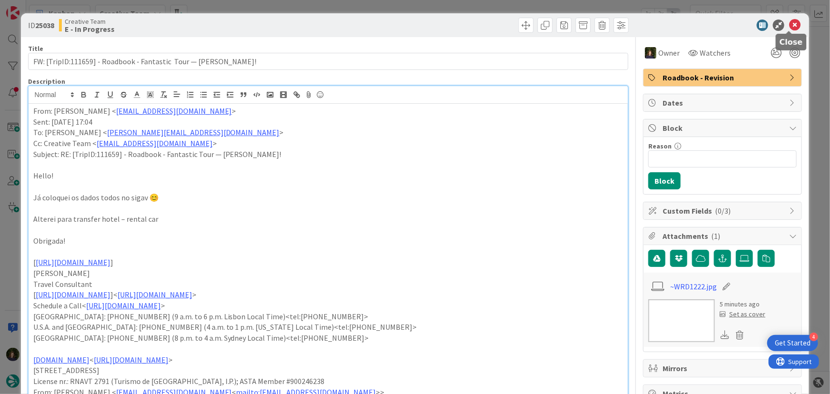
click at [789, 19] on icon at bounding box center [794, 24] width 11 height 11
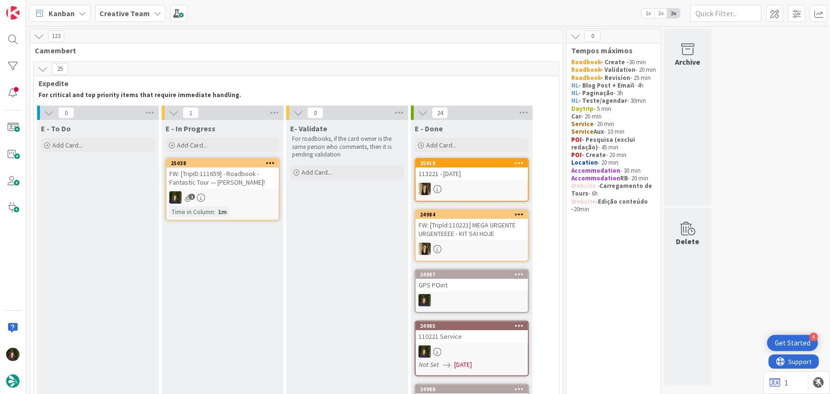
click at [209, 196] on div "1" at bounding box center [222, 197] width 112 height 12
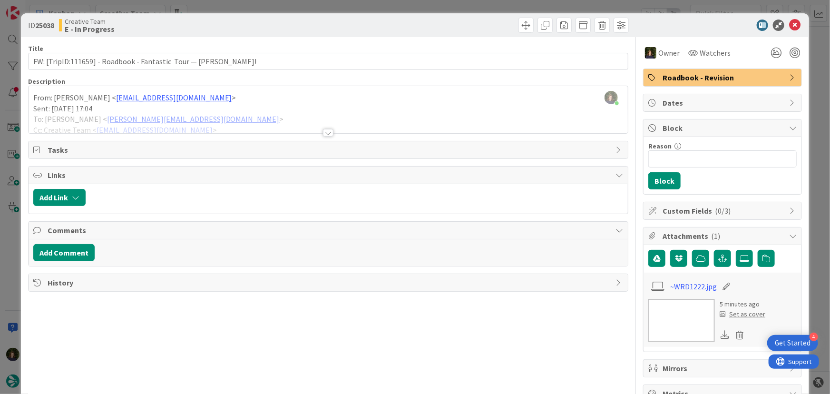
click at [229, 108] on div "From: Inês Martins < ines.martins@tourtailors.com > Sent: Monday, October 13, 2…" at bounding box center [328, 111] width 599 height 43
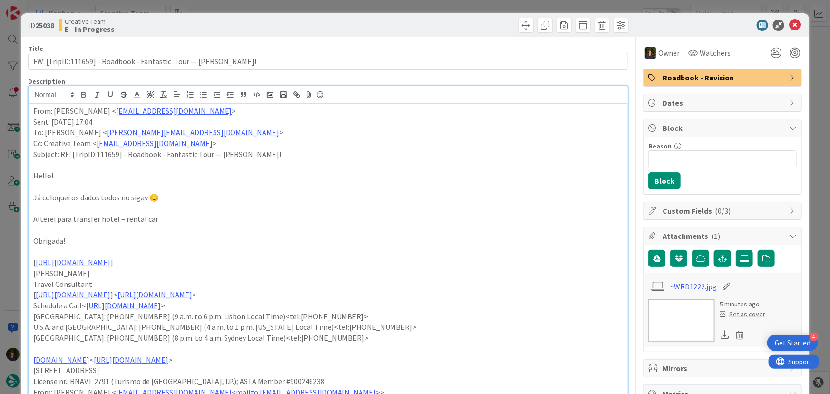
drag, startPoint x: 29, startPoint y: 108, endPoint x: 48, endPoint y: 117, distance: 21.5
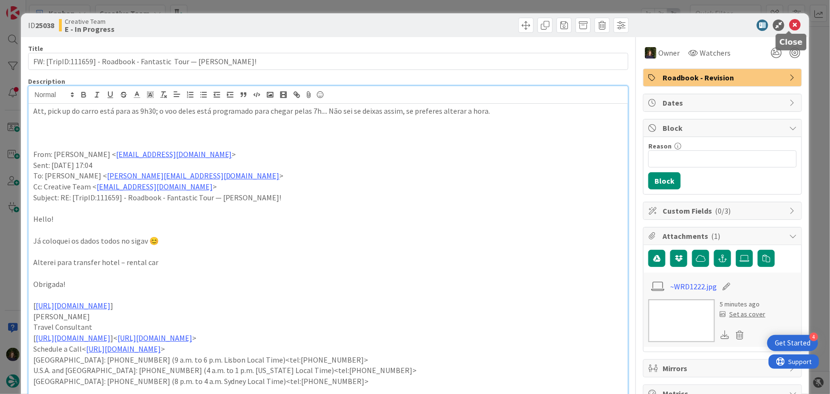
click at [790, 26] on icon at bounding box center [794, 24] width 11 height 11
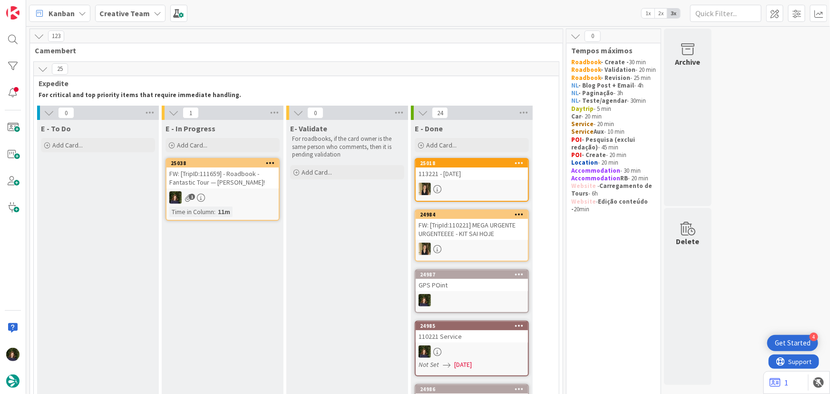
click at [233, 193] on div "1" at bounding box center [222, 197] width 112 height 12
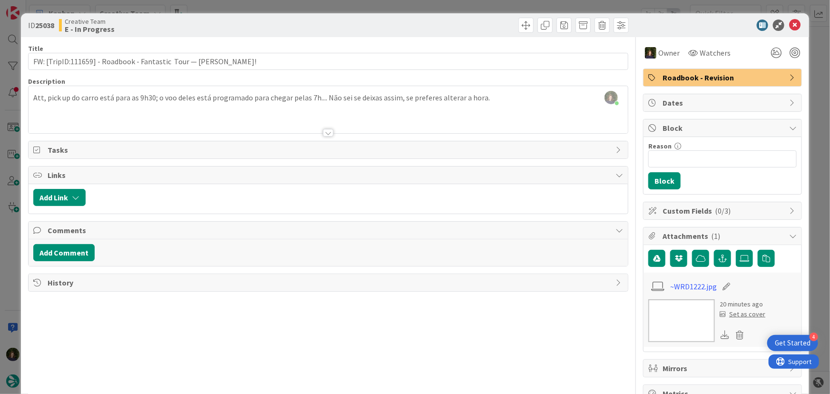
click at [718, 76] on span "Roadbook - Revision" at bounding box center [723, 77] width 122 height 11
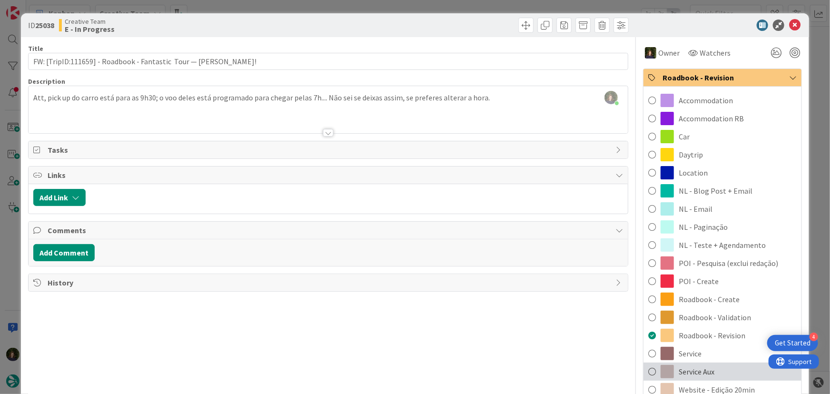
click at [705, 371] on span "Service Aux" at bounding box center [696, 371] width 36 height 11
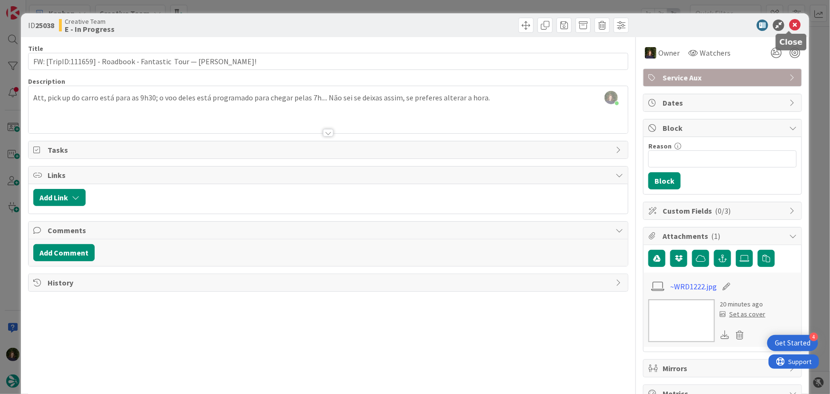
click at [790, 25] on icon at bounding box center [794, 24] width 11 height 11
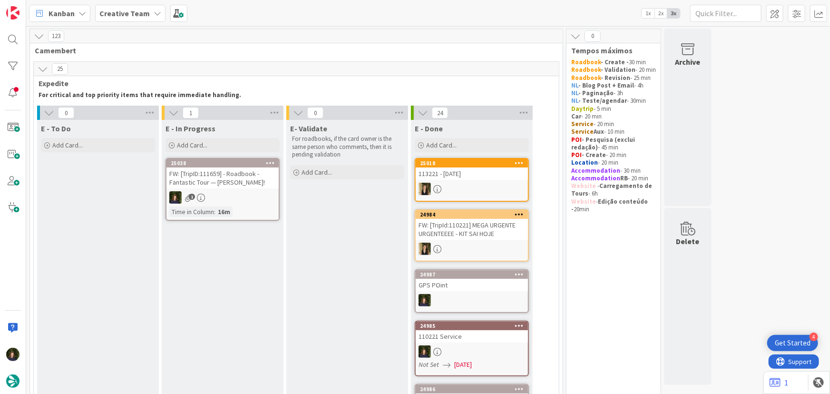
click at [241, 193] on div "1" at bounding box center [222, 197] width 112 height 12
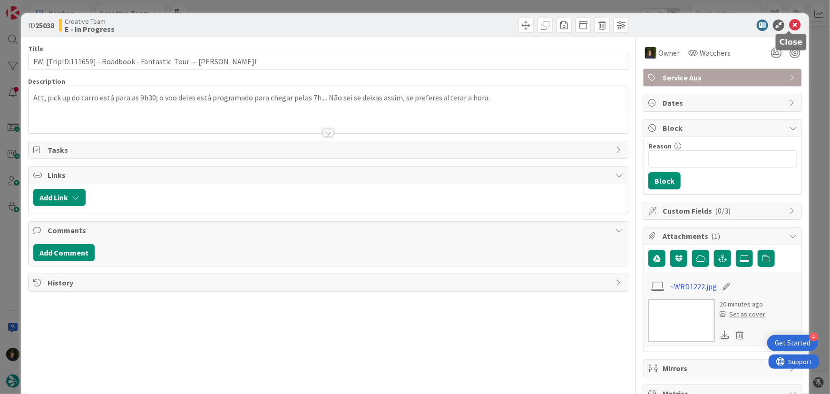
click at [789, 24] on icon at bounding box center [794, 24] width 11 height 11
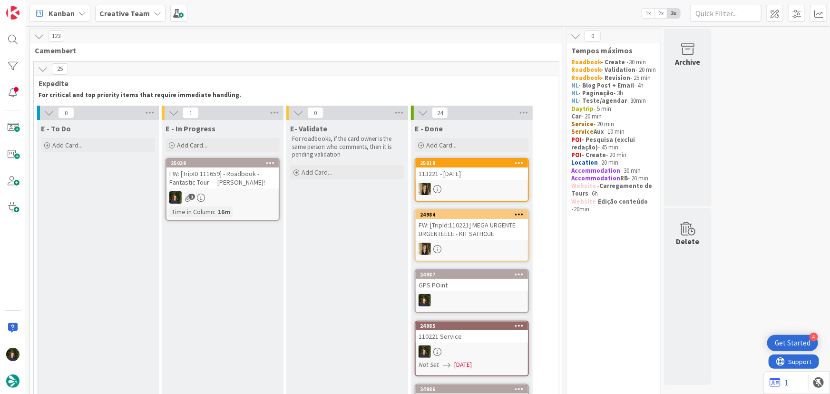
click at [240, 190] on div "25038 FW: [TripID:111659] - Roadbook - Fantastic Tour — Diane McClure! 1 Time i…" at bounding box center [222, 189] width 114 height 63
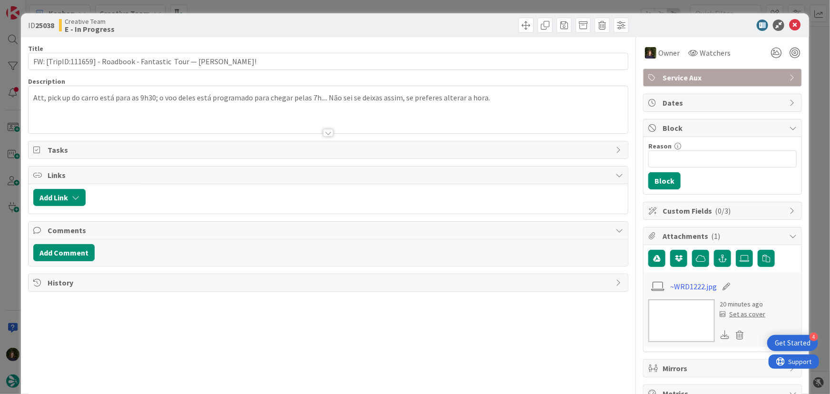
click at [701, 83] on div "Service Aux" at bounding box center [722, 77] width 158 height 17
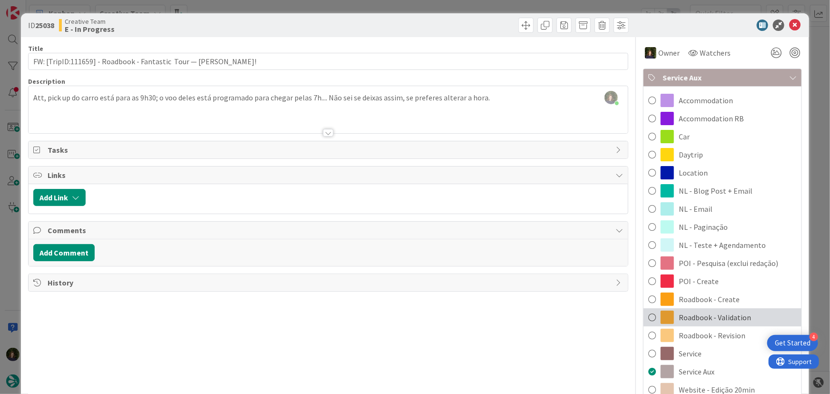
click at [721, 315] on span "Roadbook - Validation" at bounding box center [714, 316] width 72 height 11
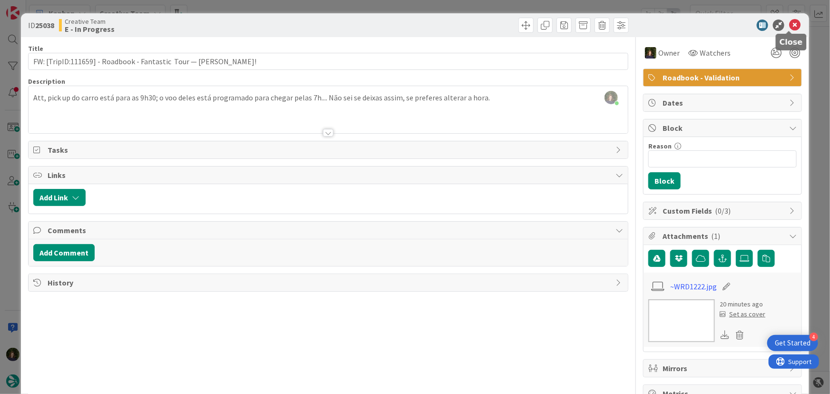
click at [789, 25] on icon at bounding box center [794, 24] width 11 height 11
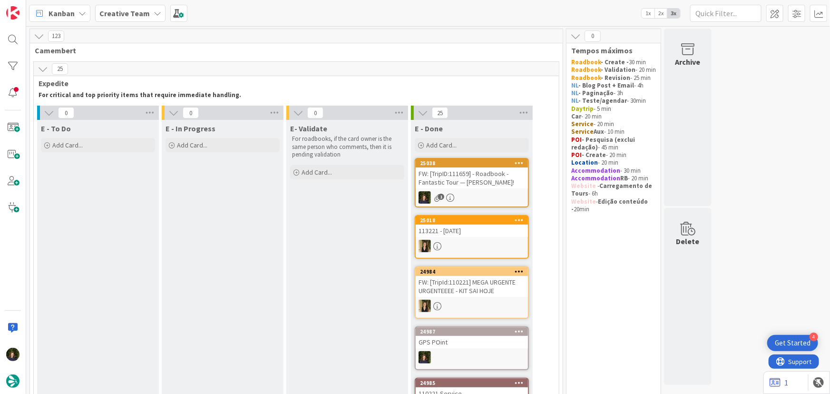
click at [130, 8] on span "Creative Team" at bounding box center [124, 13] width 50 height 11
click at [134, 114] on h4 "Creative Team - Análise" at bounding box center [162, 113] width 112 height 10
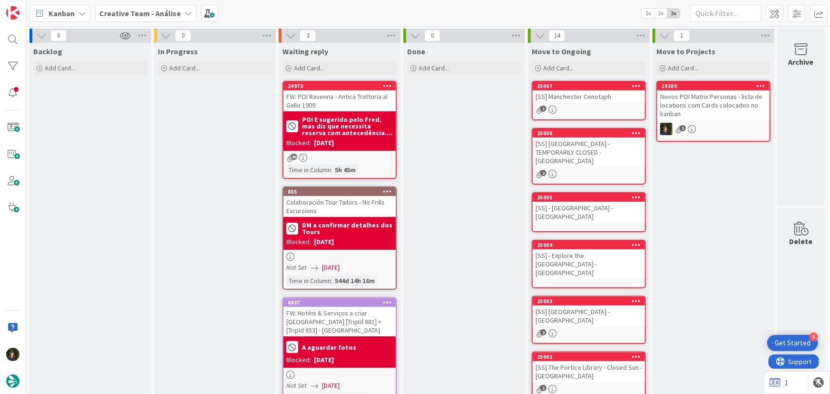
click at [135, 14] on b "Creative Team - Análise" at bounding box center [139, 14] width 81 height 10
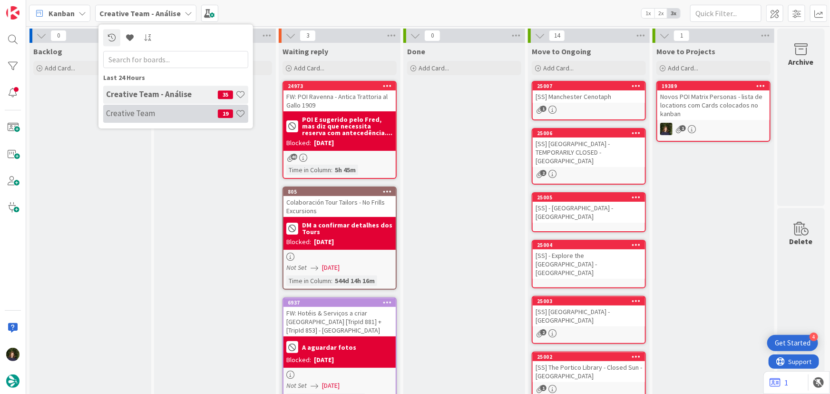
click at [135, 111] on h4 "Creative Team" at bounding box center [162, 113] width 112 height 10
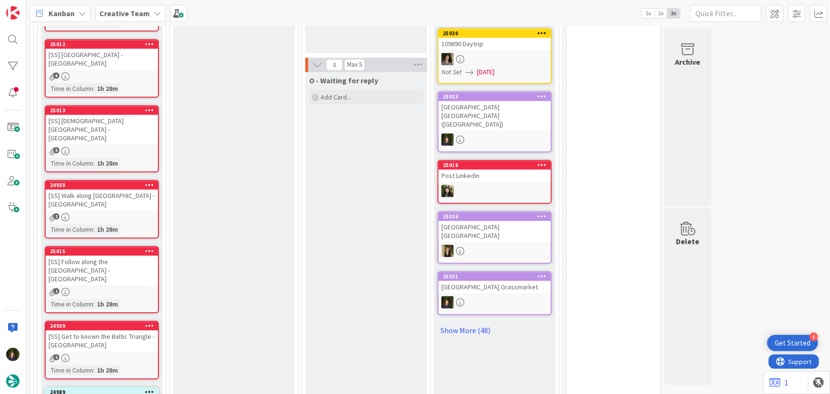
scroll to position [1162, 0]
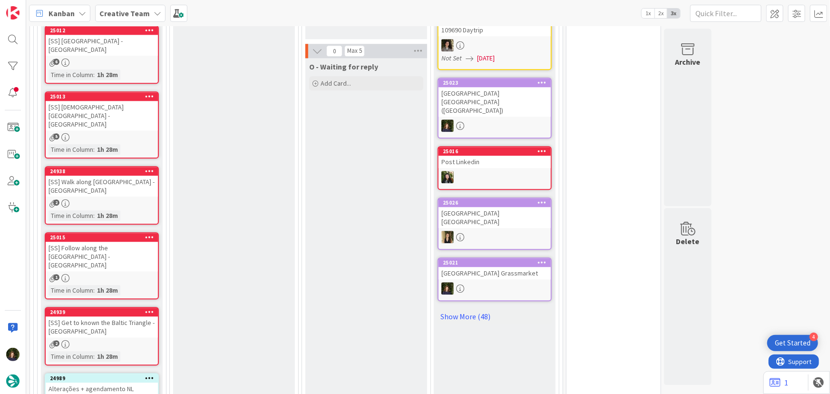
click at [139, 13] on b "Creative Team" at bounding box center [124, 14] width 50 height 10
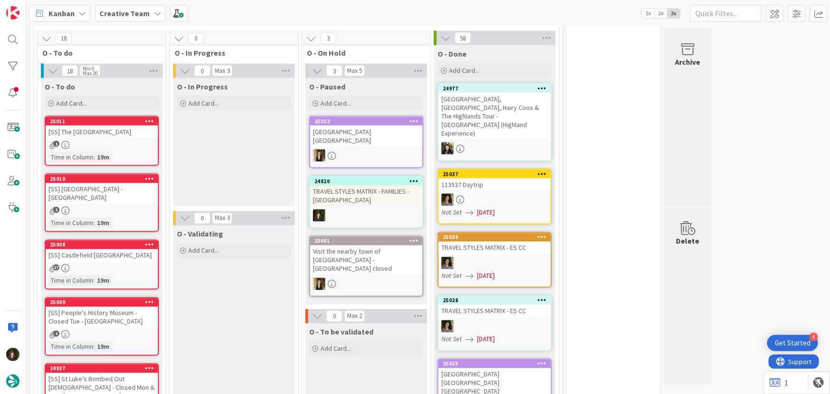
scroll to position [730, 0]
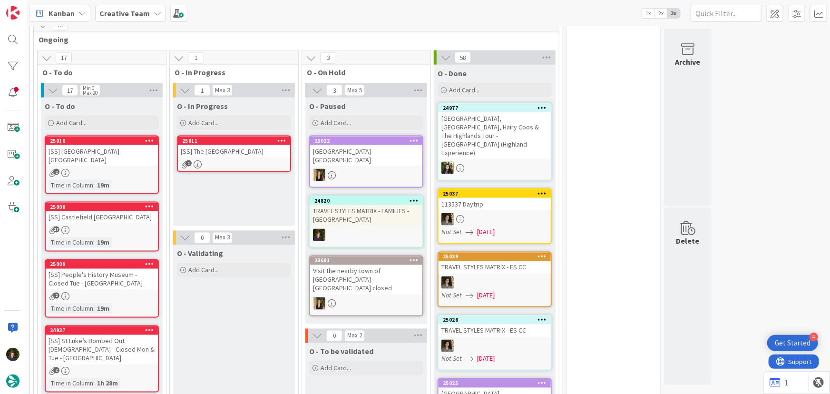
click at [236, 150] on div "[SS] The [GEOGRAPHIC_DATA]" at bounding box center [234, 151] width 112 height 12
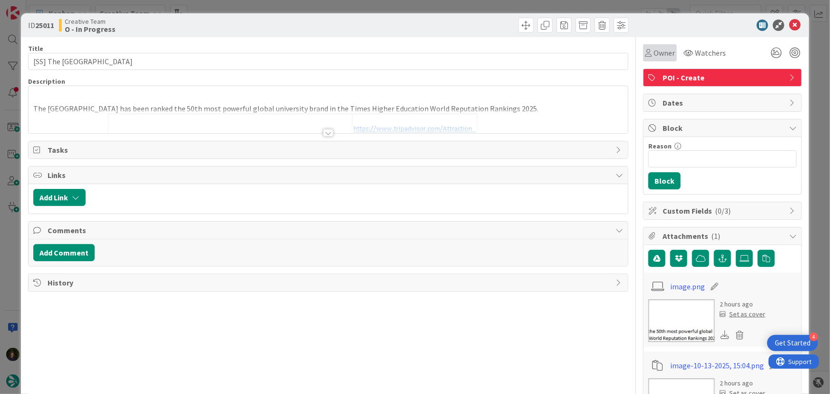
click at [663, 48] on span "Owner" at bounding box center [663, 52] width 21 height 11
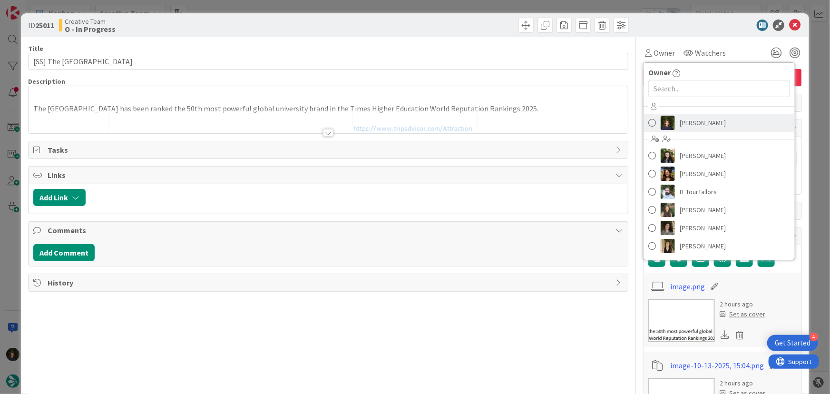
click at [688, 127] on span "[PERSON_NAME]" at bounding box center [702, 123] width 46 height 14
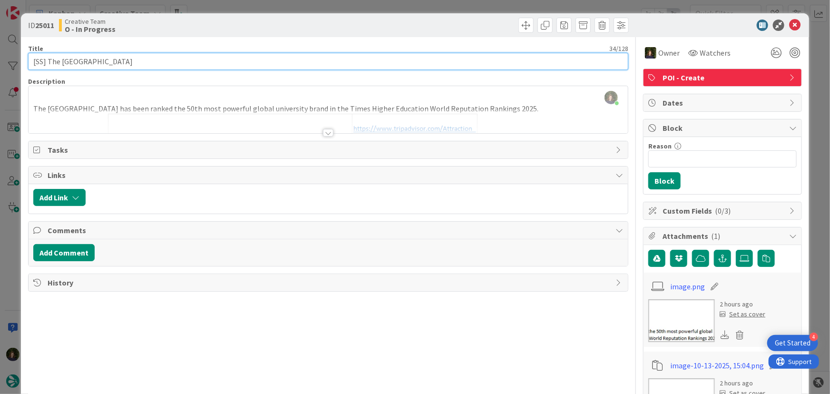
drag, startPoint x: 48, startPoint y: 62, endPoint x: 147, endPoint y: 62, distance: 99.8
click at [147, 62] on input "[SS] The [GEOGRAPHIC_DATA]" at bounding box center [328, 61] width 600 height 17
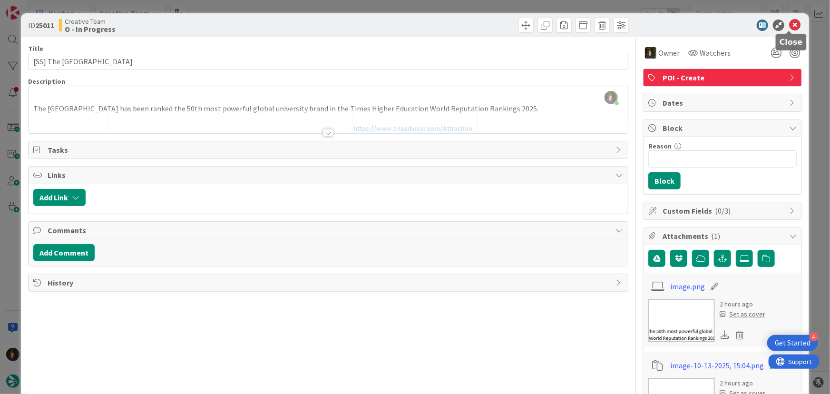
click at [792, 26] on icon at bounding box center [794, 24] width 11 height 11
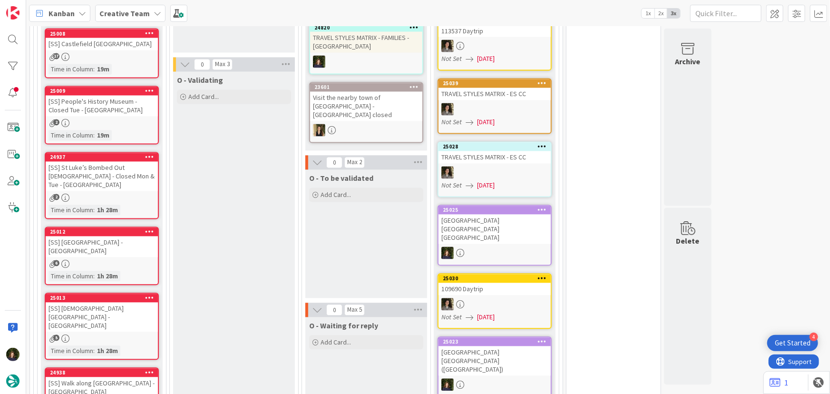
scroll to position [730, 0]
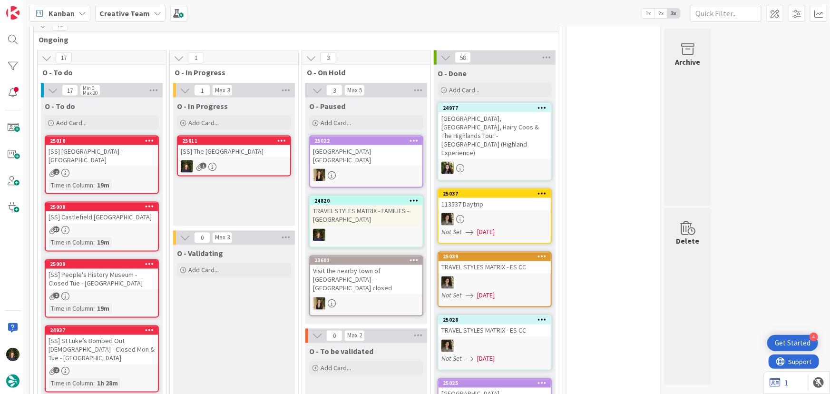
click at [218, 160] on div "1" at bounding box center [234, 166] width 112 height 12
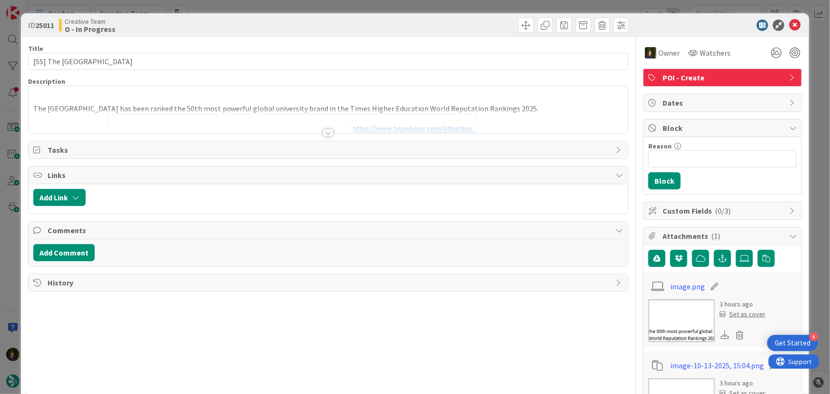
click at [324, 133] on div at bounding box center [328, 133] width 10 height 8
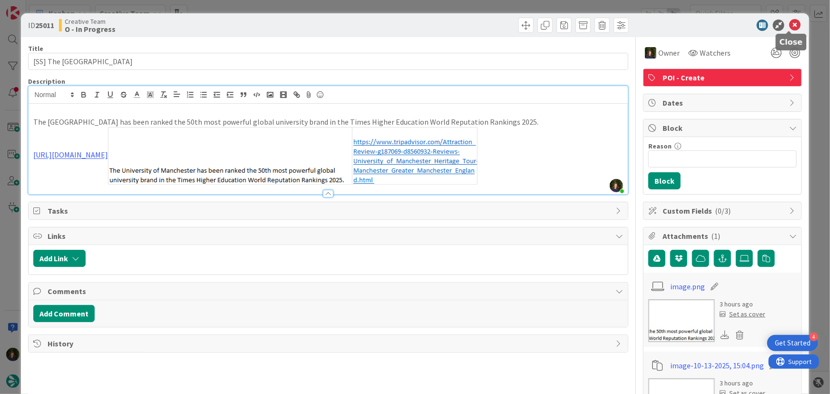
click at [789, 27] on icon at bounding box center [794, 24] width 11 height 11
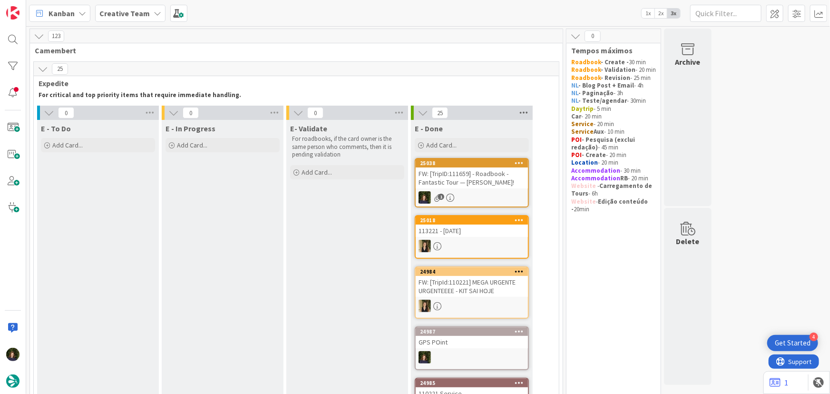
click at [524, 113] on icon at bounding box center [523, 113] width 12 height 14
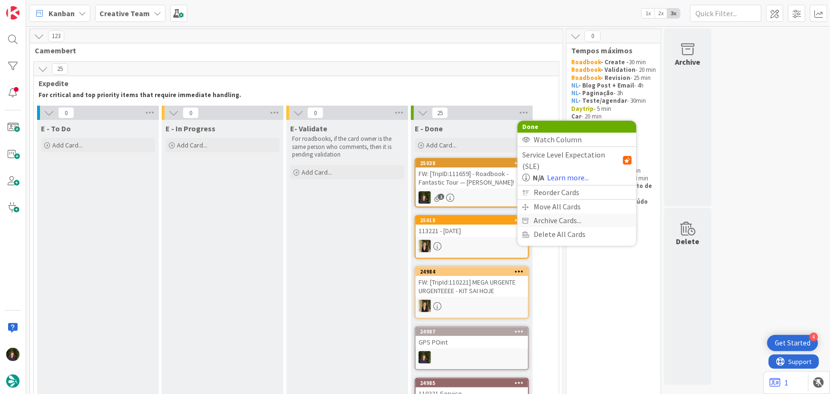
click at [576, 213] on span "Archive Cards..." at bounding box center [557, 220] width 48 height 14
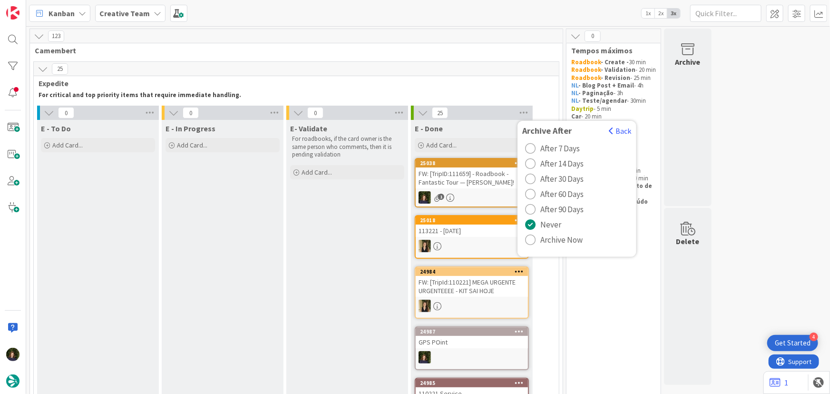
click at [566, 237] on span "Archive Now" at bounding box center [561, 239] width 42 height 14
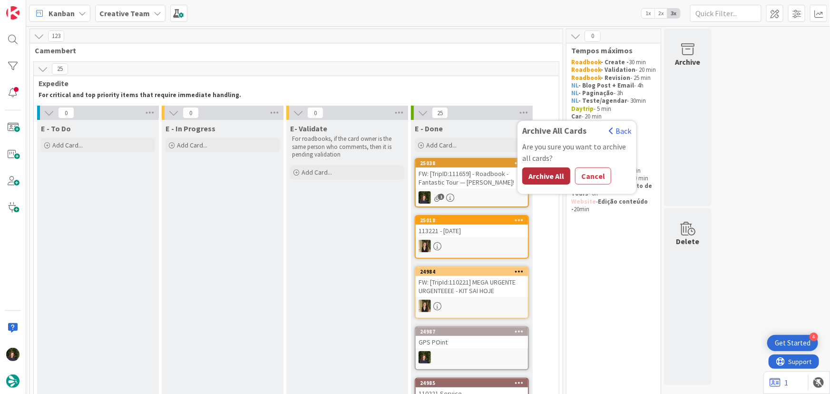
click at [550, 174] on button "Archive All" at bounding box center [546, 175] width 48 height 17
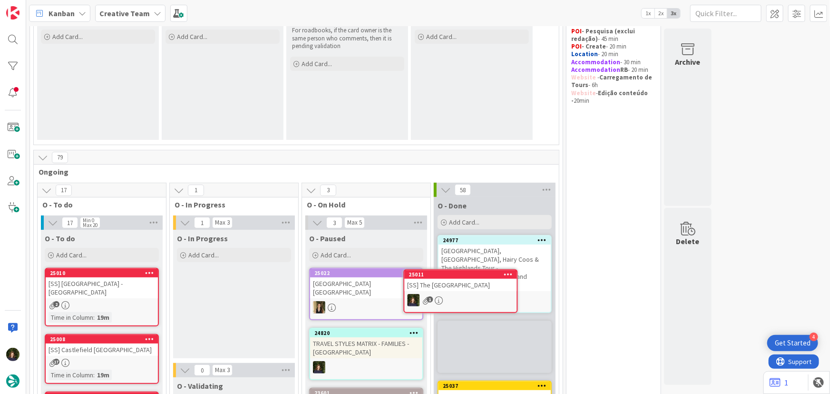
scroll to position [112, 0]
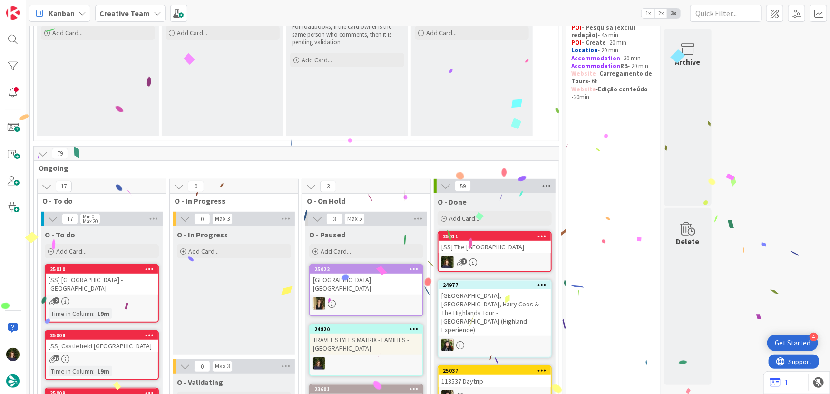
click at [542, 184] on icon at bounding box center [546, 186] width 12 height 14
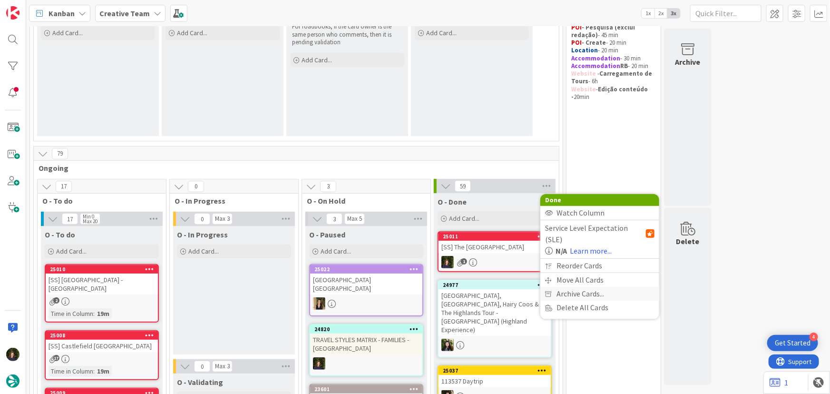
click at [590, 287] on span "Archive Cards..." at bounding box center [580, 294] width 48 height 14
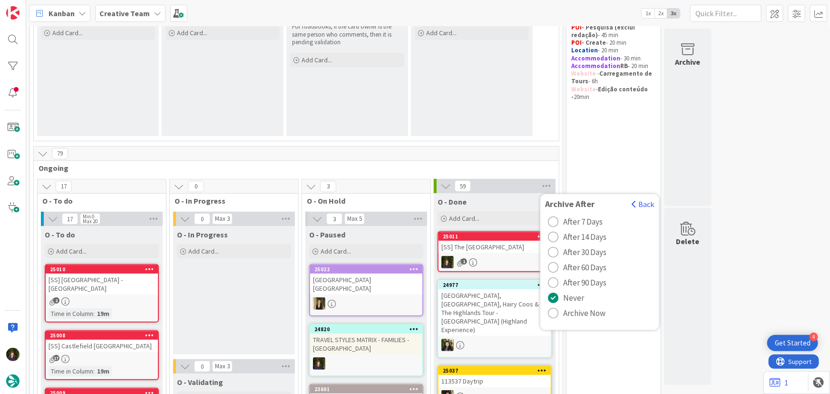
click at [588, 310] on span "Archive Now" at bounding box center [584, 313] width 42 height 14
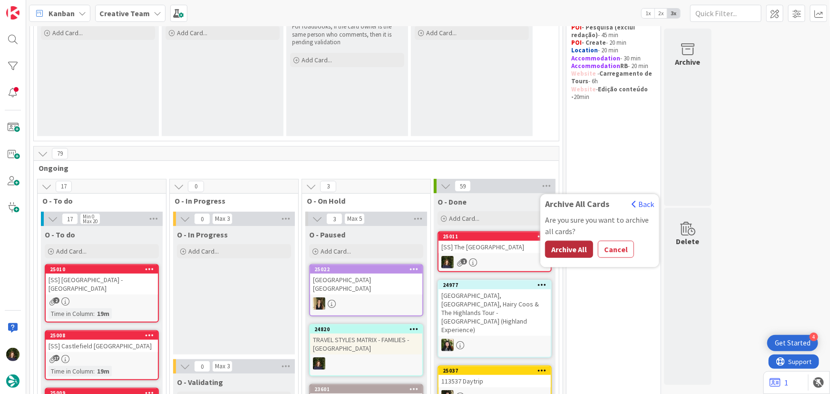
click at [572, 249] on button "Archive All" at bounding box center [569, 249] width 48 height 17
